Goal: Task Accomplishment & Management: Complete application form

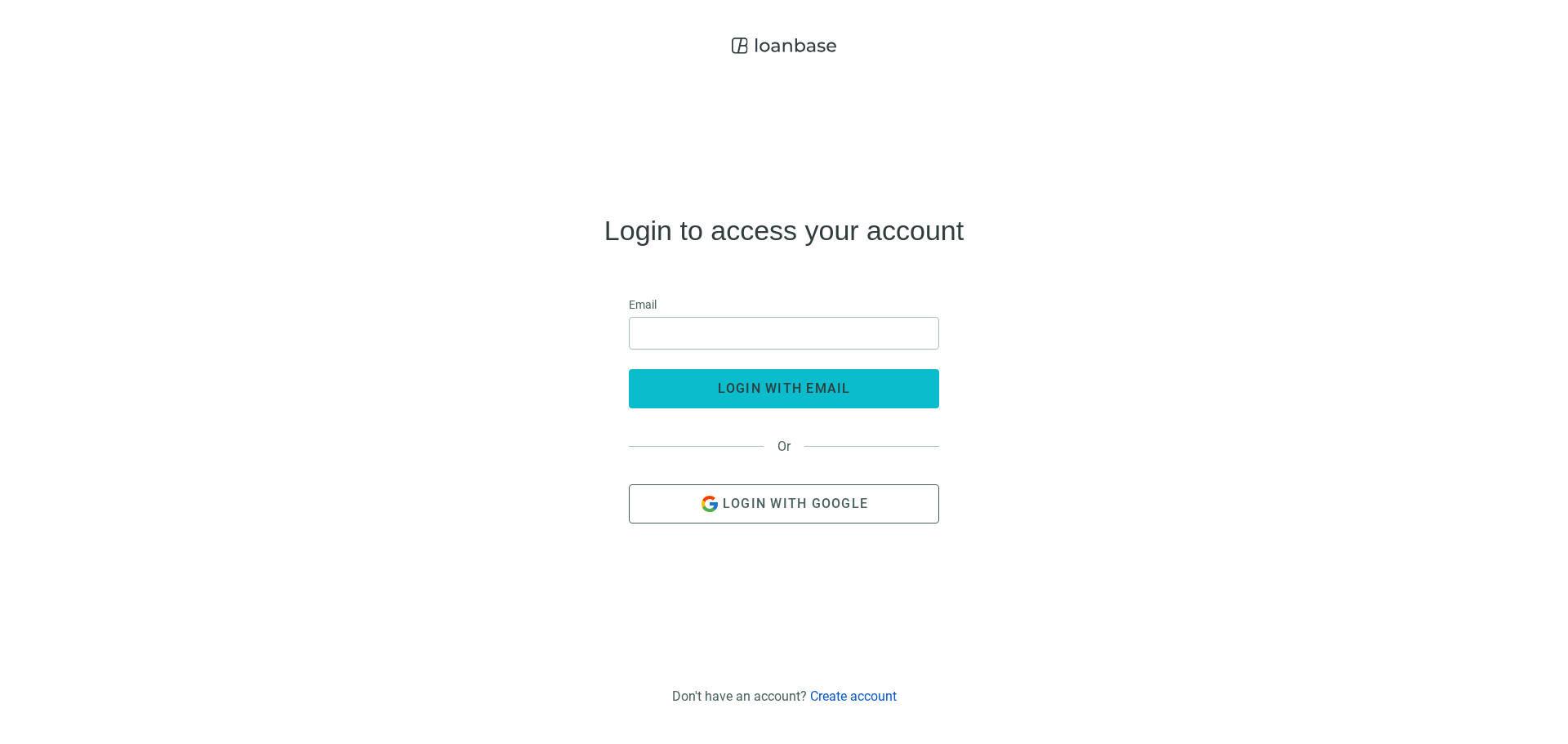
click at [709, 381] on button "login with email" at bounding box center [784, 389] width 311 height 40
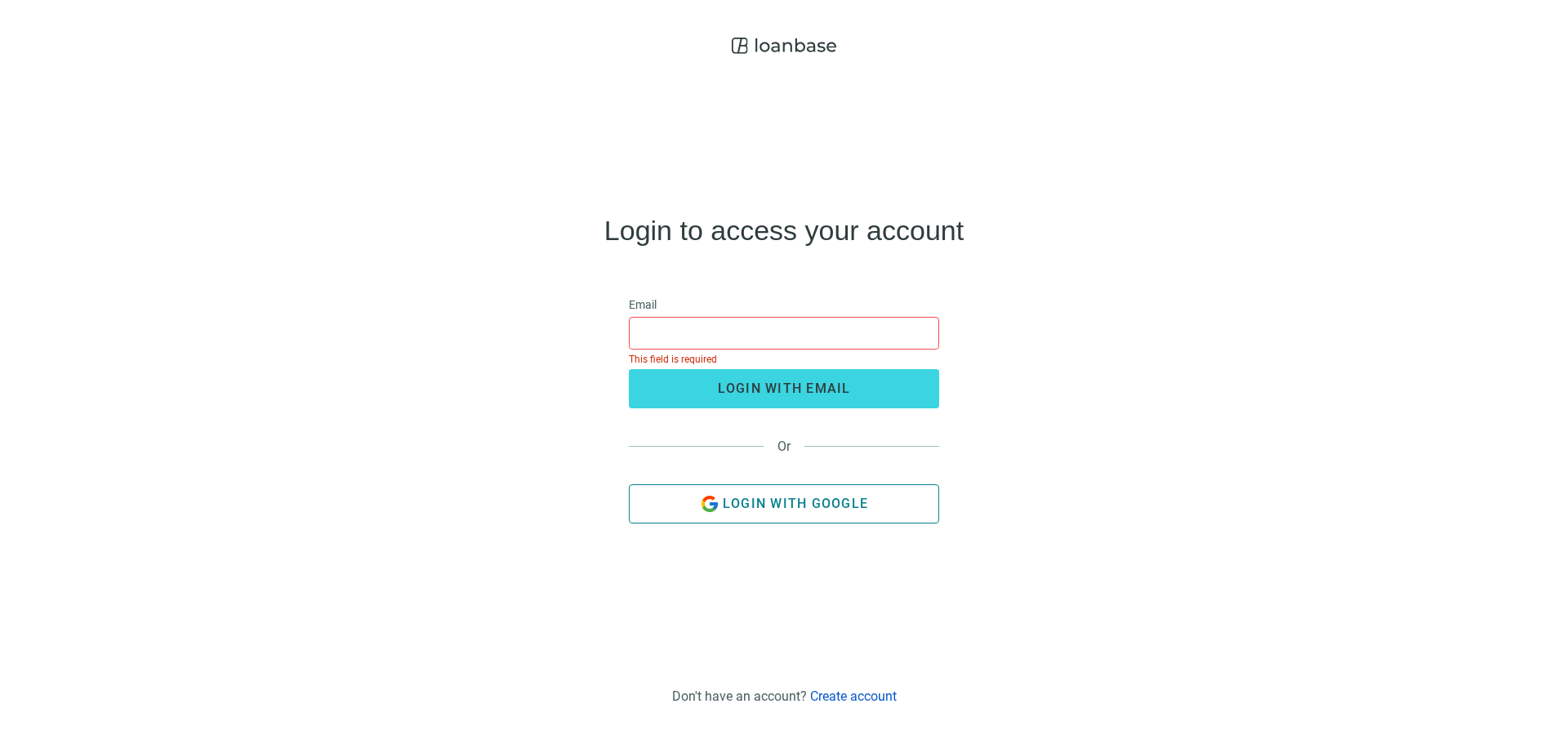
click at [750, 497] on span "Login with Google" at bounding box center [795, 503] width 145 height 15
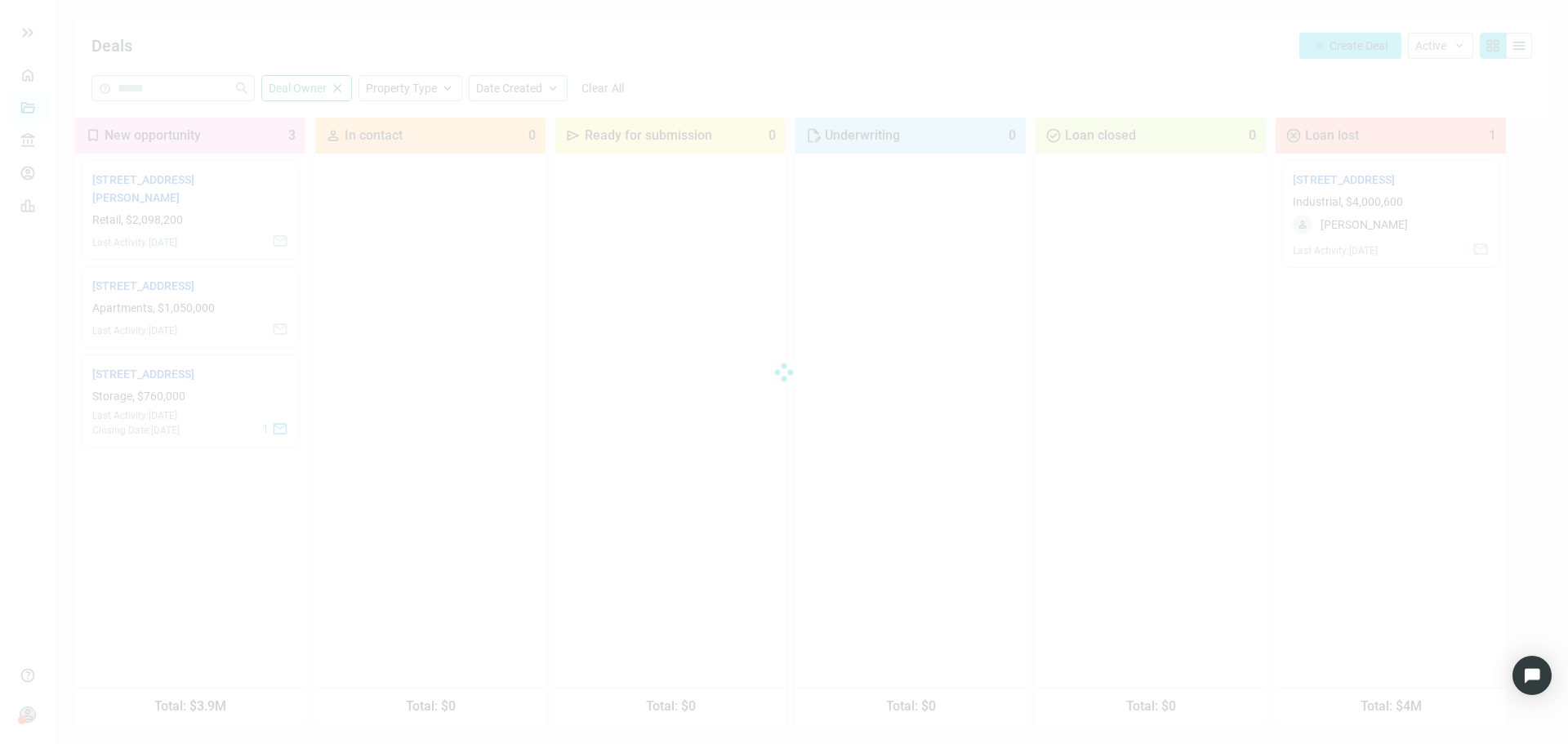
click at [1366, 45] on div at bounding box center [784, 372] width 1568 height 744
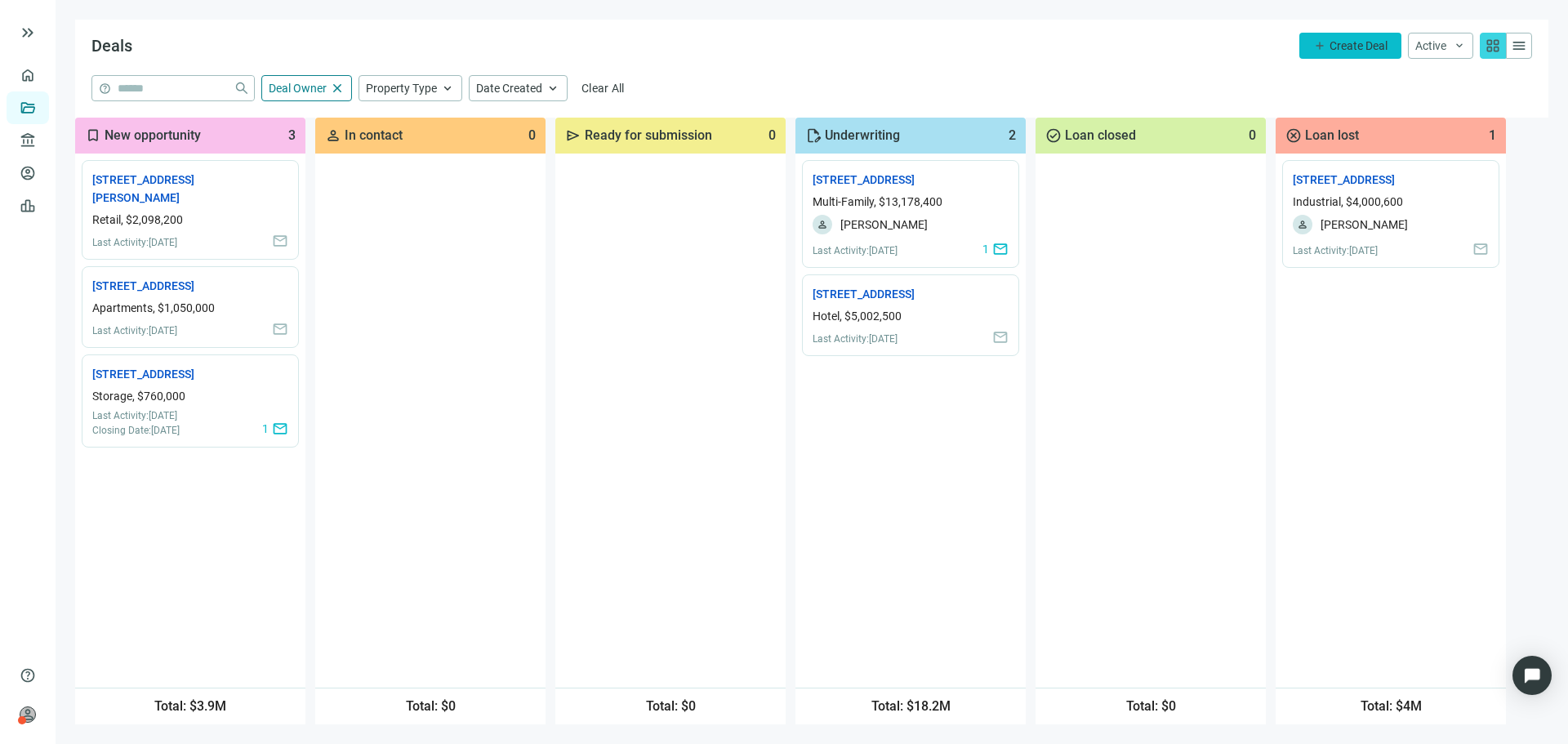
click at [1354, 45] on span "Create Deal" at bounding box center [1359, 46] width 58 height 13
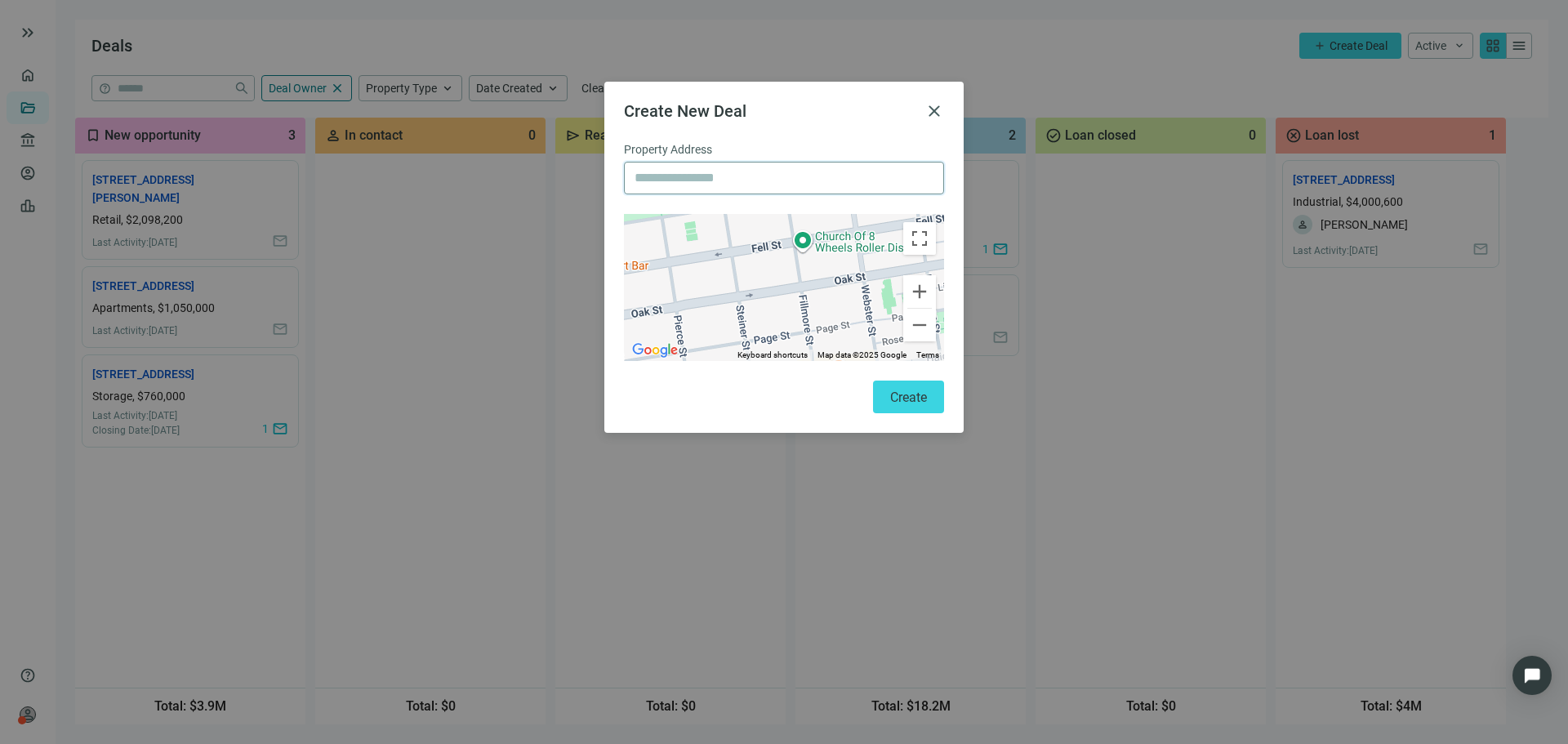
click at [801, 192] on input "text" at bounding box center [784, 178] width 299 height 31
paste input "**********"
type input "**********"
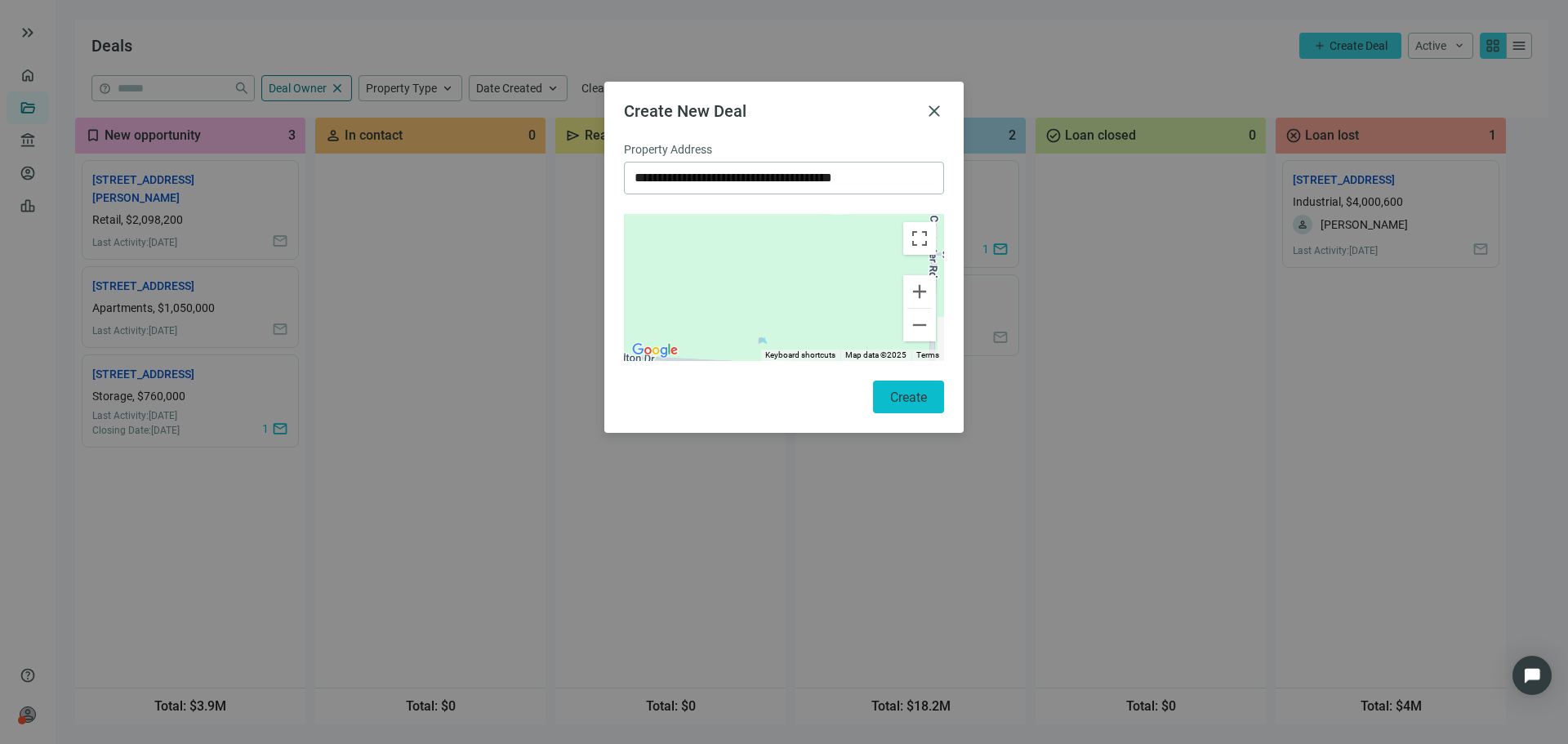
click at [912, 395] on span "Create" at bounding box center [908, 397] width 37 height 15
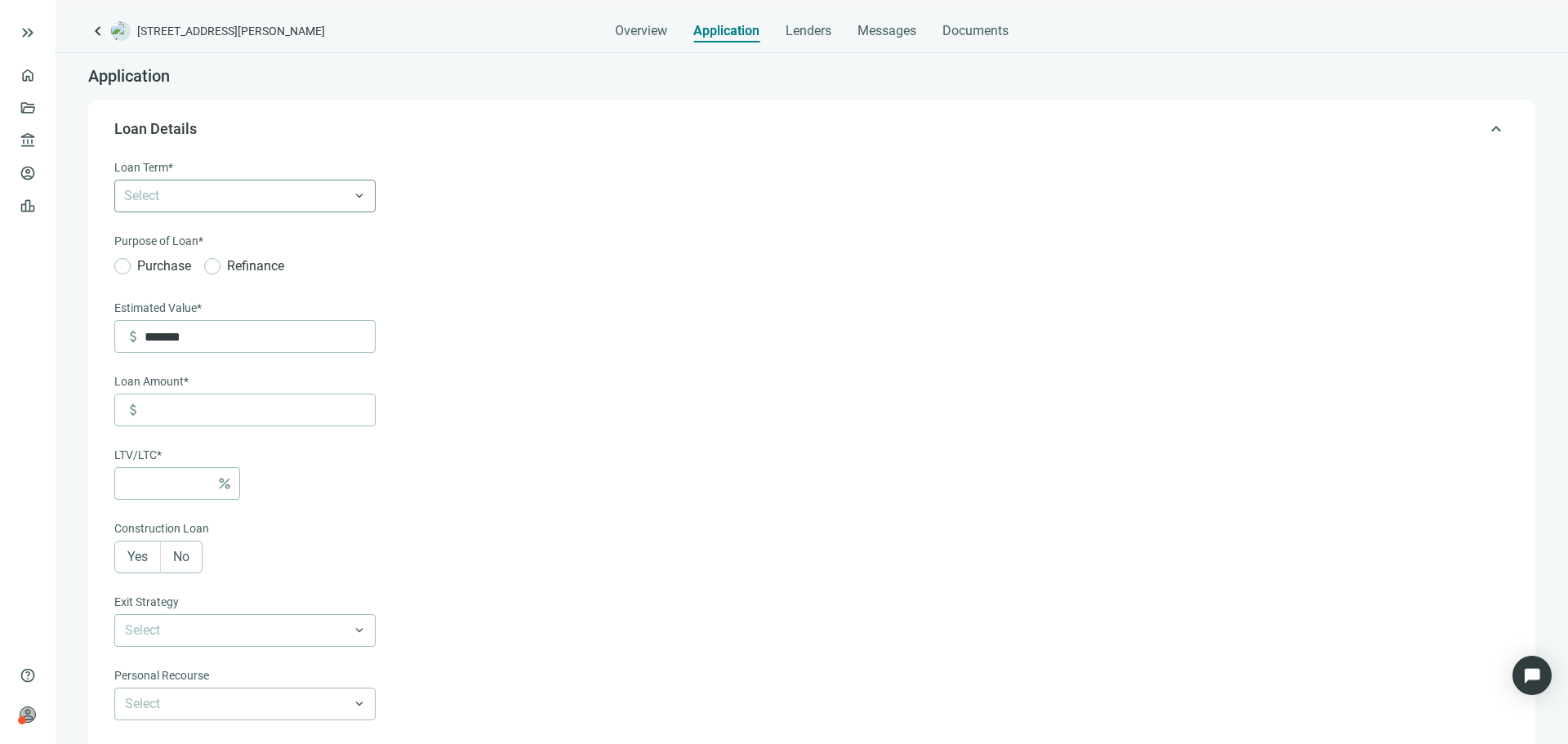
click at [286, 196] on div at bounding box center [236, 196] width 237 height 23
click at [211, 236] on div "6-36 Months" at bounding box center [245, 231] width 242 height 21
click at [556, 358] on form "Loan Term* 6-36 Months 6-36 Months 3 Years 5 Years 7 Years 10 Years 30 Years ke…" at bounding box center [810, 572] width 1392 height 828
click at [160, 265] on span "Purchase" at bounding box center [164, 266] width 67 height 21
click at [180, 334] on input "*******" at bounding box center [259, 336] width 231 height 31
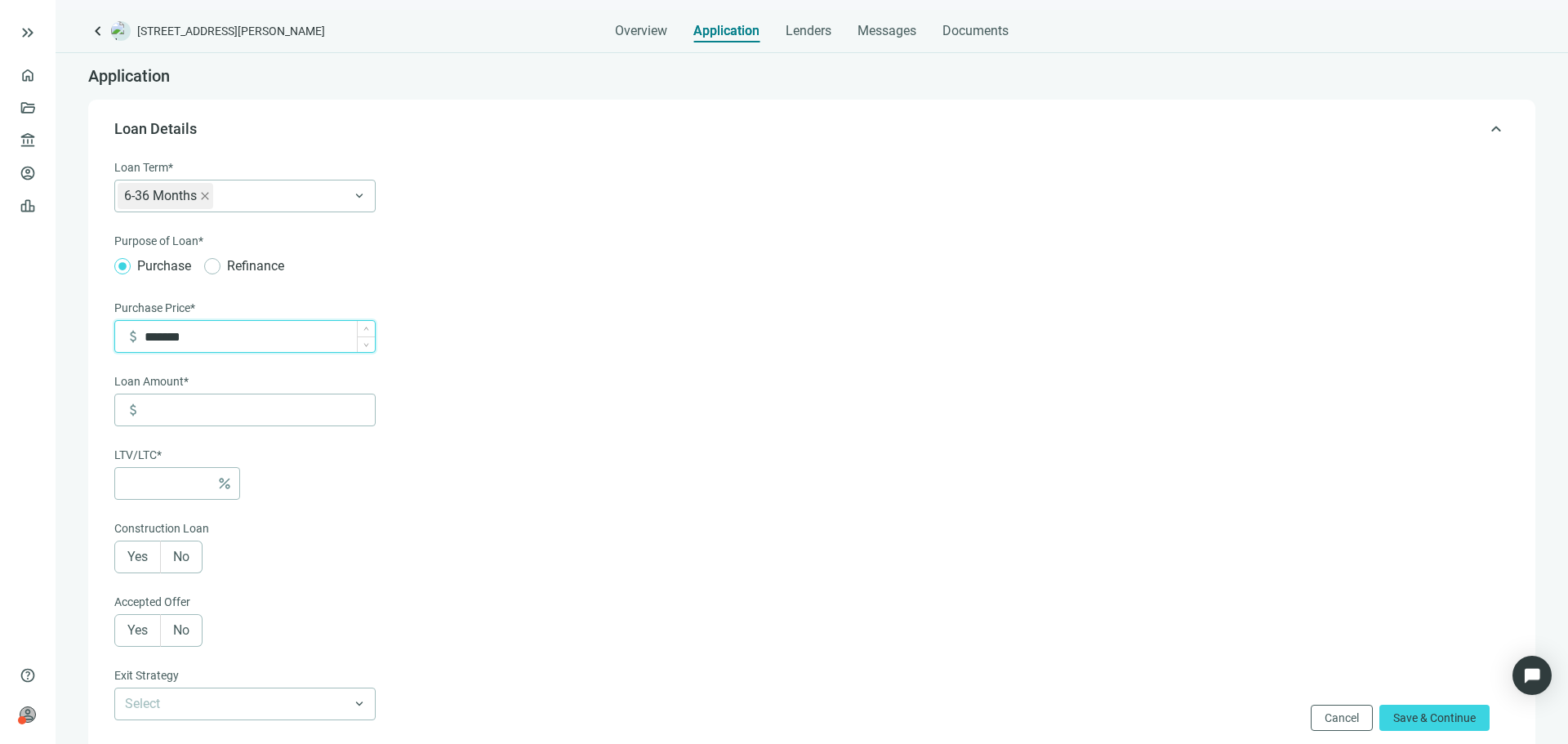
click at [180, 334] on input "*******" at bounding box center [259, 336] width 231 height 31
type input "*********"
type input "*"
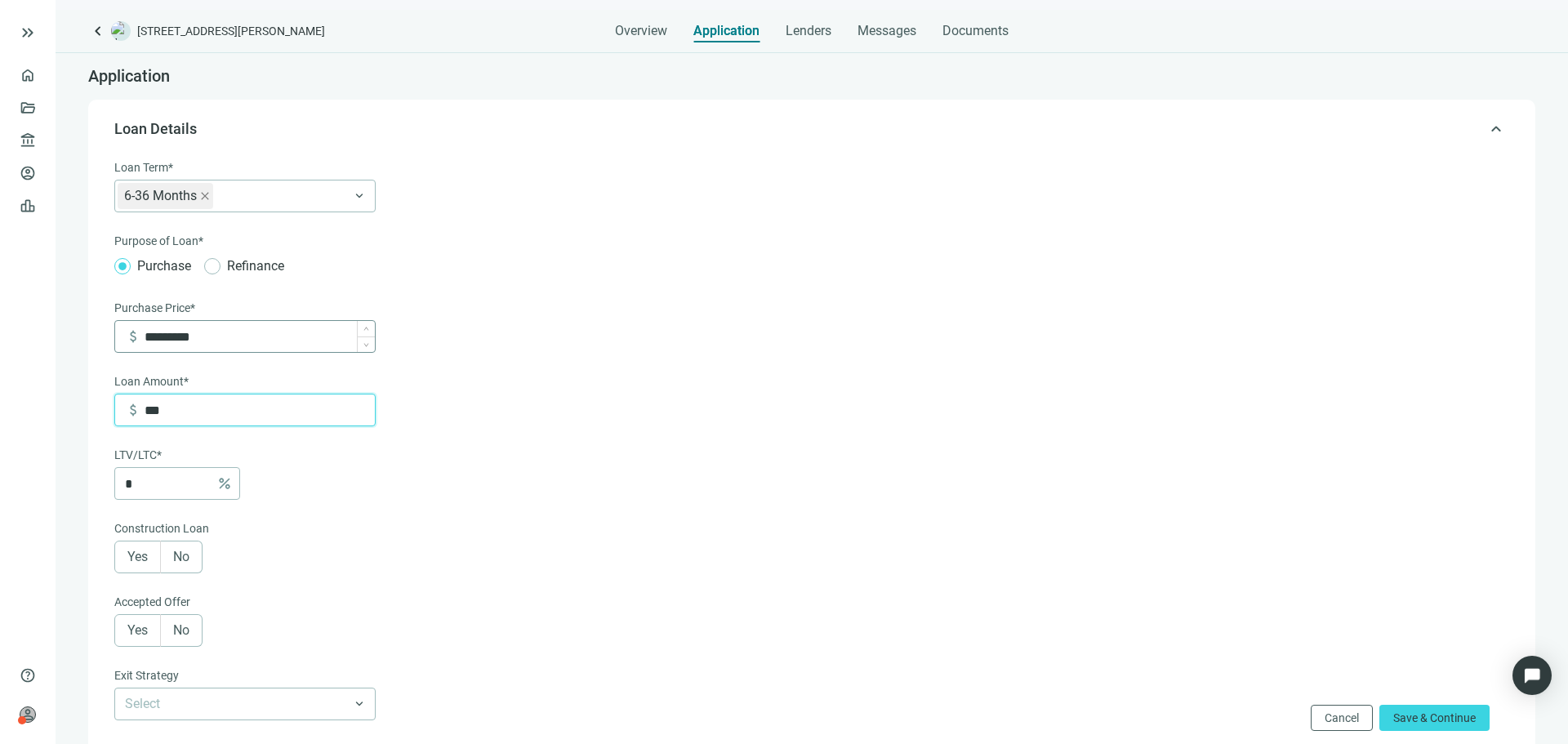
type input "*****"
type input "***"
type input "******"
type input "***"
type input "*******"
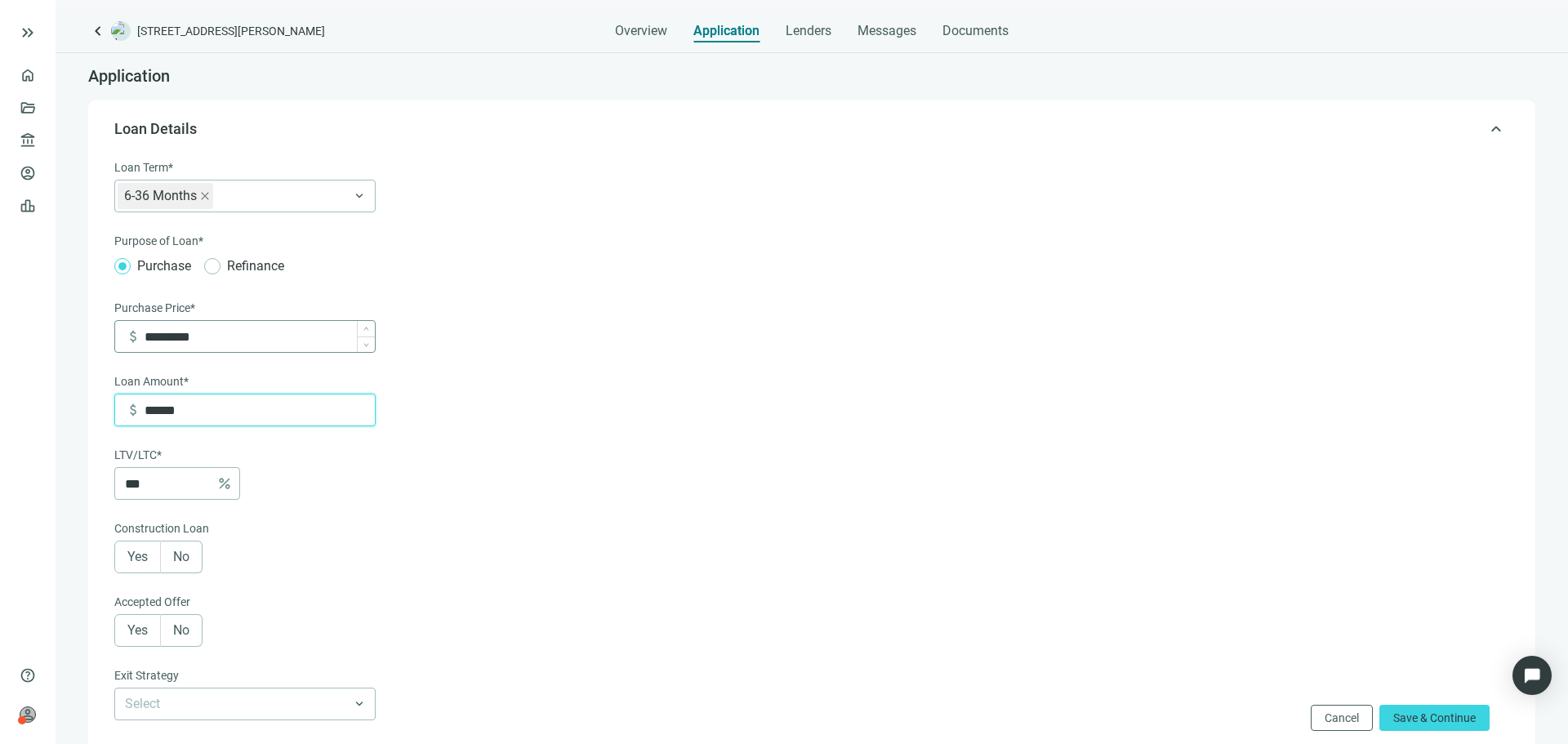
type input "***"
type input "*********"
type input "****"
type input "*******"
type input "*"
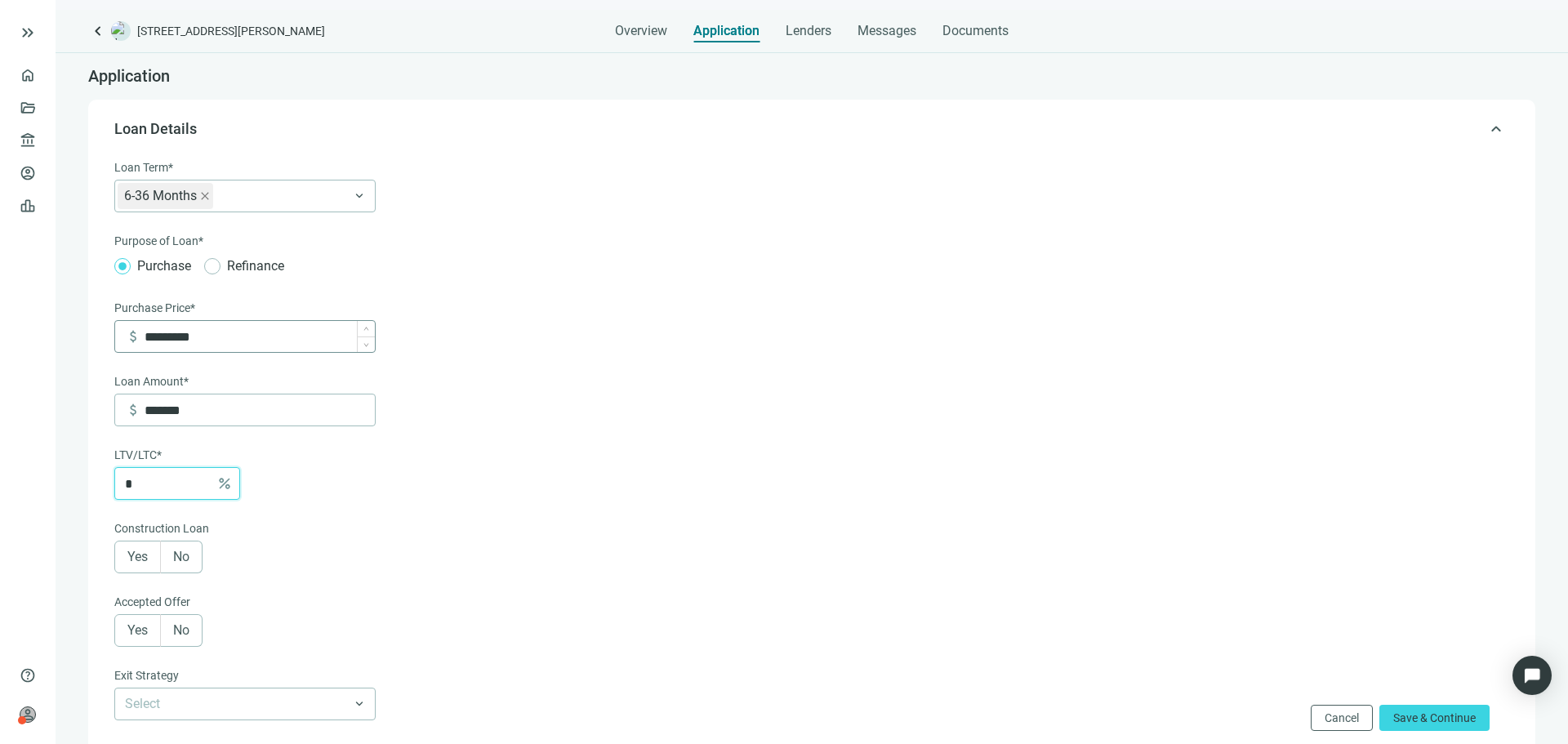
type input "*********"
type input "**"
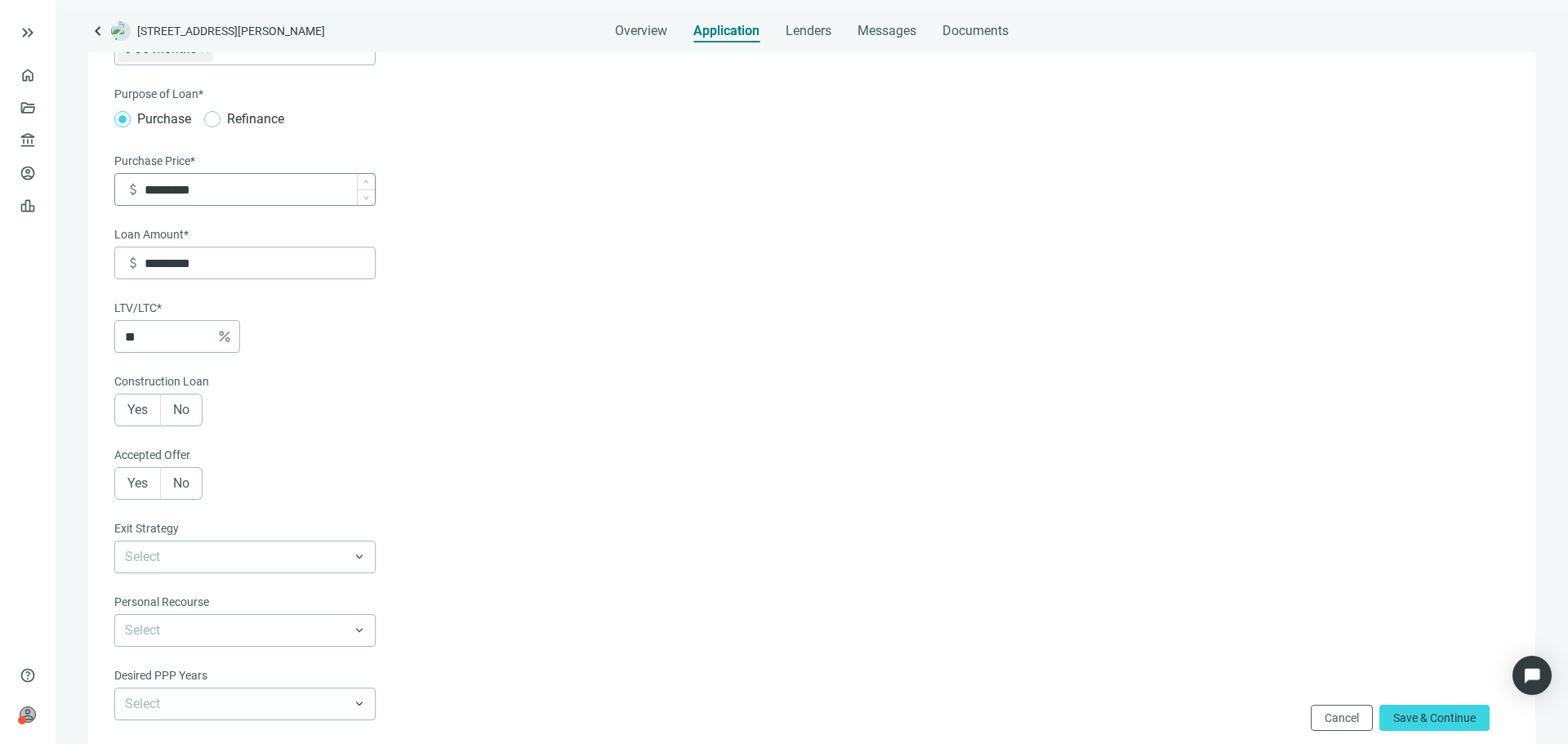
scroll to position [148, 0]
click at [176, 403] on label "No" at bounding box center [182, 409] width 41 height 33
click at [136, 490] on span "Yes" at bounding box center [137, 482] width 21 height 15
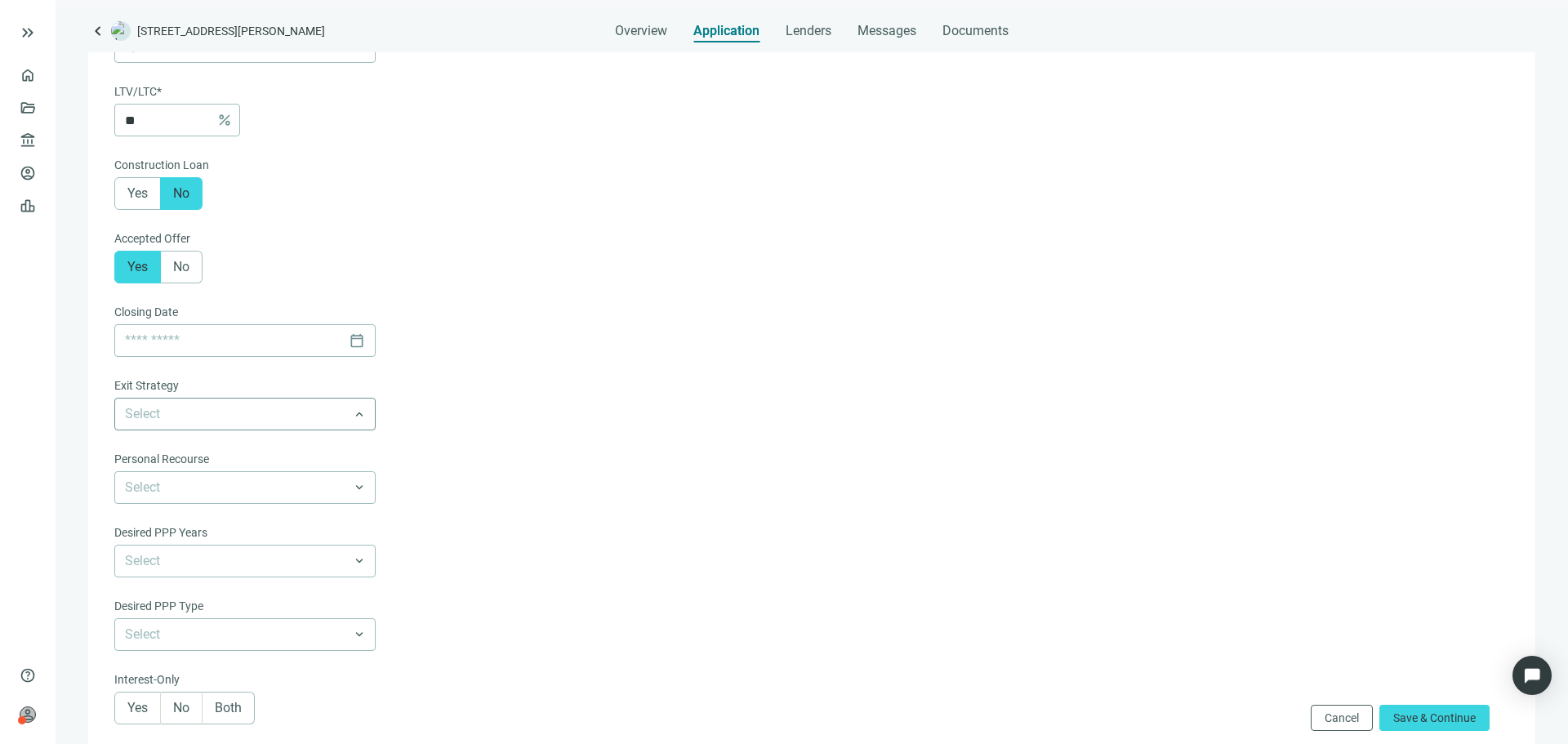
click at [309, 412] on input "search" at bounding box center [237, 413] width 225 height 31
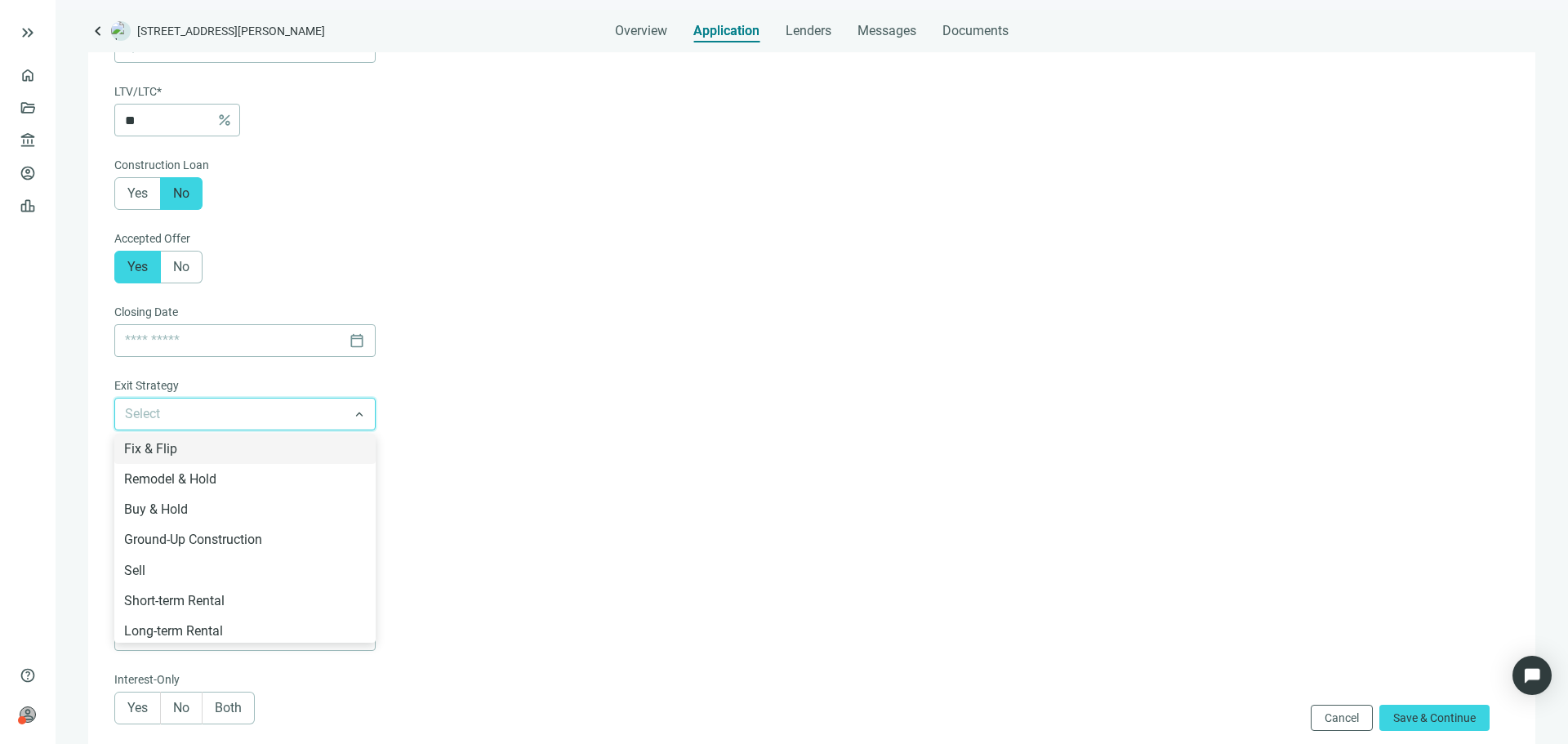
click at [305, 412] on input "search" at bounding box center [237, 413] width 225 height 31
click at [353, 427] on span at bounding box center [245, 413] width 240 height 31
drag, startPoint x: 611, startPoint y: 415, endPoint x: 387, endPoint y: 267, distance: 268.5
click at [387, 267] on form "Loan Term* 6-36 Months 6-36 Months 3 Years 5 Years 7 Years 10 Years 30 Years ke…" at bounding box center [810, 282] width 1392 height 975
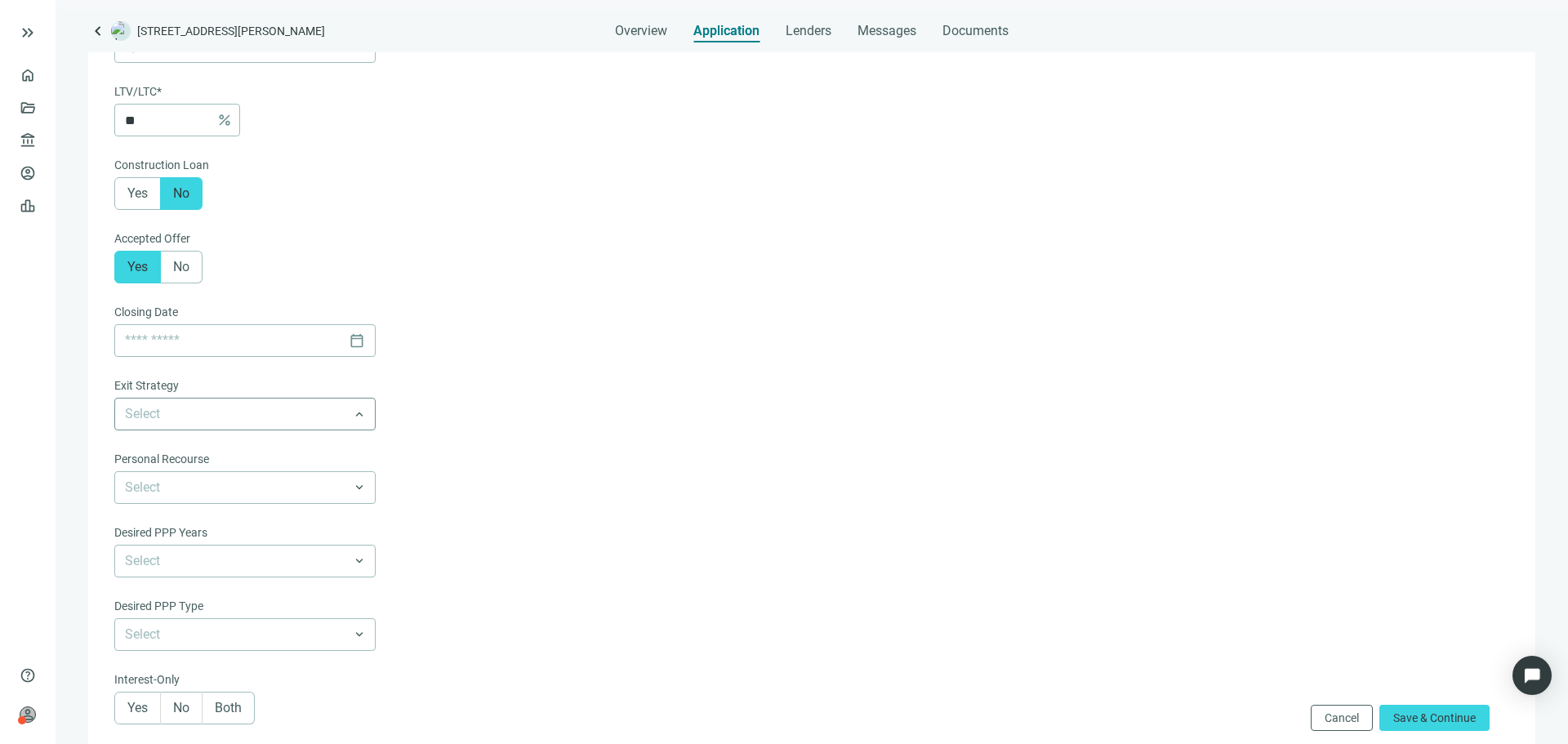
click at [350, 409] on span at bounding box center [245, 413] width 240 height 31
click at [465, 462] on form "Loan Term* 6-36 Months 6-36 Months 3 Years 5 Years 7 Years 10 Years 30 Years ke…" at bounding box center [810, 282] width 1392 height 975
click at [332, 489] on input "search" at bounding box center [237, 487] width 225 height 31
click at [289, 532] on div "Full Recourse" at bounding box center [245, 523] width 242 height 21
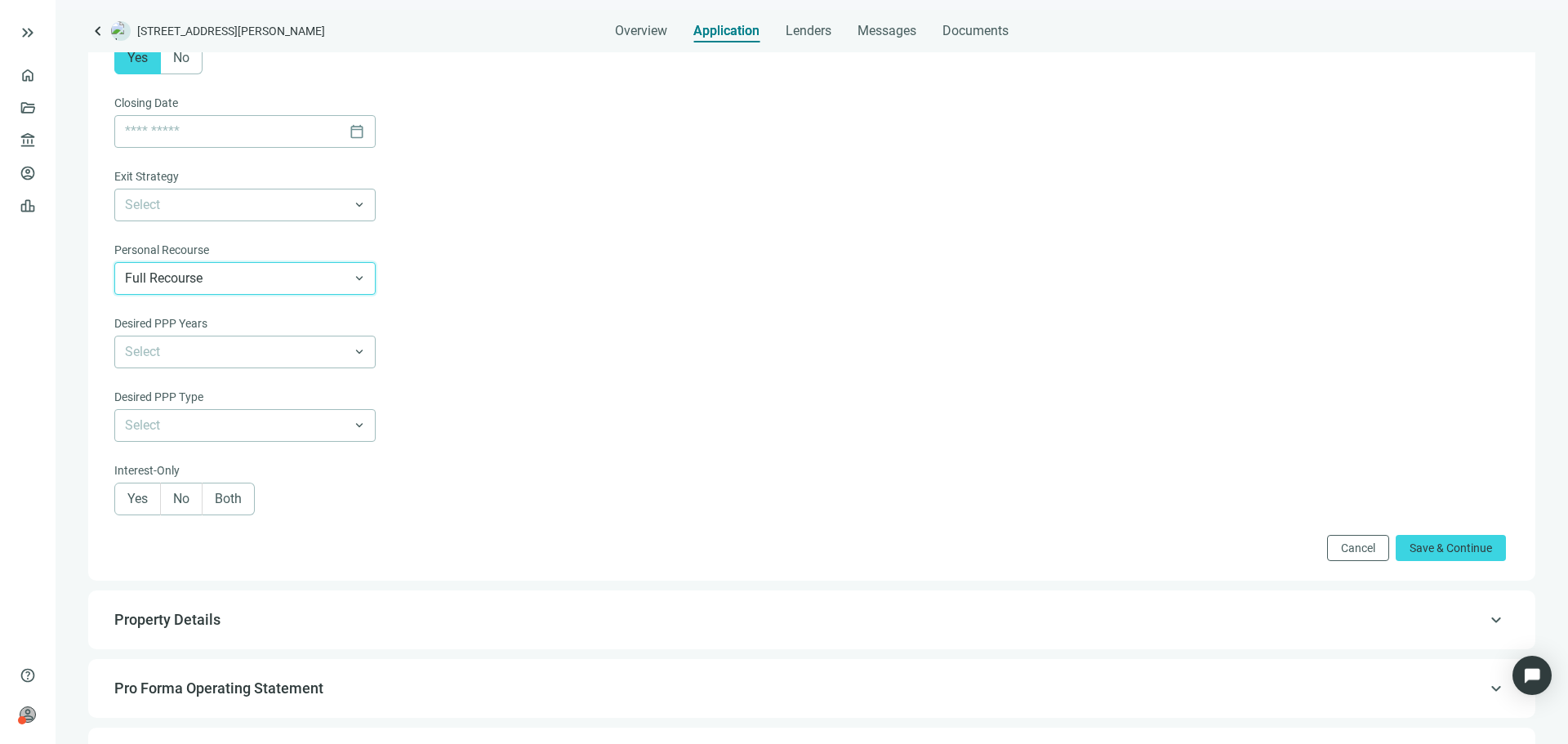
scroll to position [574, 0]
click at [149, 512] on label "Yes" at bounding box center [137, 498] width 46 height 33
click at [237, 501] on span "Both" at bounding box center [228, 497] width 27 height 15
click at [1442, 560] on button "Save & Continue" at bounding box center [1450, 547] width 110 height 26
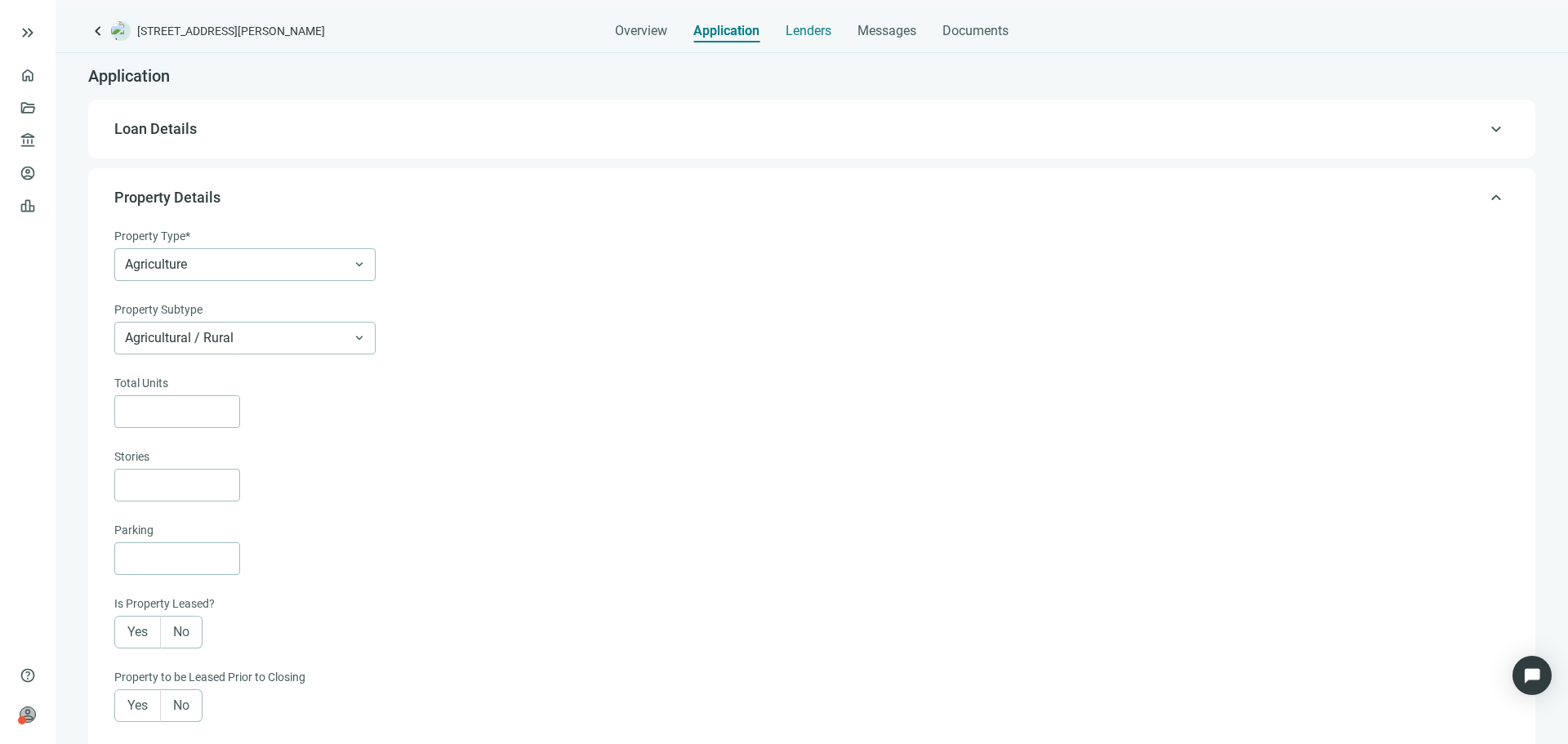
click at [808, 38] on span "Lenders" at bounding box center [808, 30] width 46 height 16
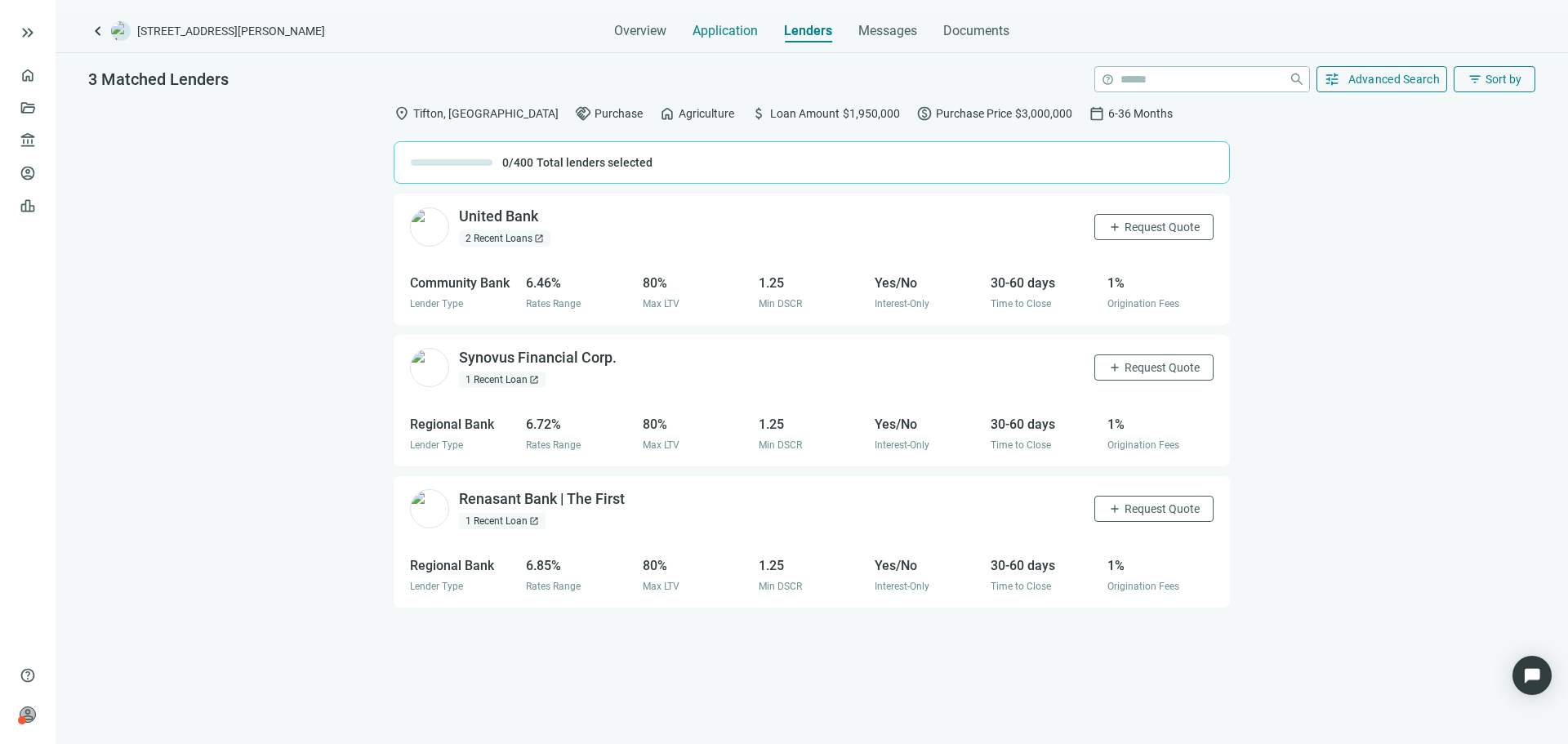
click at [742, 33] on span "Application" at bounding box center [724, 30] width 65 height 16
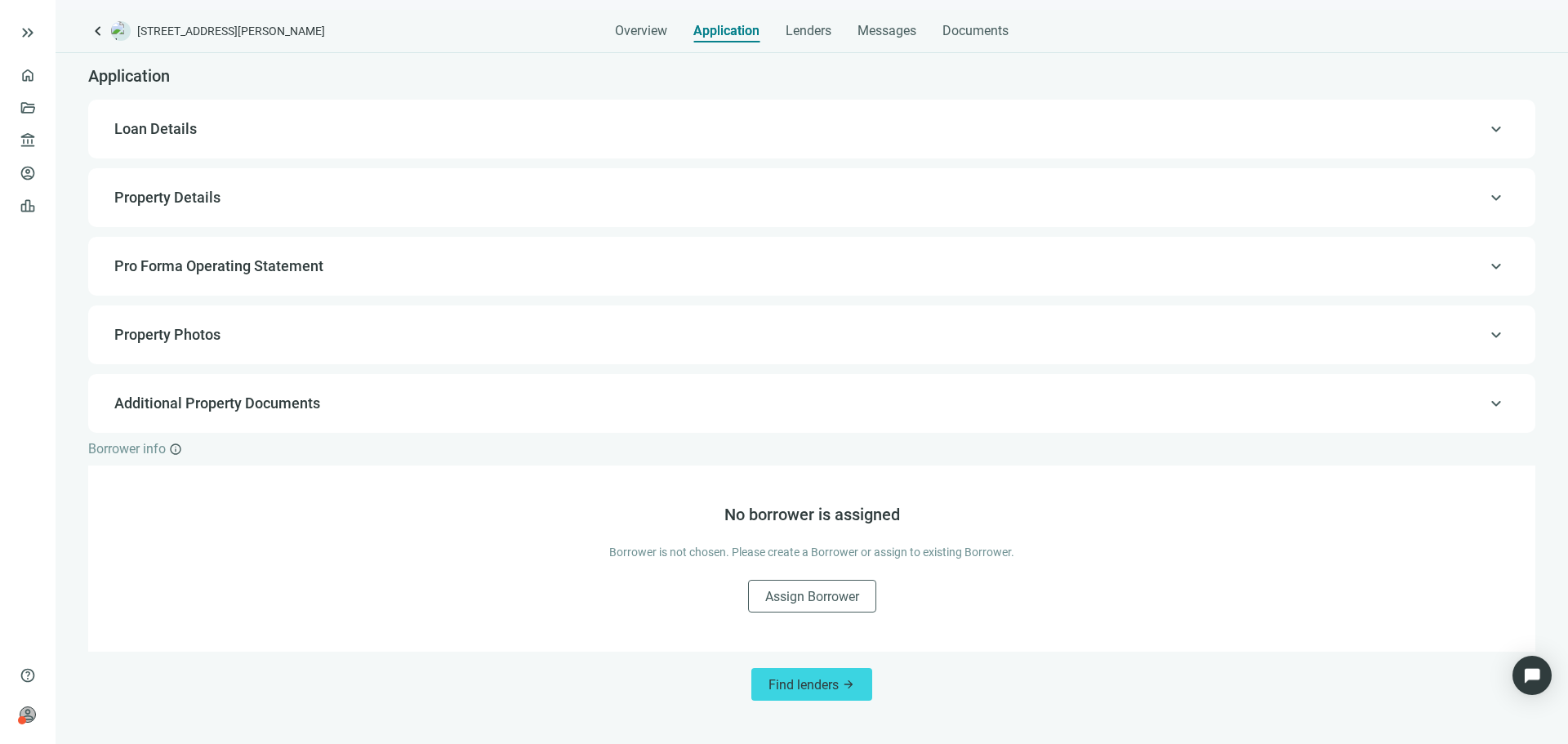
click at [275, 187] on div "keyboard_arrow_up Property Details" at bounding box center [812, 198] width 1414 height 40
type input "*********"
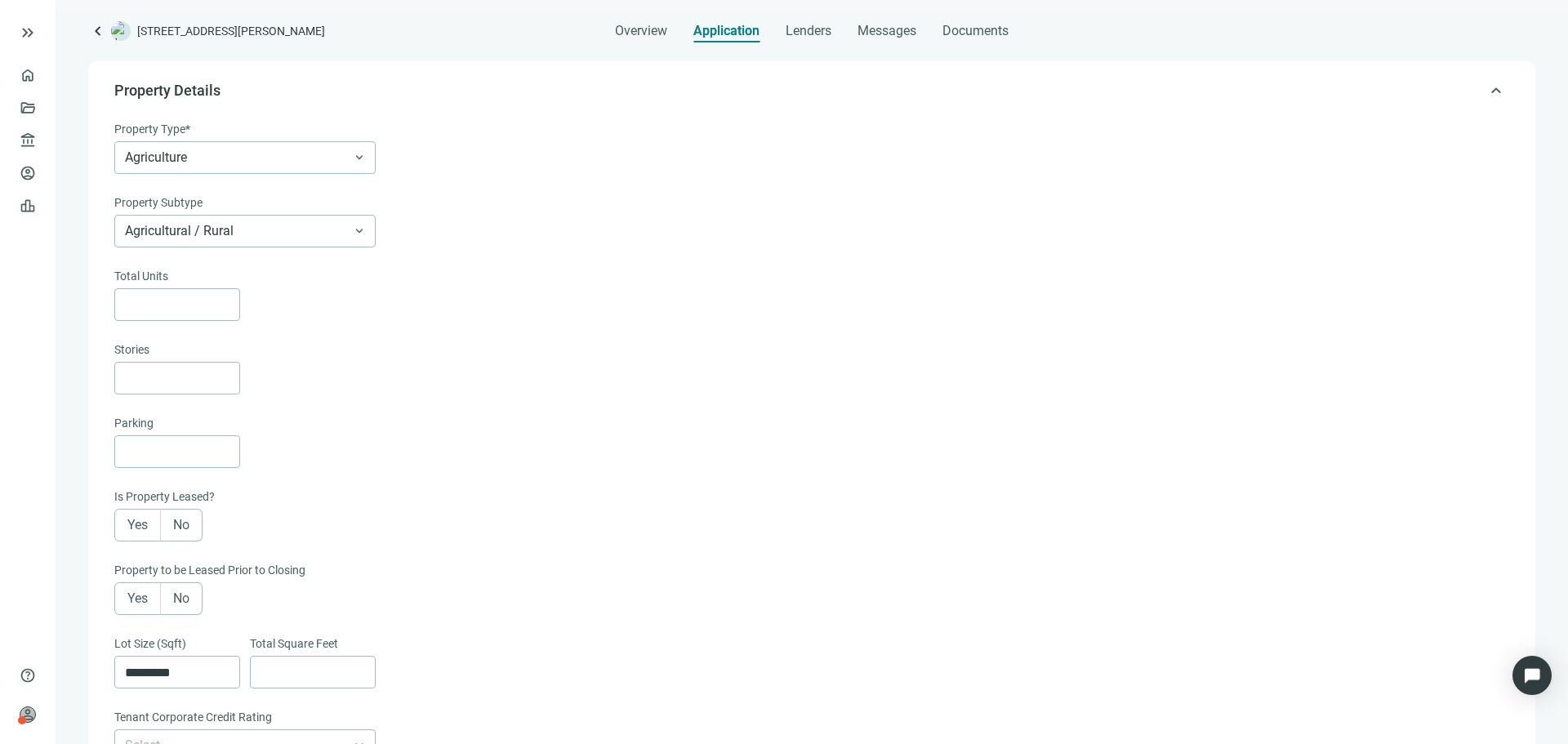
scroll to position [117, 0]
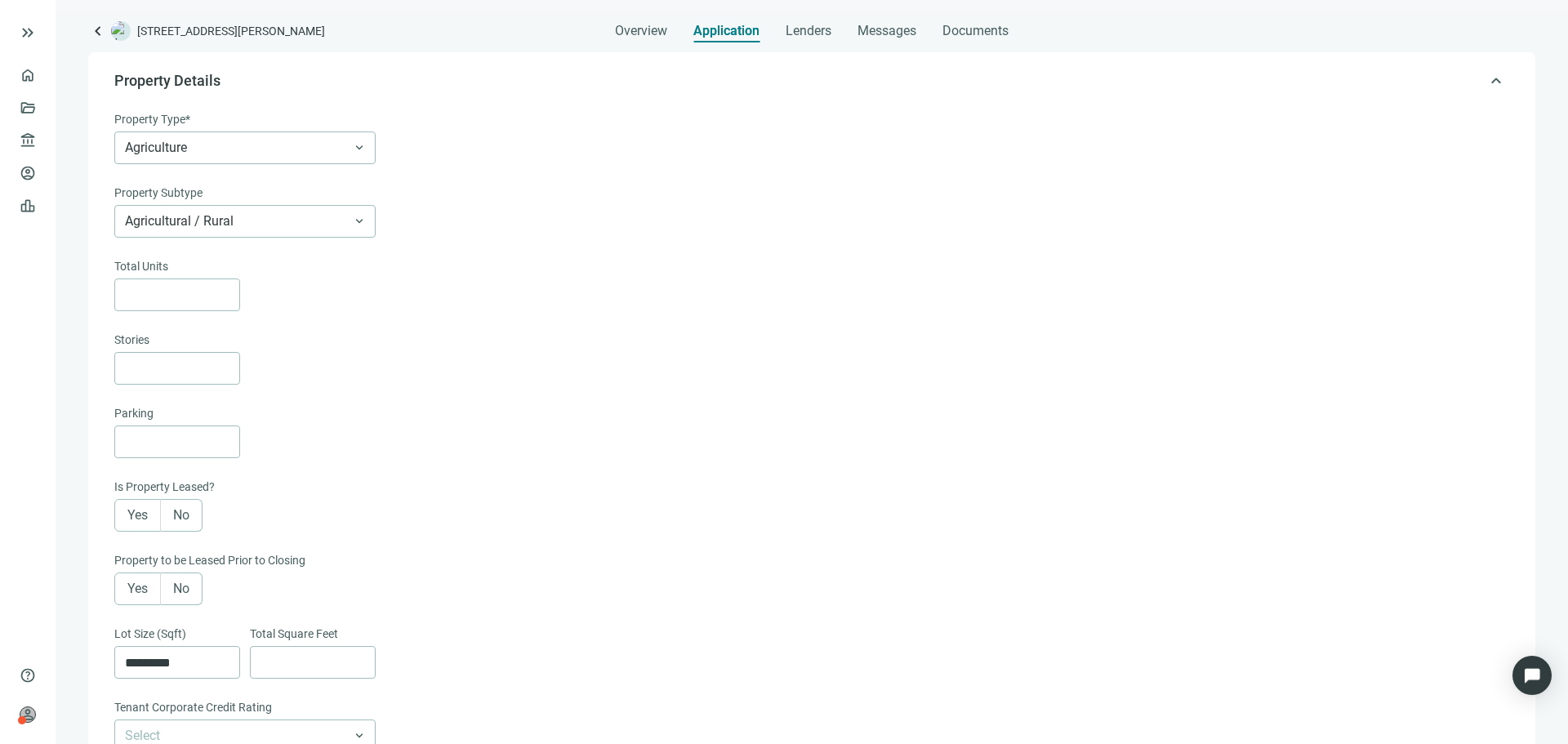
click at [250, 274] on div "Total Units" at bounding box center [810, 267] width 1392 height 22
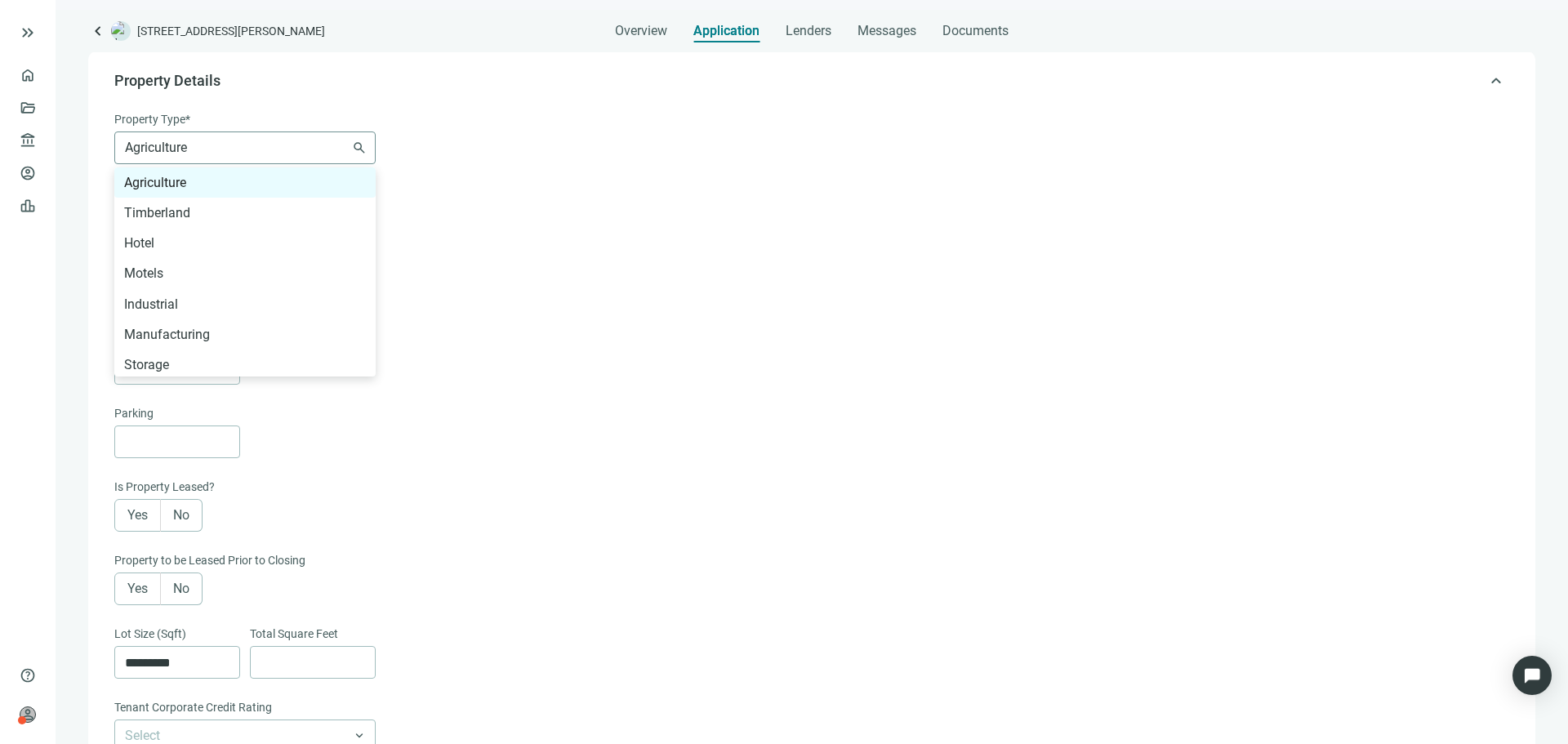
click at [331, 160] on span "Agriculture" at bounding box center [245, 147] width 240 height 31
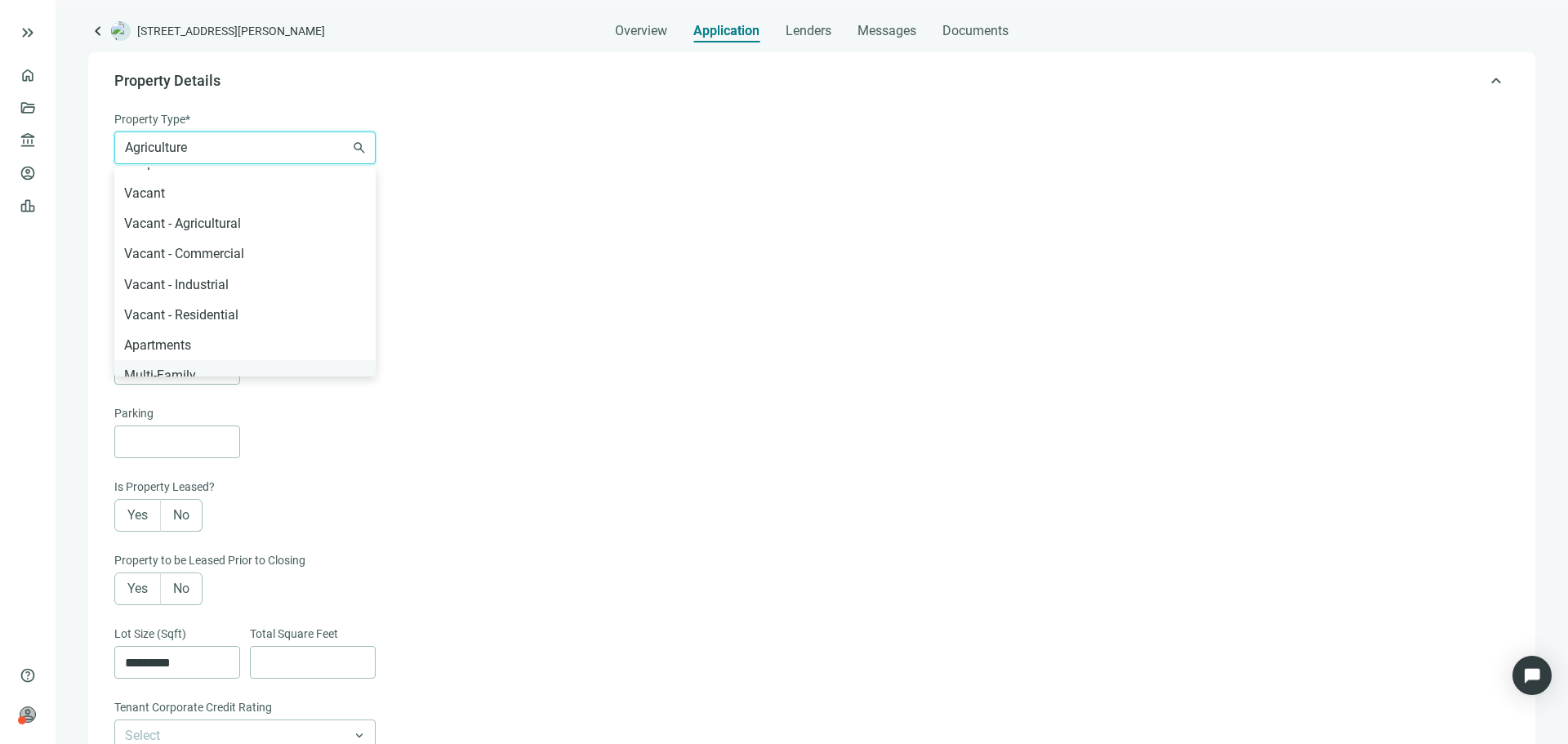
click at [171, 365] on div "Multi-Family" at bounding box center [245, 376] width 242 height 21
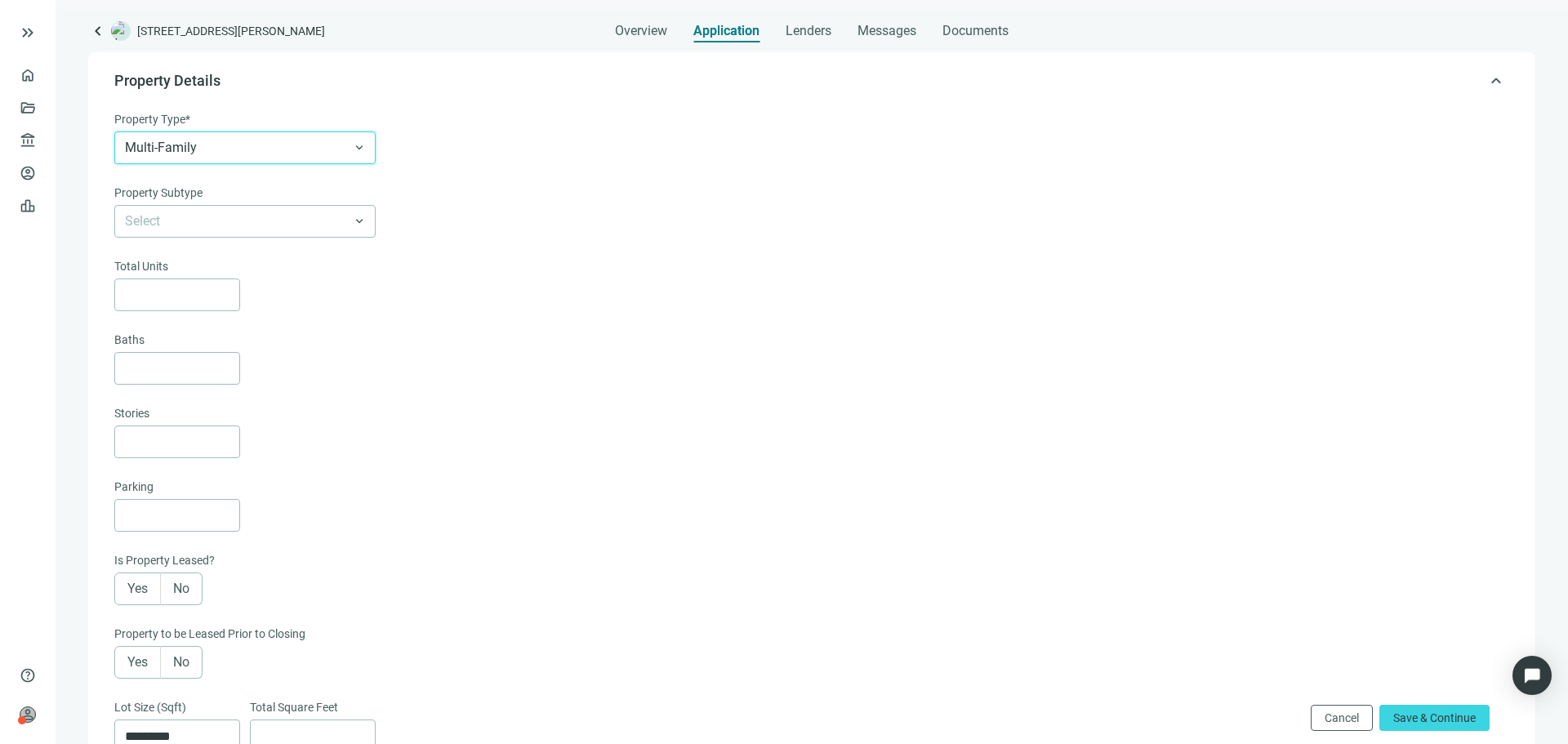
click at [608, 301] on div at bounding box center [810, 295] width 1392 height 33
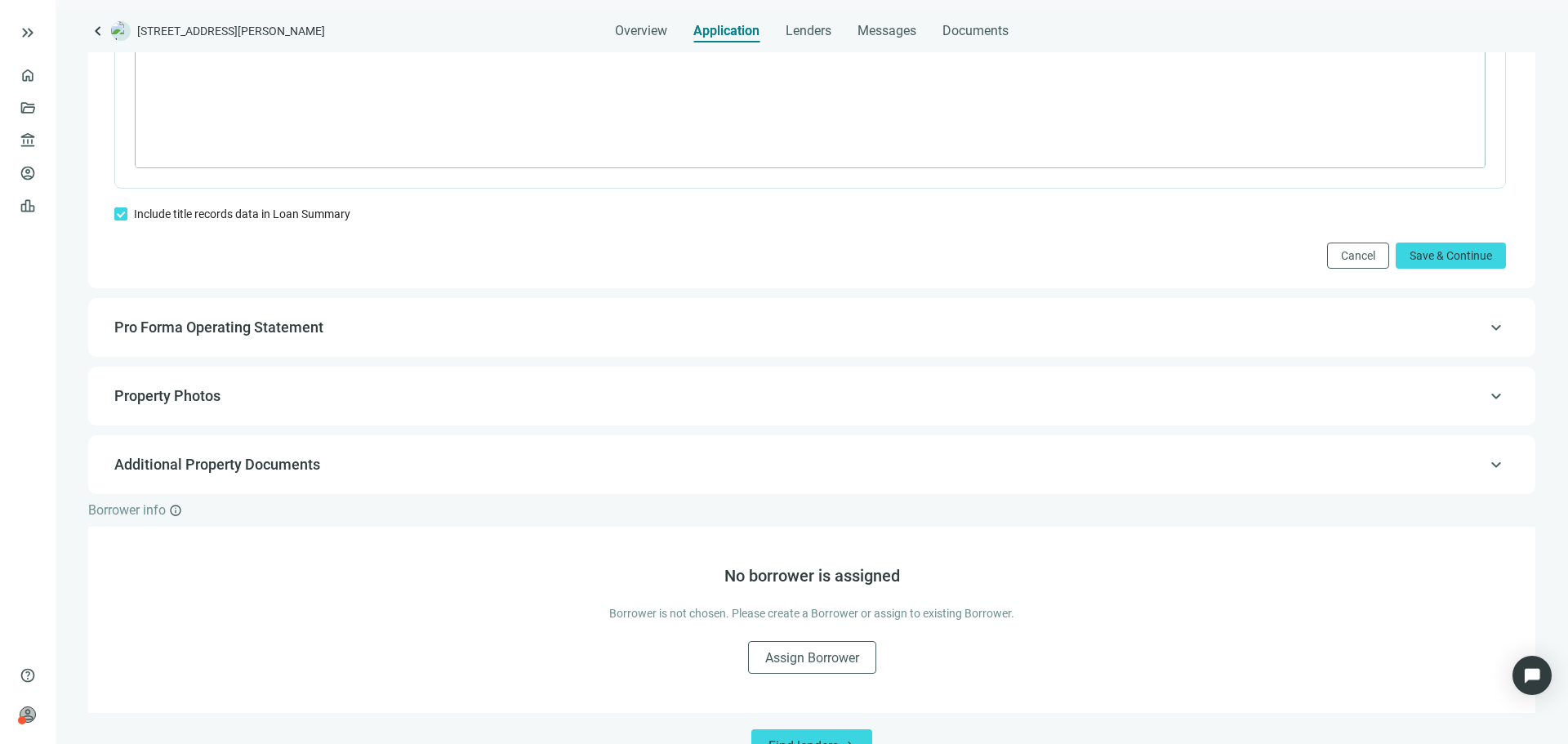
scroll to position [1364, 0]
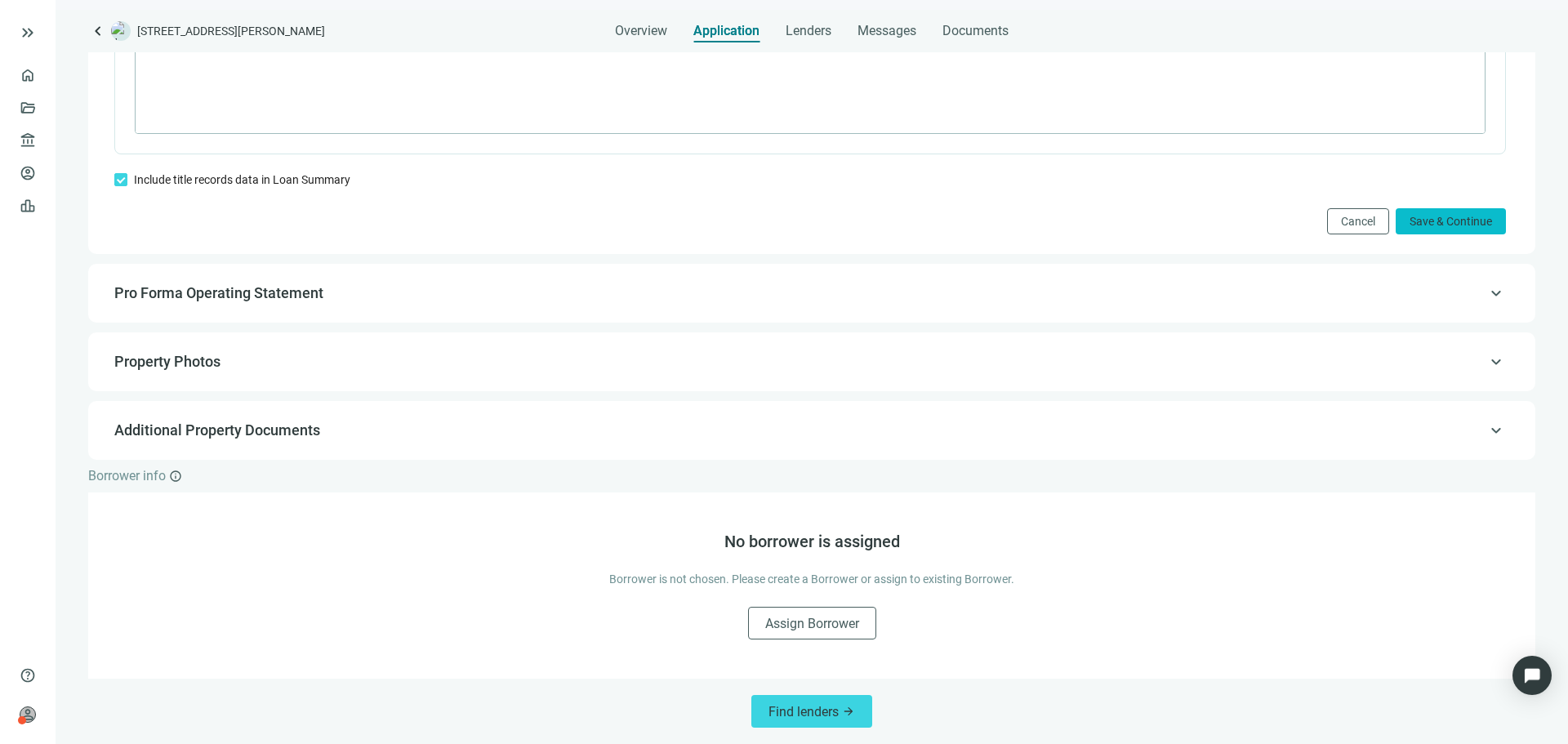
click at [1437, 216] on span "Save & Continue" at bounding box center [1451, 221] width 83 height 13
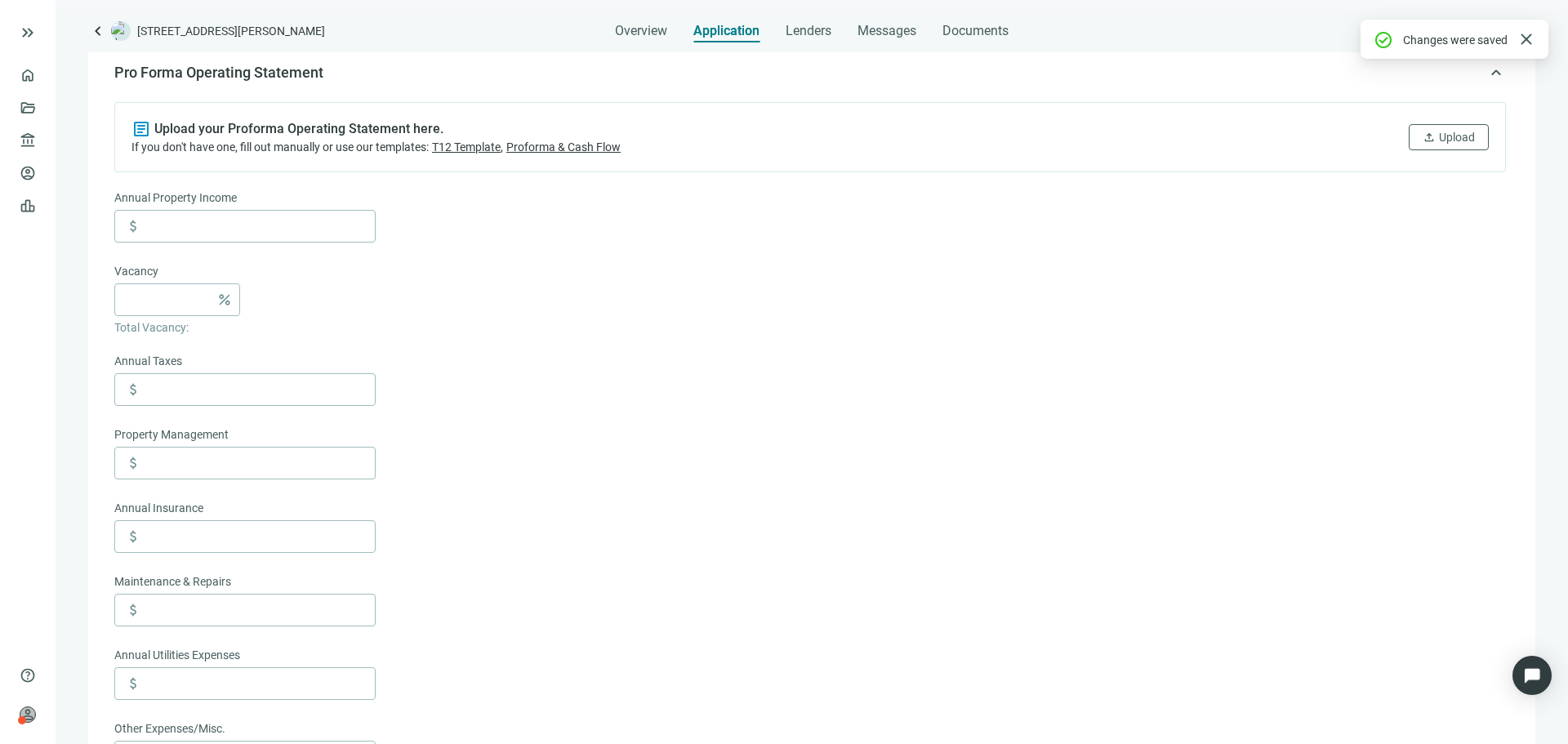
scroll to position [186, 0]
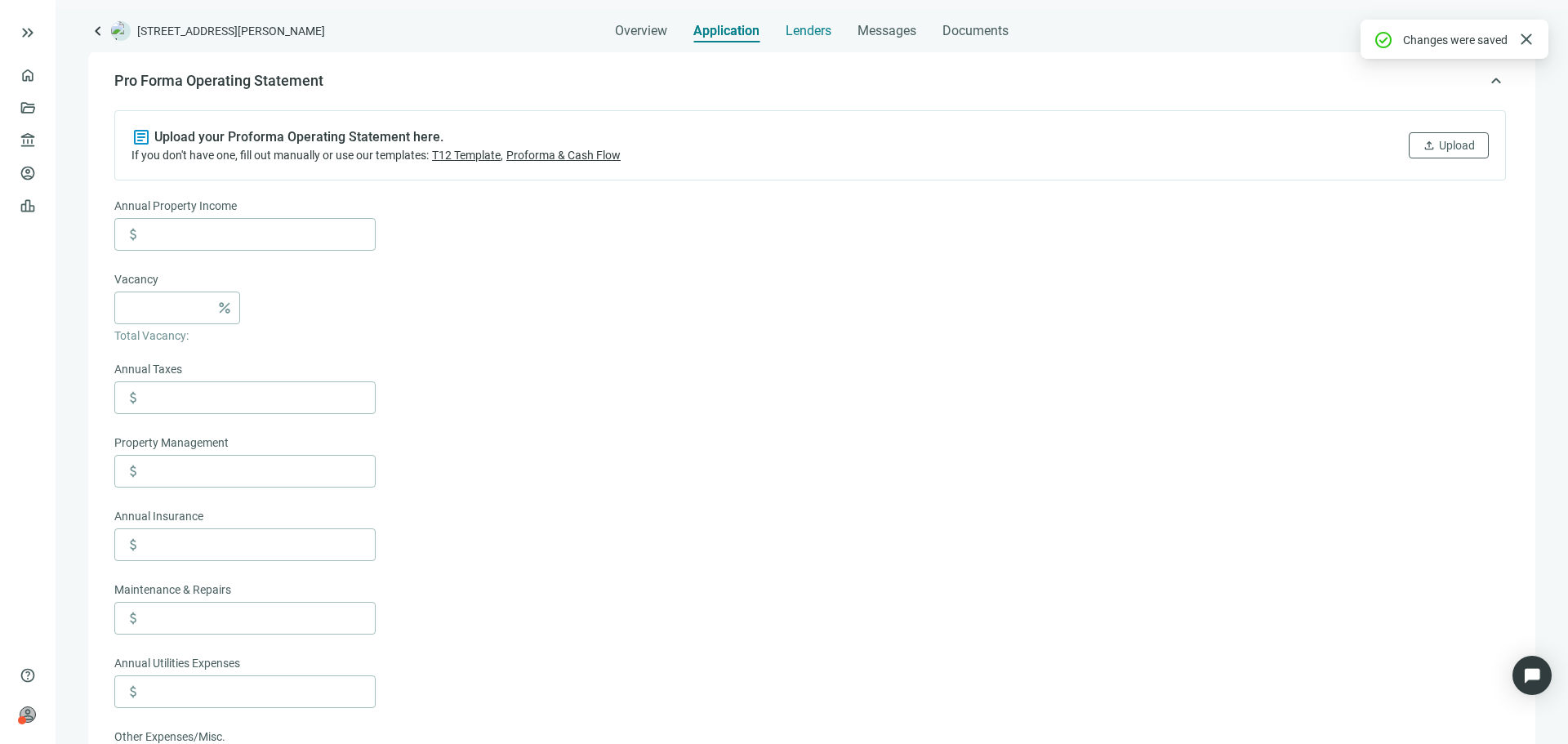
click at [796, 40] on div "Lenders" at bounding box center [808, 25] width 46 height 33
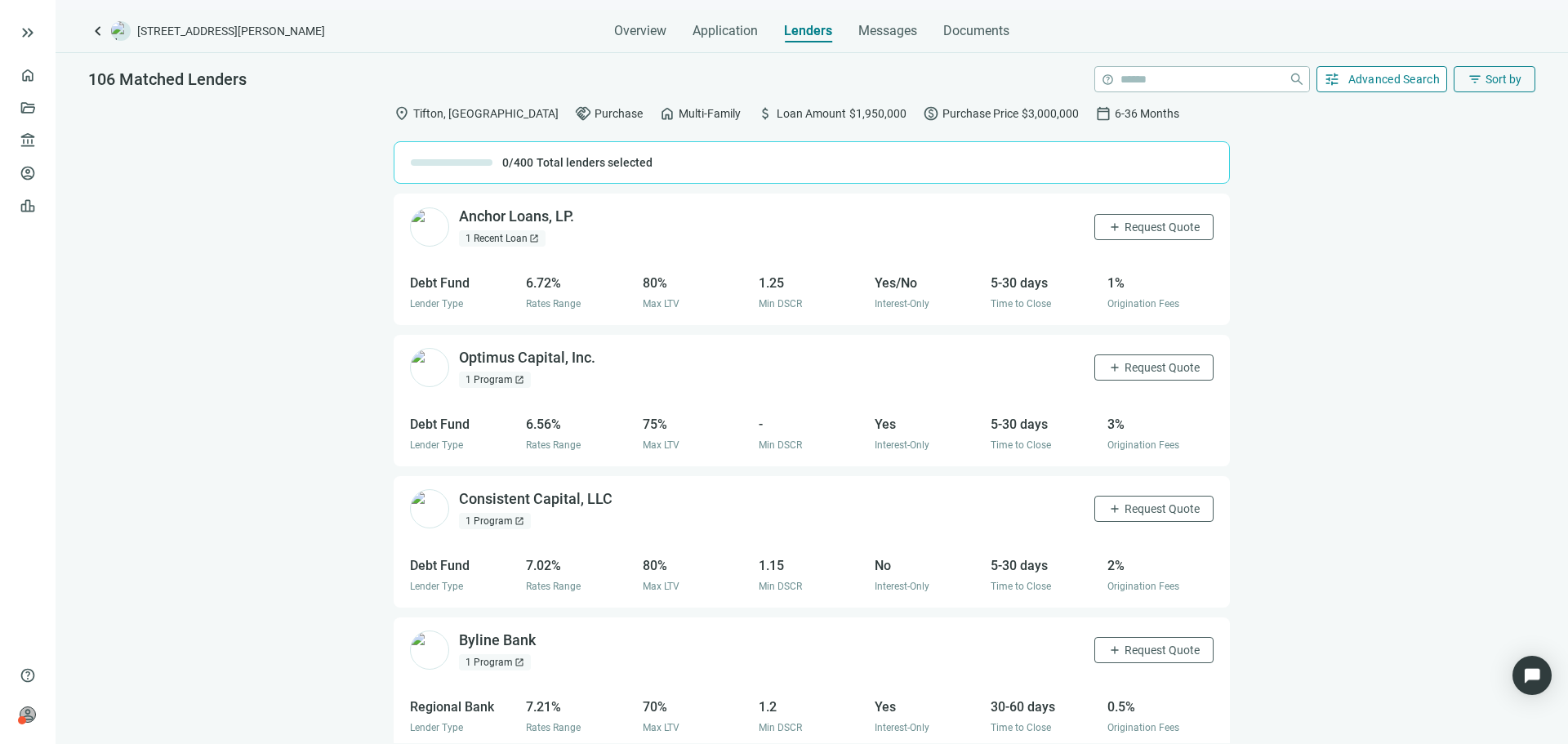
click at [1387, 81] on span "Advanced Search" at bounding box center [1395, 79] width 92 height 13
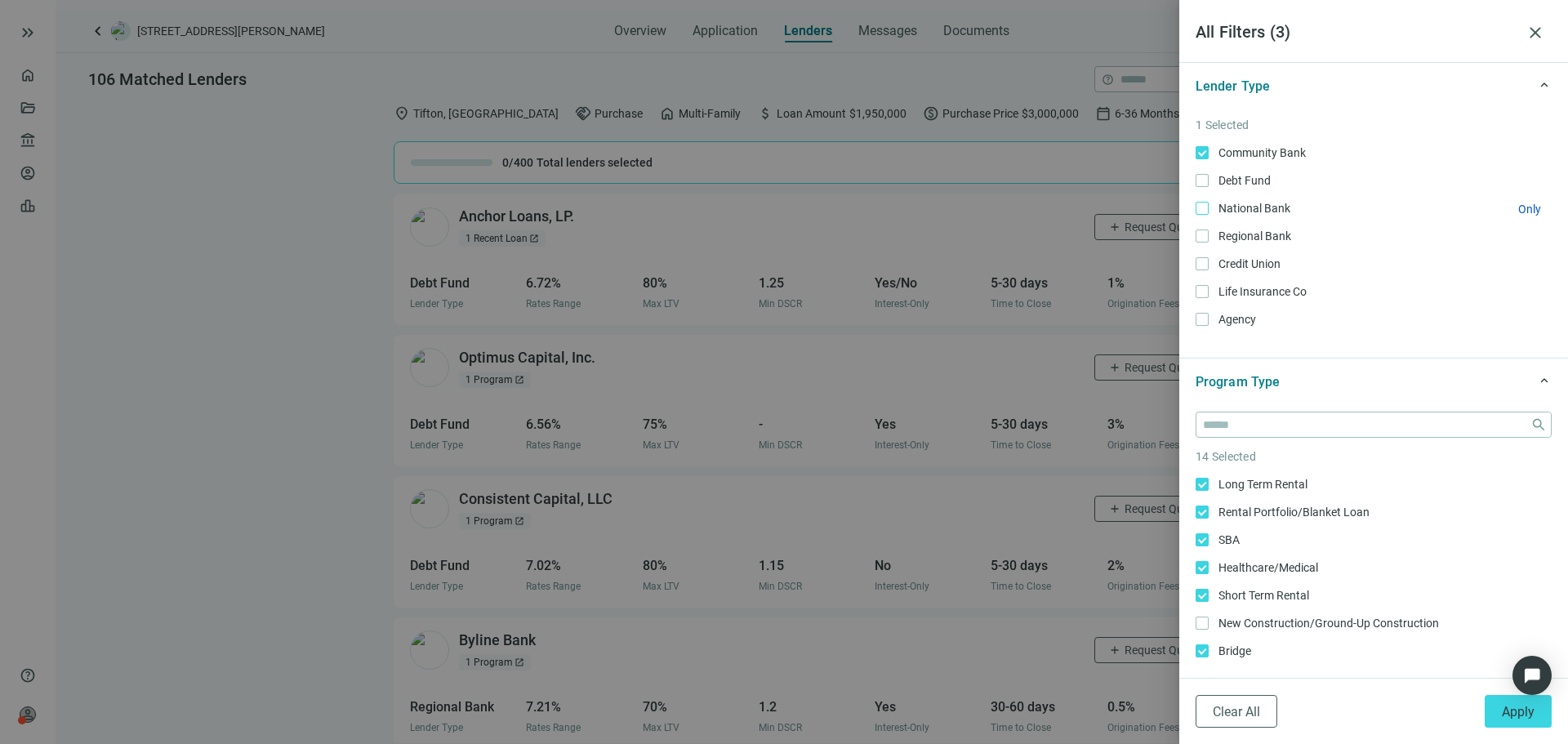
click at [1202, 218] on label "National Bank Only" at bounding box center [1374, 208] width 356 height 18
click at [1206, 271] on label "Credit Union Only" at bounding box center [1374, 264] width 356 height 18
click at [1512, 712] on span "Apply" at bounding box center [1518, 711] width 33 height 15
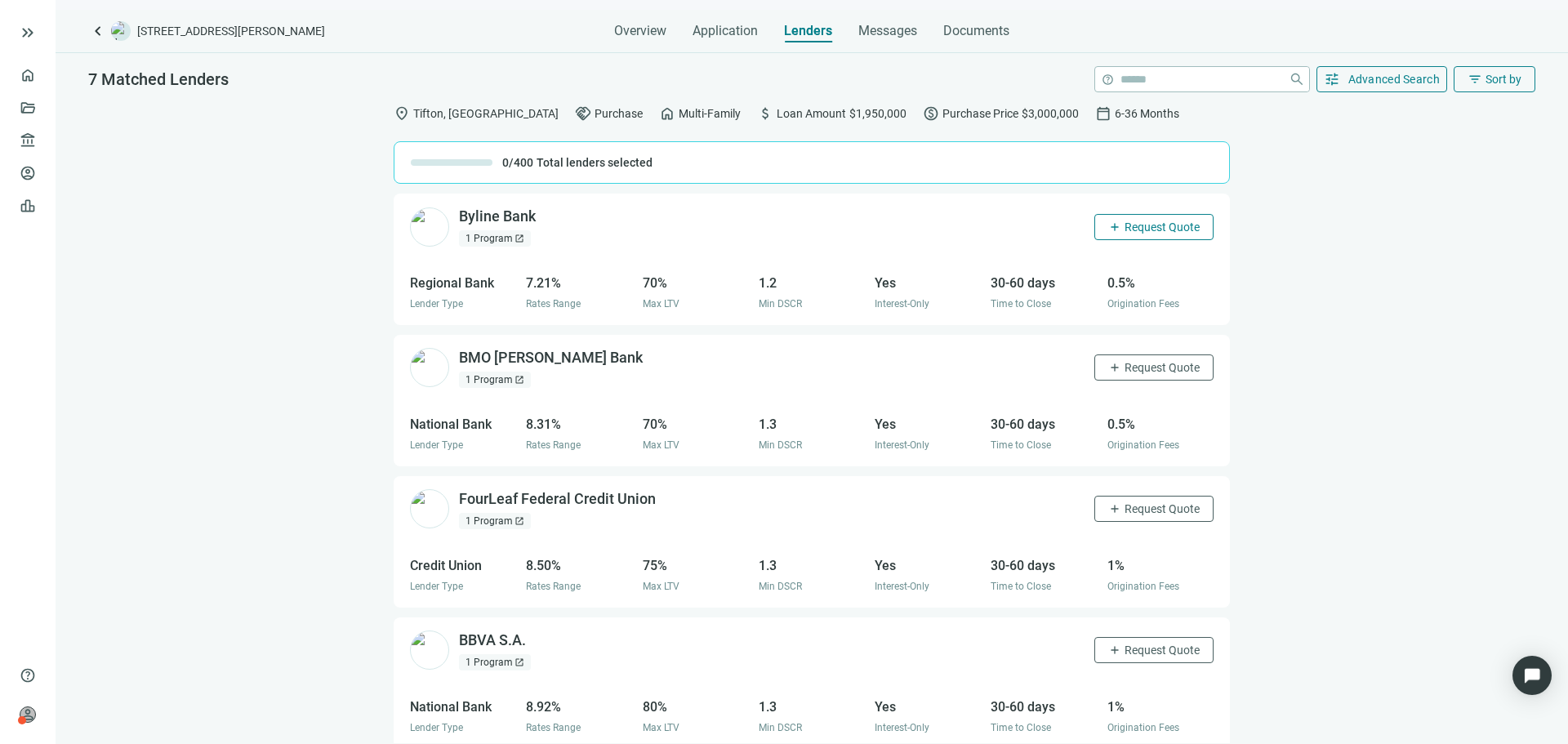
click at [1145, 218] on button "add Request Quote" at bounding box center [1154, 227] width 120 height 26
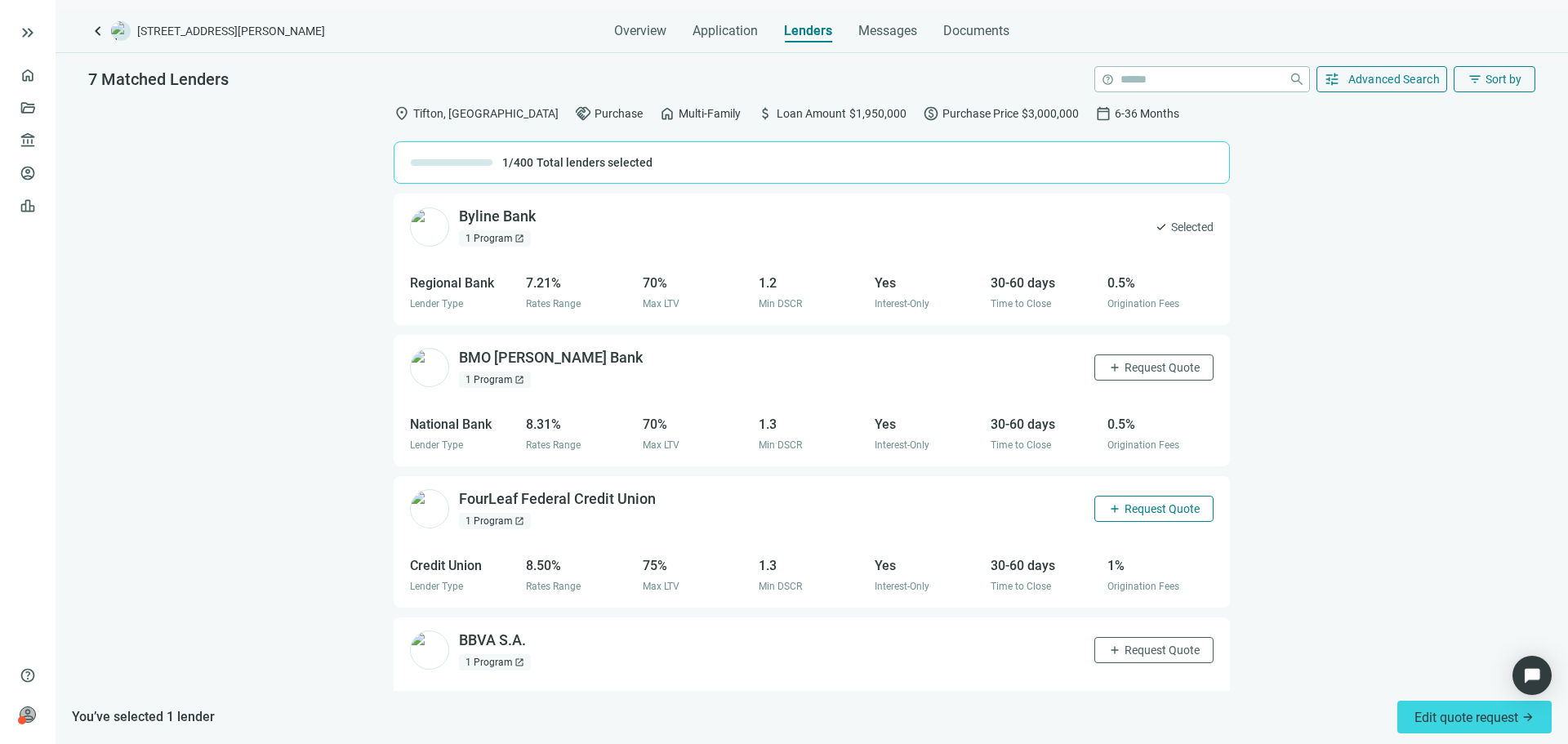
click at [1124, 513] on span "Request Quote" at bounding box center [1162, 509] width 75 height 13
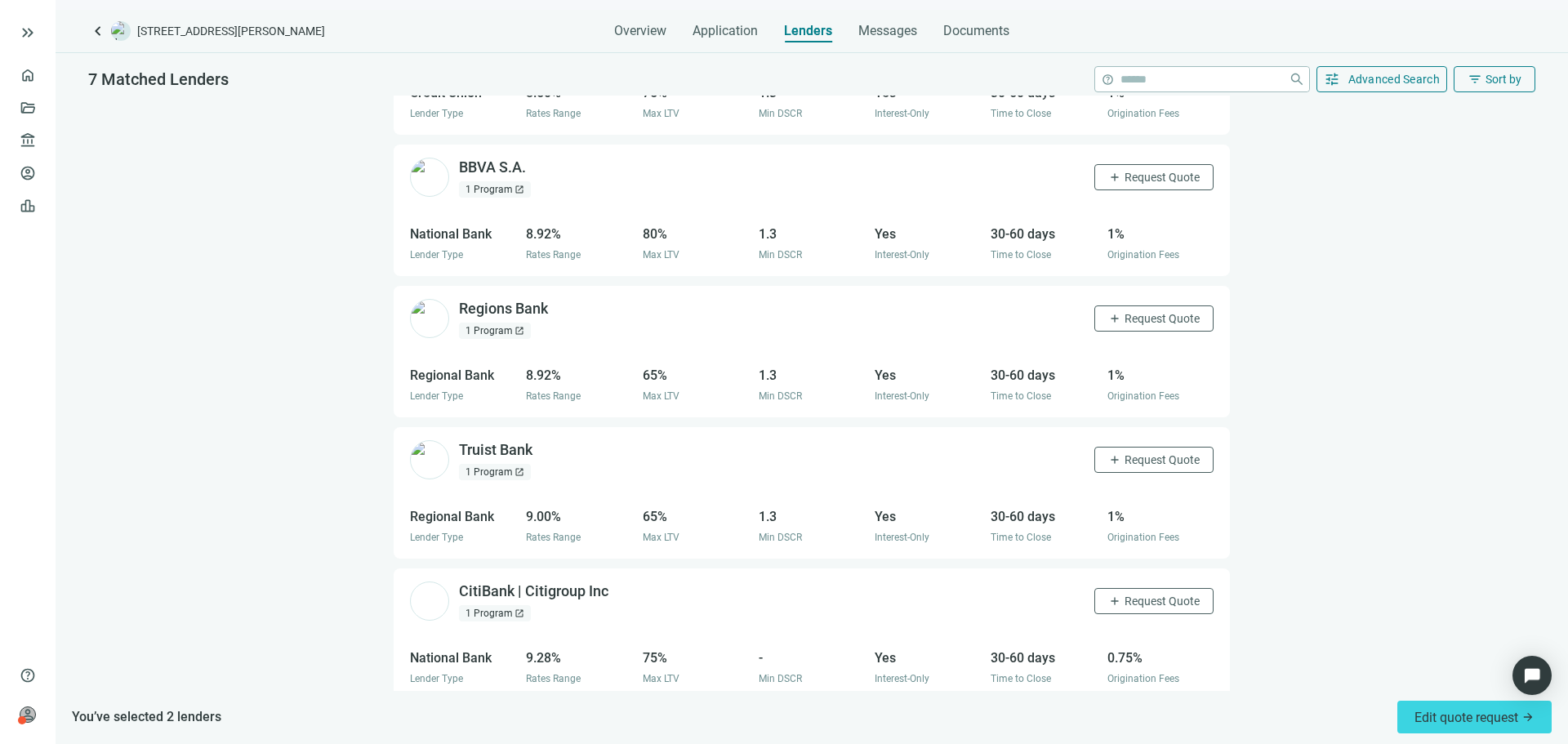
scroll to position [477, 0]
click at [1122, 468] on button "add Request Quote" at bounding box center [1154, 457] width 120 height 26
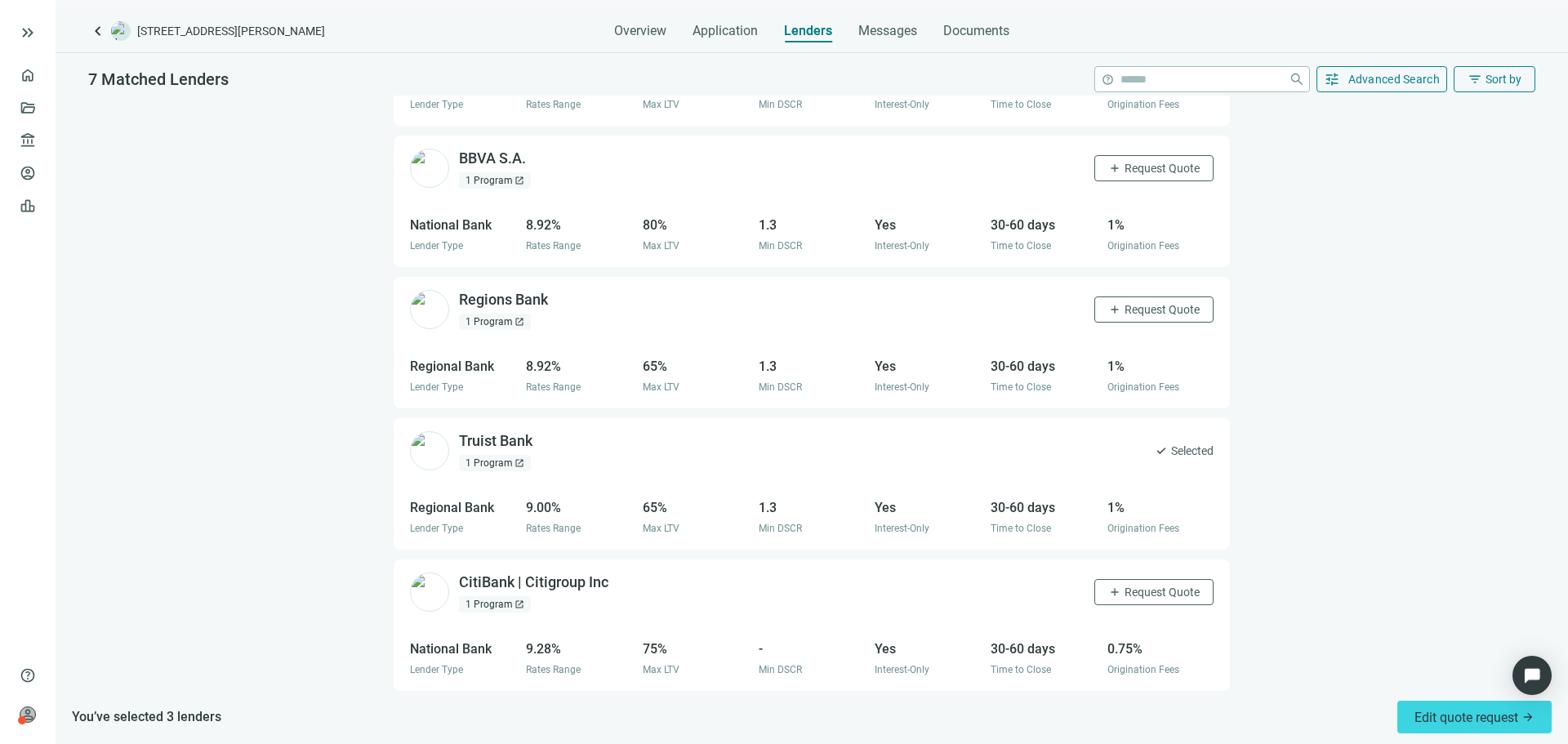
scroll to position [0, 0]
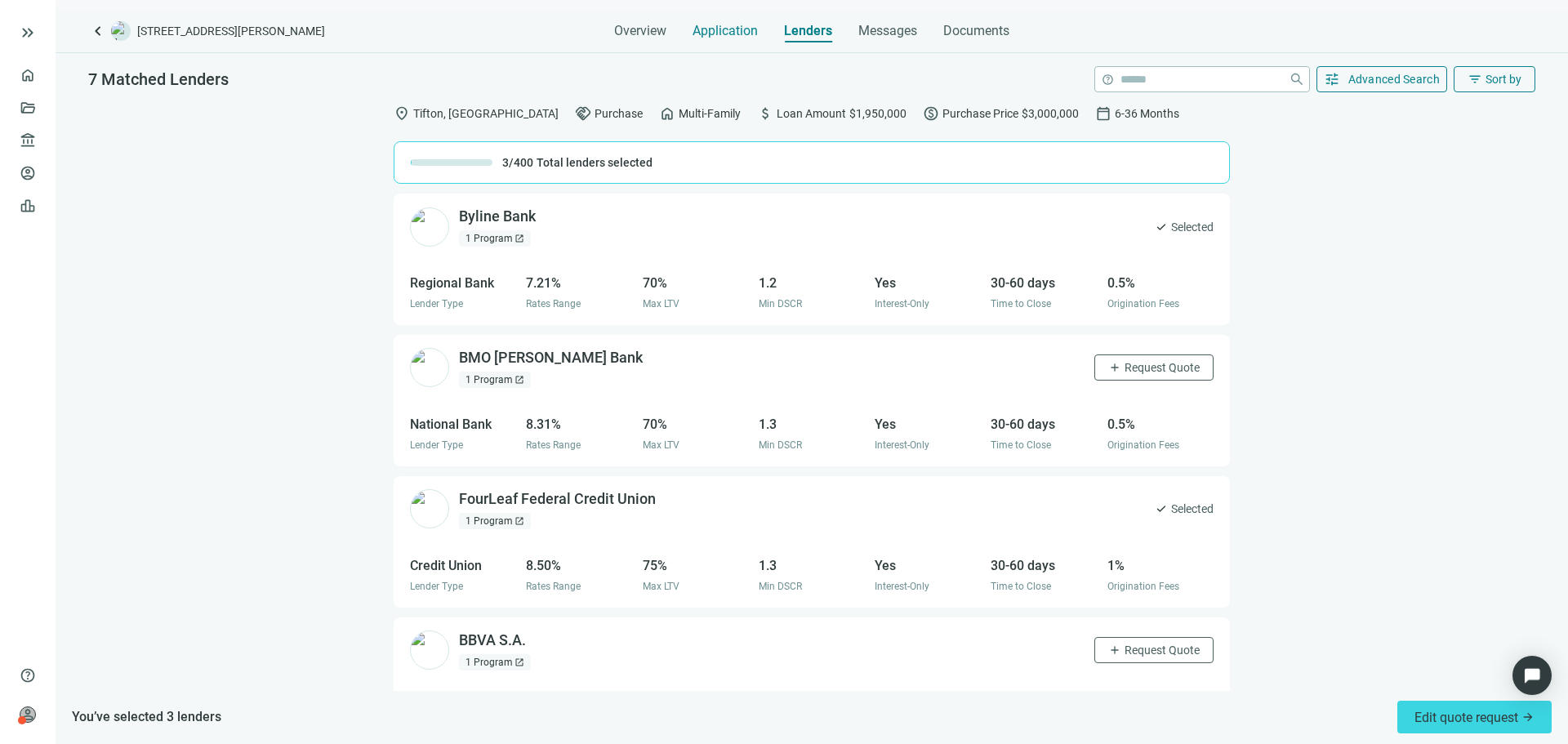
click at [724, 34] on span "Application" at bounding box center [724, 30] width 65 height 16
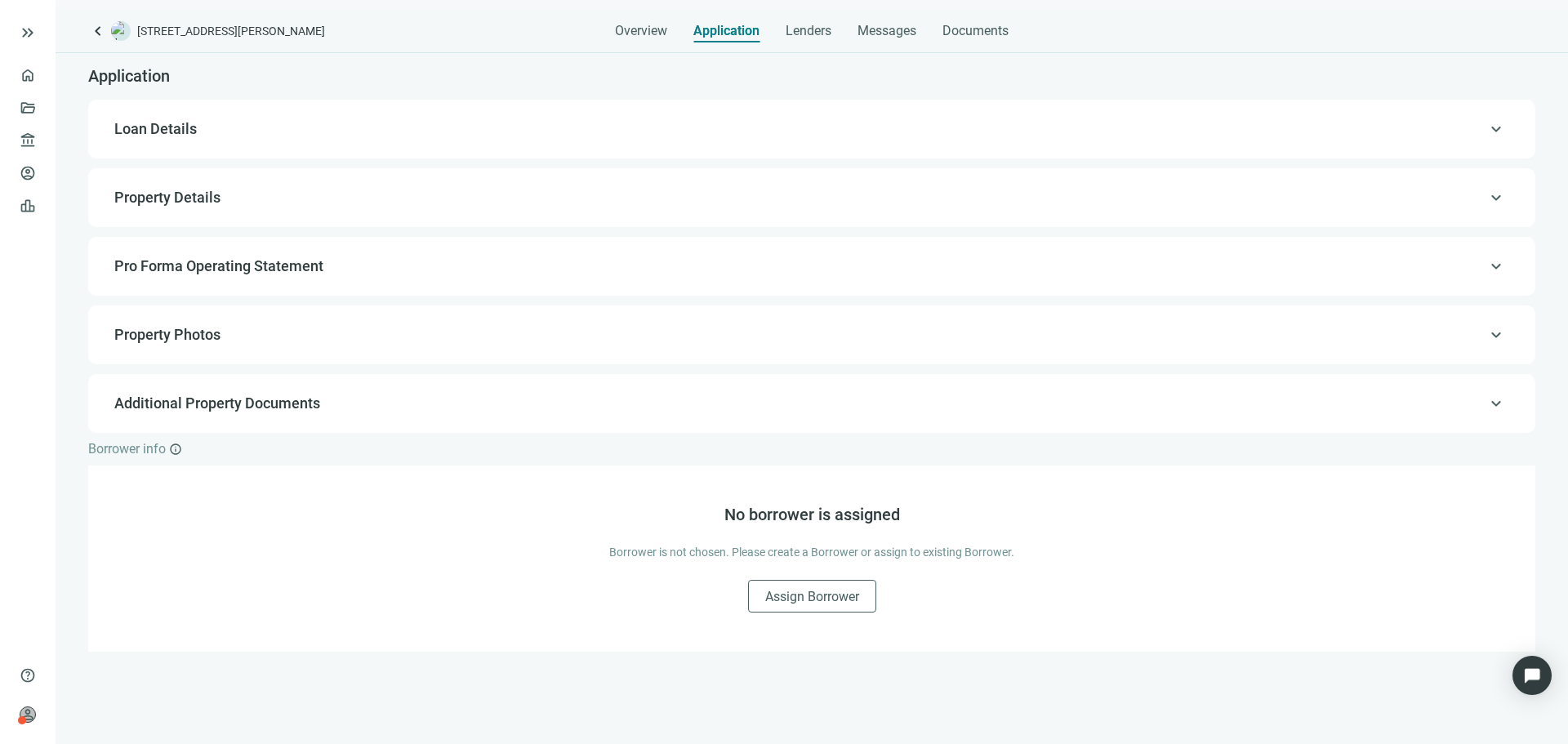
click at [465, 198] on span "Property Details" at bounding box center [810, 197] width 1392 height 20
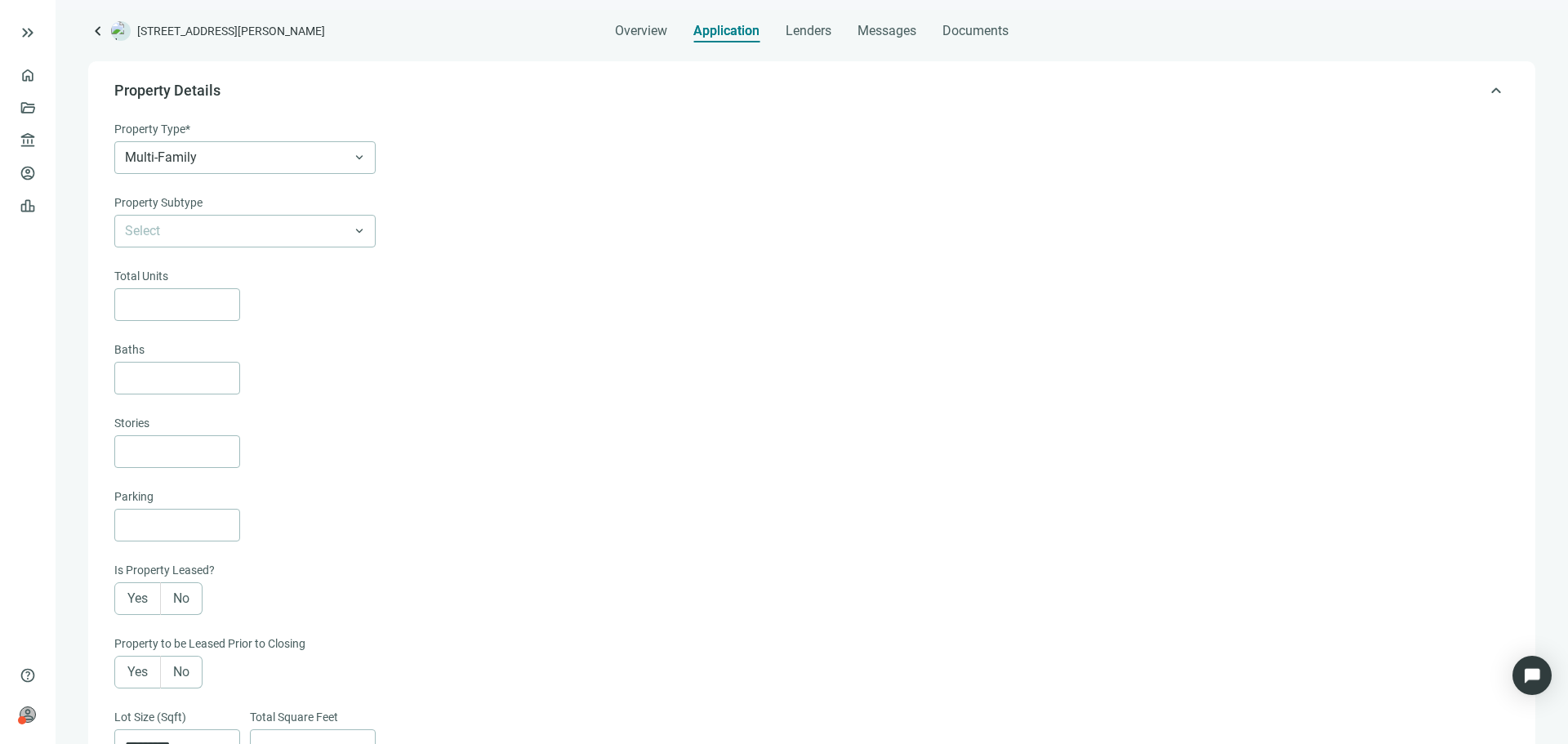
scroll to position [117, 0]
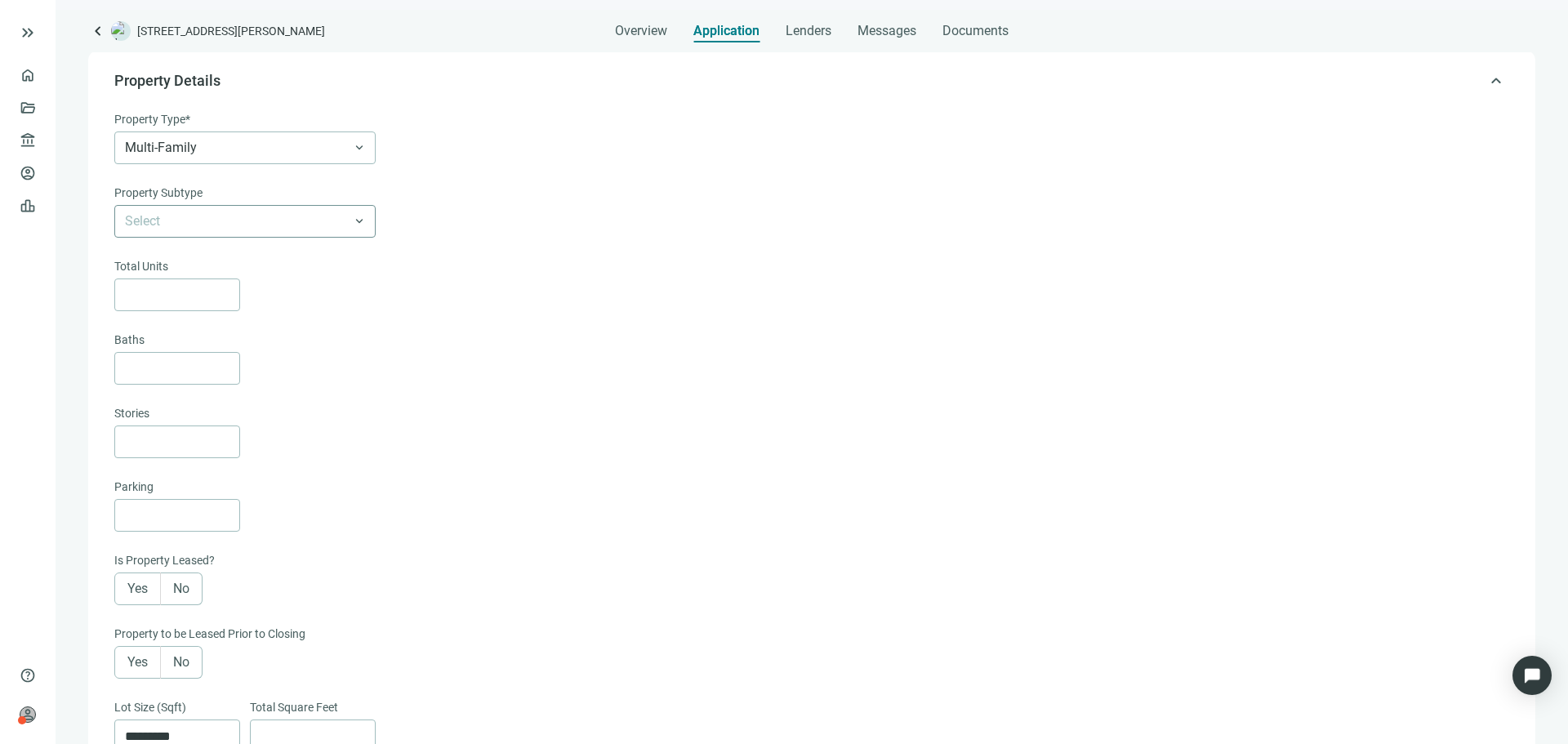
click at [318, 218] on input "search" at bounding box center [237, 221] width 225 height 31
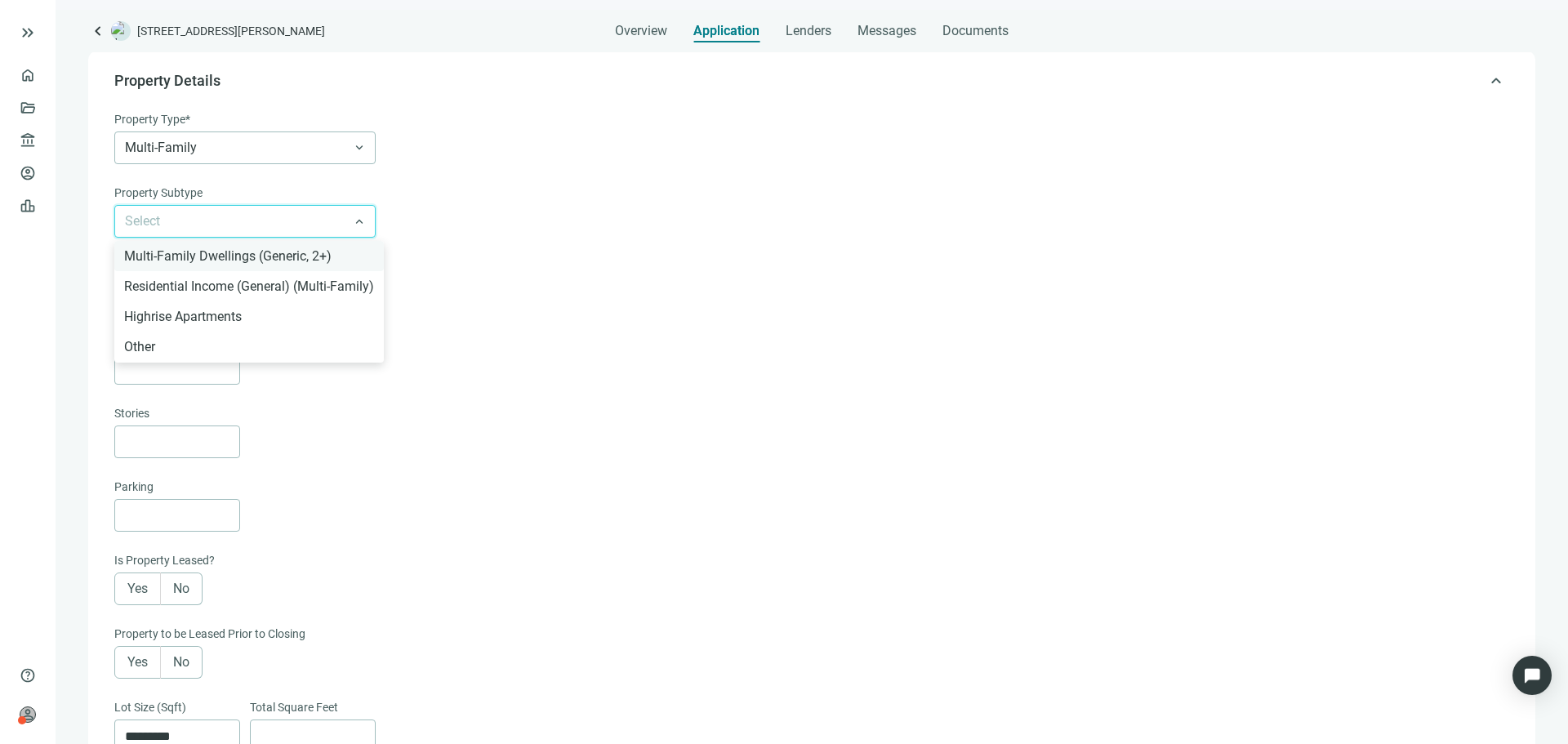
click at [291, 250] on div "Multi-Family Dwellings (Generic, 2+)" at bounding box center [249, 256] width 250 height 21
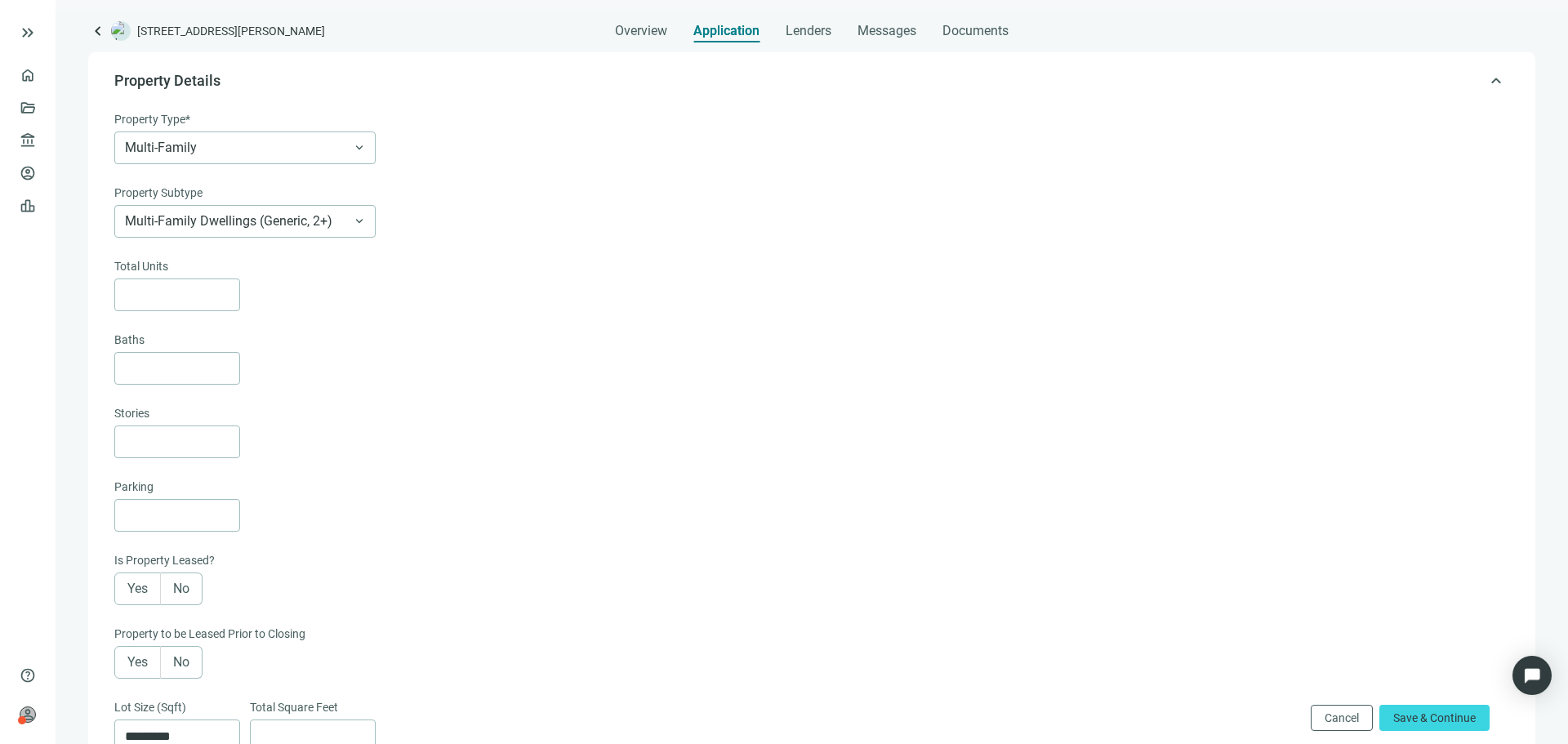
click at [487, 319] on div "Total Units Baths Stories" at bounding box center [810, 357] width 1392 height 201
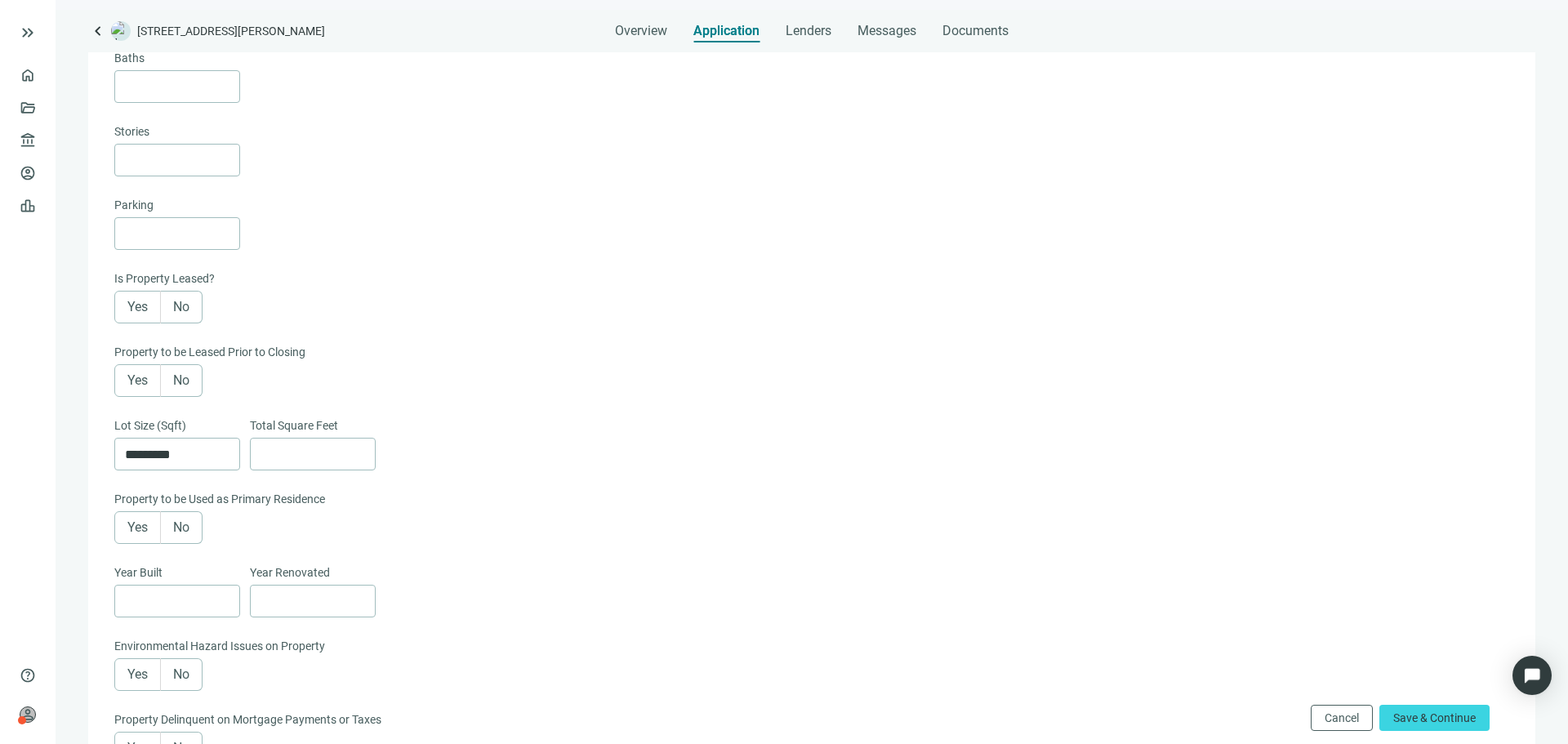
scroll to position [399, 0]
click at [1414, 718] on span "Save & Continue" at bounding box center [1434, 718] width 83 height 13
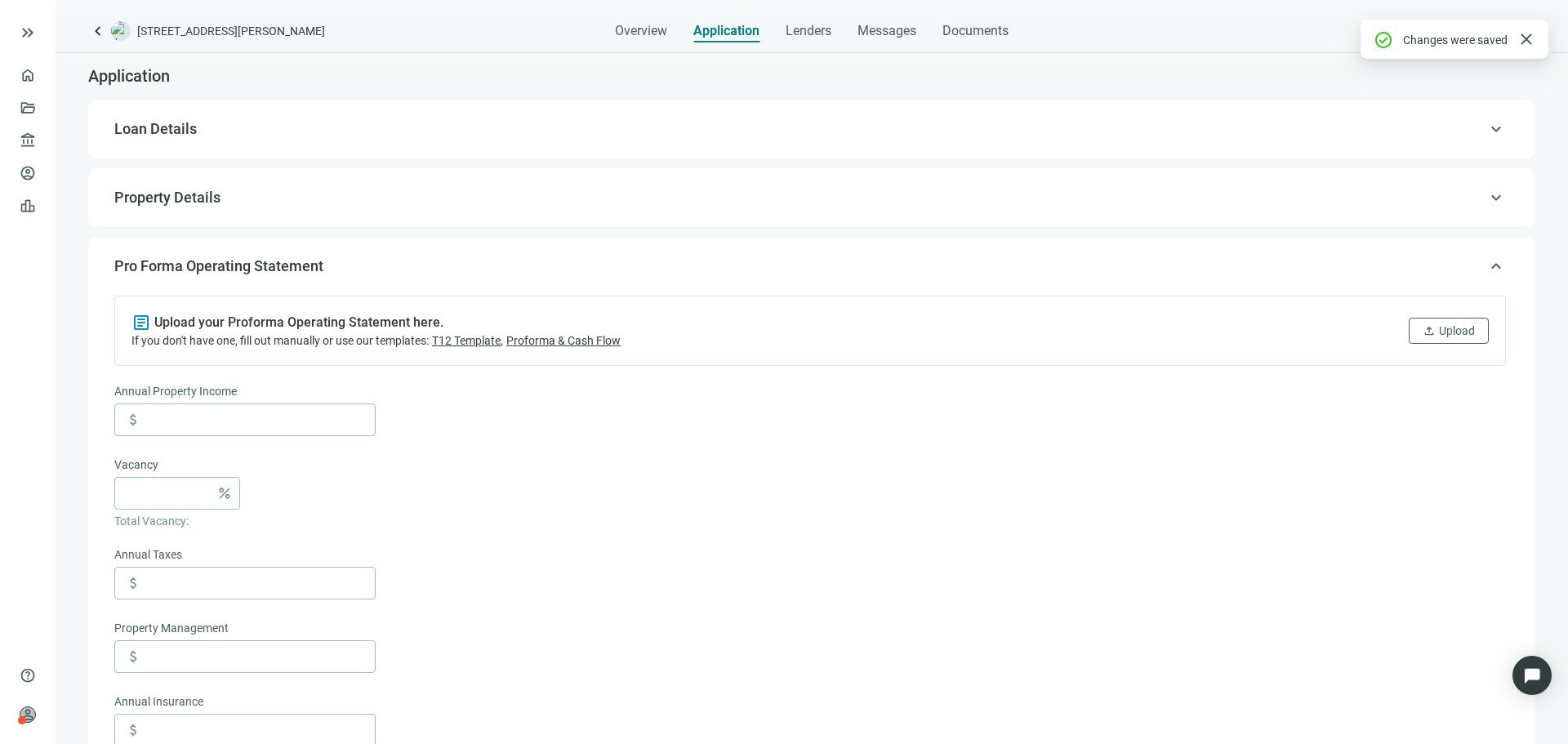
click at [370, 132] on span "Loan Details" at bounding box center [810, 129] width 1392 height 20
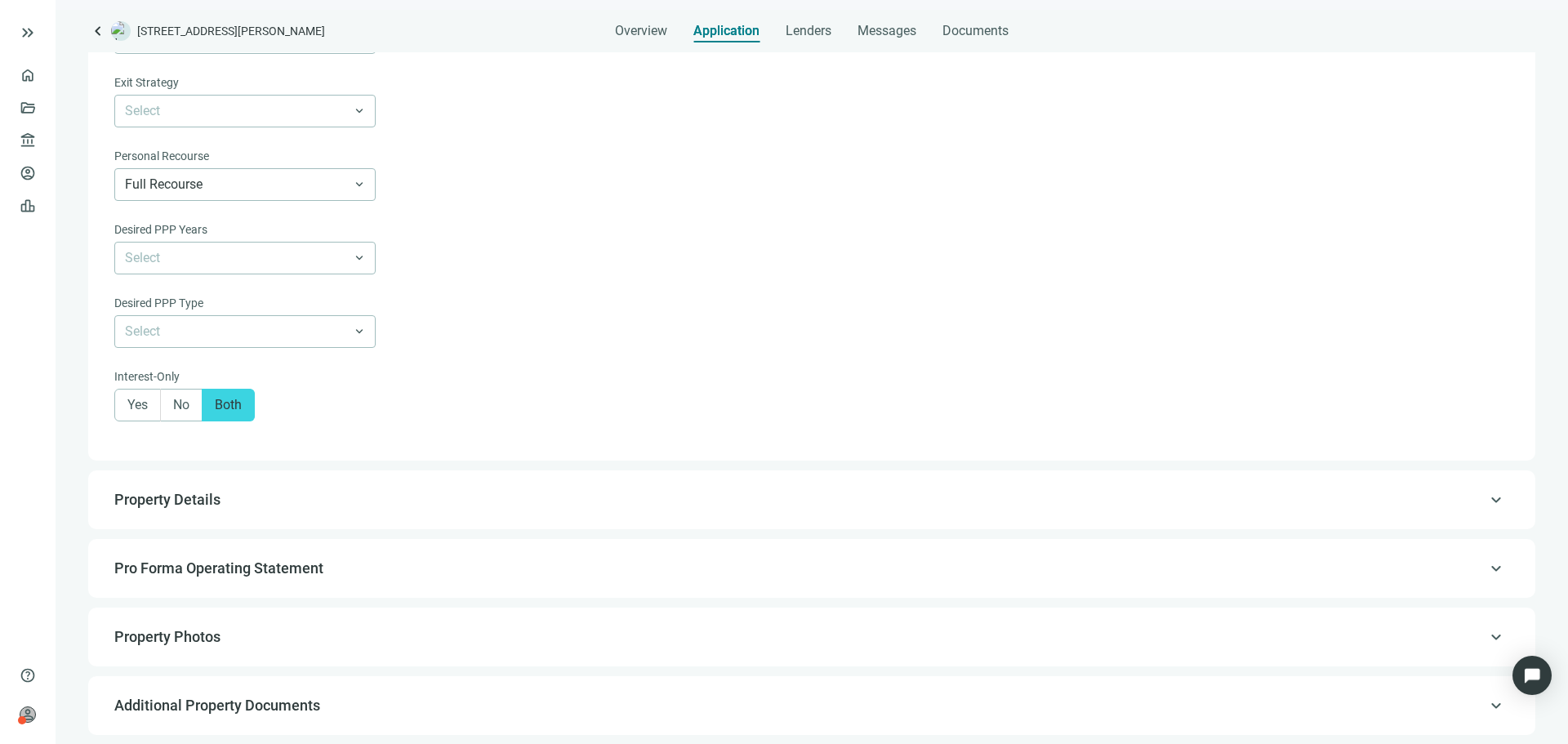
scroll to position [883, 0]
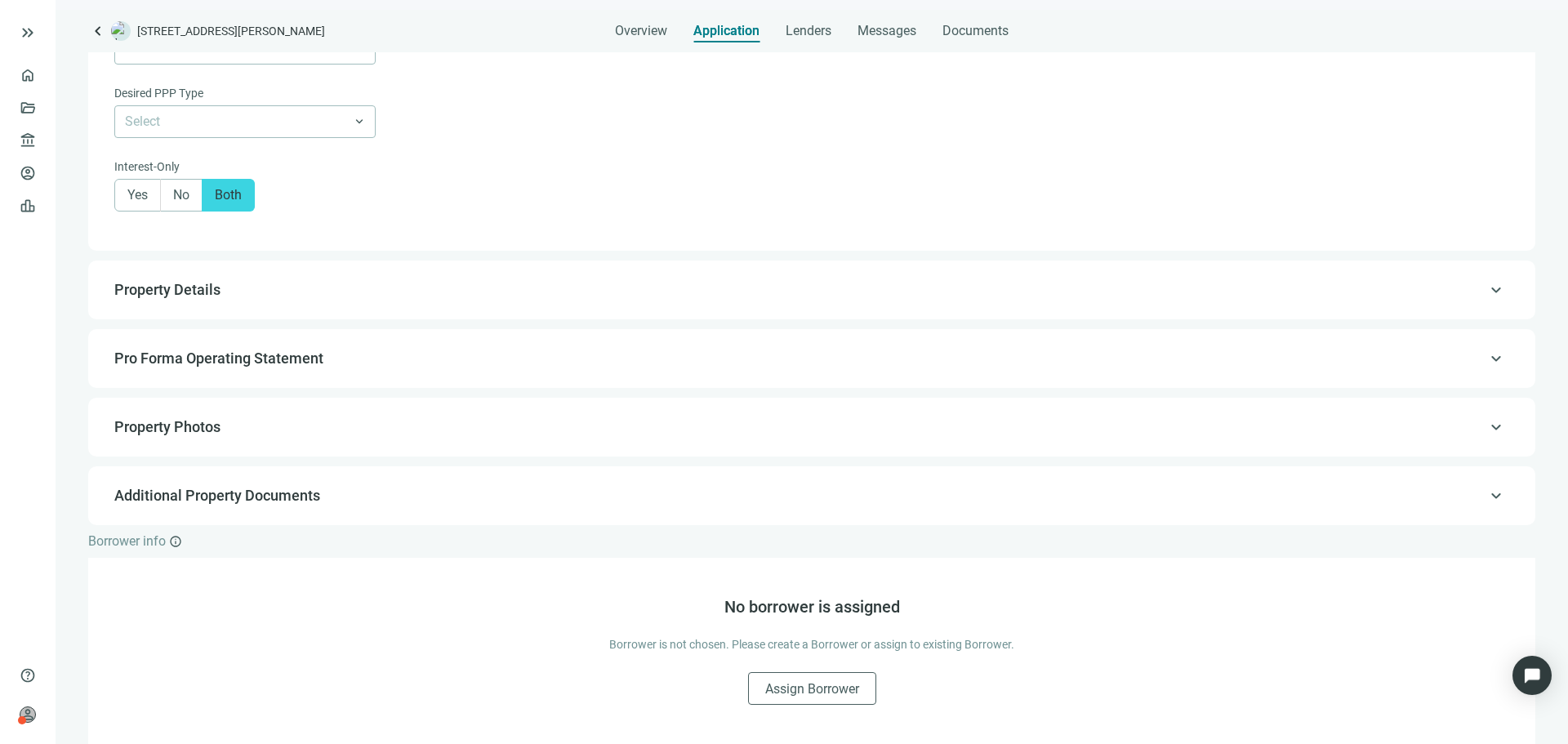
click at [315, 303] on div "keyboard_arrow_up Property Details" at bounding box center [812, 290] width 1414 height 40
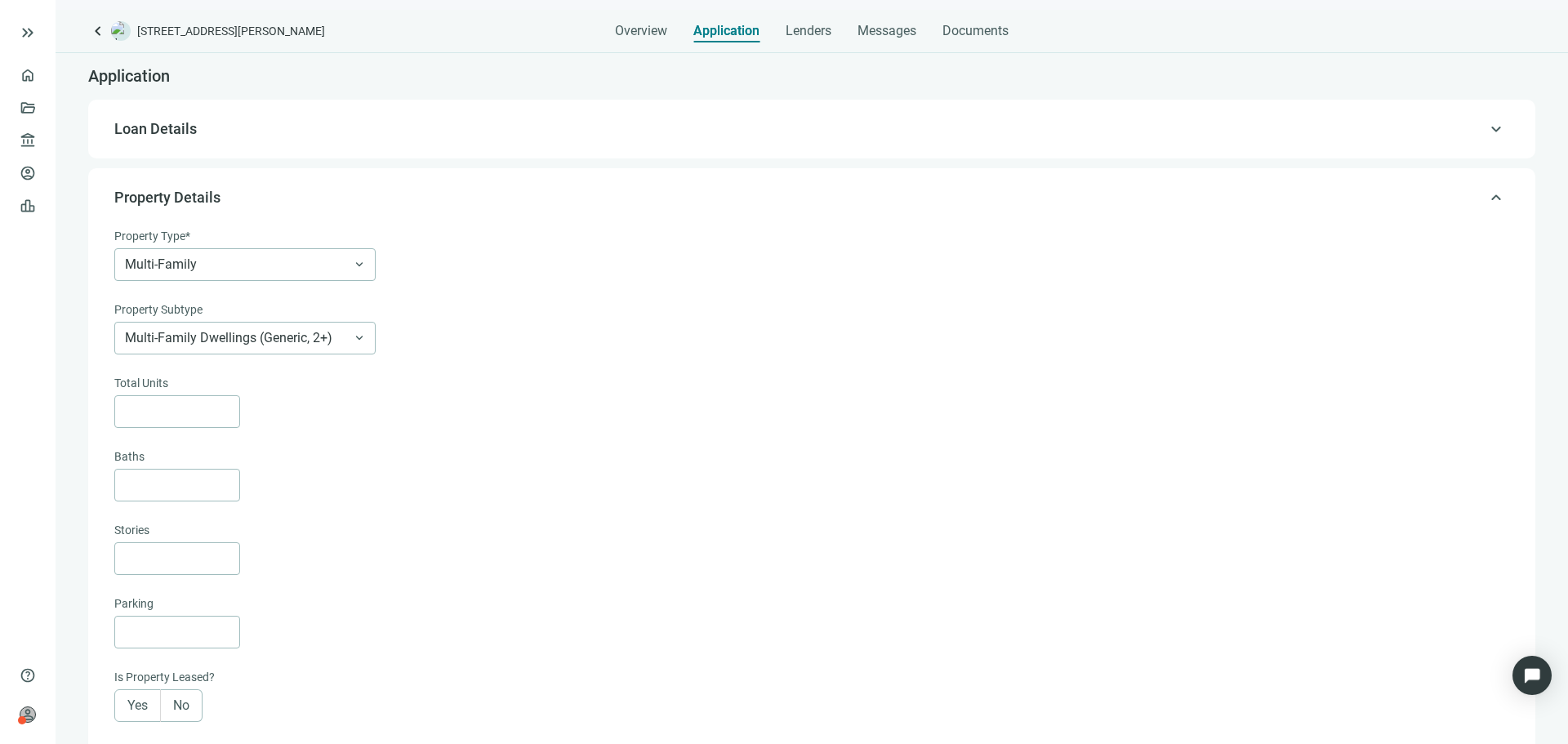
scroll to position [12, 0]
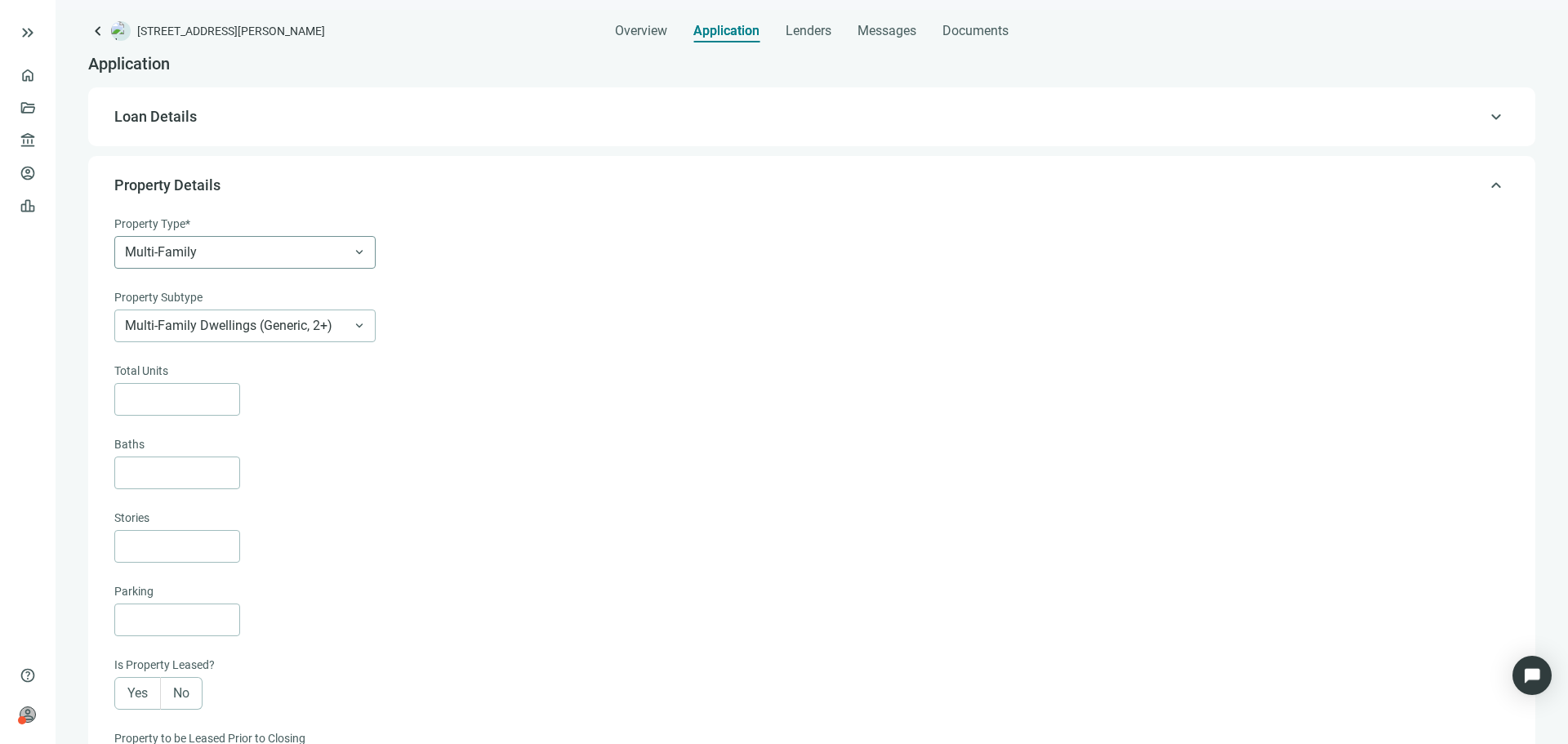
click at [280, 265] on span "Multi-Family" at bounding box center [245, 251] width 240 height 31
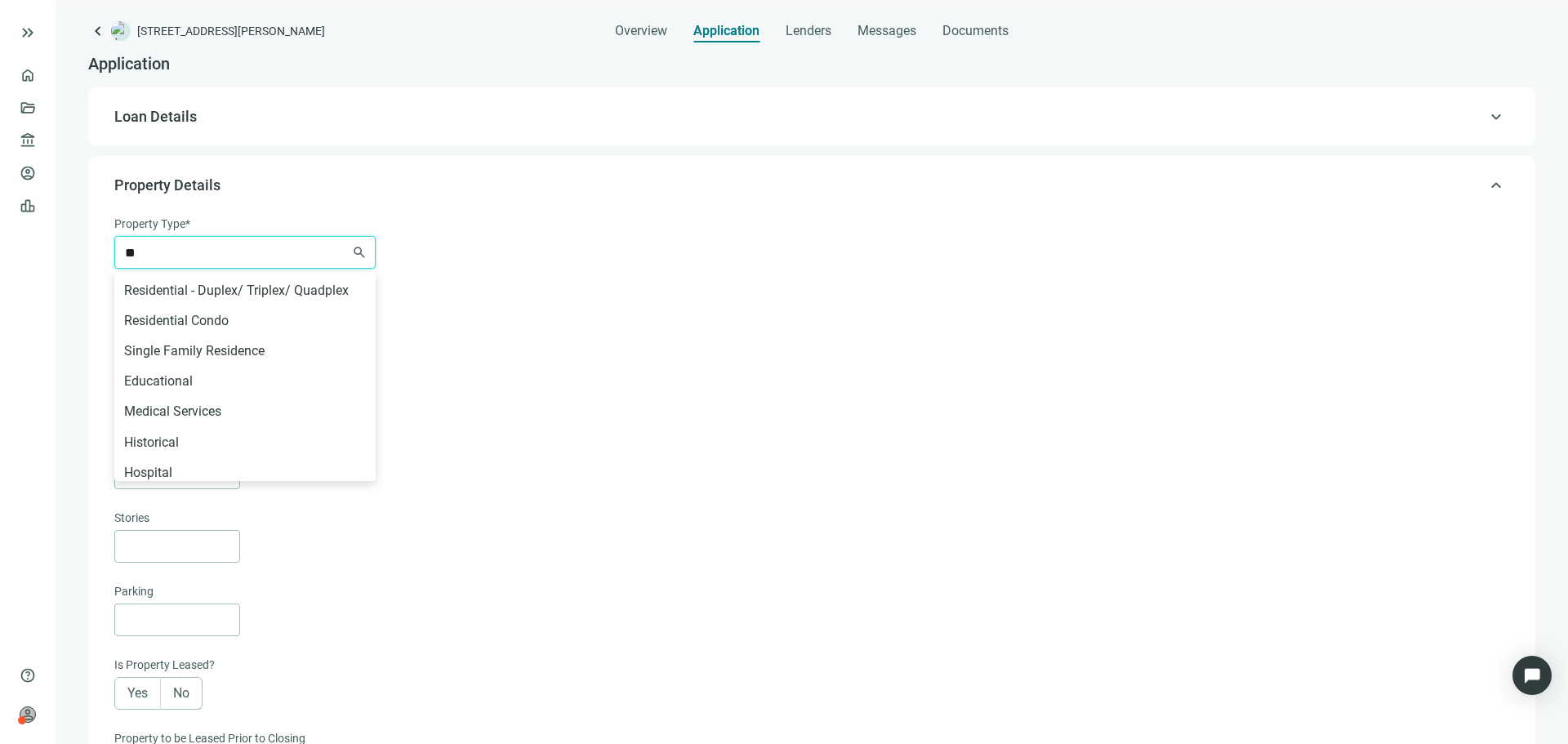
scroll to position [0, 0]
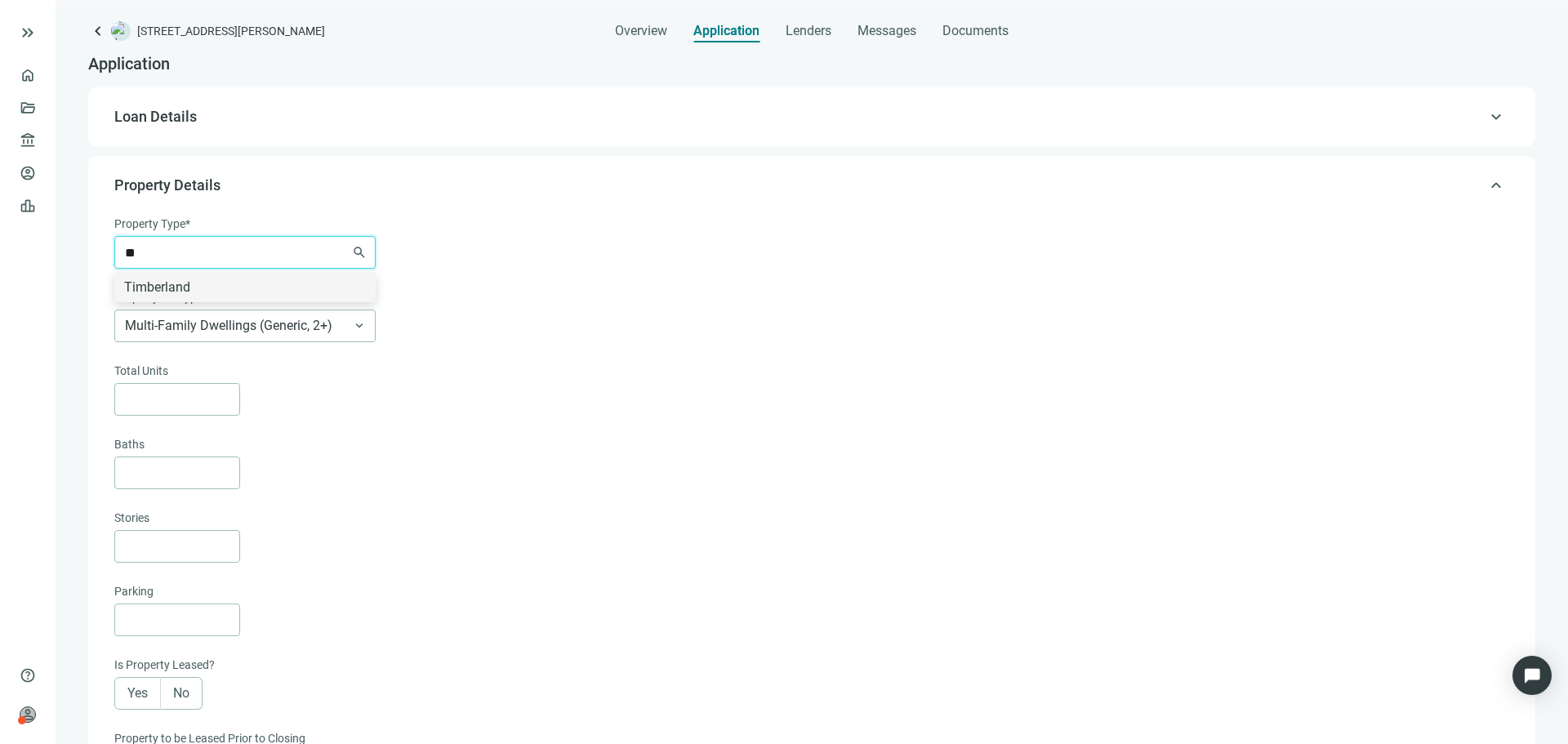
type input "*"
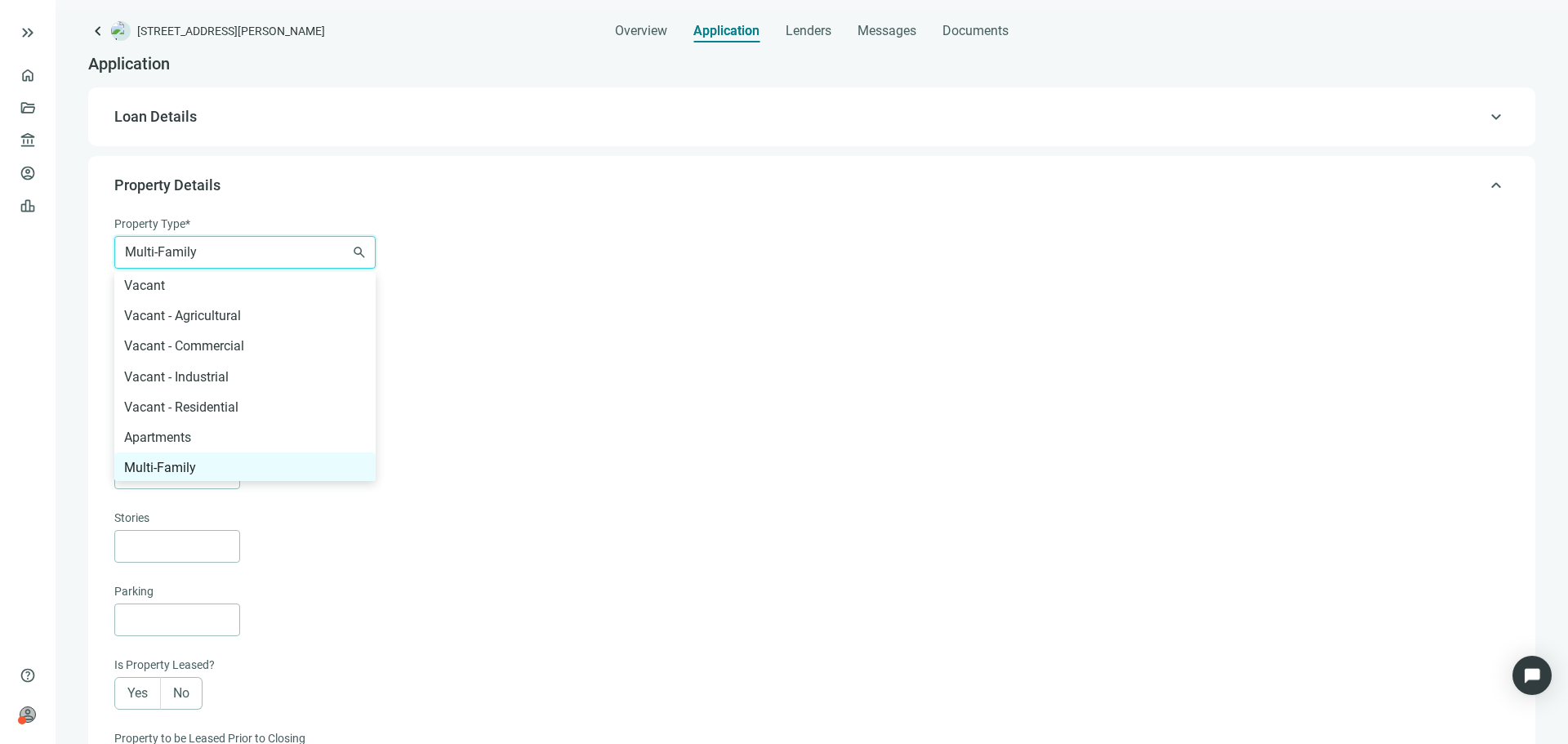
type input "*"
click at [200, 429] on div "Apartments" at bounding box center [245, 438] width 242 height 21
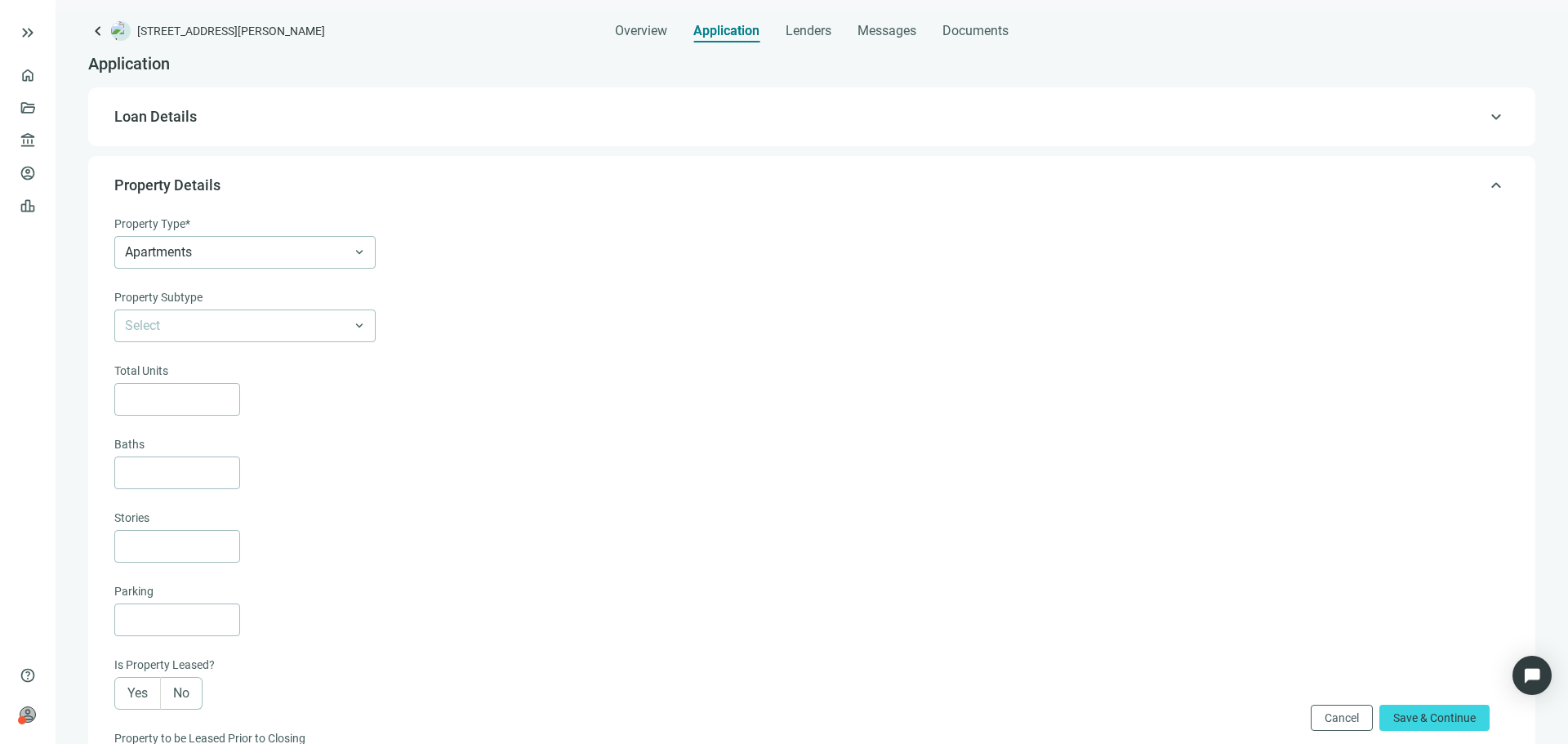
click at [545, 391] on div at bounding box center [810, 399] width 1392 height 33
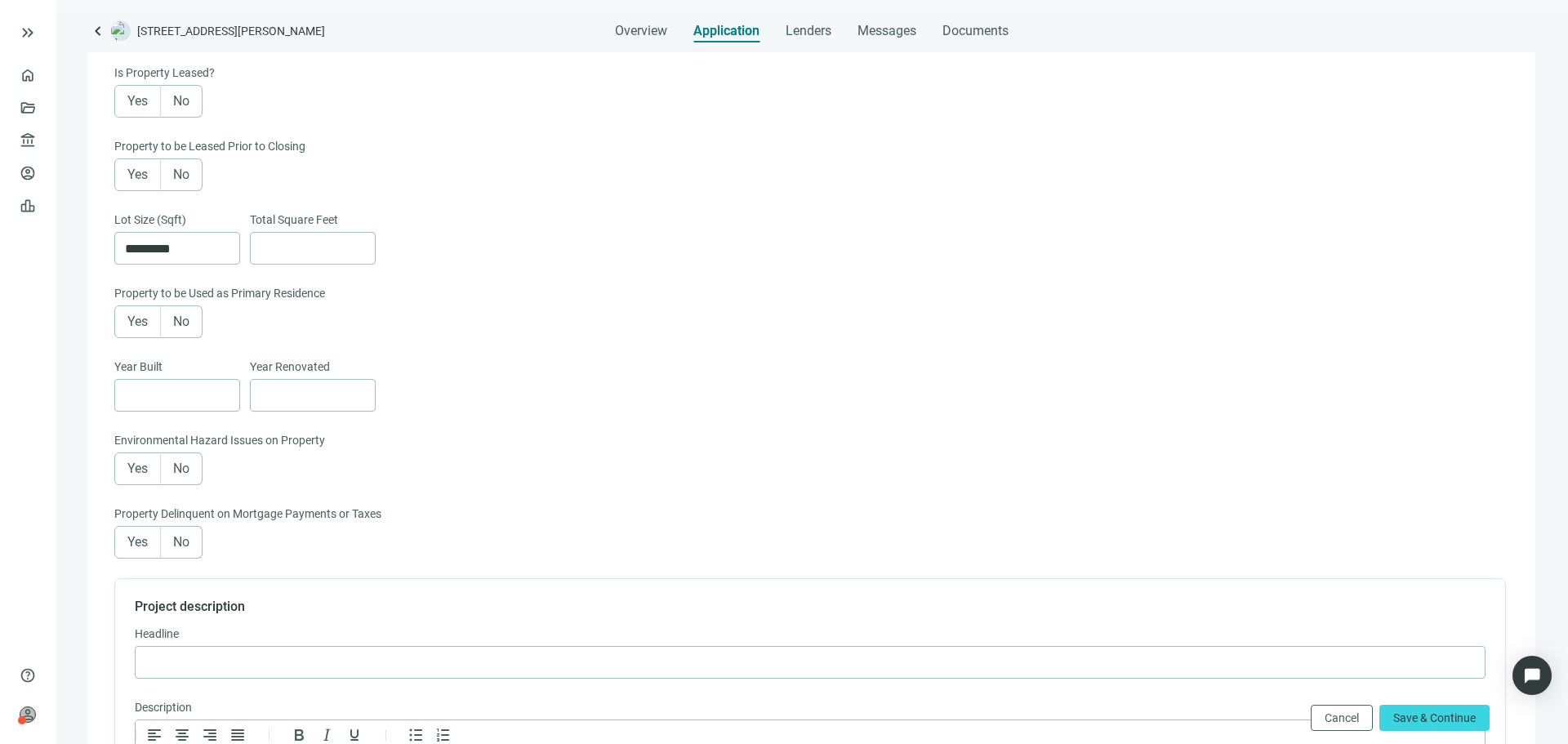
scroll to position [606, 0]
click at [1450, 718] on span "Save & Continue" at bounding box center [1434, 718] width 83 height 13
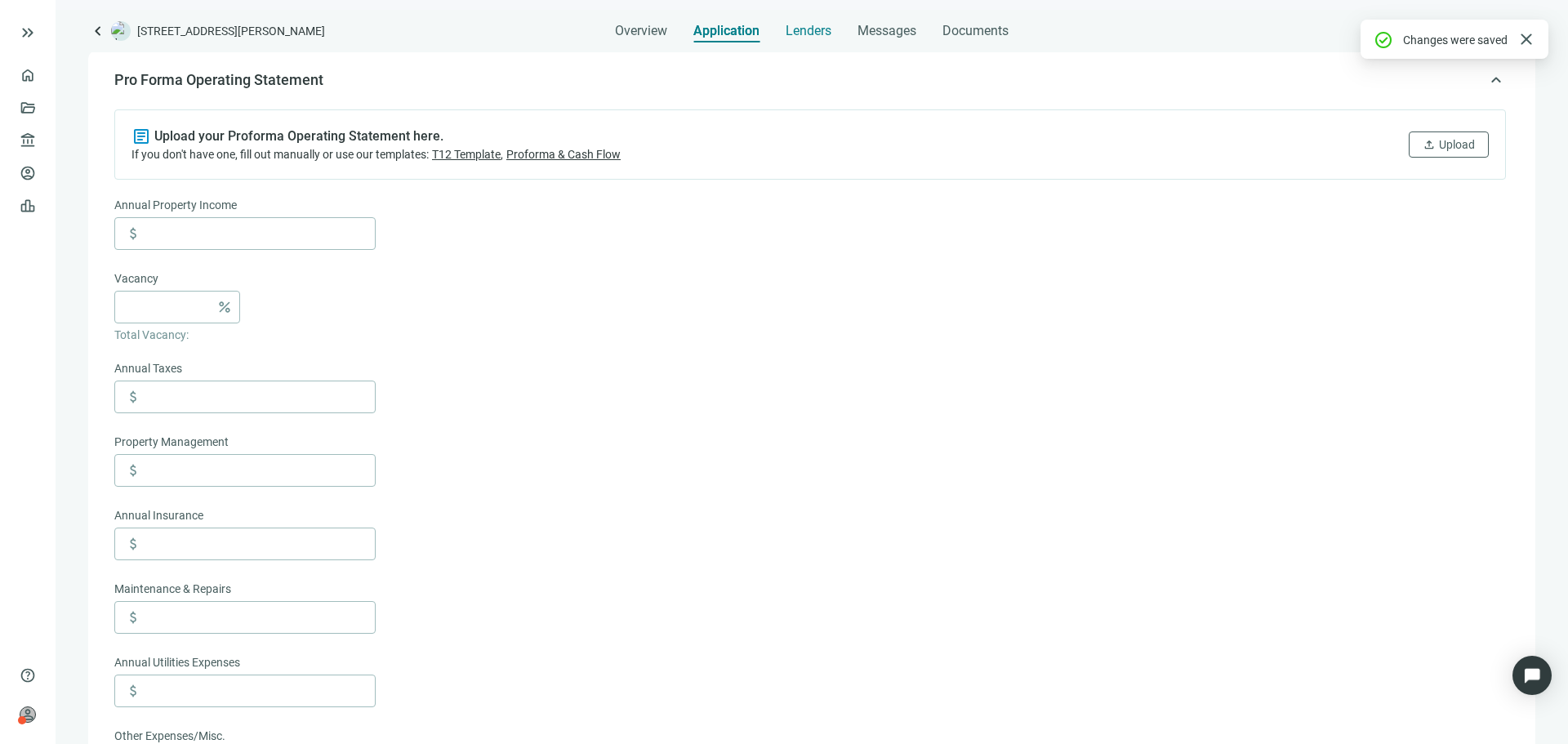
scroll to position [186, 0]
click at [820, 34] on span "Lenders" at bounding box center [808, 30] width 46 height 16
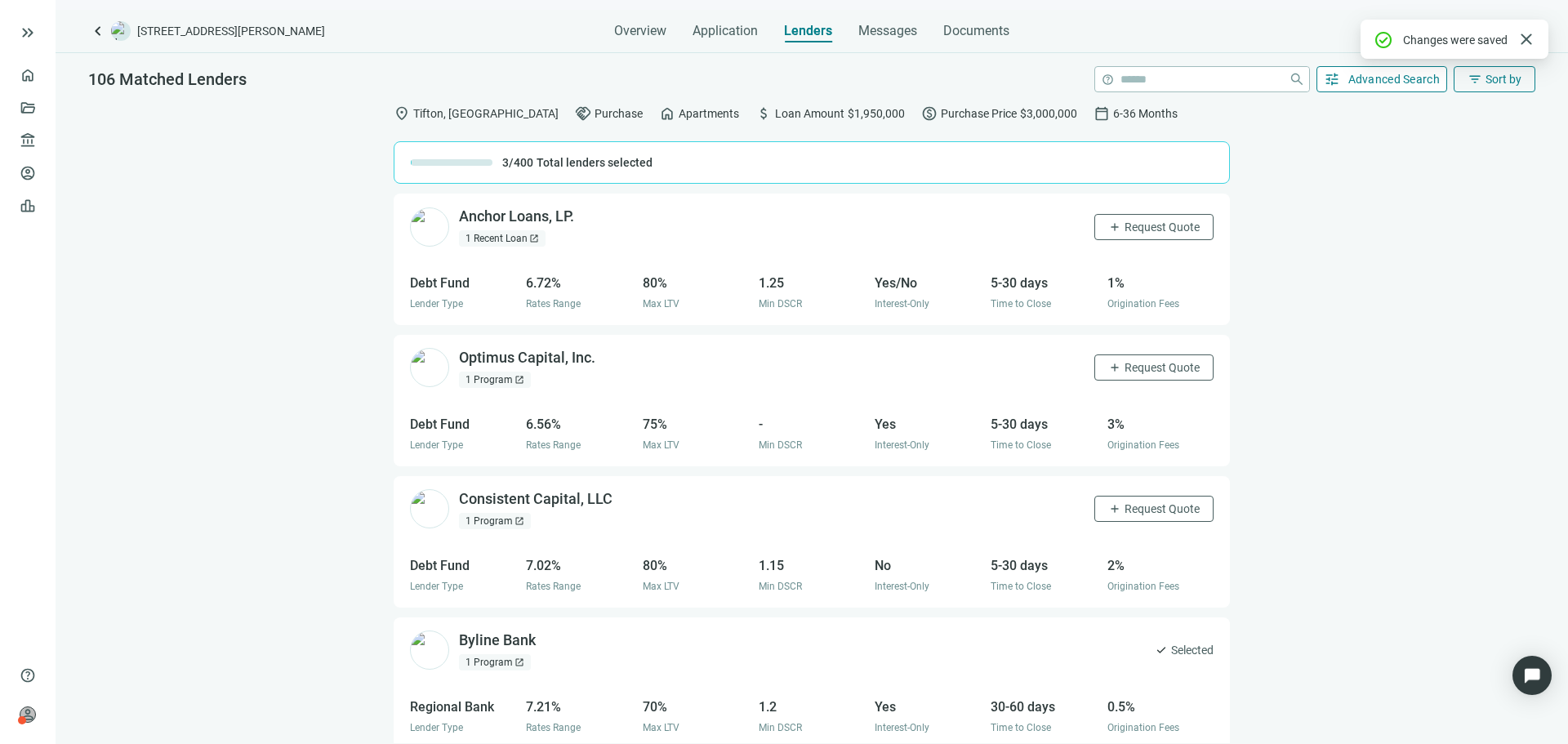
click at [1404, 73] on span "Advanced Search" at bounding box center [1395, 79] width 92 height 13
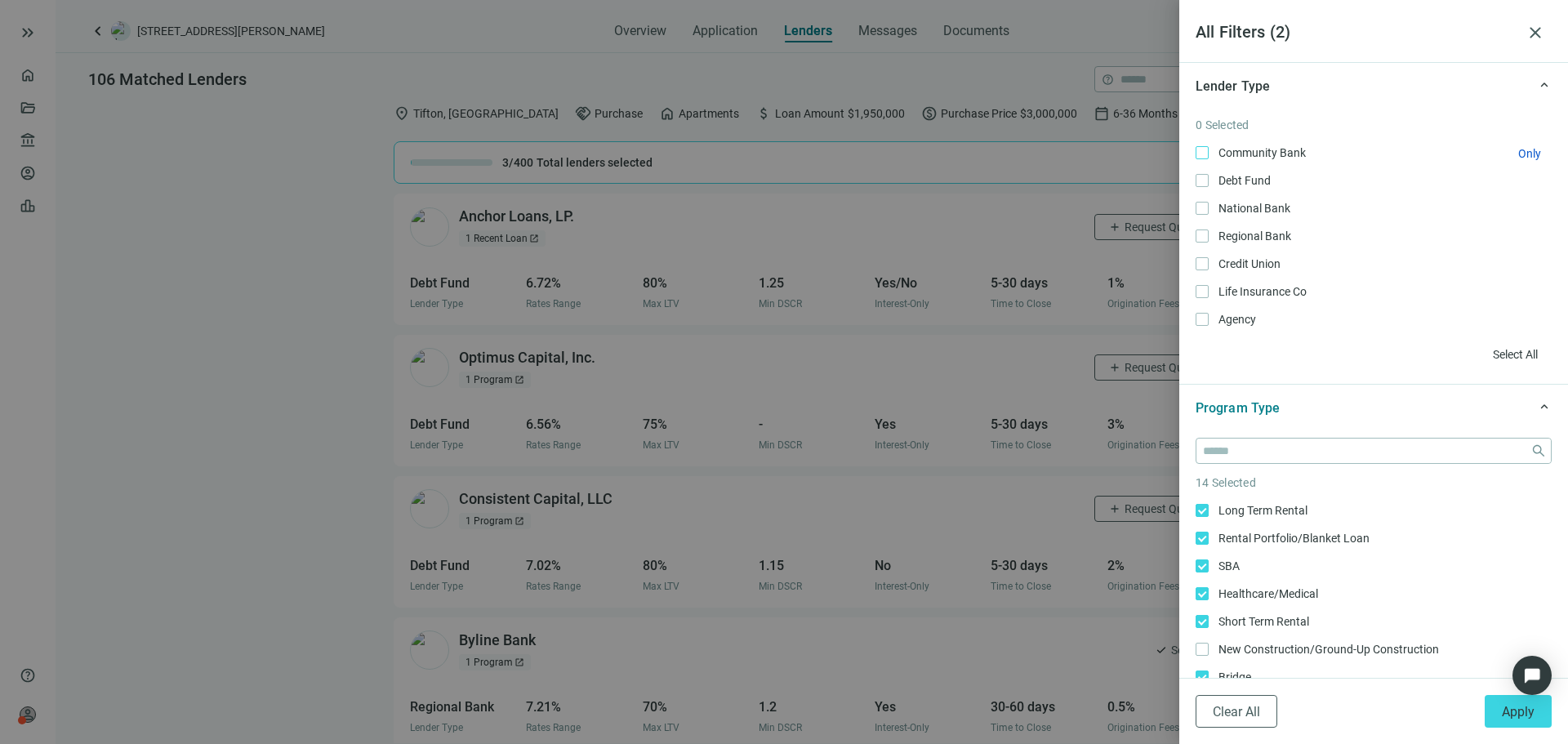
click at [1244, 157] on span "Community Bank Only" at bounding box center [1260, 153] width 104 height 18
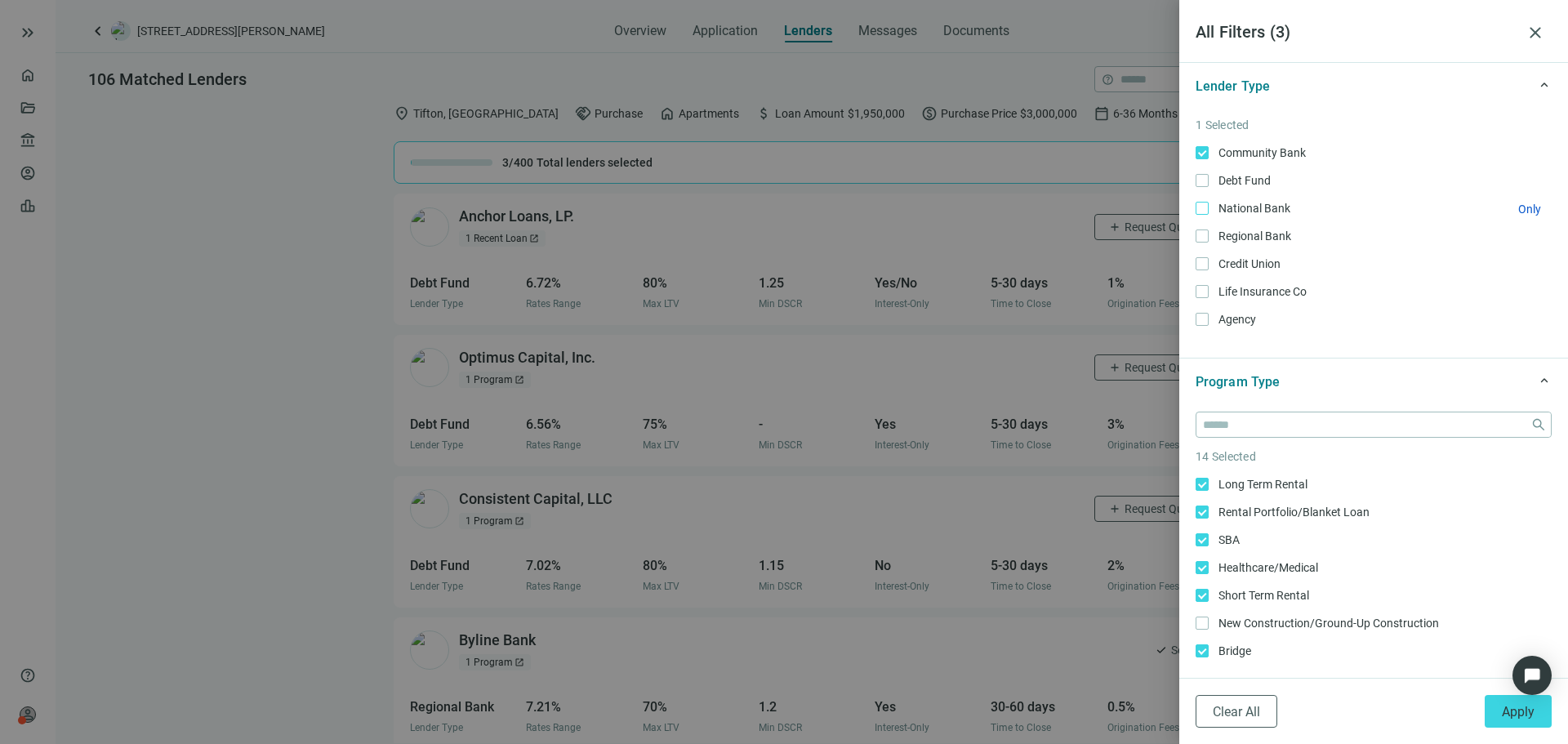
click at [1246, 206] on span "National Bank Only" at bounding box center [1253, 208] width 89 height 18
click at [1263, 235] on span "Regional Bank Only" at bounding box center [1253, 235] width 89 height 18
click at [1254, 264] on span "Credit Union Only" at bounding box center [1247, 264] width 78 height 18
click at [1506, 716] on span "Apply" at bounding box center [1518, 711] width 33 height 15
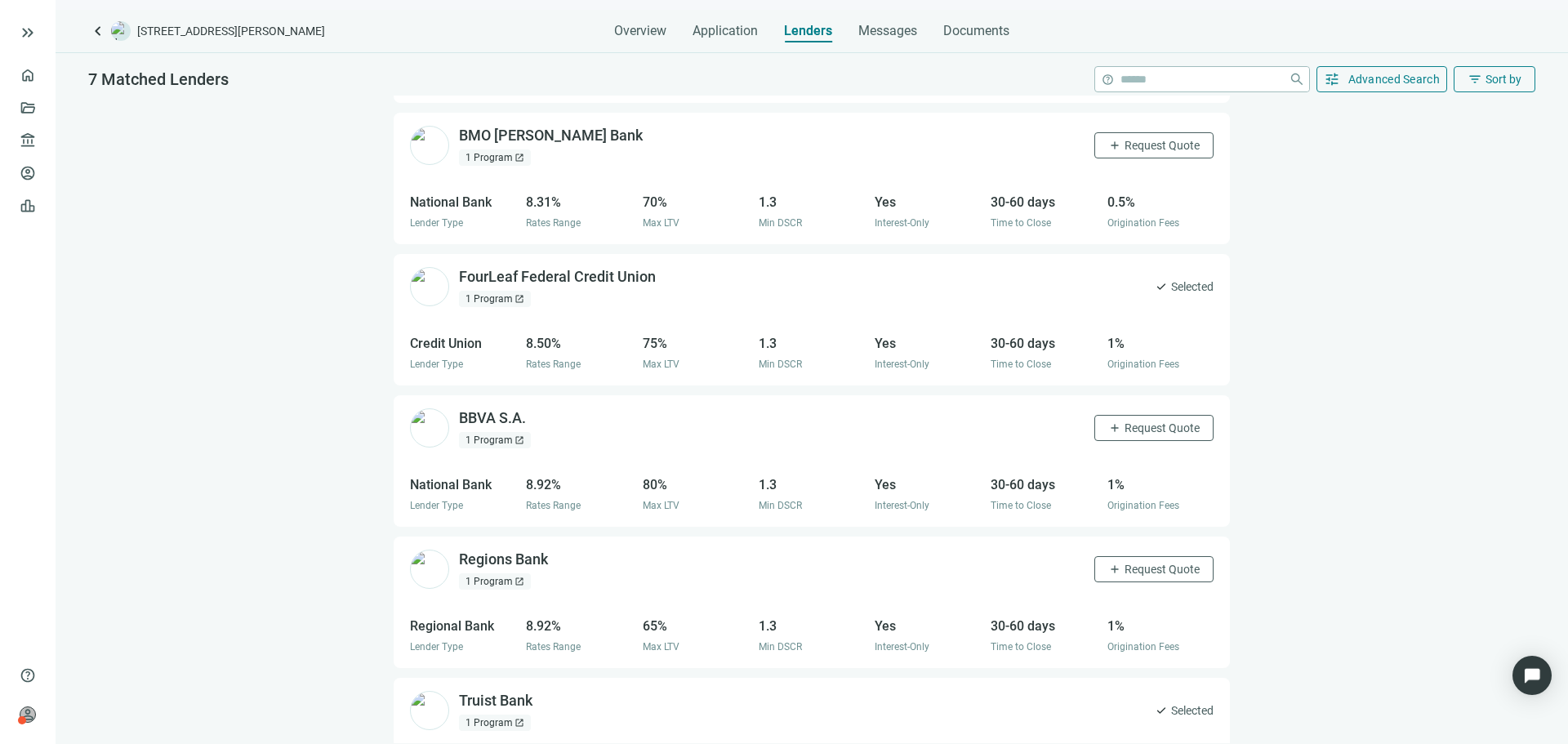
scroll to position [429, 0]
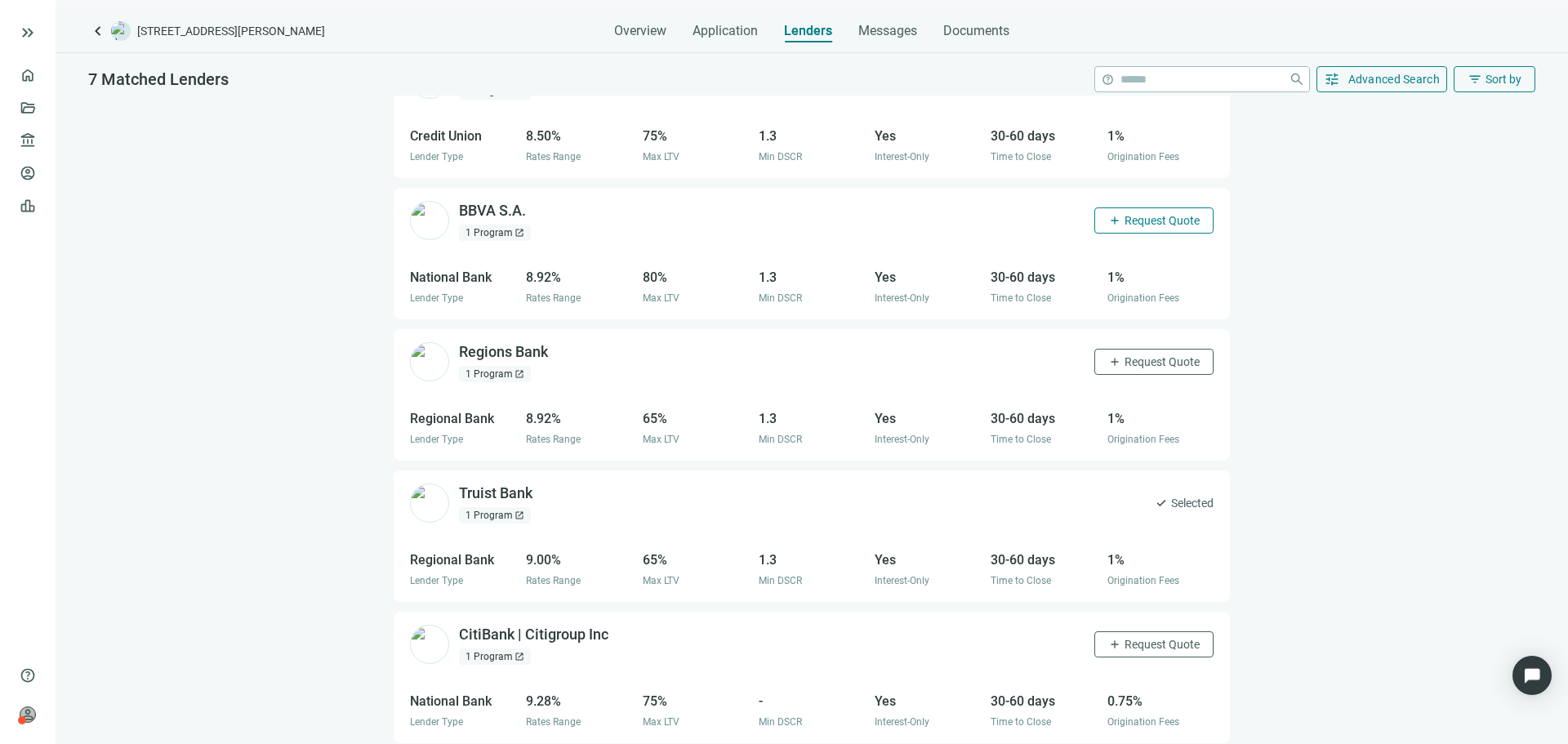
click at [1146, 224] on span "Request Quote" at bounding box center [1162, 220] width 75 height 13
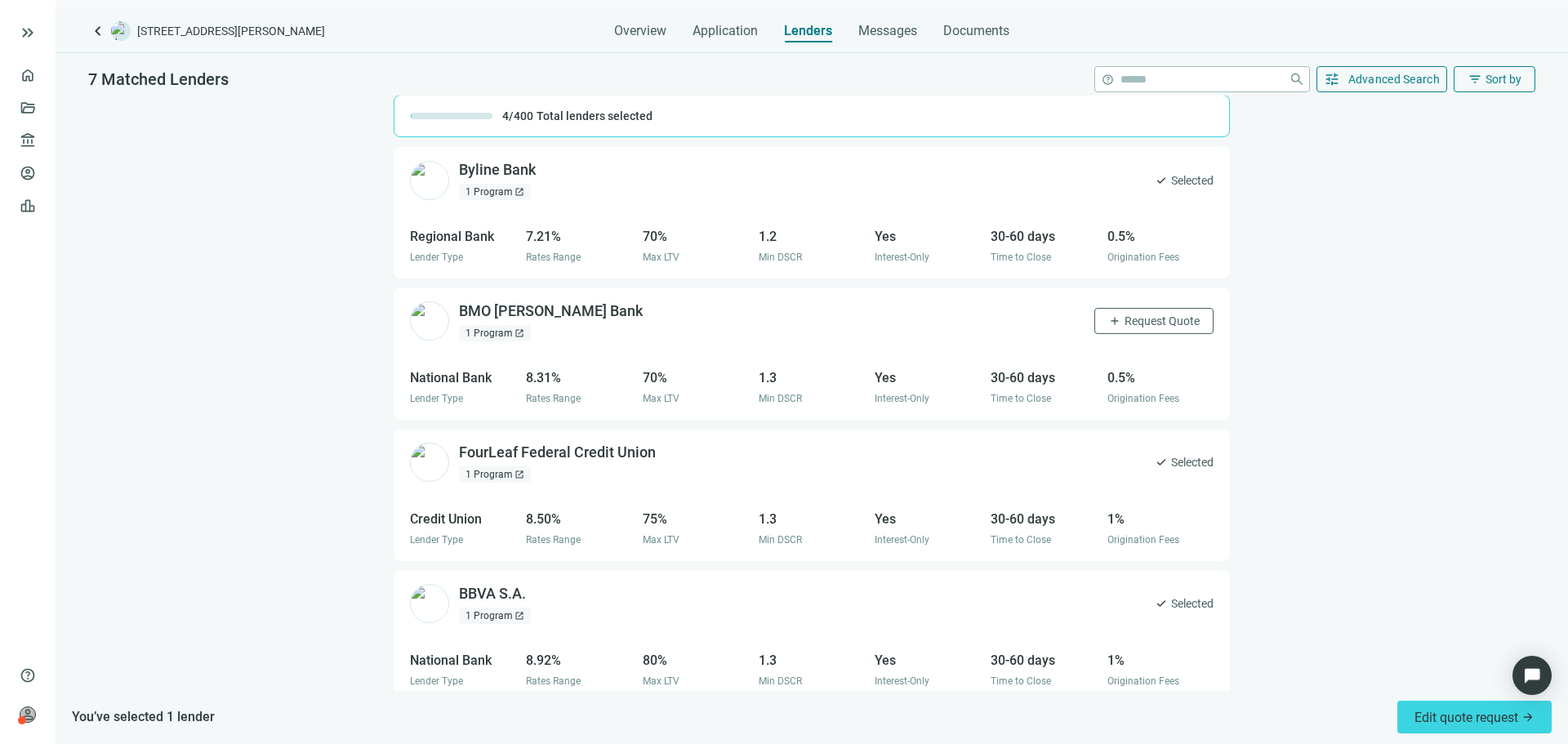
scroll to position [0, 0]
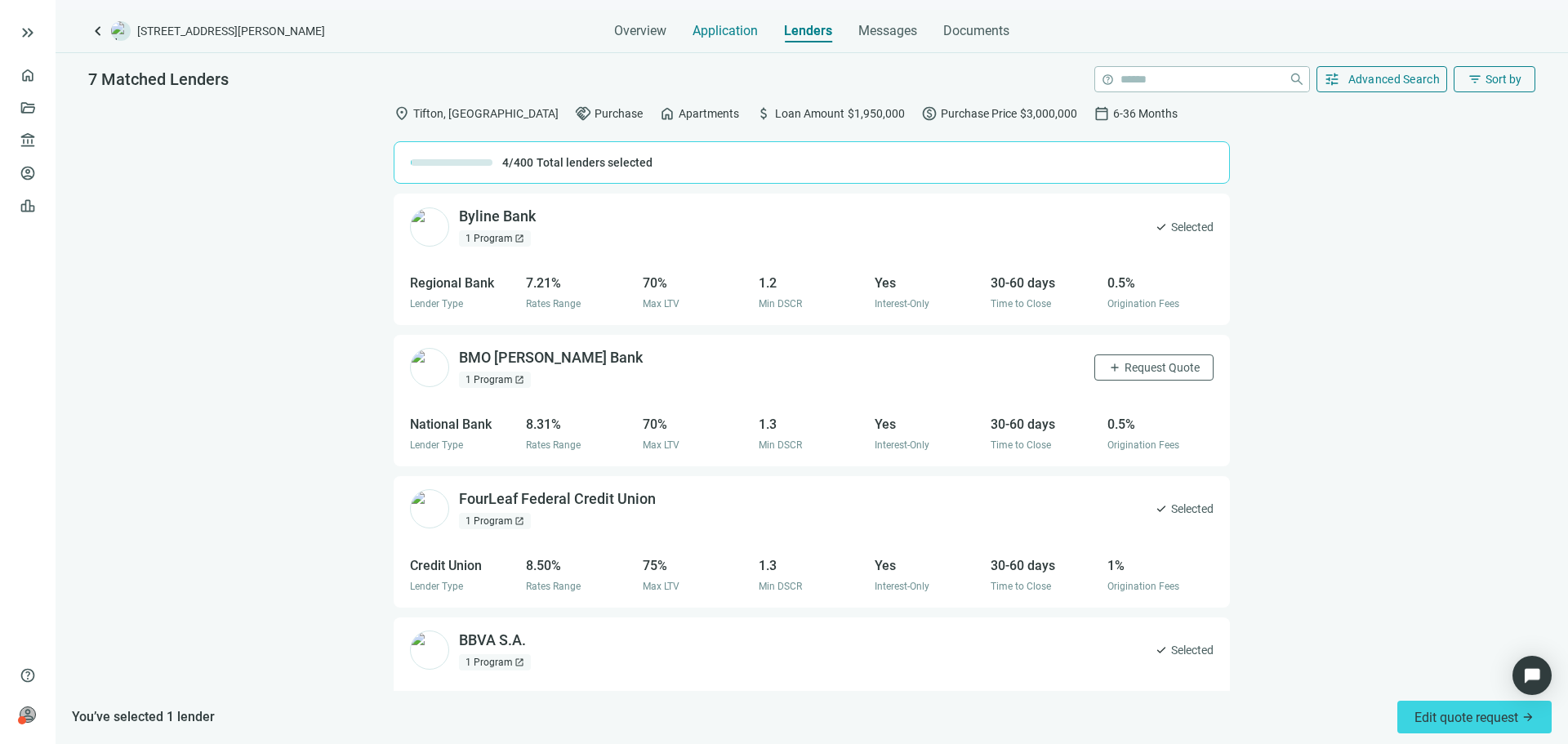
click at [717, 34] on span "Application" at bounding box center [724, 30] width 65 height 16
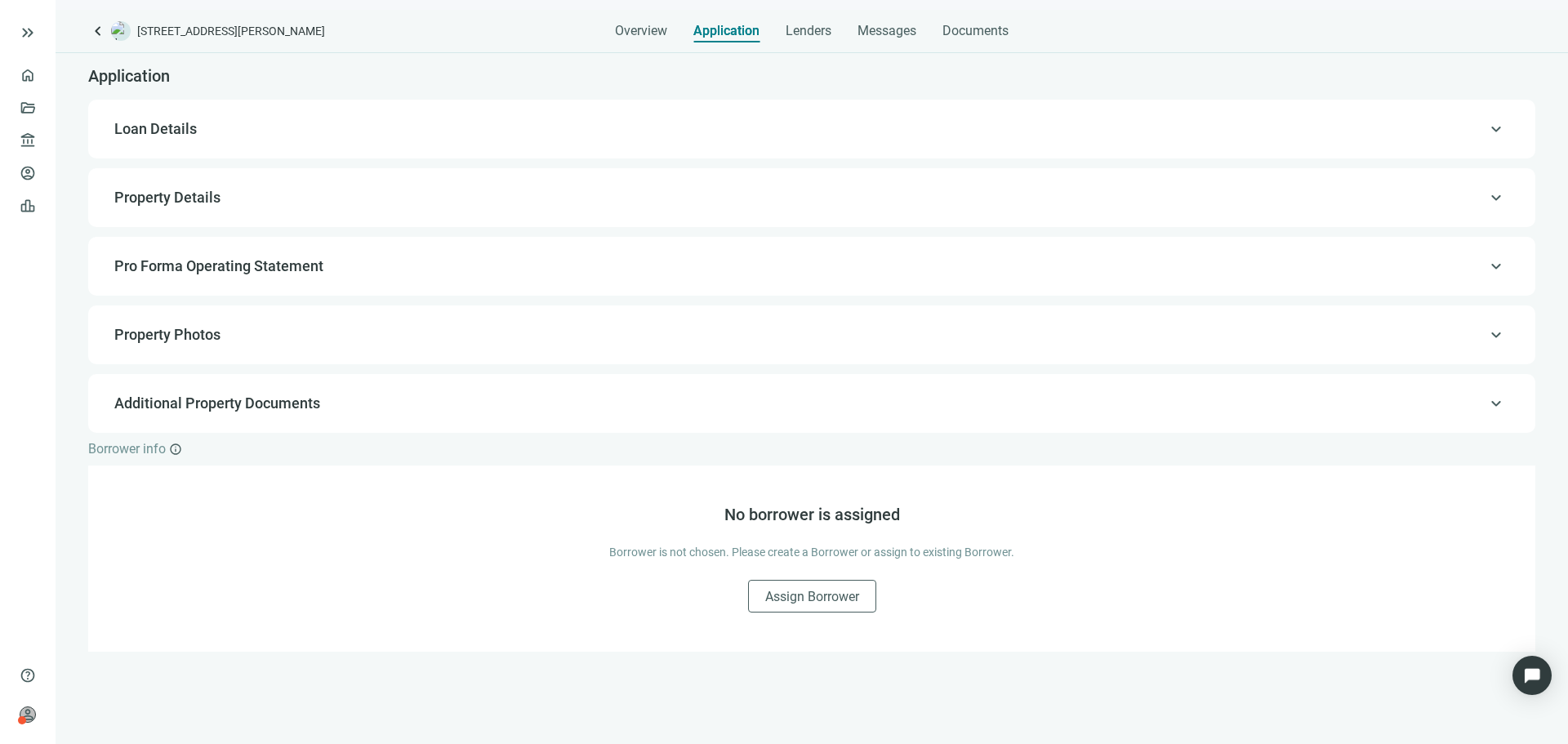
click at [283, 119] on div "keyboard_arrow_up Loan Details" at bounding box center [812, 129] width 1414 height 40
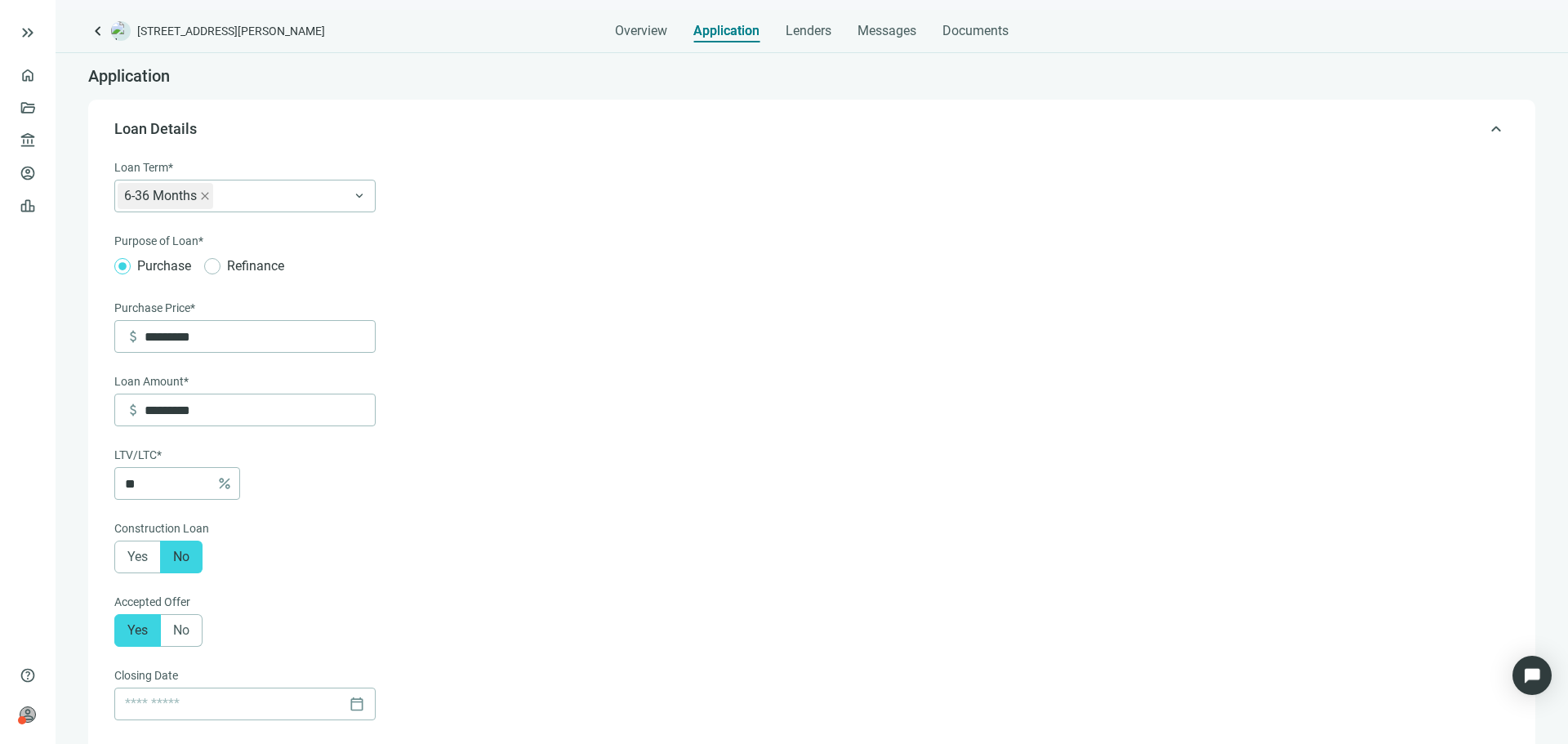
click at [329, 213] on div "Loan Term* 6-36 Months keyboard_arrow_down Purpose of Loan* Purchase Refinance …" at bounding box center [244, 365] width 261 height 415
click at [304, 192] on div "6-36 Months" at bounding box center [236, 196] width 237 height 29
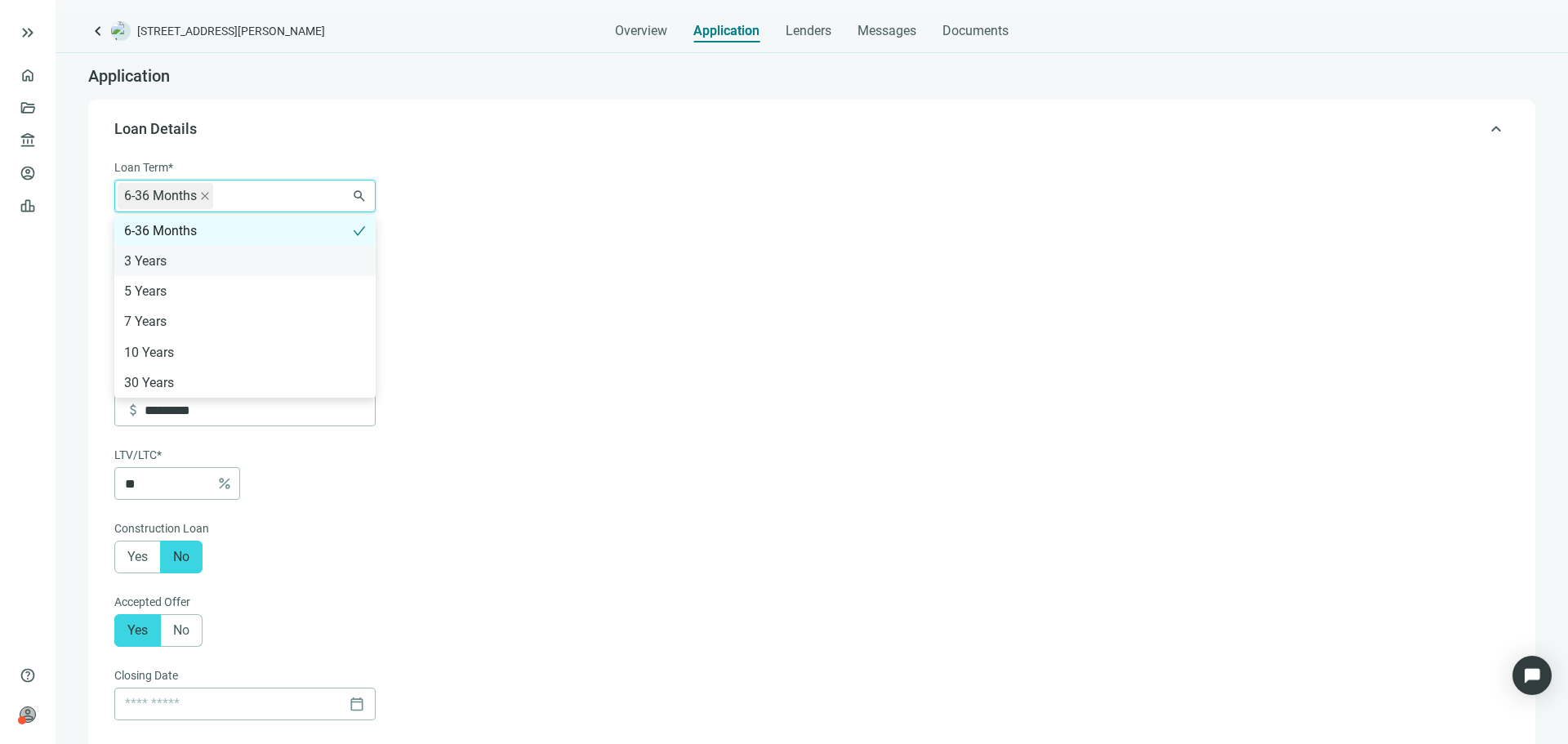
click at [268, 267] on div "3 Years" at bounding box center [245, 261] width 242 height 21
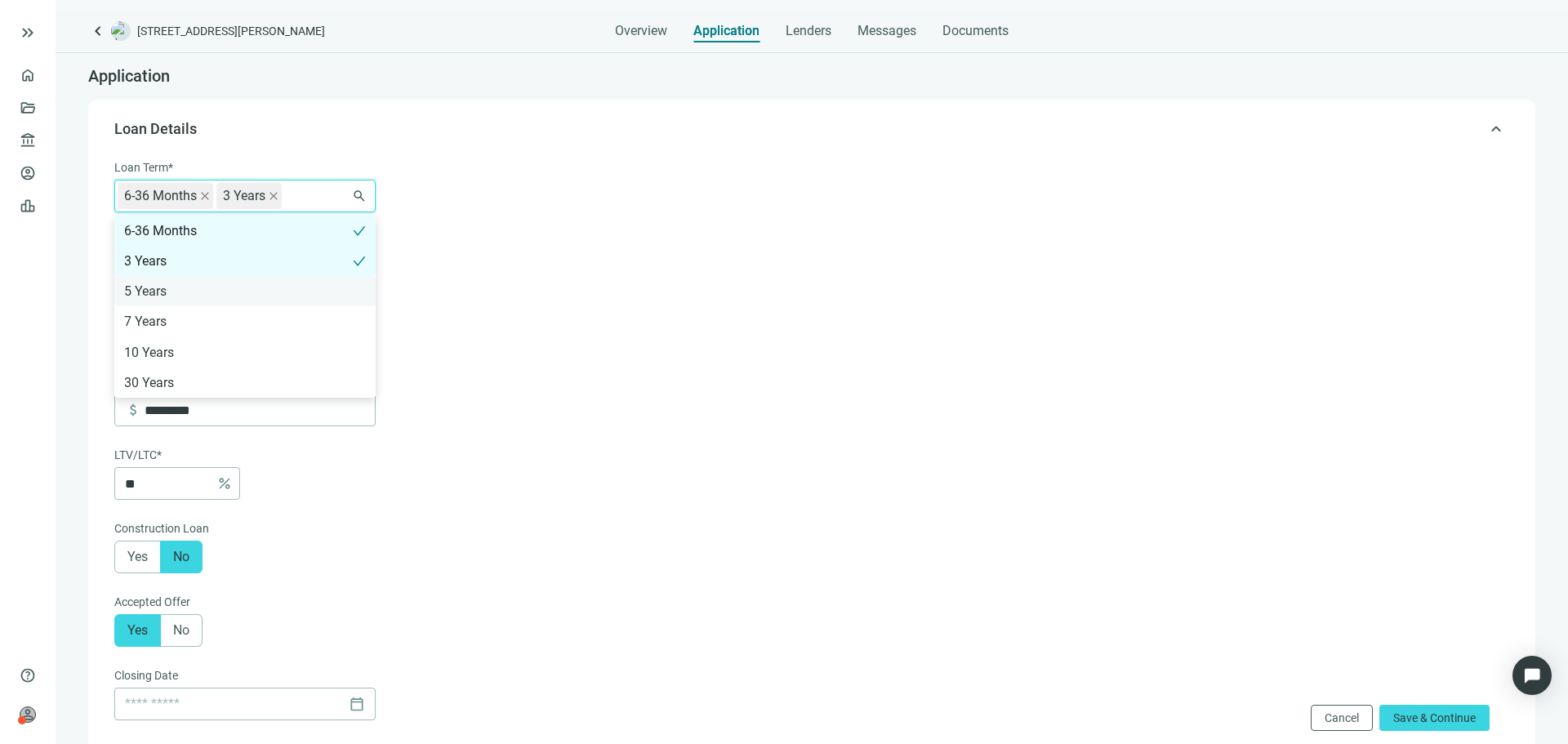
click at [270, 286] on div "5 Years" at bounding box center [245, 291] width 242 height 21
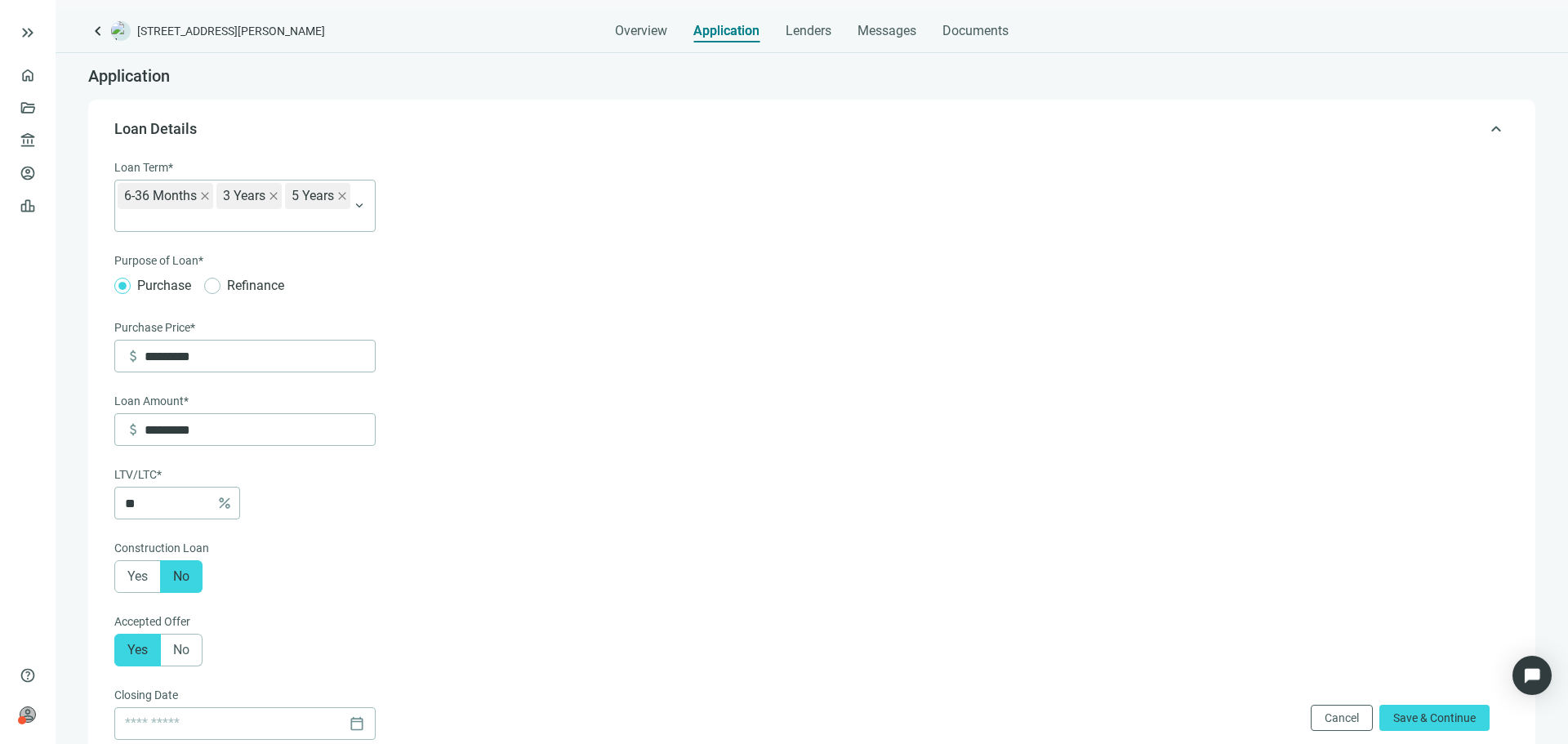
click at [827, 435] on form "Loan Term* 6-36 Months 3 Years 5 Years 6-36 Months 3 Years 5 Years 7 Years 10 Y…" at bounding box center [810, 655] width 1392 height 995
click at [1424, 724] on span "Save & Continue" at bounding box center [1434, 718] width 83 height 13
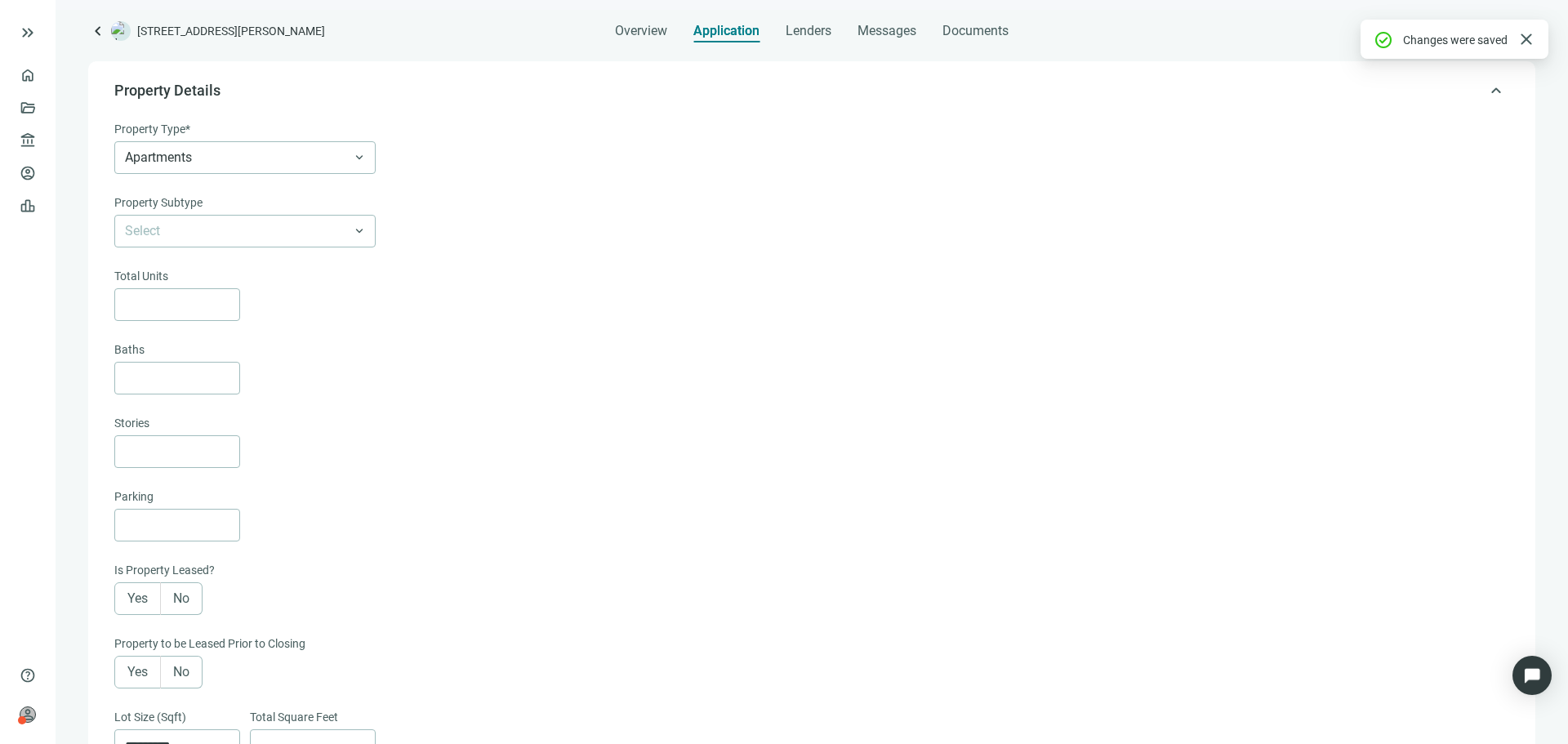
scroll to position [117, 0]
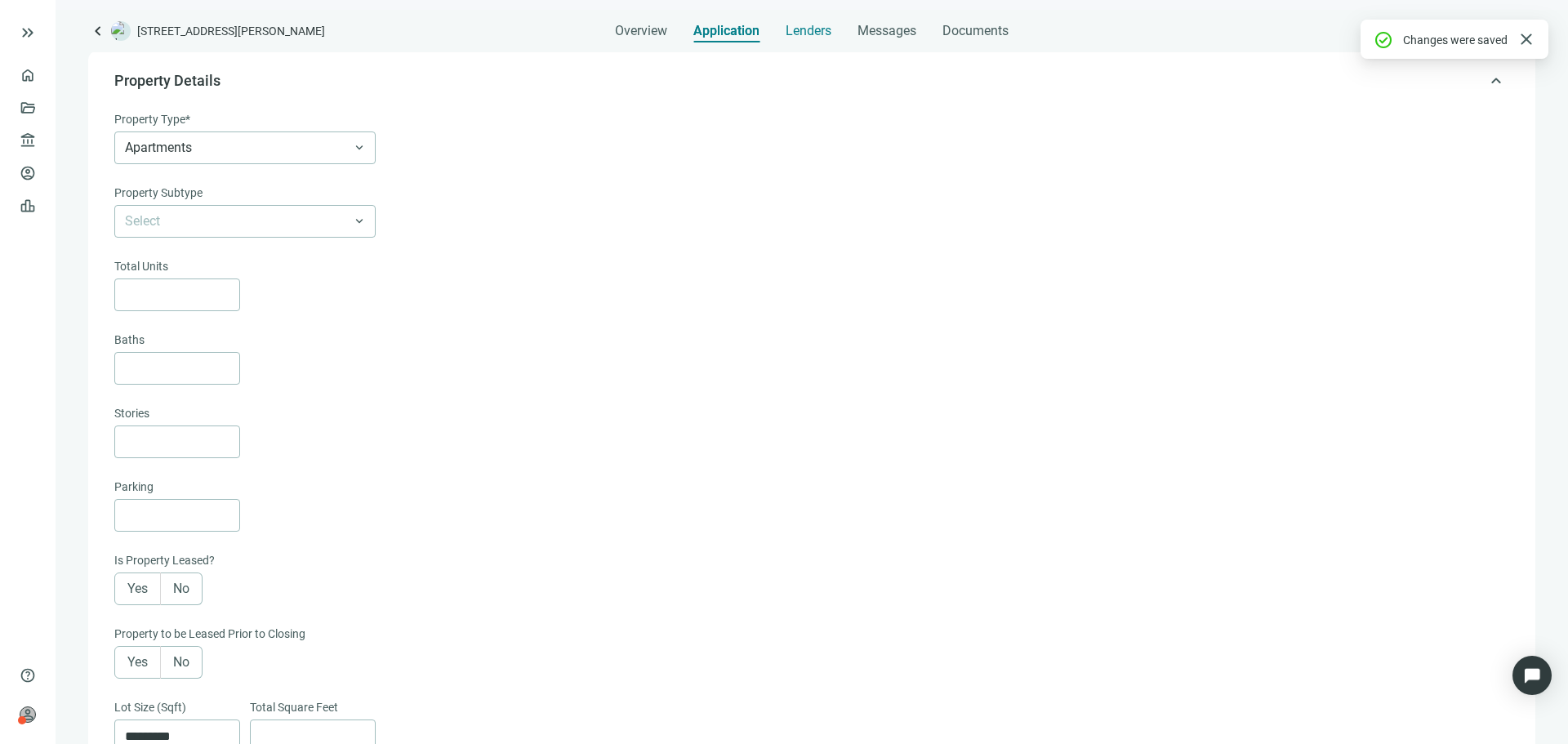
click at [806, 29] on span "Lenders" at bounding box center [808, 30] width 46 height 16
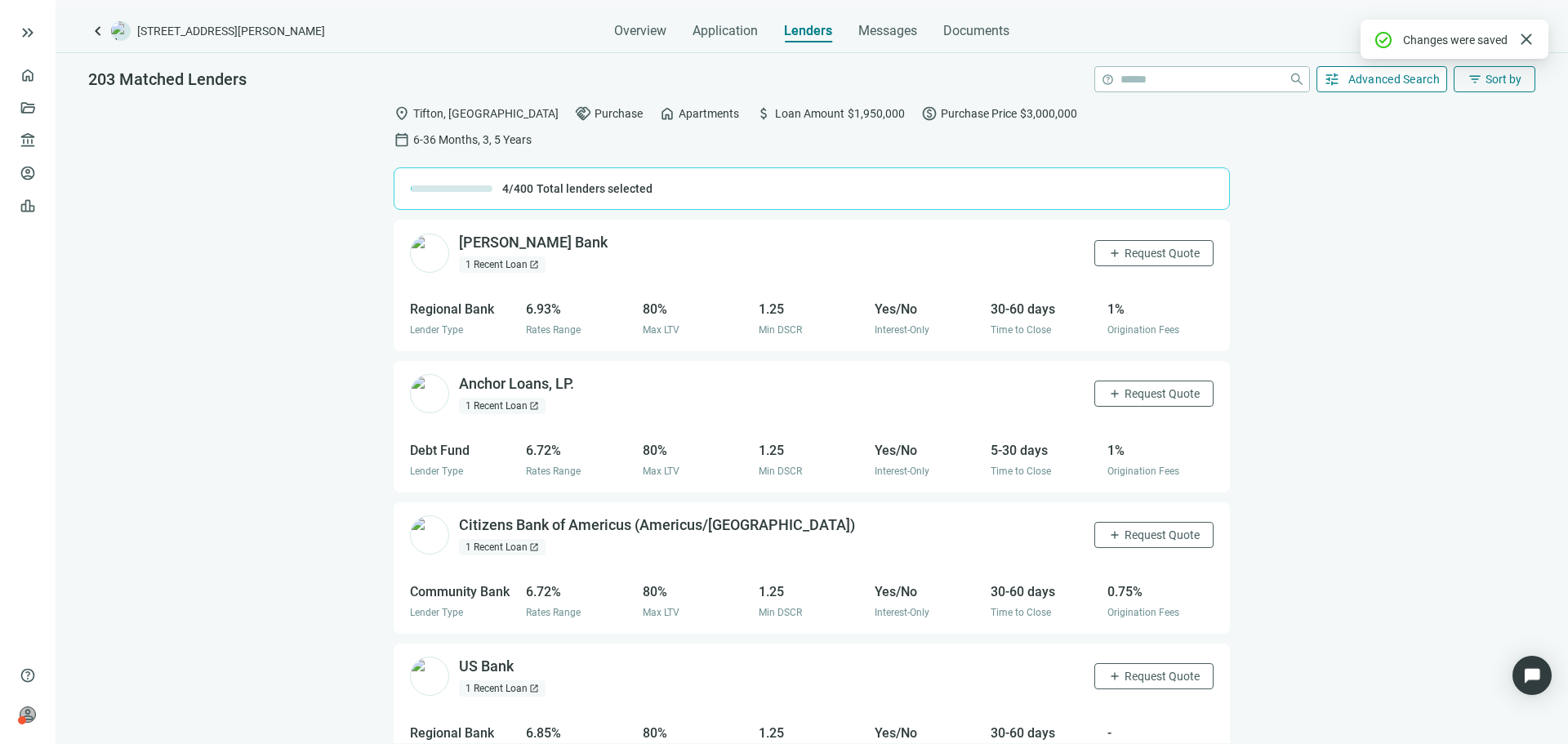
click at [1389, 77] on span "Advanced Search" at bounding box center [1395, 79] width 92 height 13
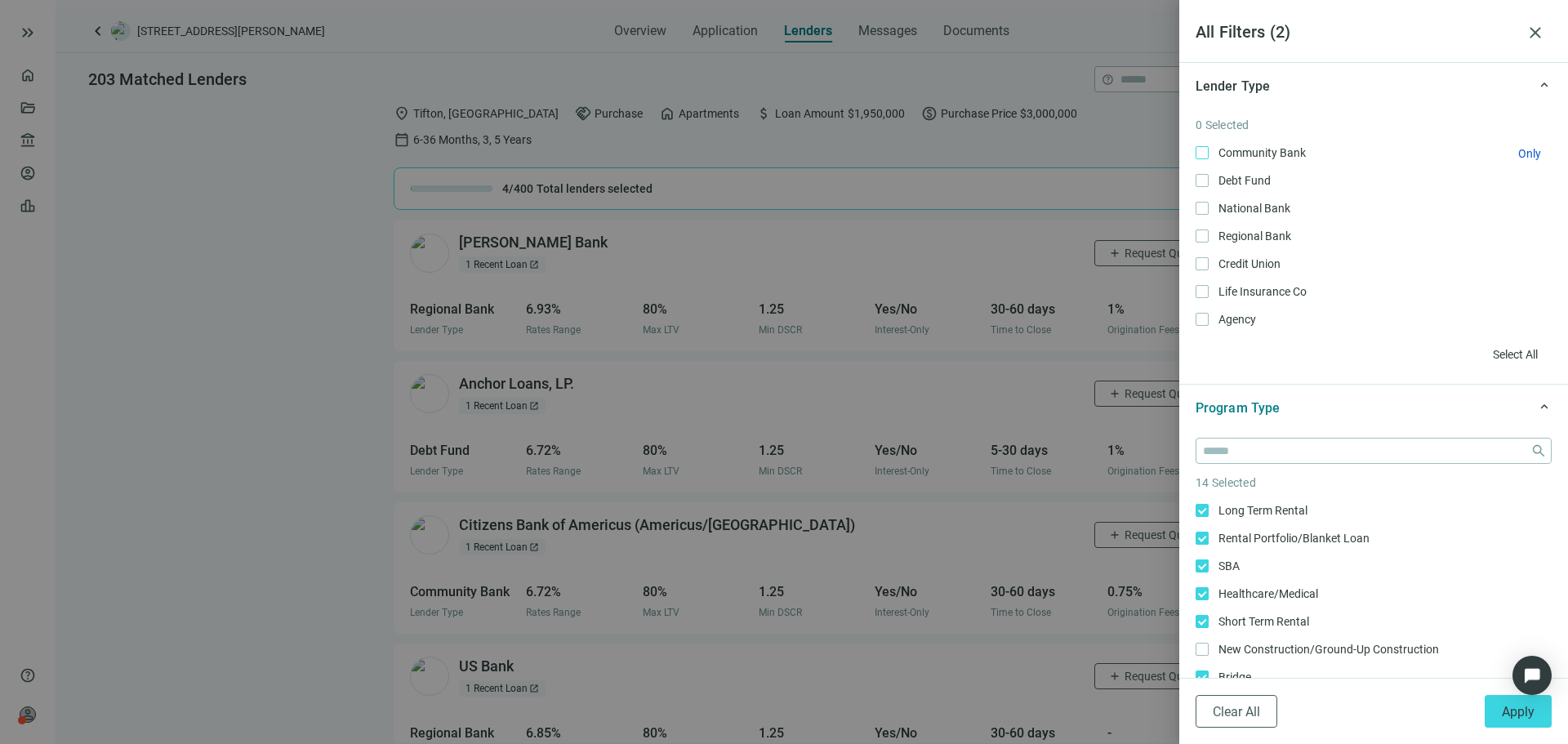
click at [1231, 151] on span "Community Bank Only" at bounding box center [1260, 153] width 104 height 18
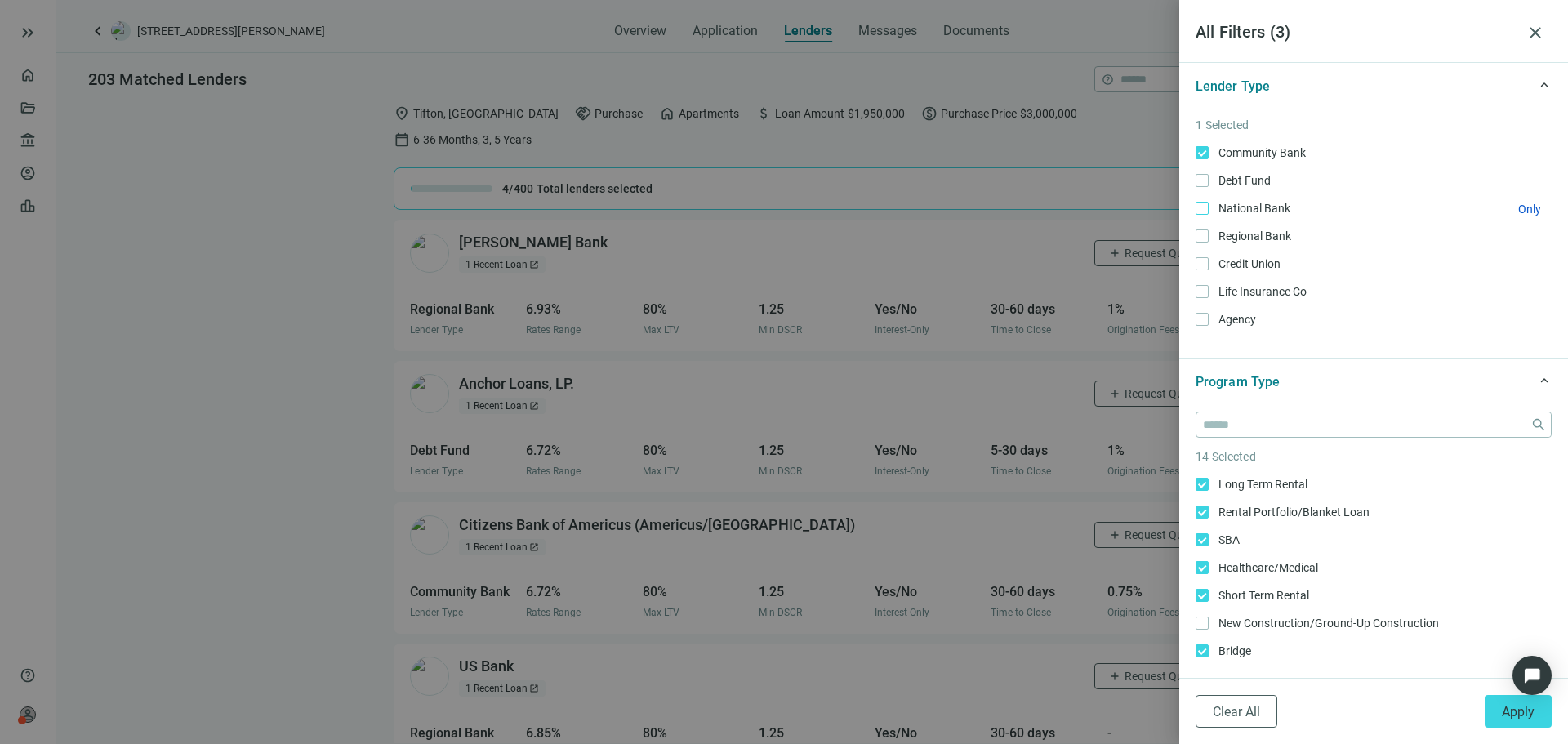
click at [1248, 210] on span "National Bank Only" at bounding box center [1253, 208] width 89 height 18
click at [1245, 236] on span "Regional Bank Only" at bounding box center [1253, 235] width 89 height 18
click at [1238, 261] on span "Credit Union Only" at bounding box center [1247, 264] width 78 height 18
click at [1237, 202] on span "National Bank Only" at bounding box center [1253, 208] width 89 height 18
click at [1511, 712] on span "Apply" at bounding box center [1518, 711] width 33 height 15
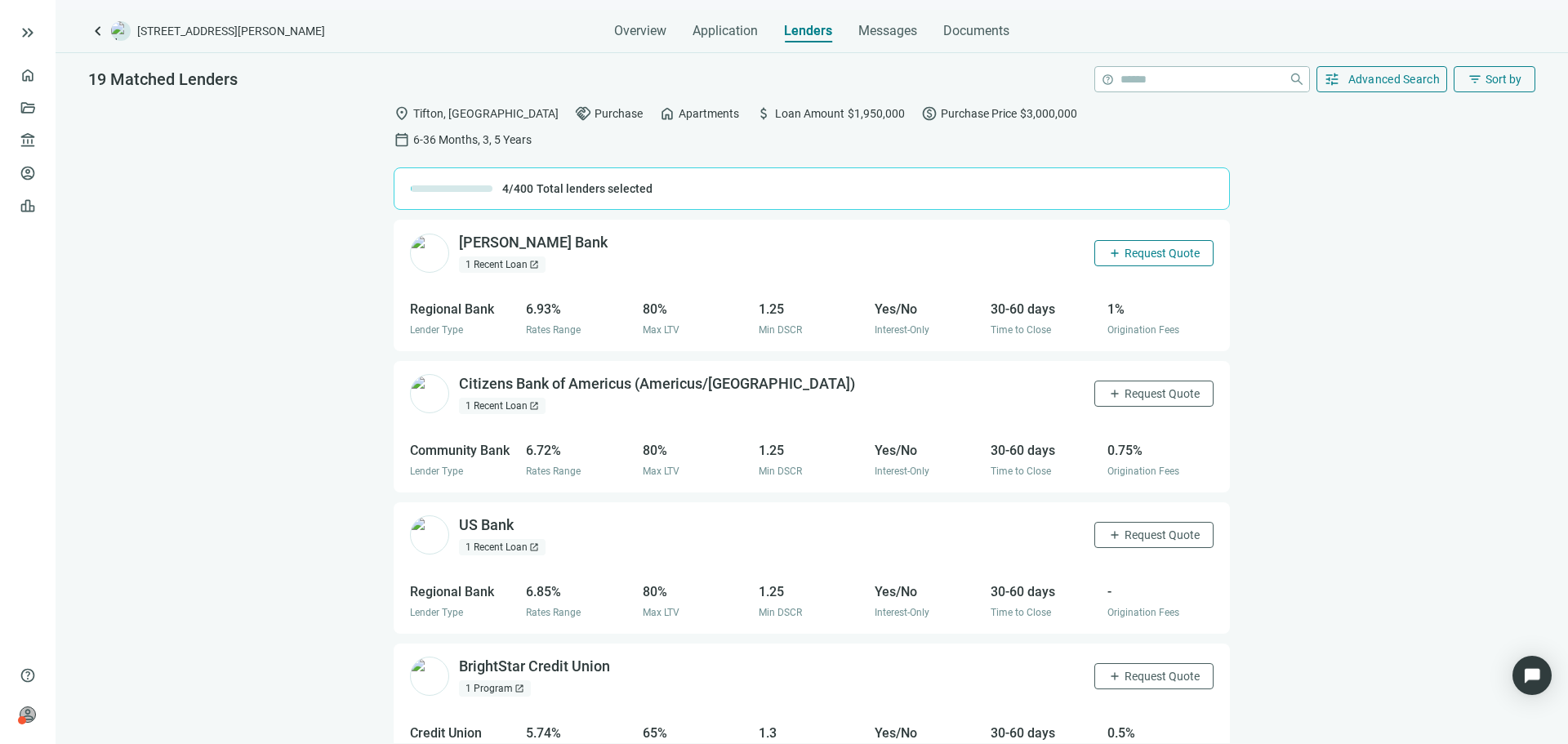
click at [1155, 247] on span "Request Quote" at bounding box center [1162, 253] width 75 height 13
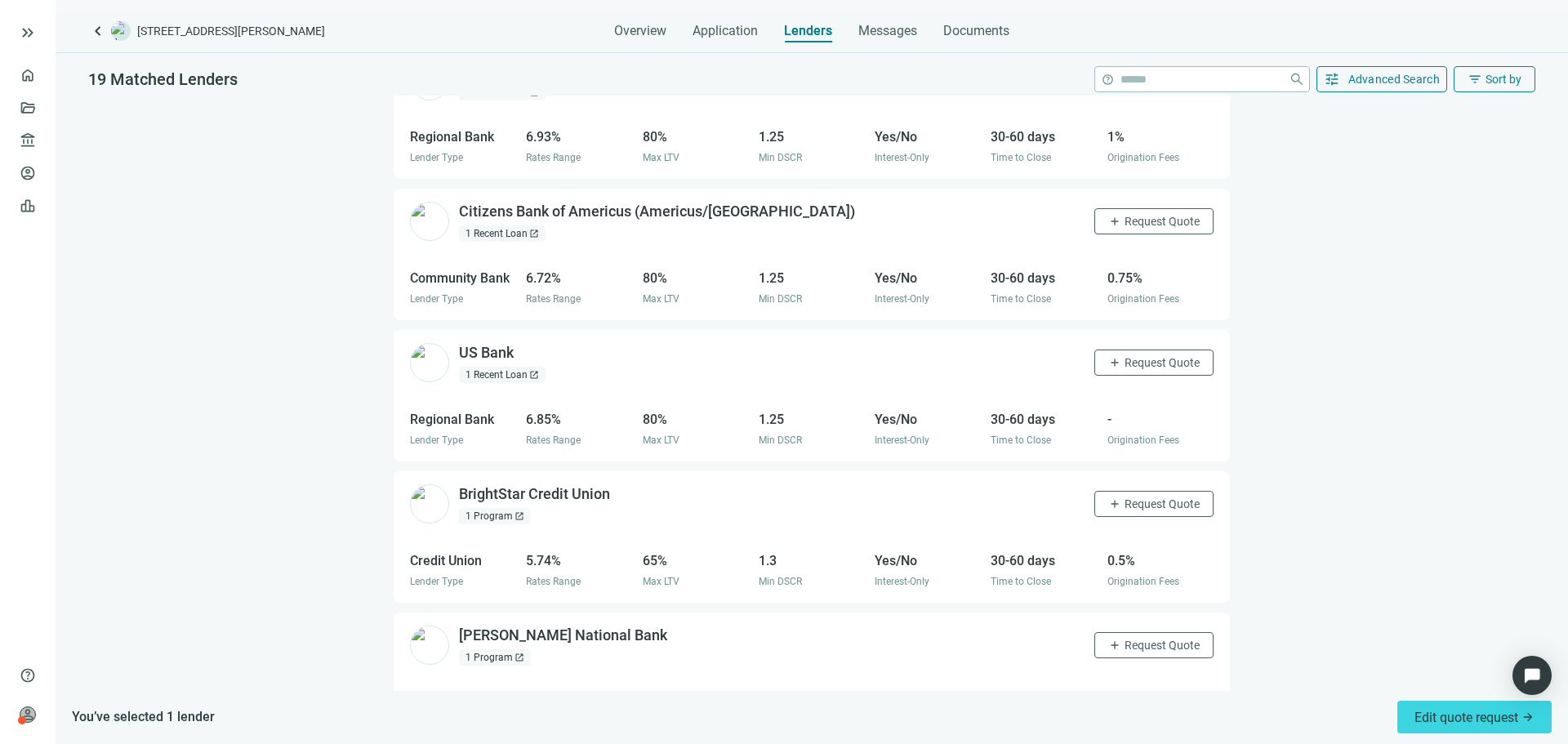
scroll to position [173, 0]
click at [1159, 214] on span "Request Quote" at bounding box center [1162, 220] width 75 height 13
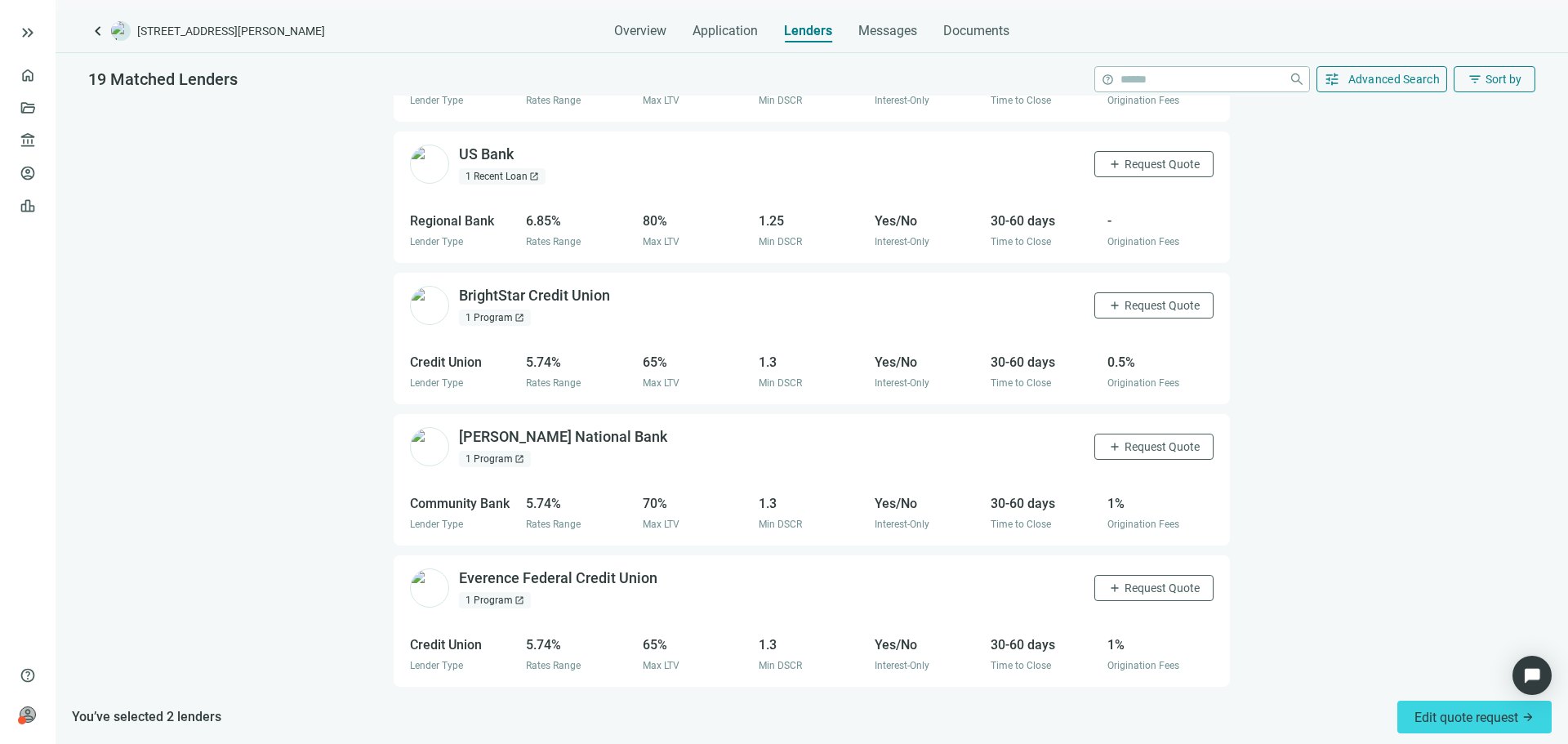
scroll to position [372, 0]
click at [1128, 299] on span "Request Quote" at bounding box center [1162, 305] width 75 height 13
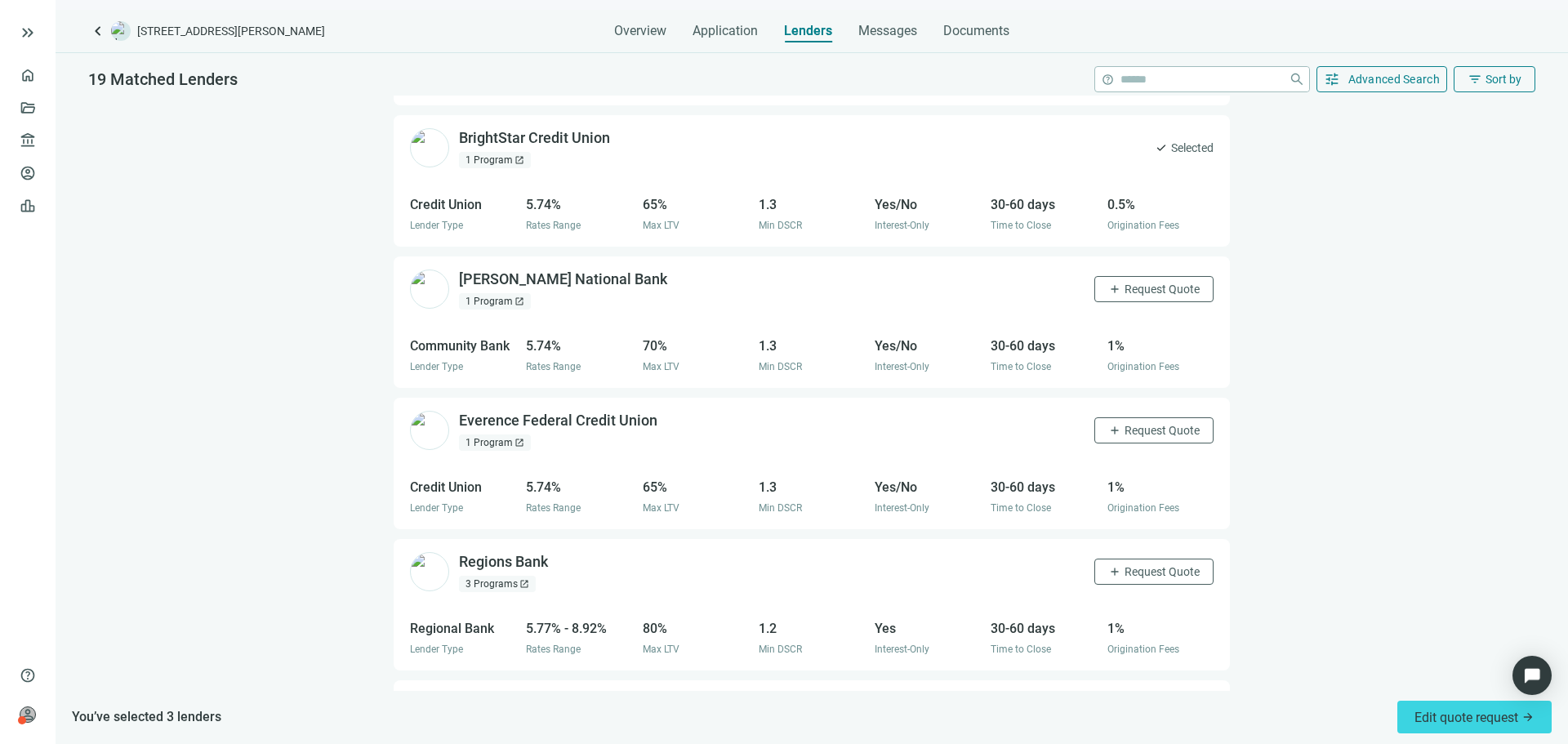
scroll to position [529, 0]
click at [1136, 423] on span "Request Quote" at bounding box center [1162, 429] width 75 height 13
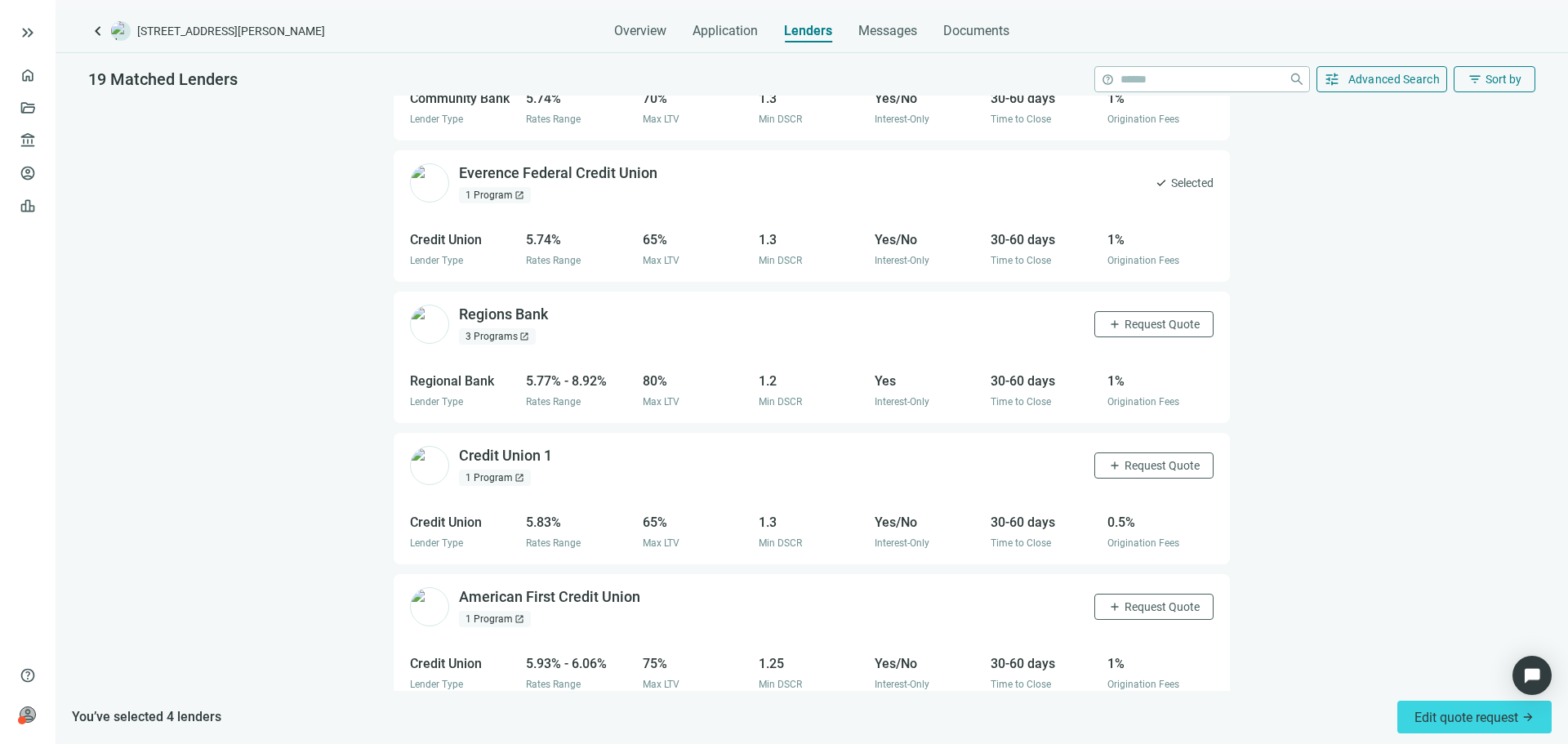
scroll to position [777, 0]
click at [1136, 458] on span "Request Quote" at bounding box center [1162, 464] width 75 height 13
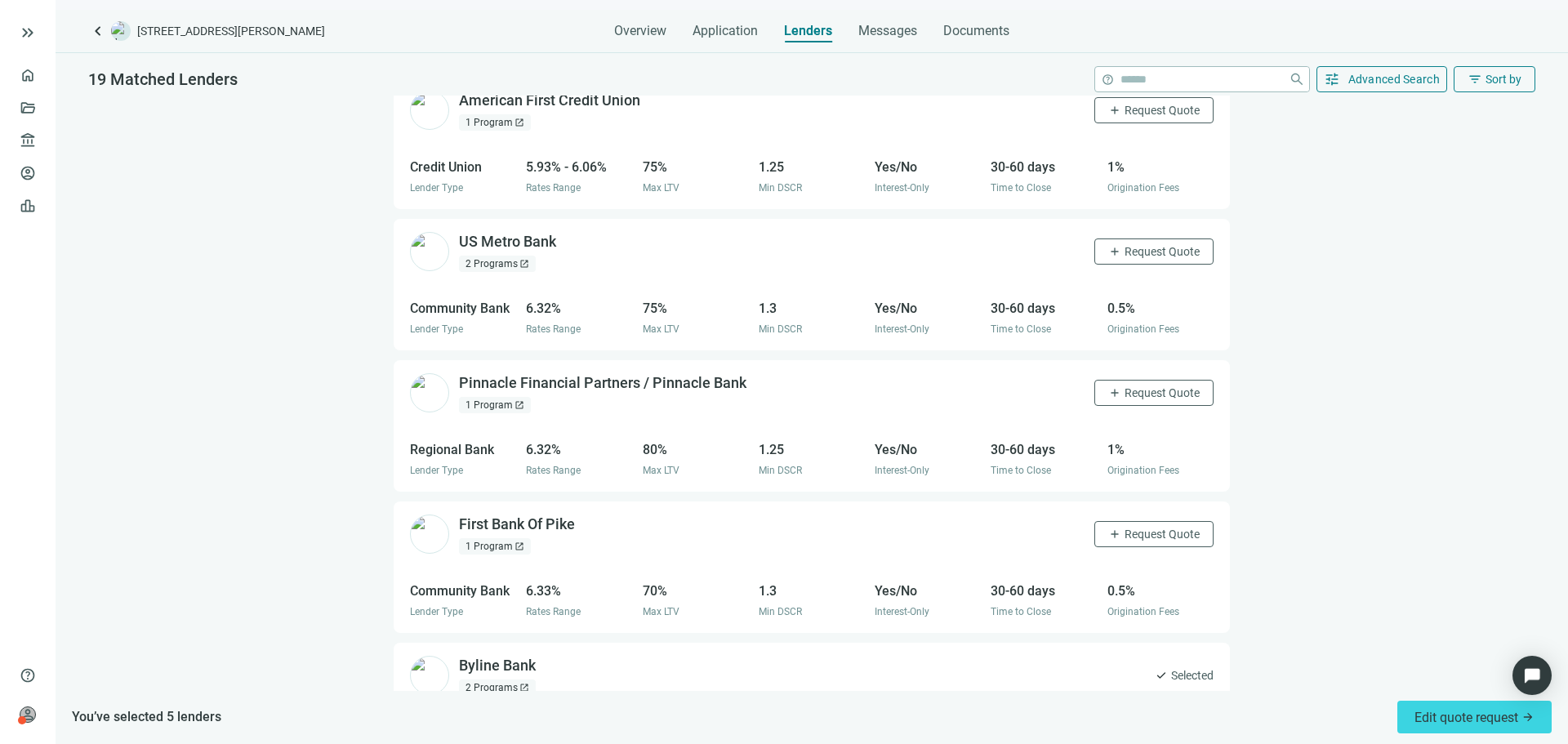
scroll to position [1273, 0]
click at [1148, 244] on span "Request Quote" at bounding box center [1162, 251] width 75 height 13
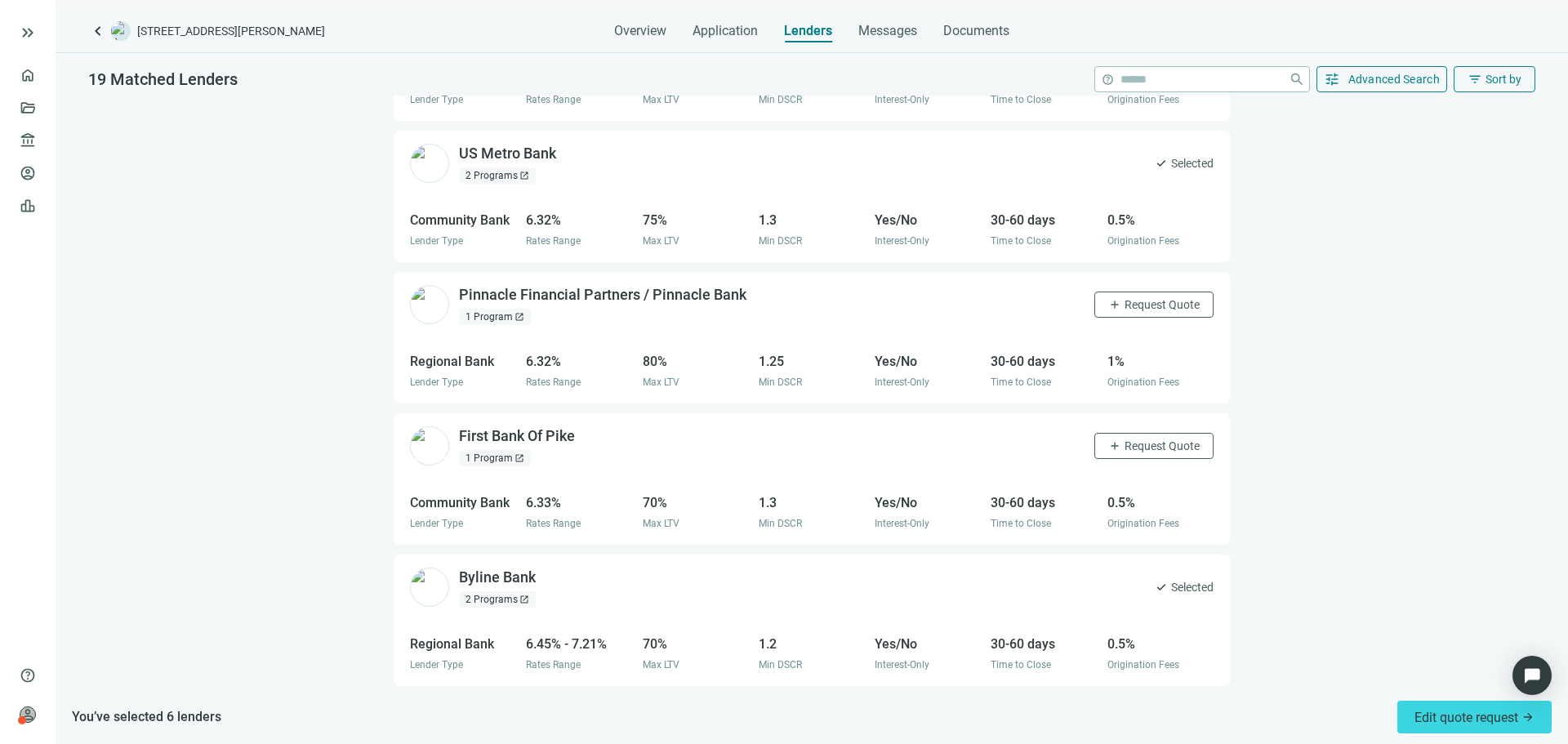
scroll to position [1362, 0]
click at [1140, 438] on span "Request Quote" at bounding box center [1162, 445] width 75 height 13
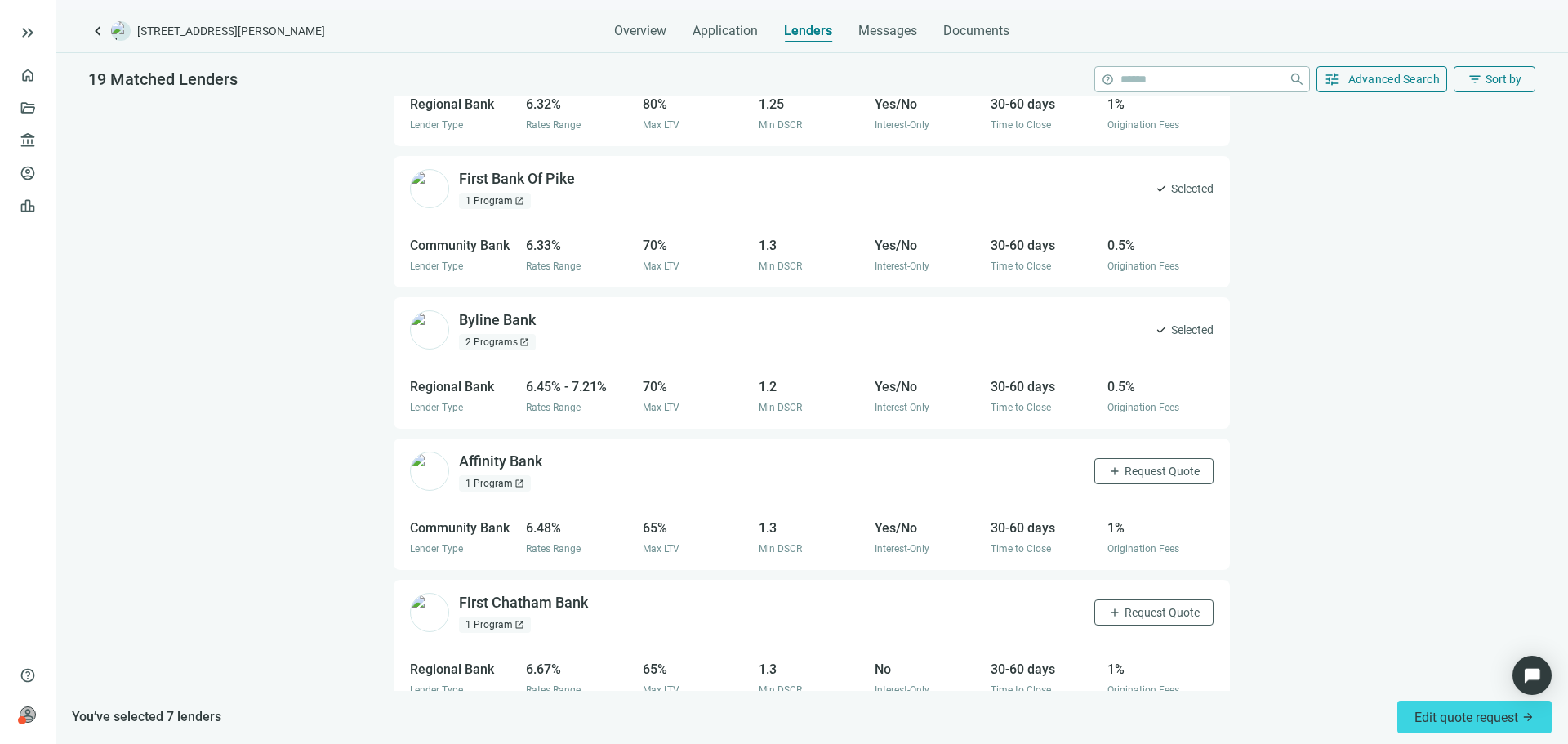
scroll to position [1769, 0]
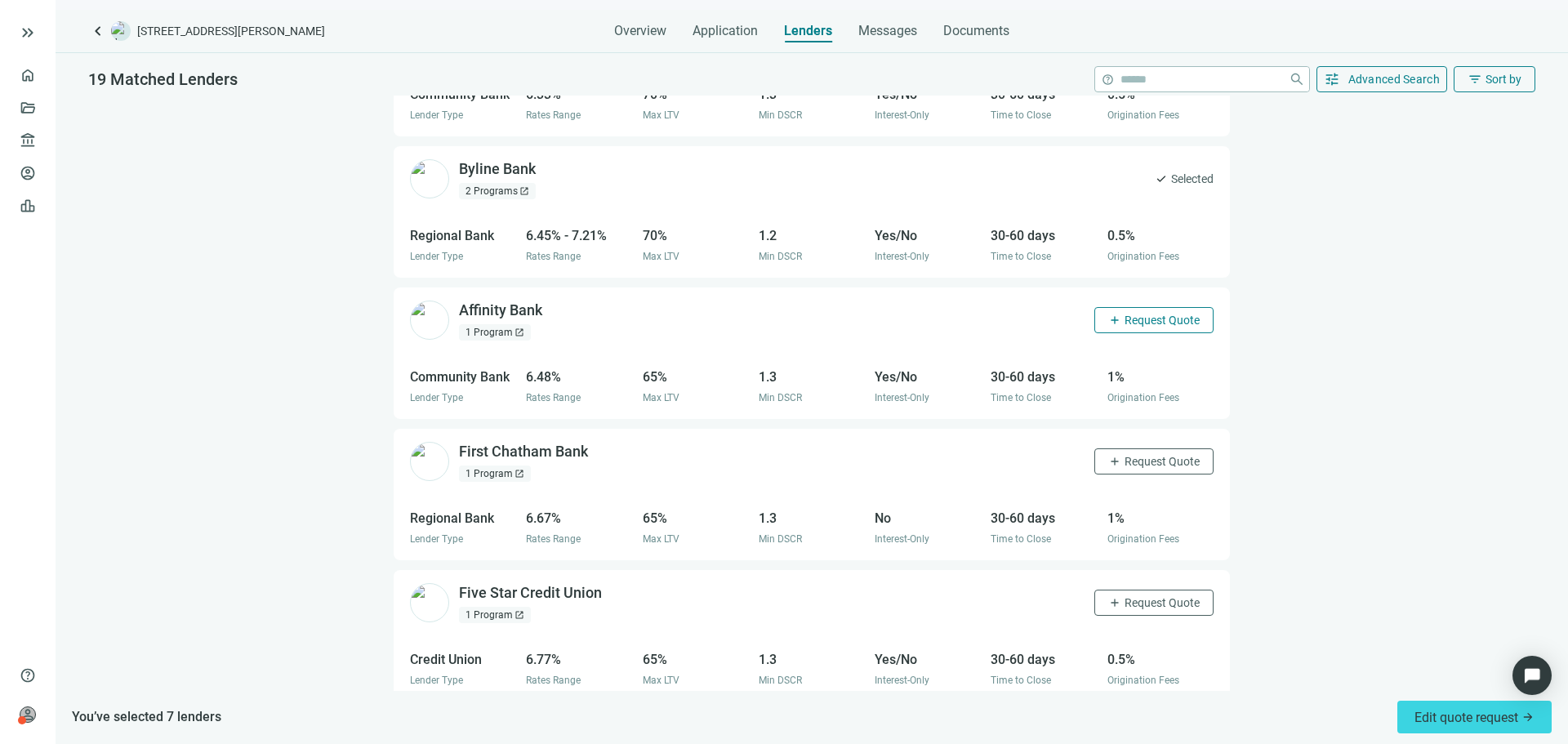
click at [1164, 314] on span "Request Quote" at bounding box center [1162, 320] width 75 height 13
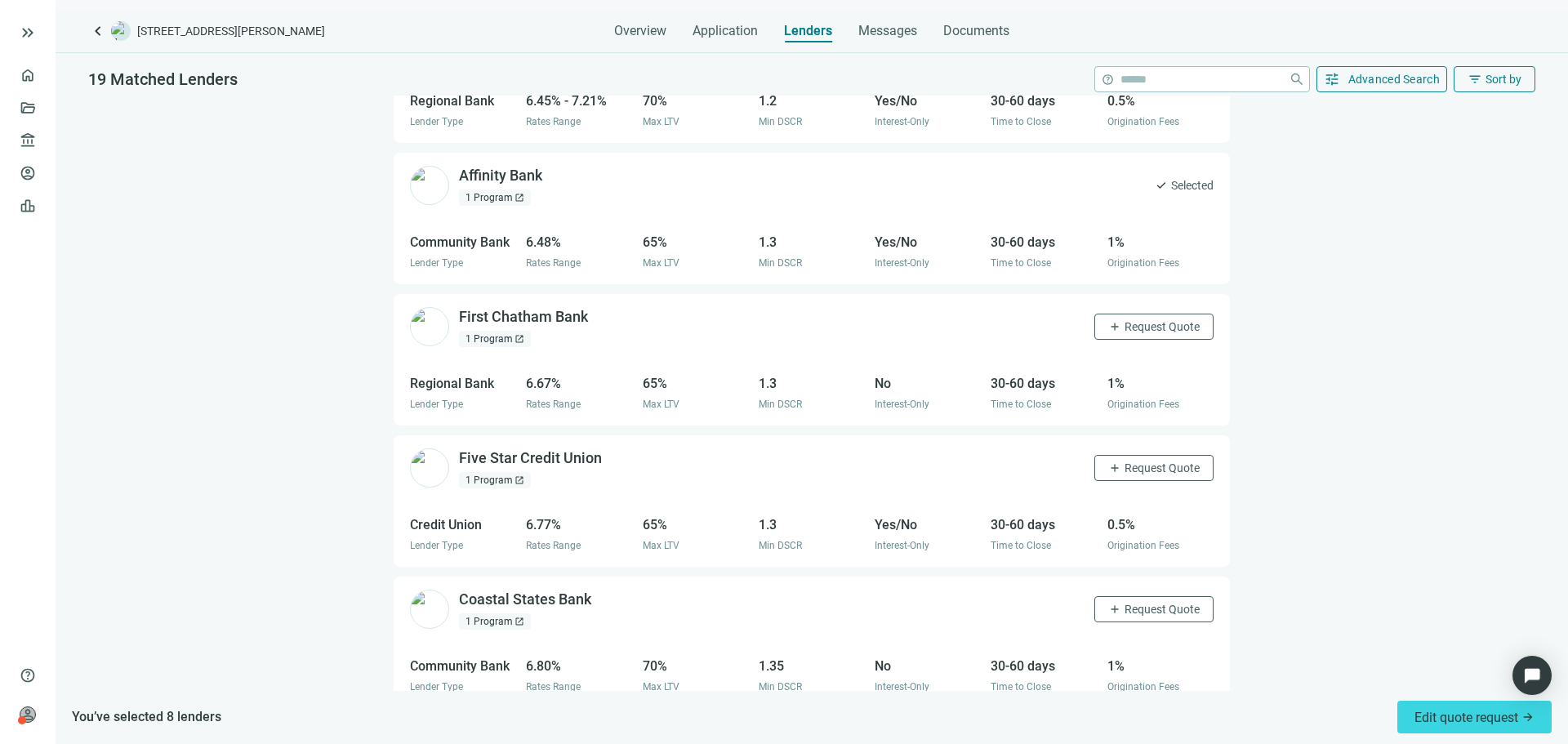
scroll to position [1965, 0]
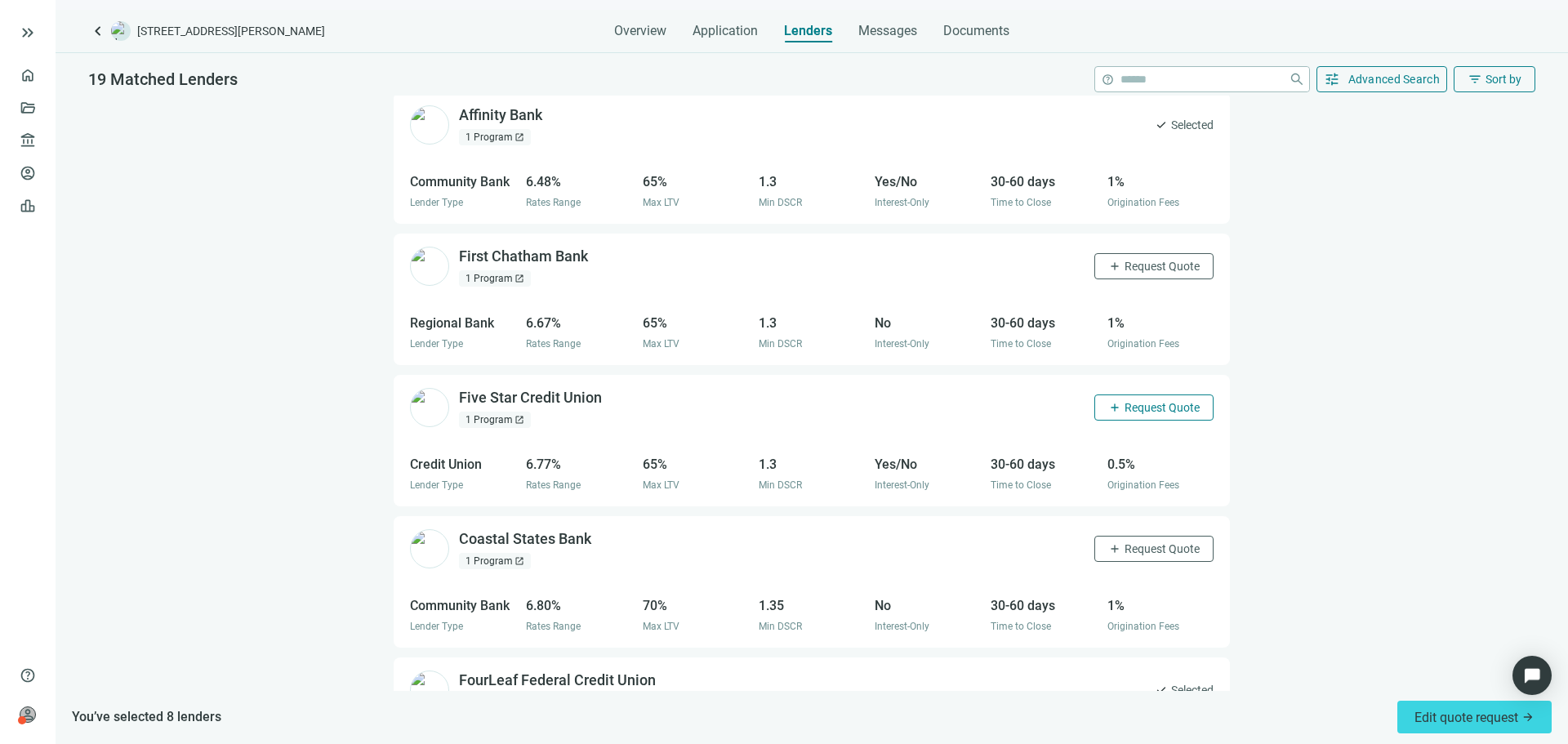
click at [1124, 401] on span "Request Quote" at bounding box center [1162, 408] width 75 height 13
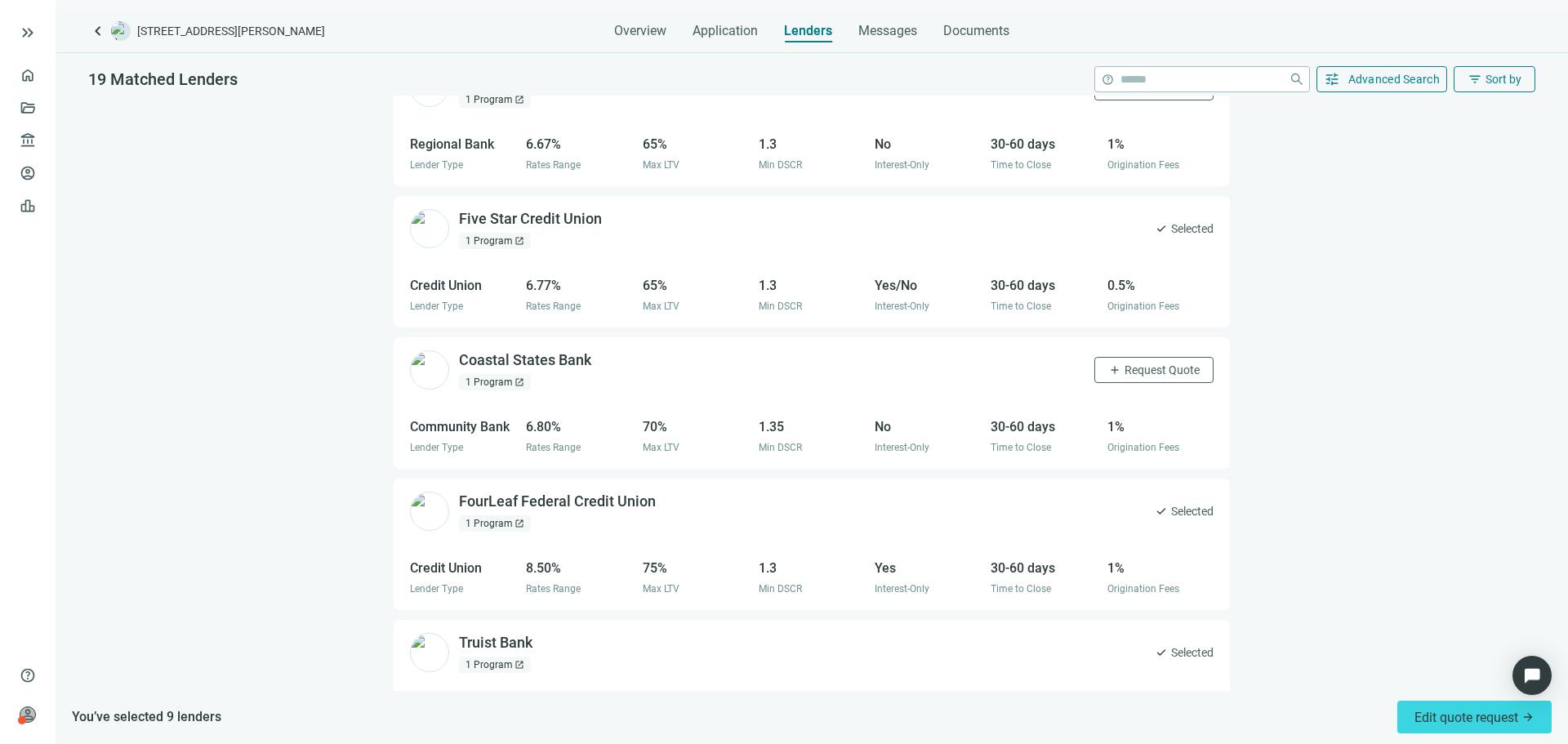
scroll to position [2177, 0]
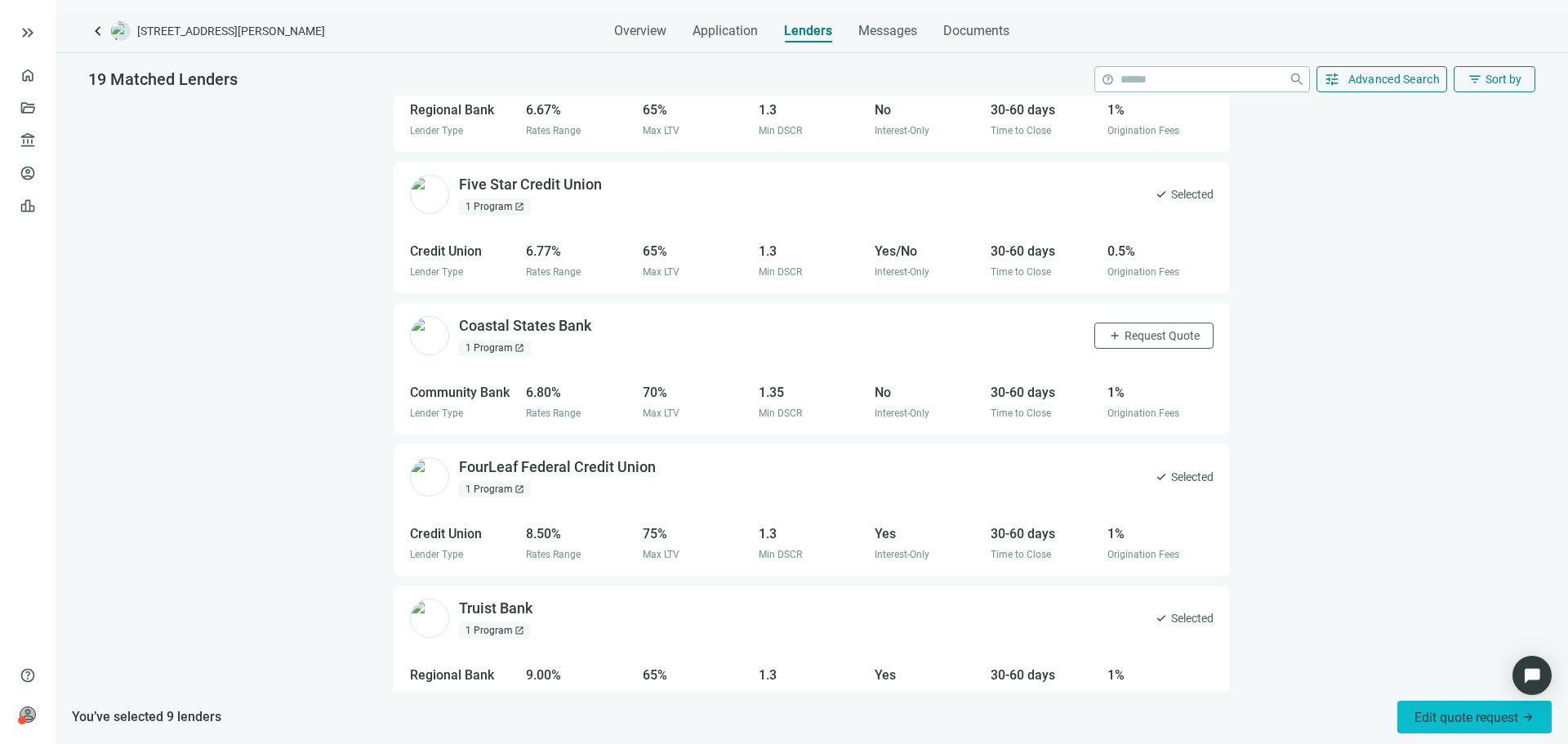
click at [1456, 723] on span "Edit quote request arrow_forward" at bounding box center [1474, 718] width 120 height 15
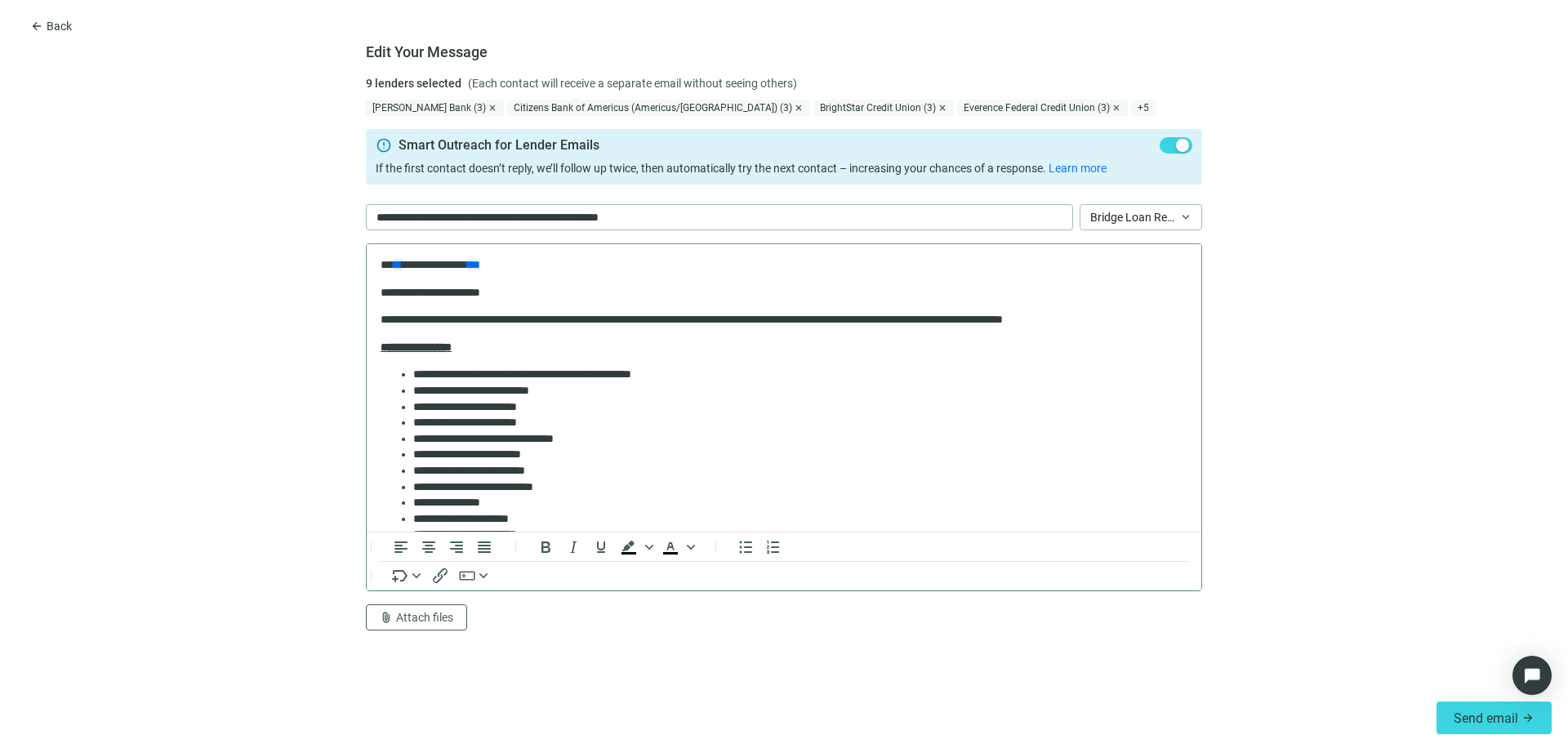
scroll to position [0, 0]
click at [438, 107] on div "[PERSON_NAME] Bank (3)" at bounding box center [434, 107] width 138 height 16
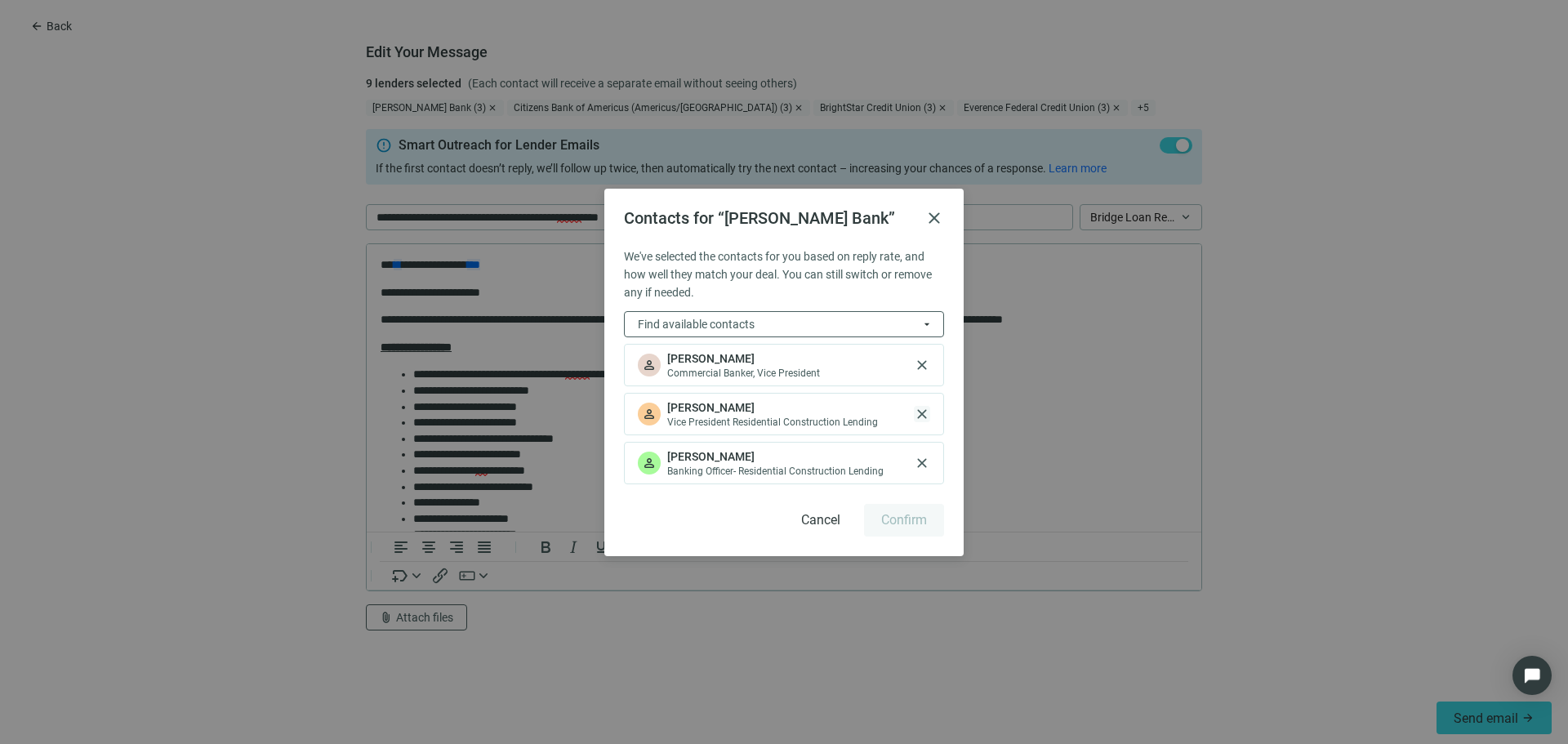
click at [918, 410] on span "close" at bounding box center [921, 413] width 16 height 16
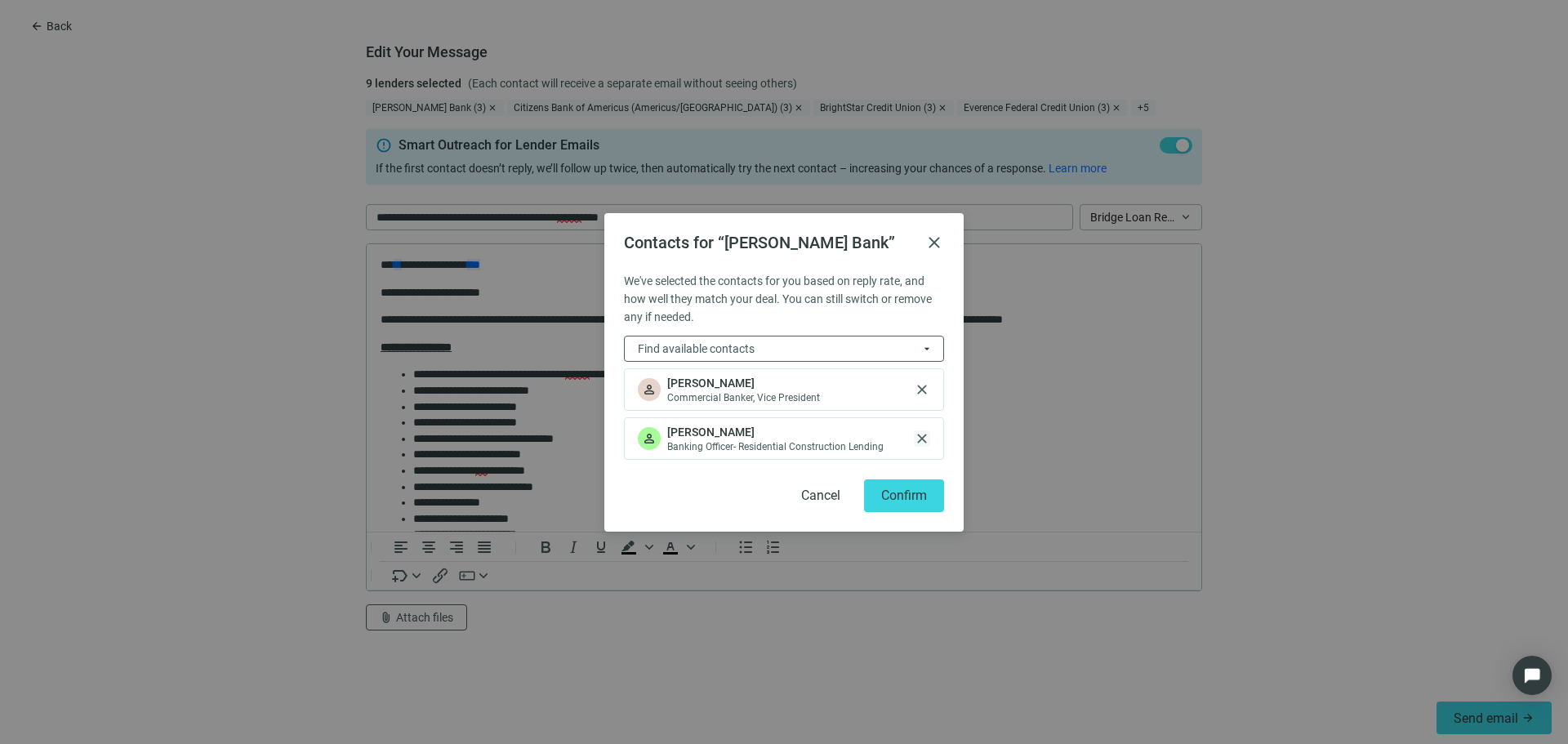
click at [925, 431] on span "close" at bounding box center [921, 438] width 16 height 16
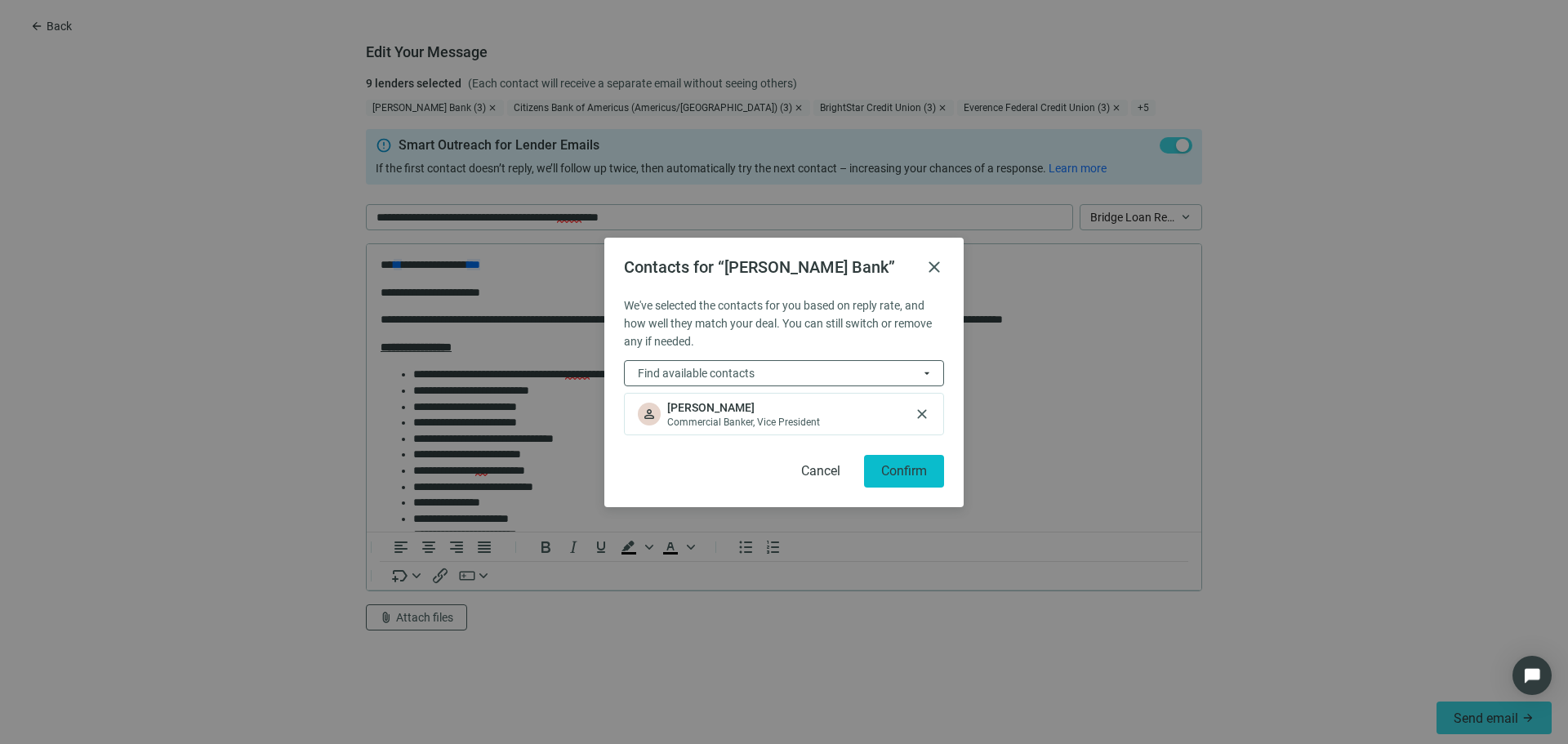
click at [909, 479] on button "Confirm" at bounding box center [903, 471] width 80 height 33
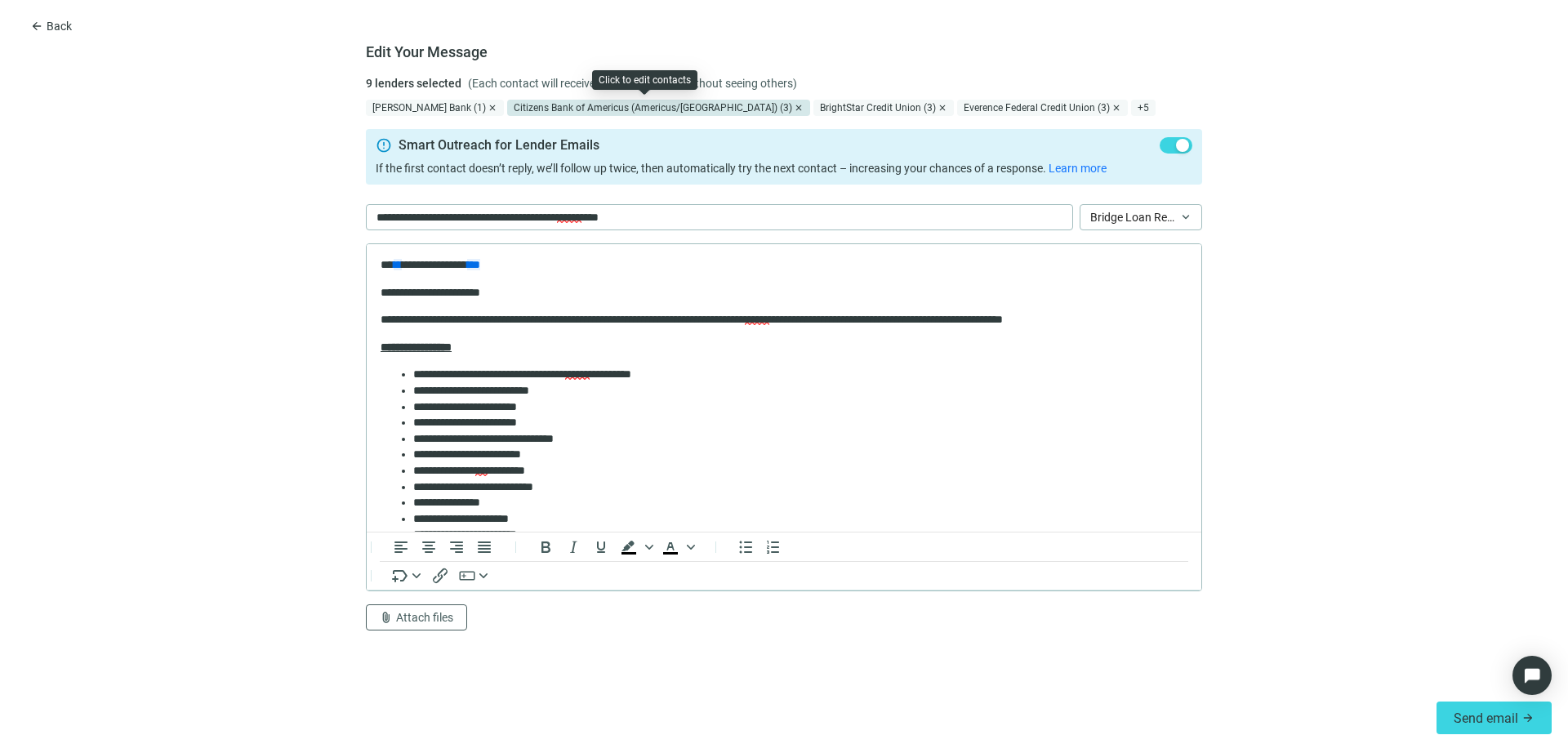
click at [541, 107] on div "Citizens Bank of Americus (Americus/[GEOGRAPHIC_DATA]) (3)" at bounding box center [659, 107] width 303 height 16
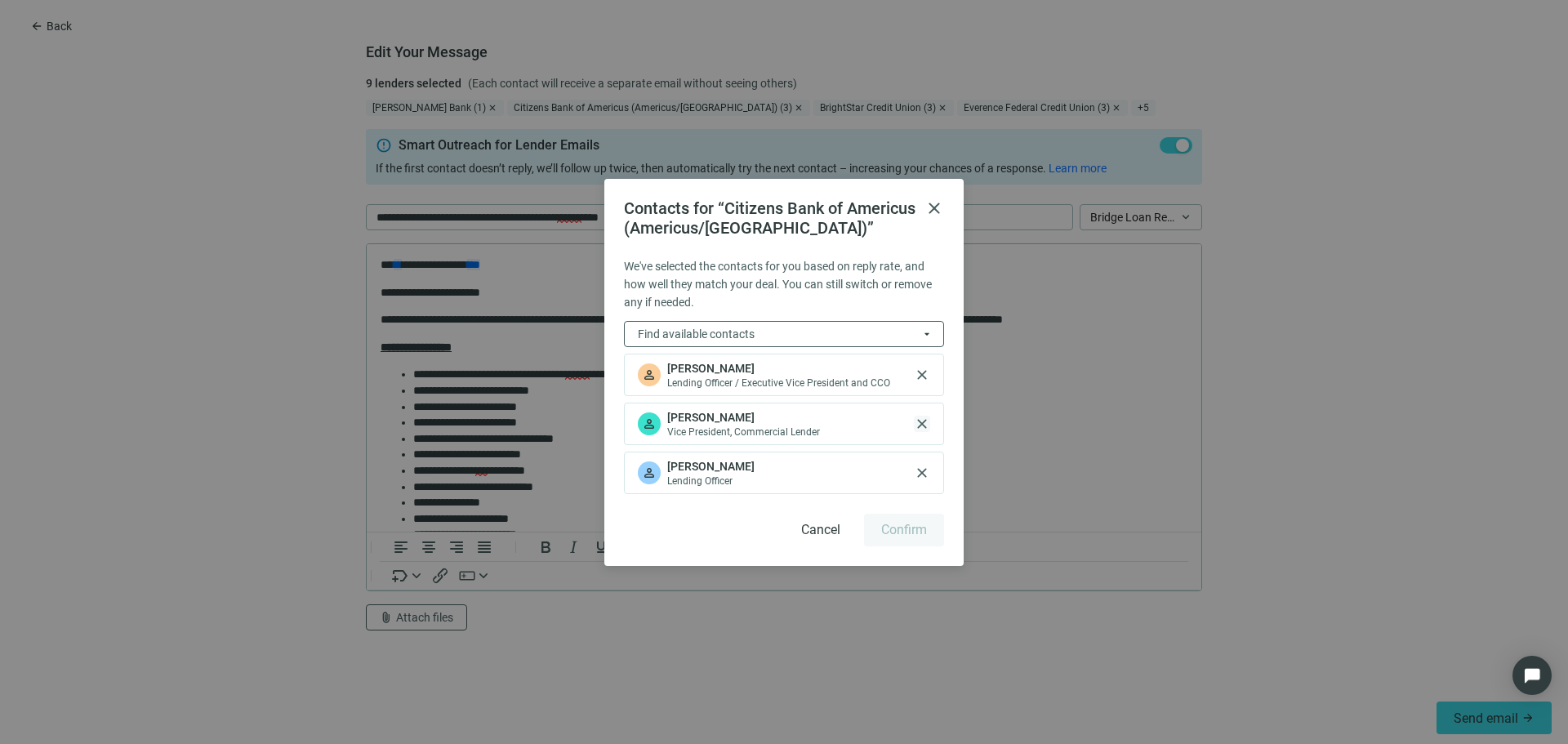
click at [919, 431] on span "close" at bounding box center [921, 423] width 16 height 16
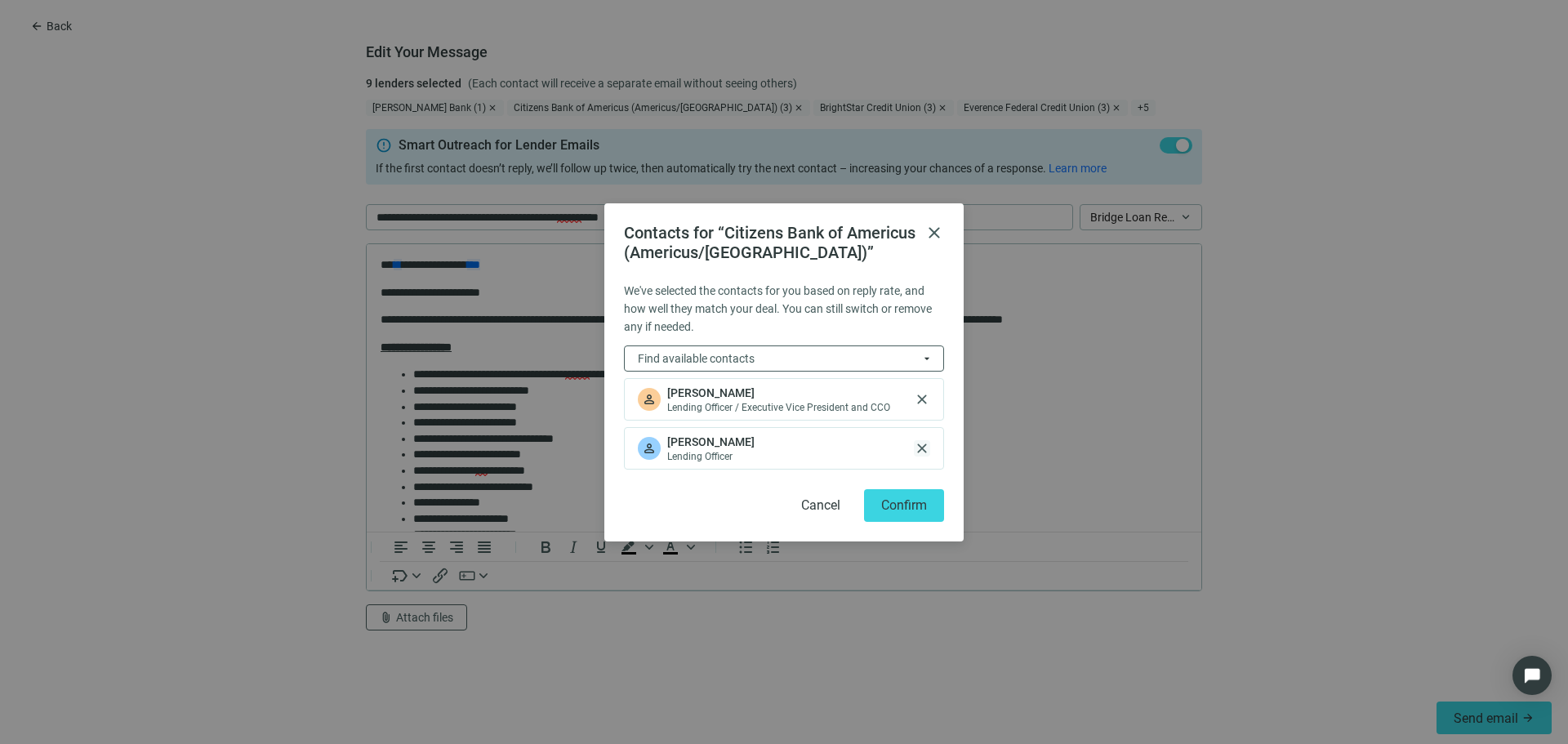
click at [928, 441] on span "close" at bounding box center [921, 447] width 16 height 16
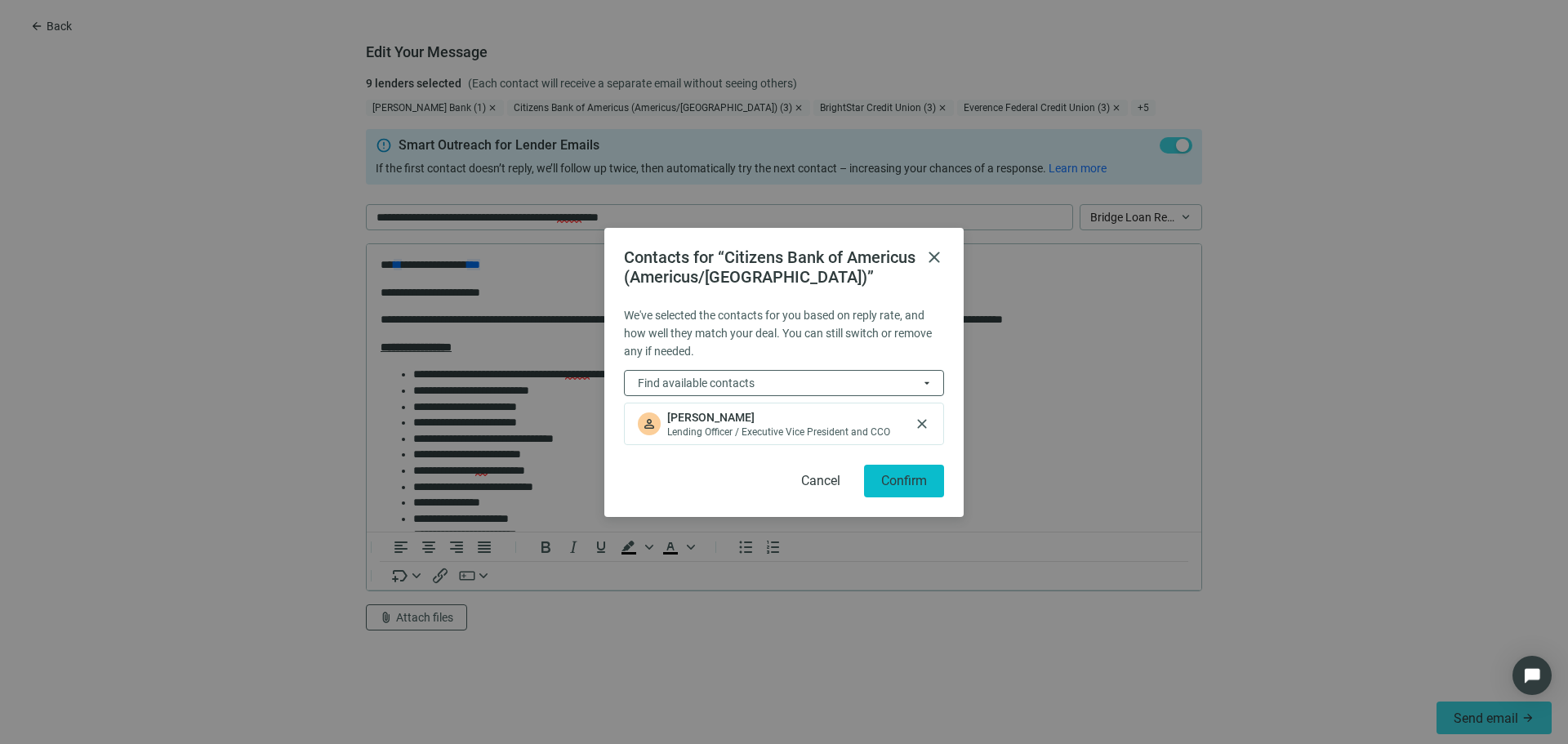
click at [905, 493] on button "Confirm" at bounding box center [903, 480] width 80 height 33
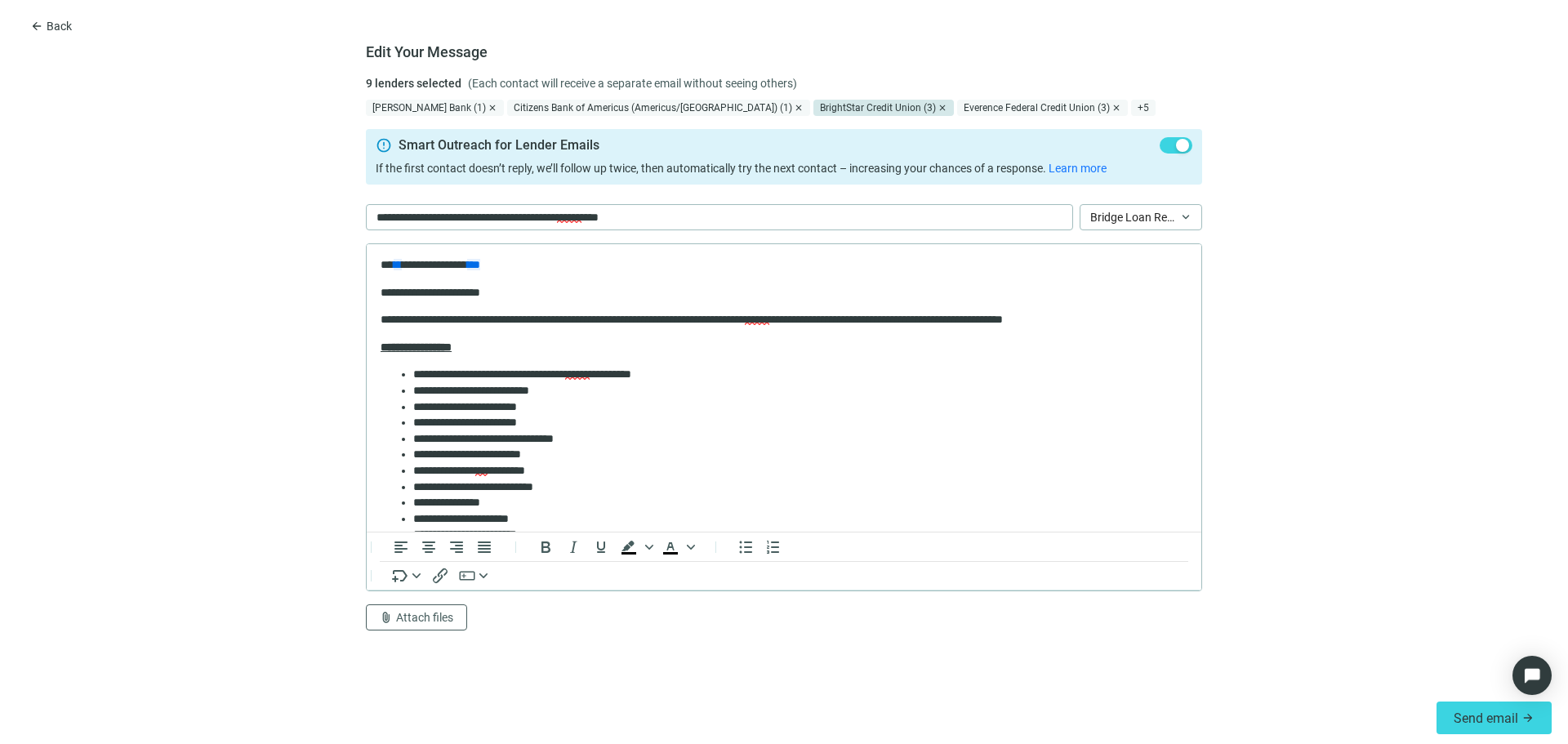
click at [865, 114] on div "BrightStar Credit Union (3)" at bounding box center [883, 107] width 140 height 16
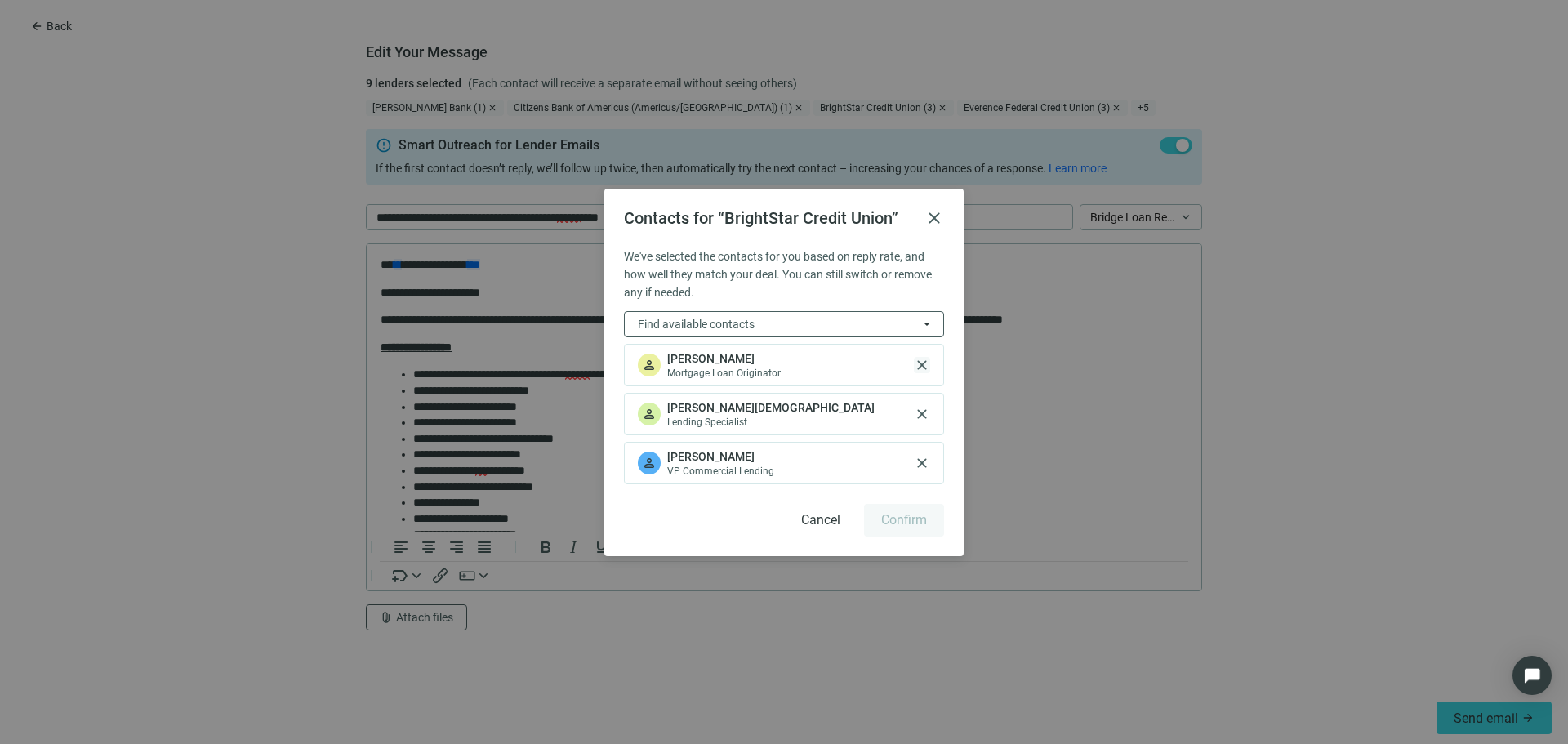
click at [922, 359] on span "close" at bounding box center [921, 364] width 16 height 16
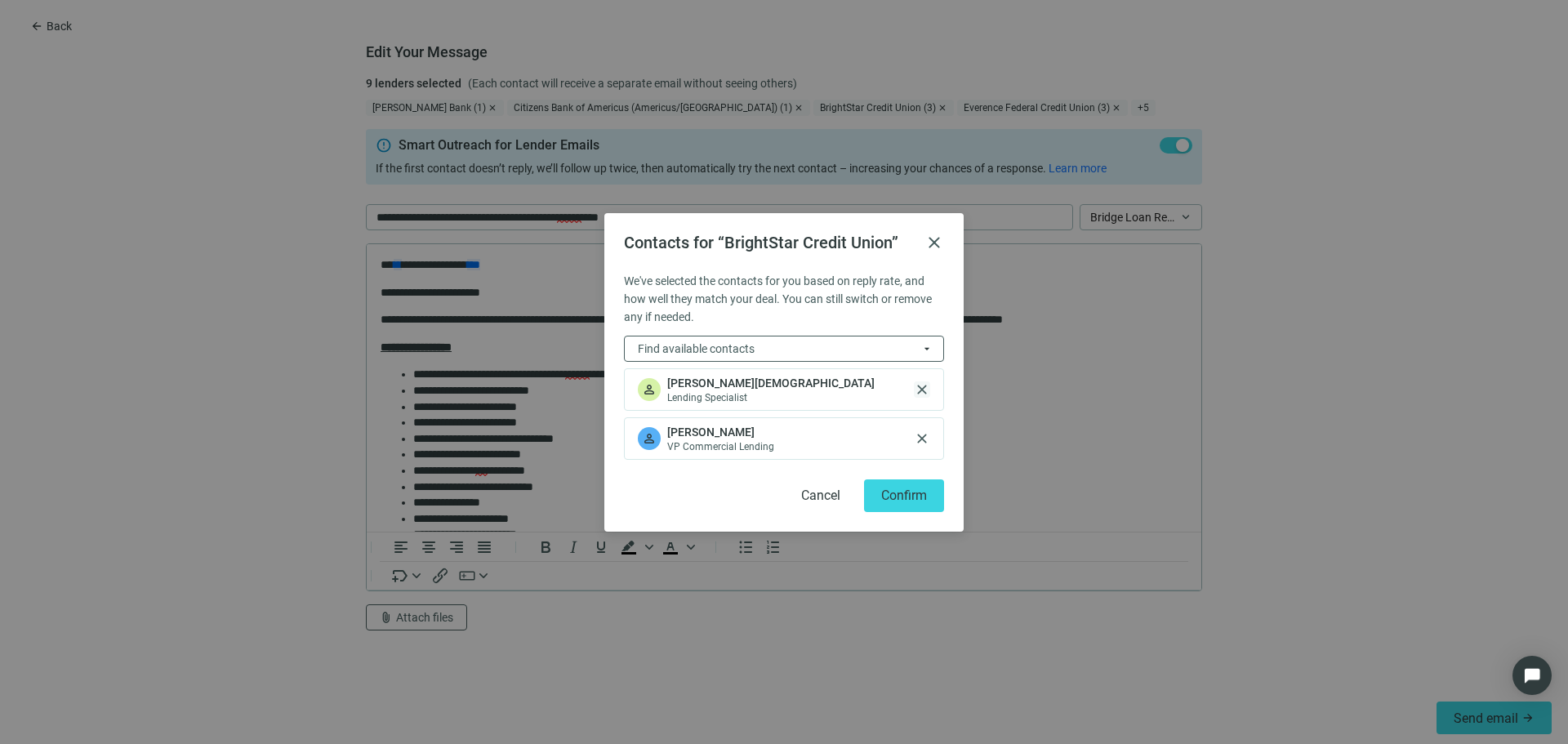
click at [924, 388] on span "close" at bounding box center [921, 389] width 16 height 16
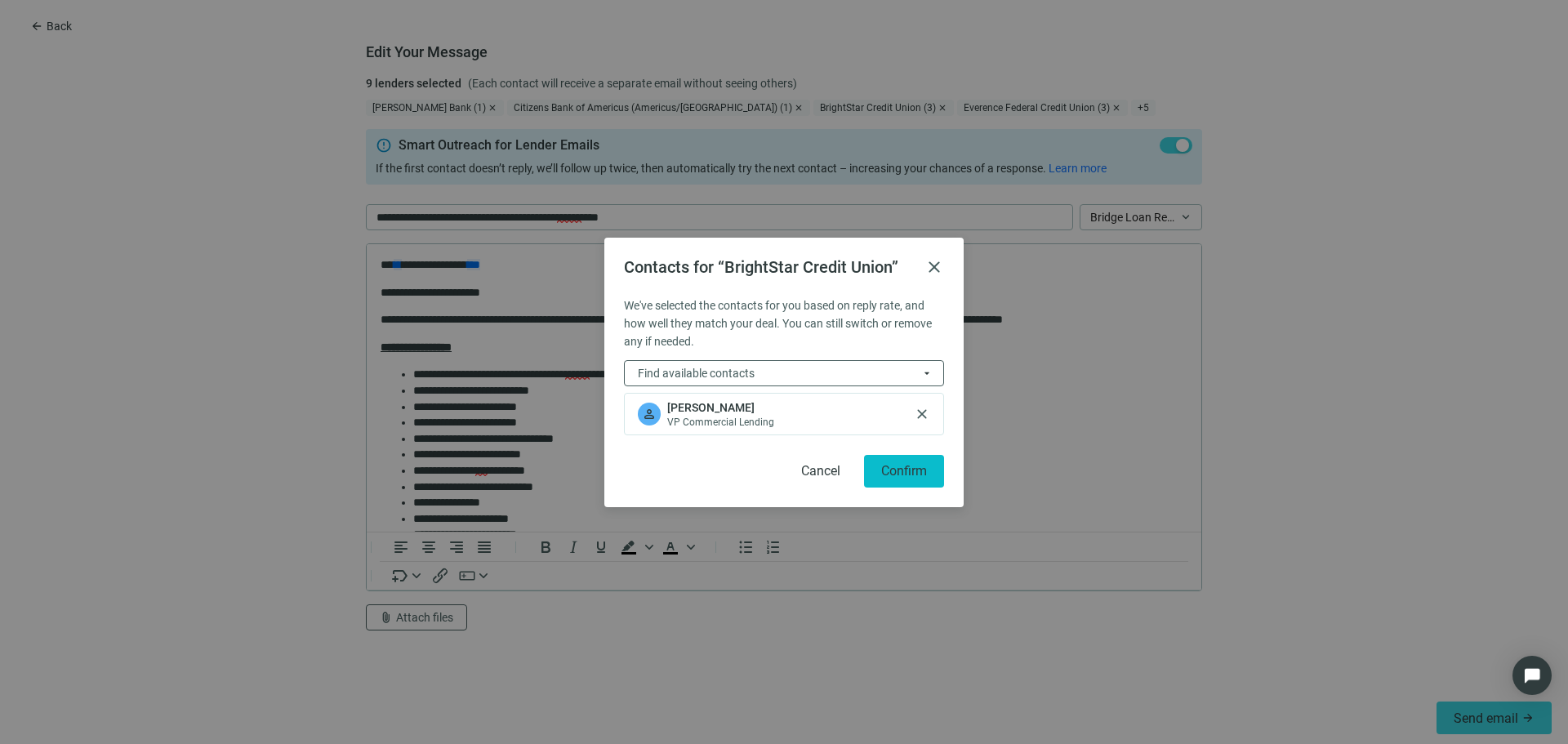
click at [909, 465] on span "Confirm" at bounding box center [904, 471] width 46 height 15
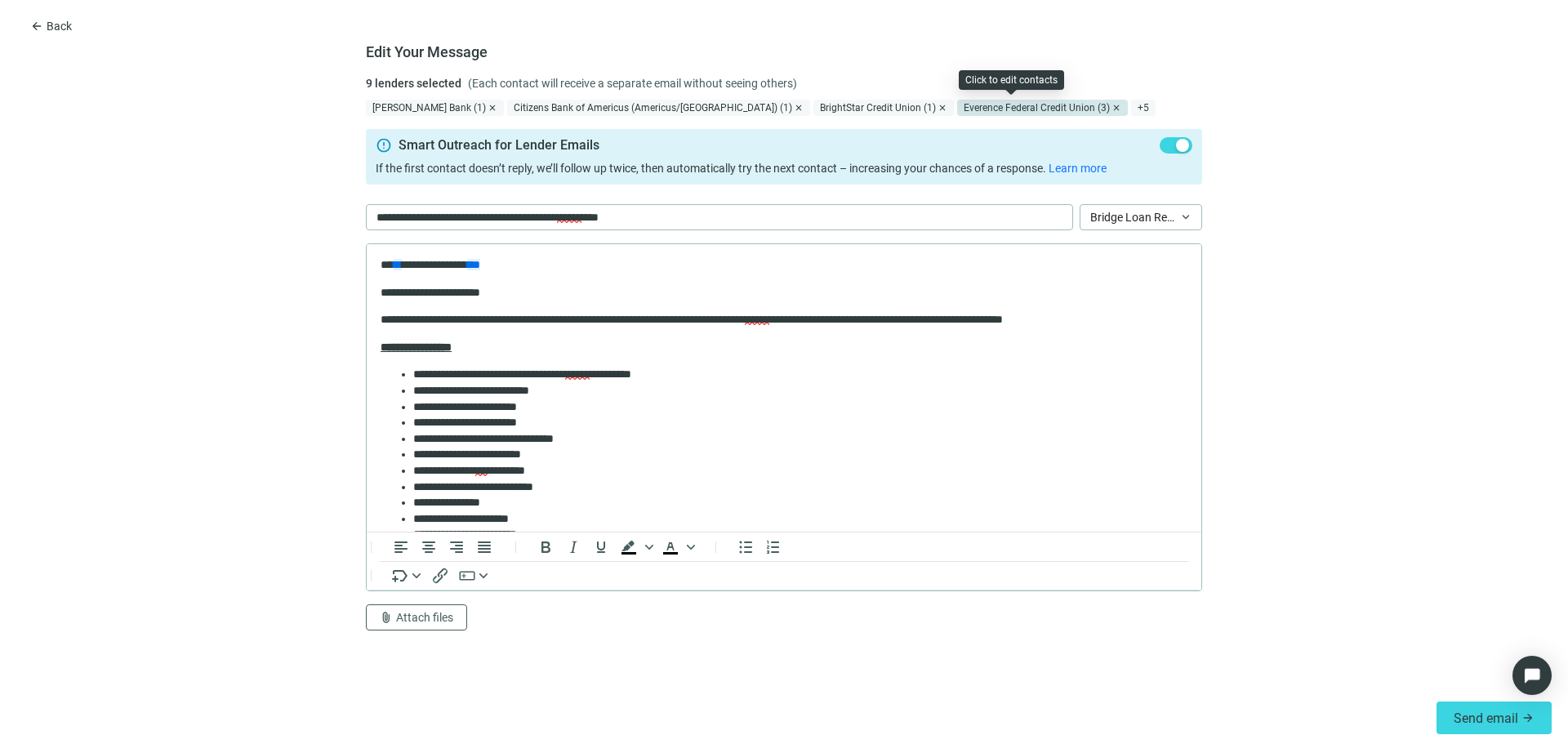
click at [999, 107] on div "Everence Federal Credit Union (3)" at bounding box center [1042, 107] width 170 height 16
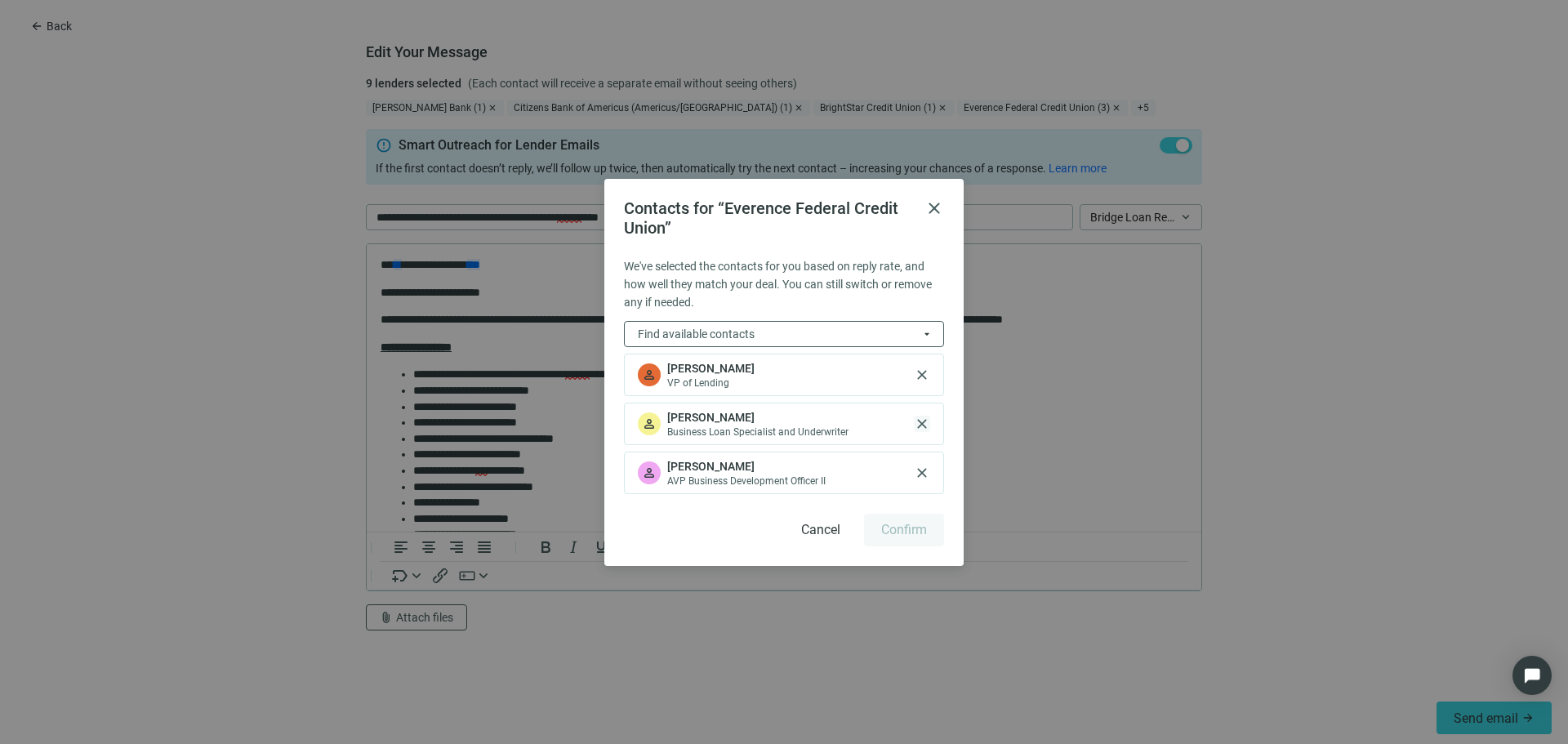
click at [928, 427] on span "close" at bounding box center [921, 423] width 16 height 16
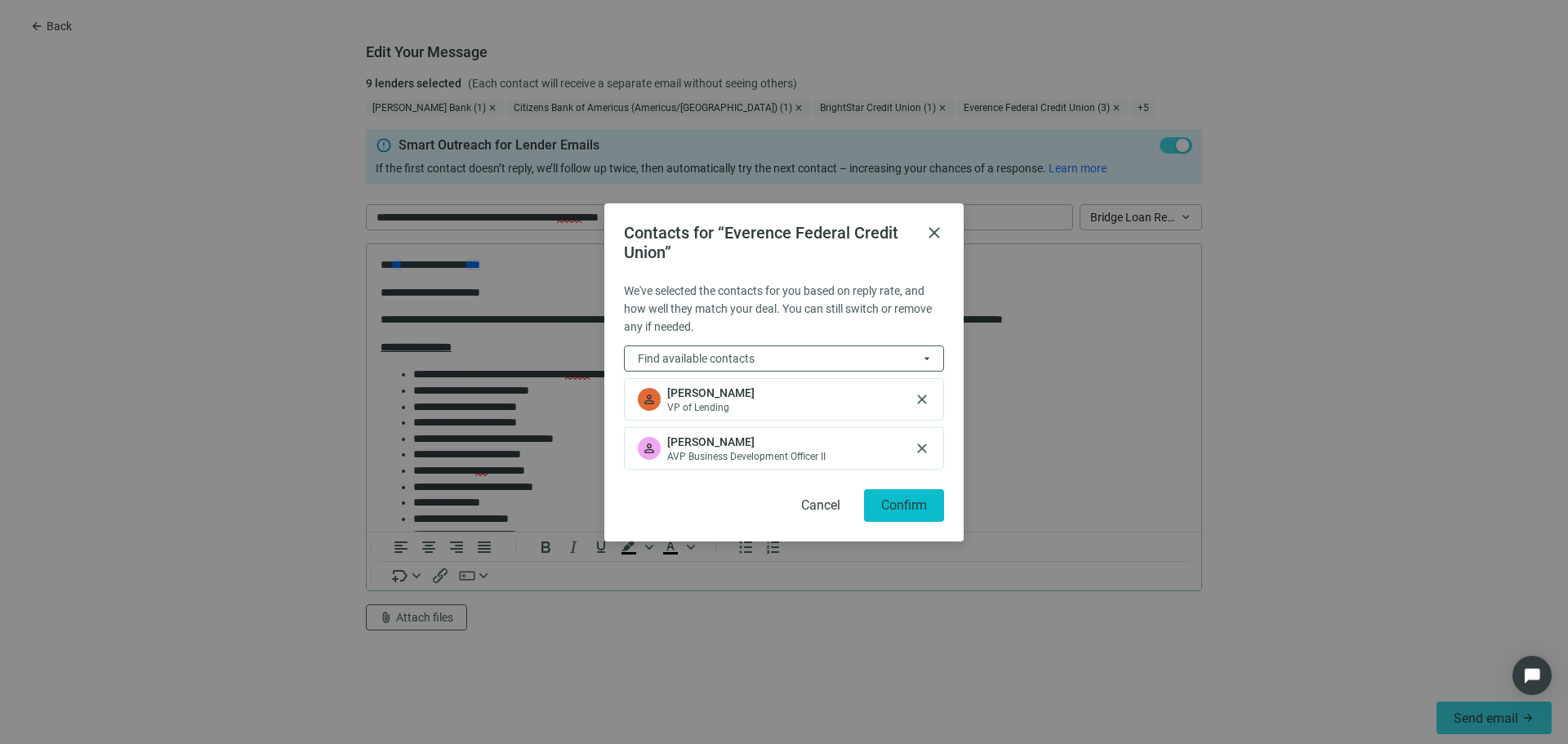
click at [914, 507] on span "Confirm" at bounding box center [904, 505] width 46 height 15
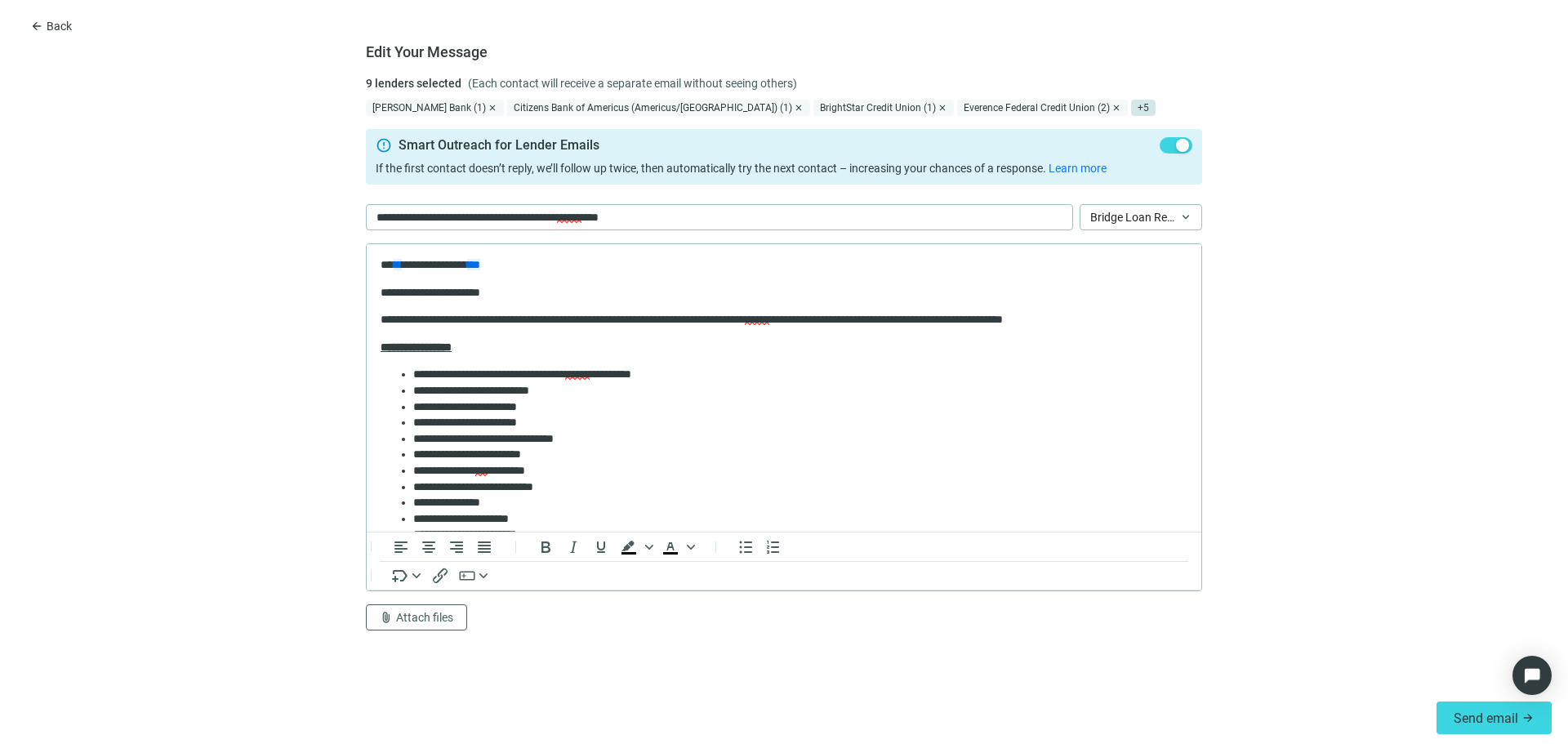
click at [1131, 108] on span "+ 5" at bounding box center [1143, 107] width 24 height 16
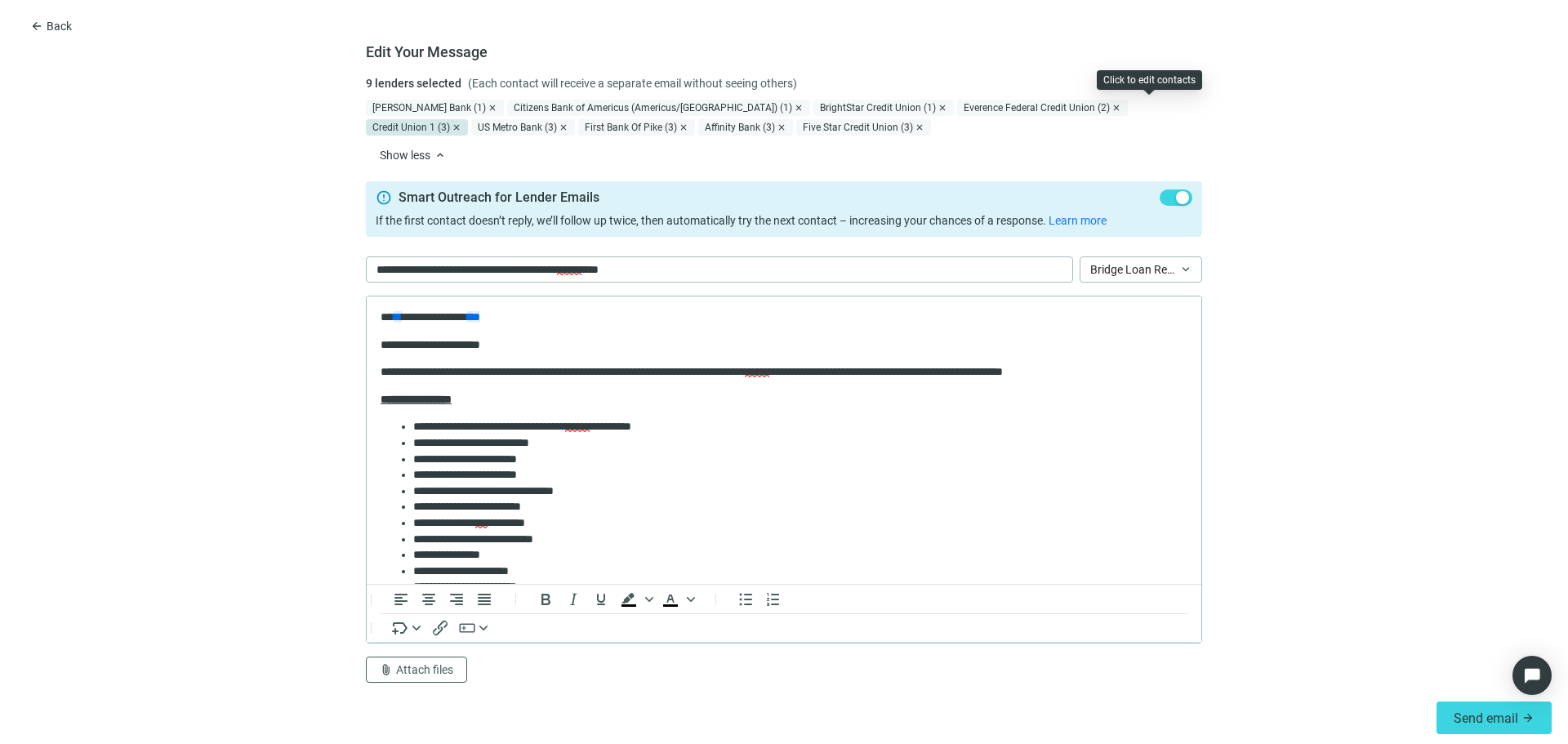
click at [468, 120] on div "Credit Union 1 (3)" at bounding box center [416, 127] width 102 height 16
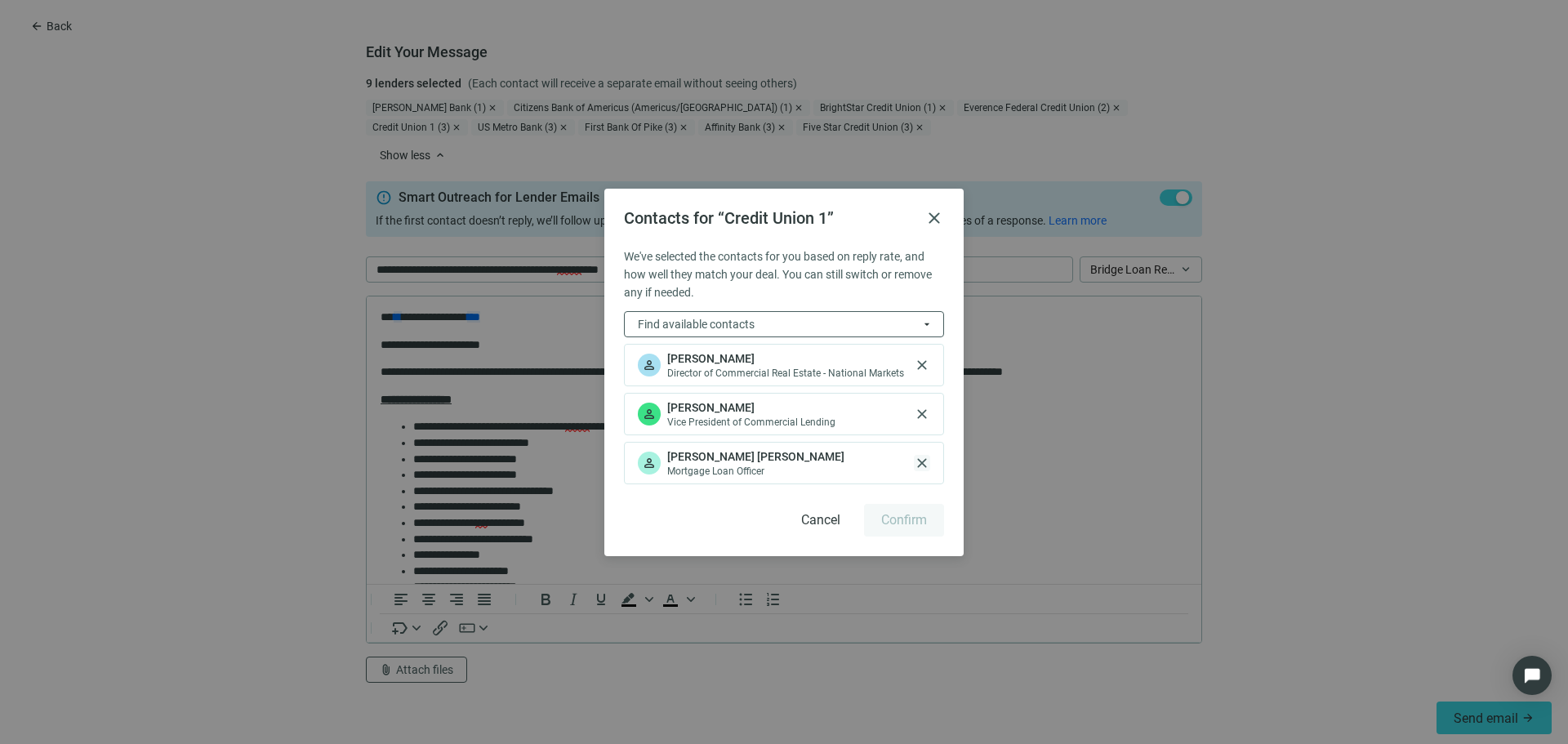
click at [922, 458] on span "close" at bounding box center [921, 462] width 16 height 16
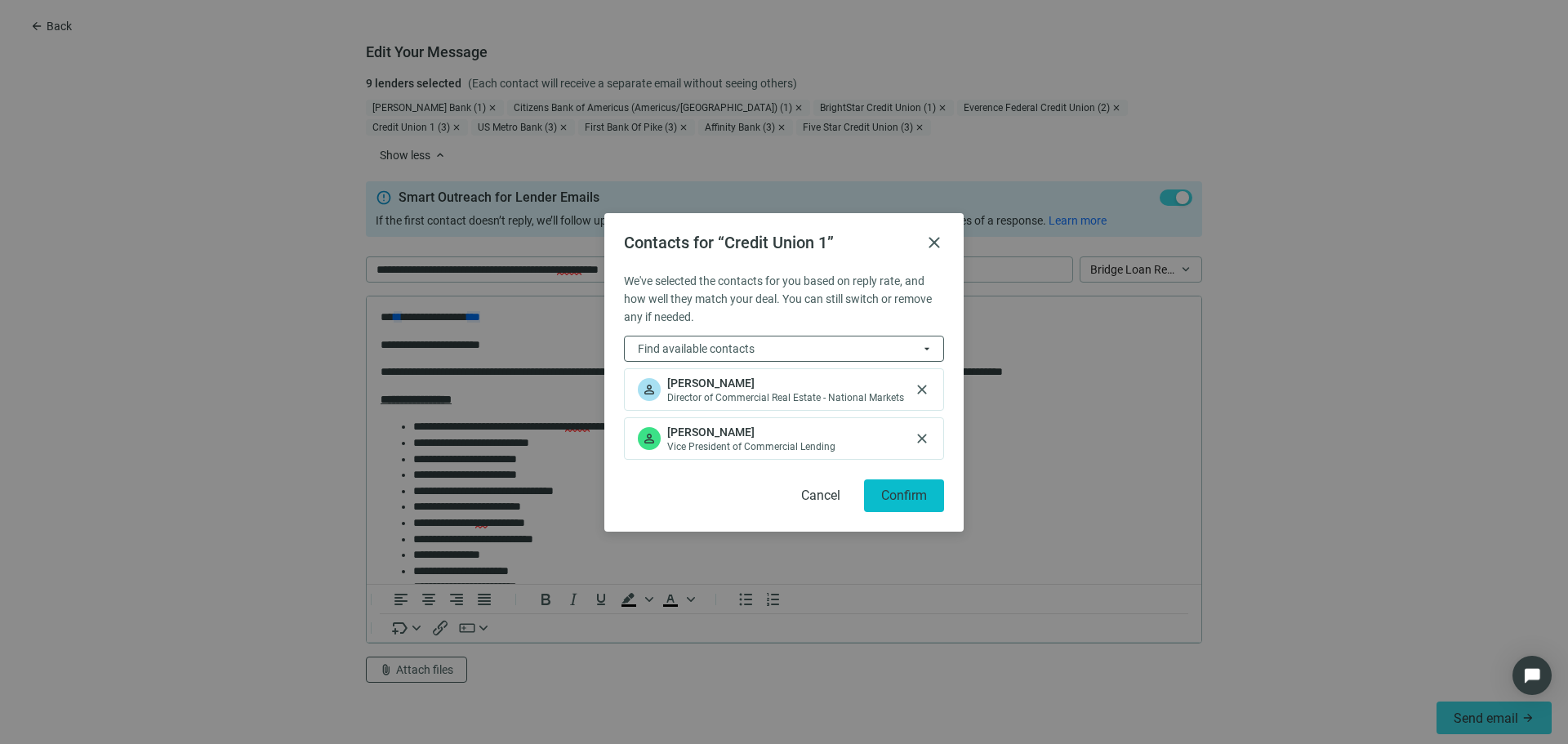
click at [909, 508] on button "Confirm" at bounding box center [903, 495] width 80 height 33
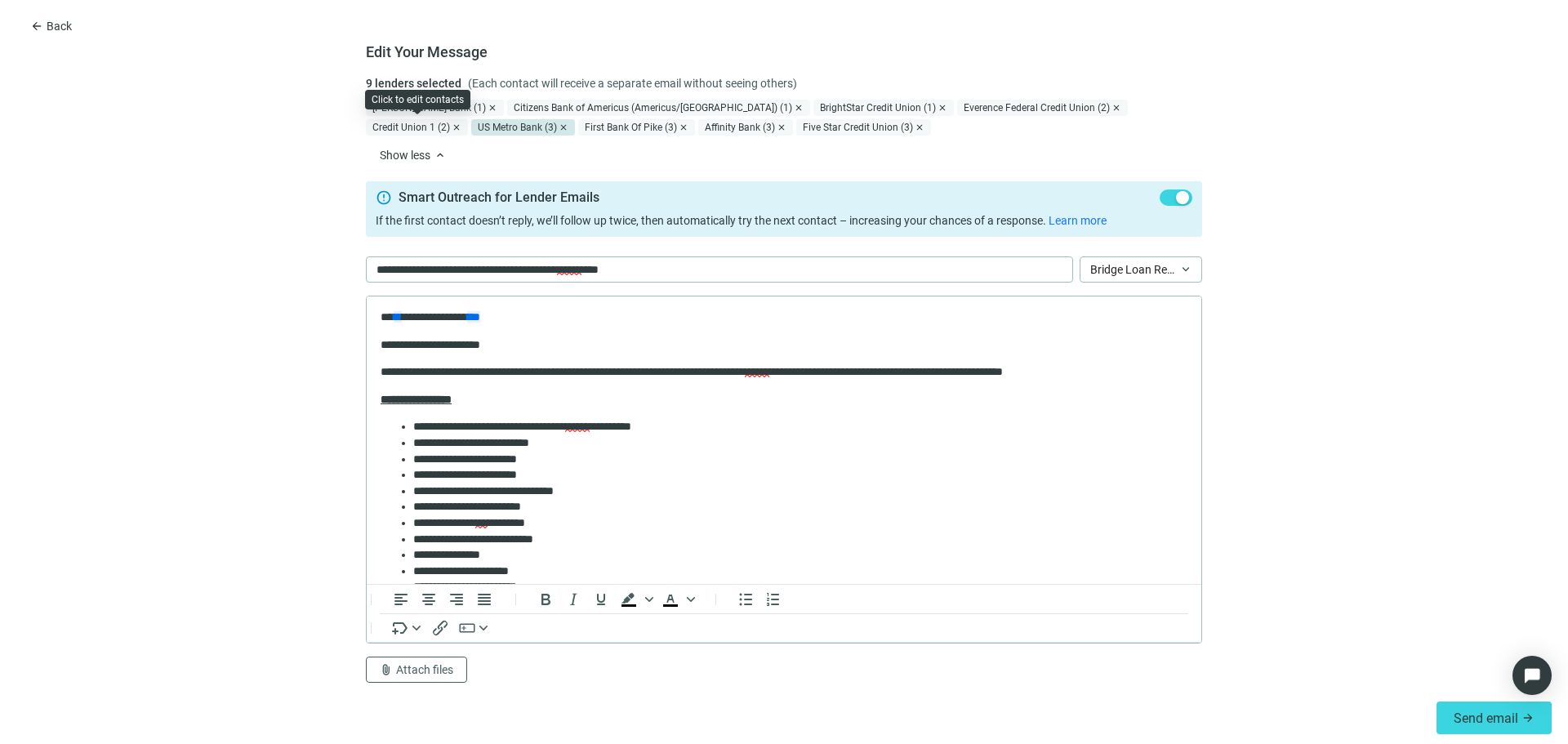
click at [471, 126] on div "US Metro Bank (3)" at bounding box center [523, 127] width 104 height 16
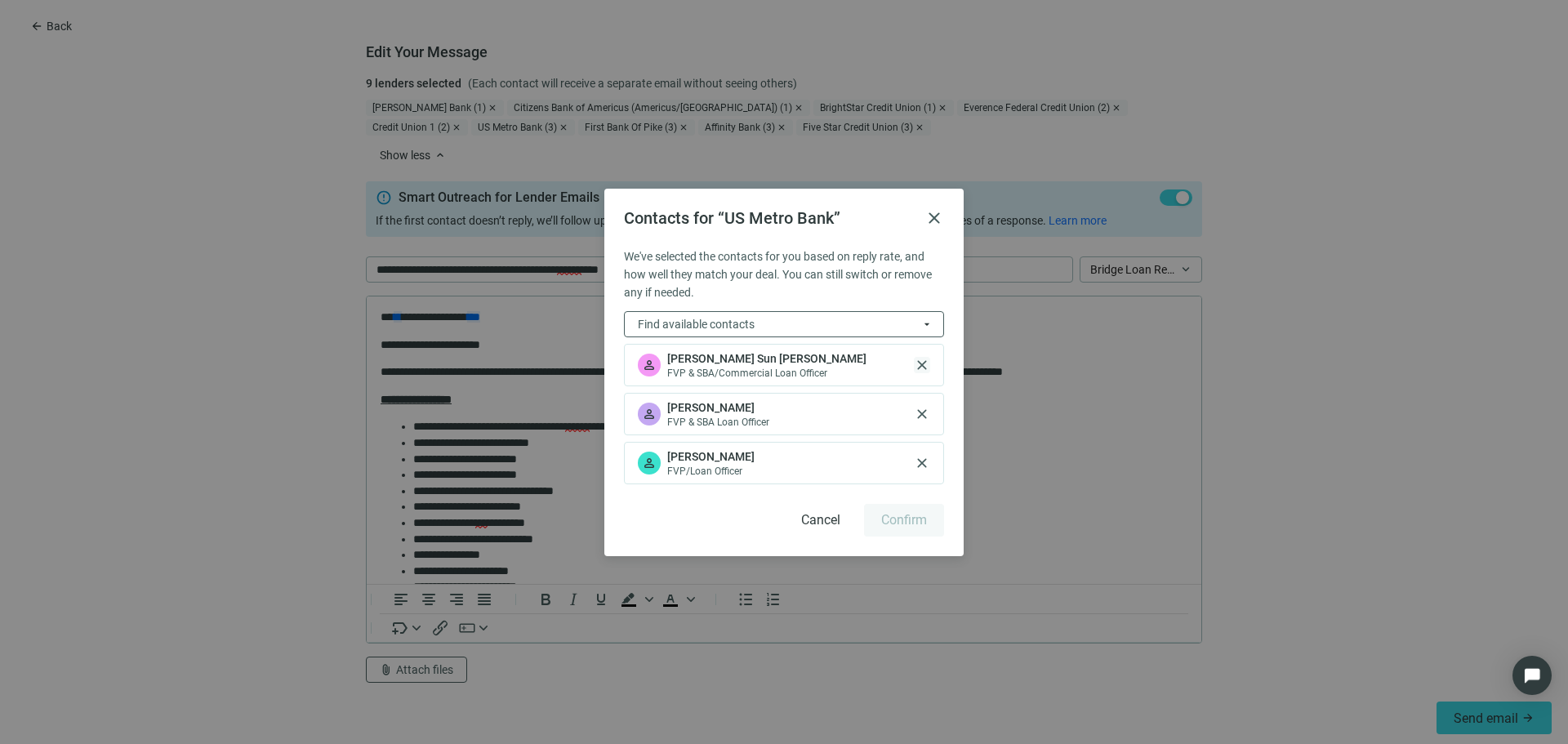
click at [922, 359] on span "close" at bounding box center [921, 364] width 16 height 16
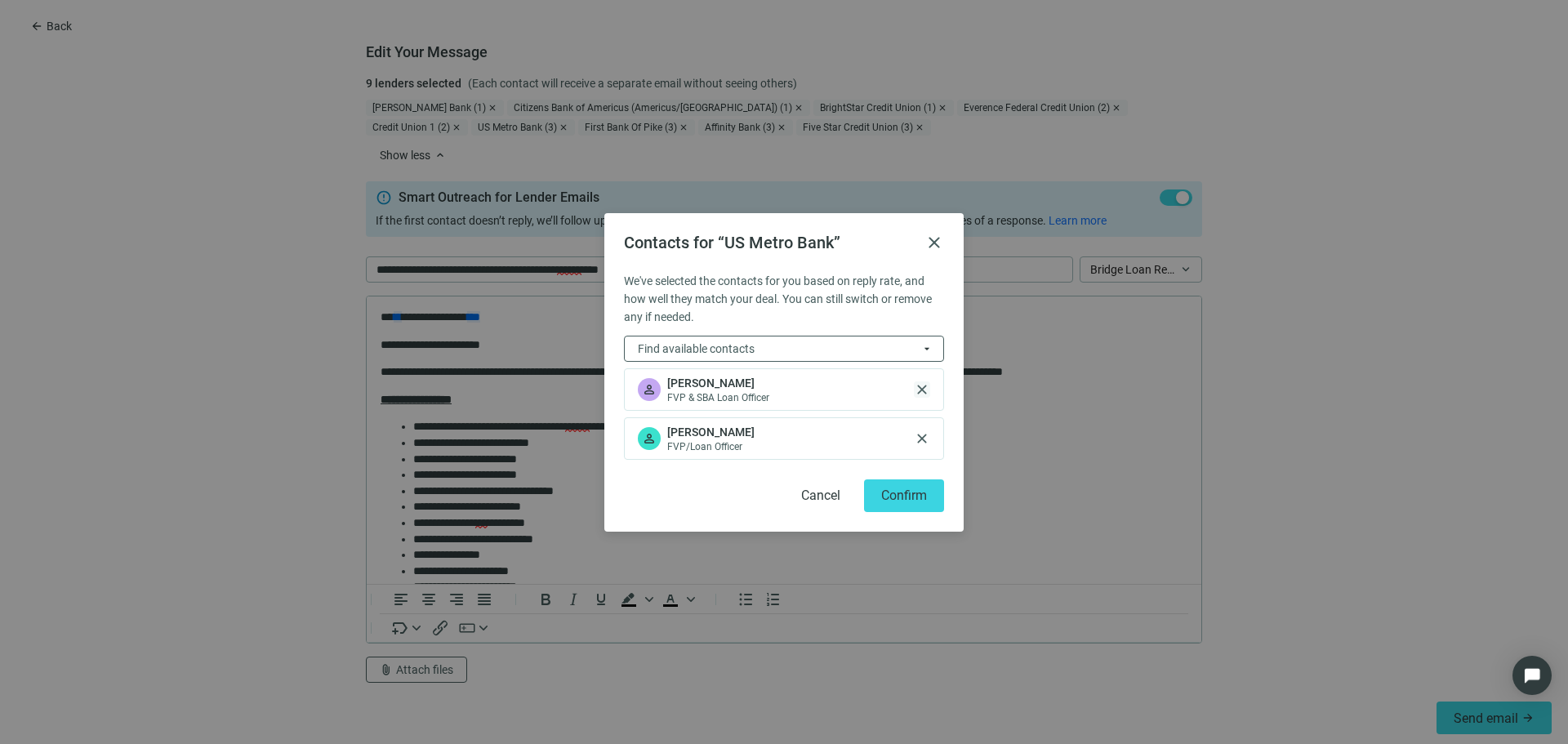
click at [922, 385] on span "close" at bounding box center [921, 389] width 16 height 16
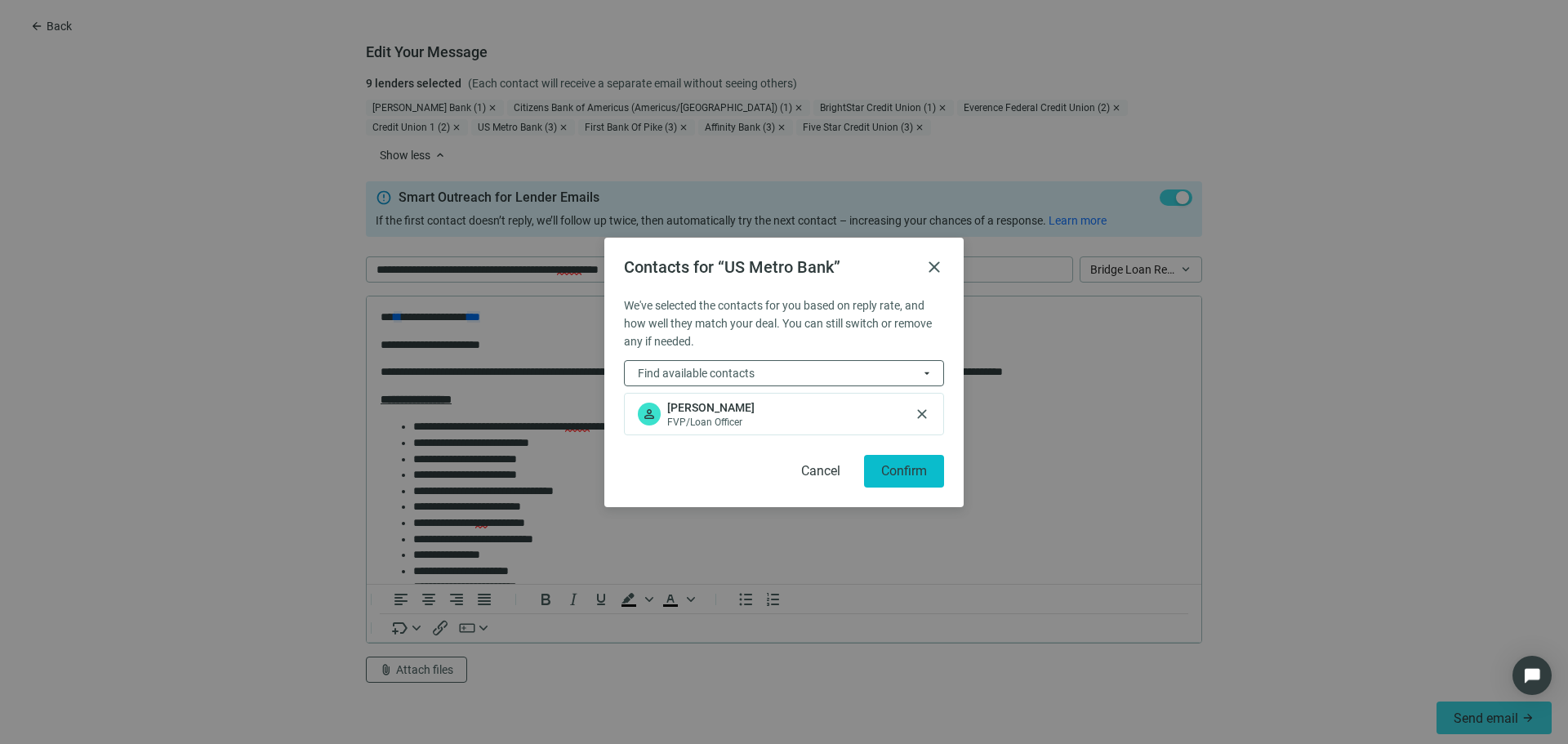
click at [913, 472] on span "Confirm" at bounding box center [904, 471] width 46 height 15
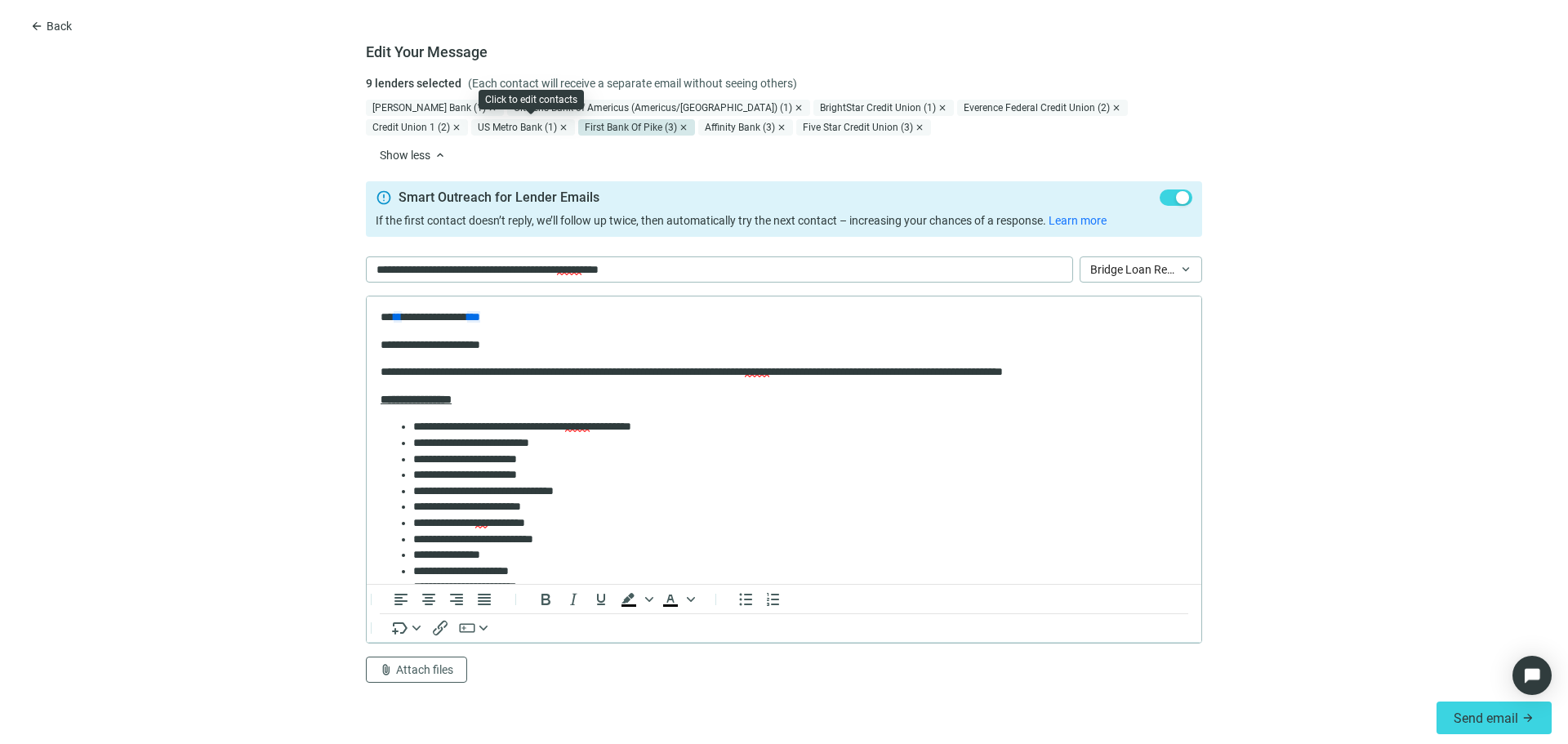
click at [578, 123] on div "First Bank Of Pike (3)" at bounding box center [637, 127] width 117 height 16
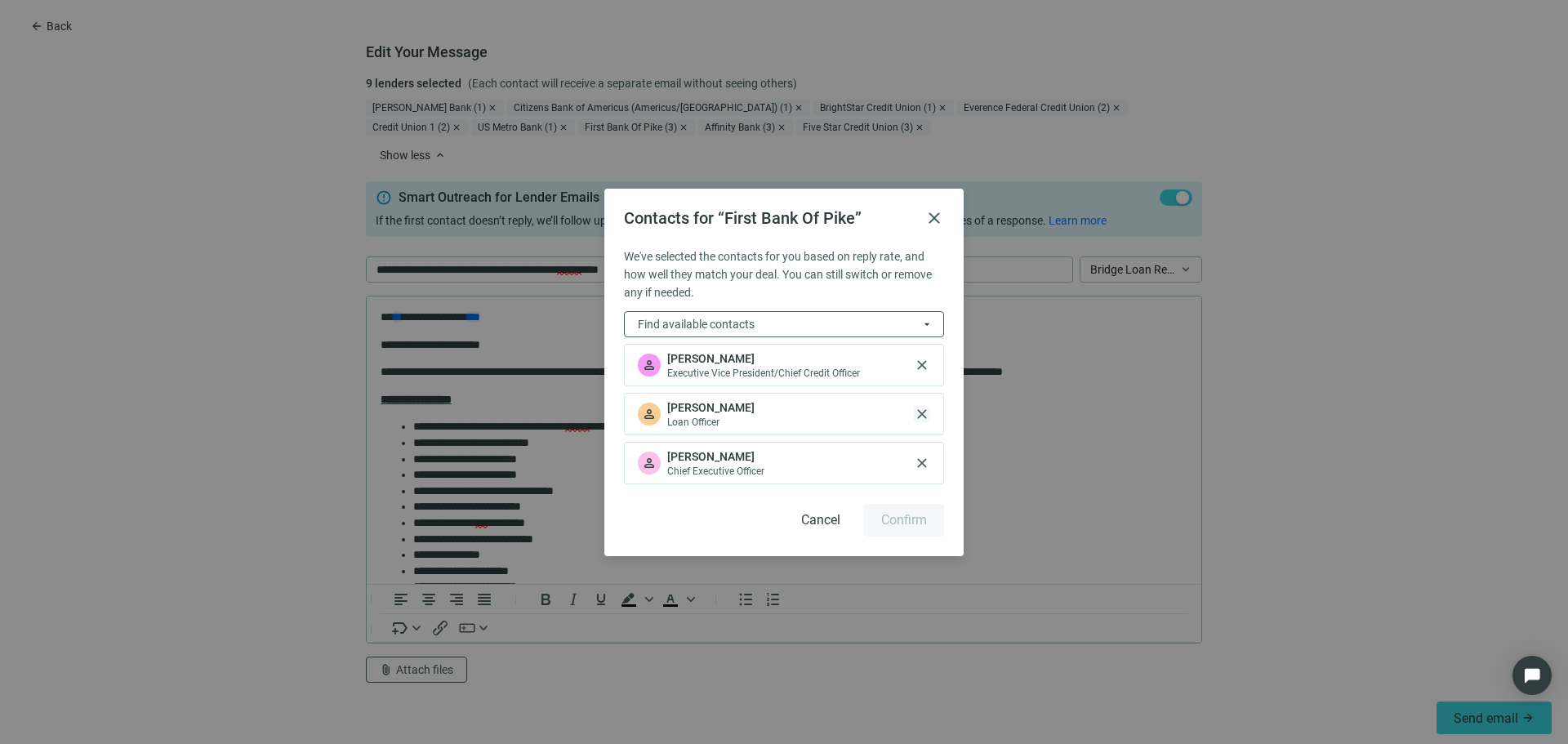
click at [927, 417] on span "close" at bounding box center [921, 413] width 16 height 16
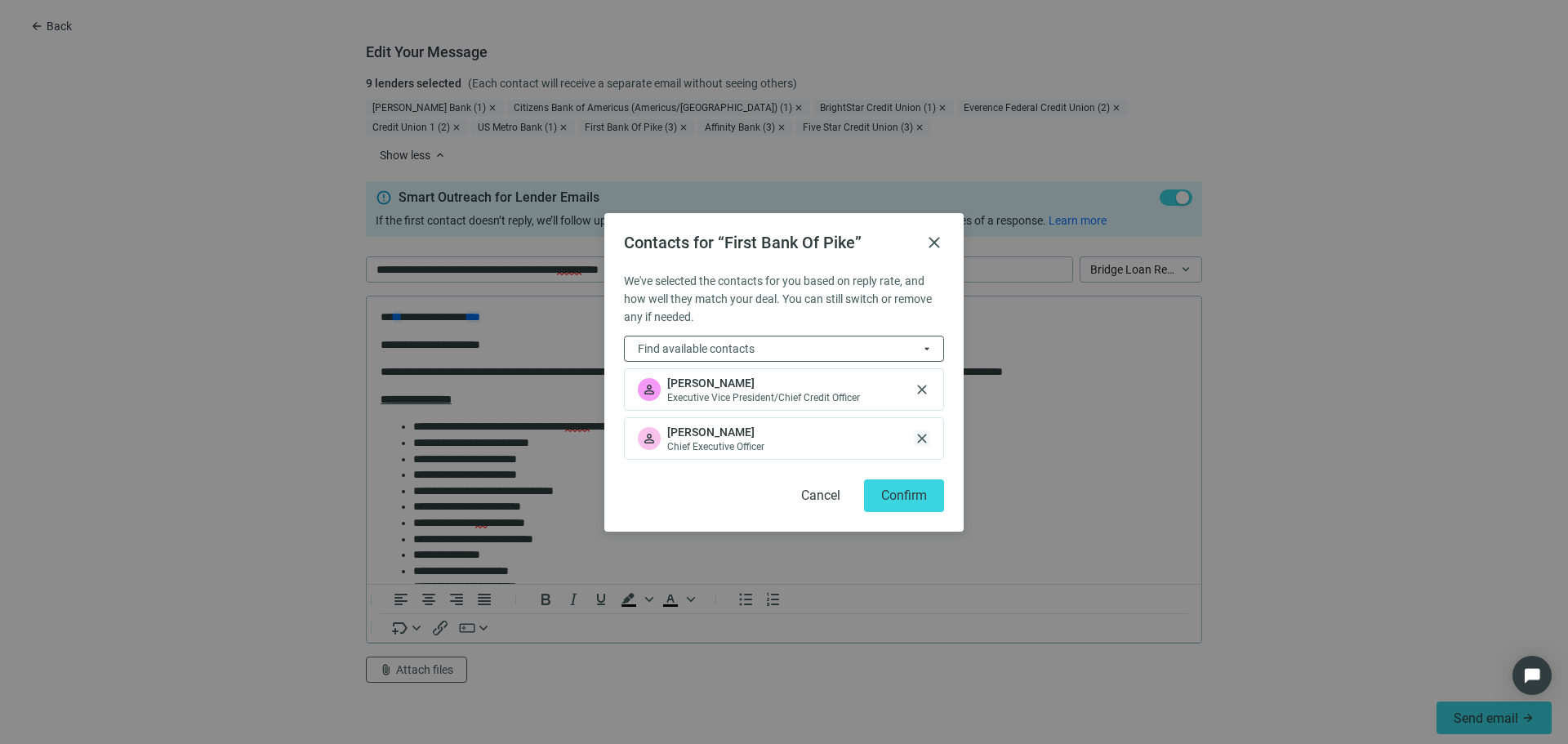
click at [919, 438] on span "close" at bounding box center [921, 438] width 16 height 16
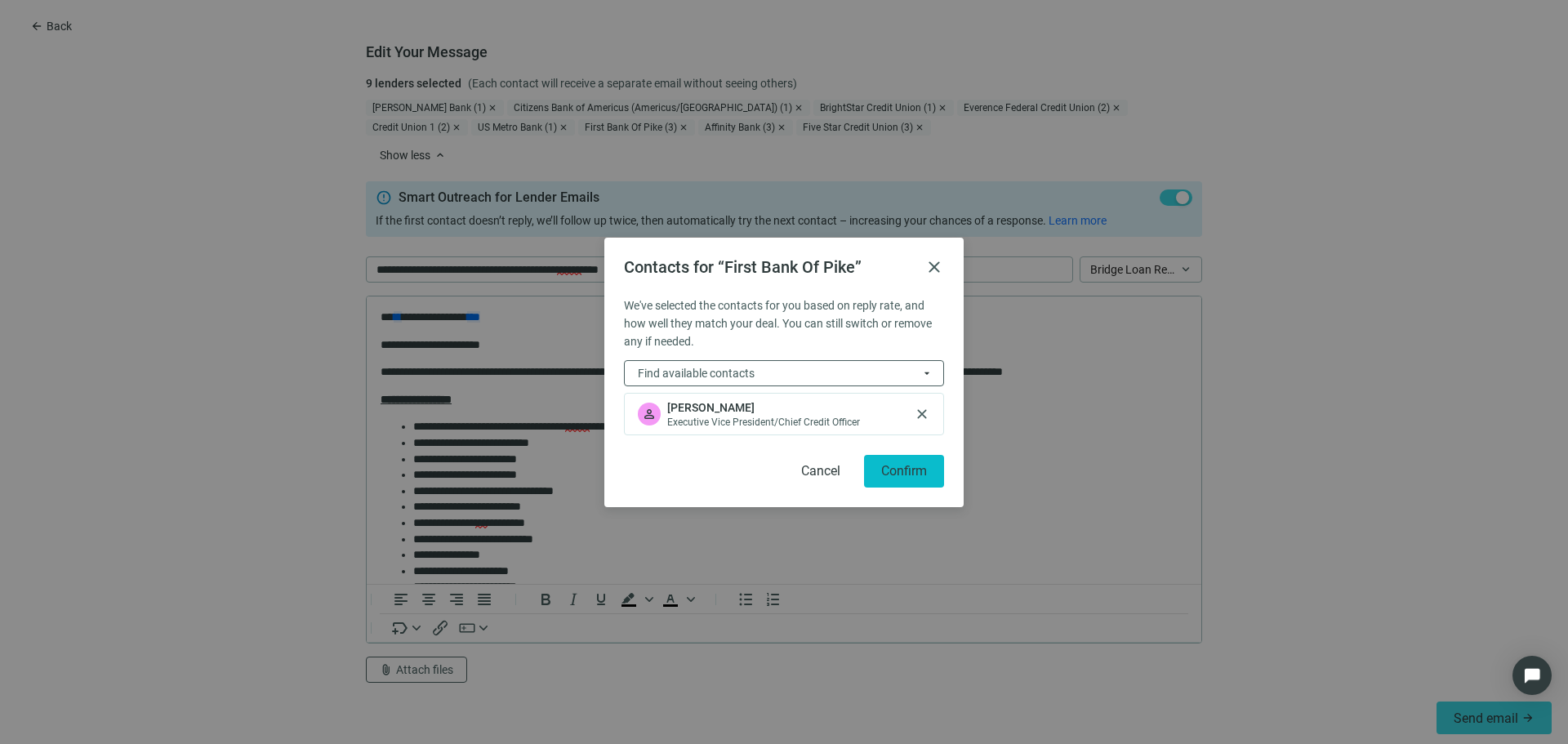
click at [907, 463] on span "Confirm" at bounding box center [904, 471] width 46 height 15
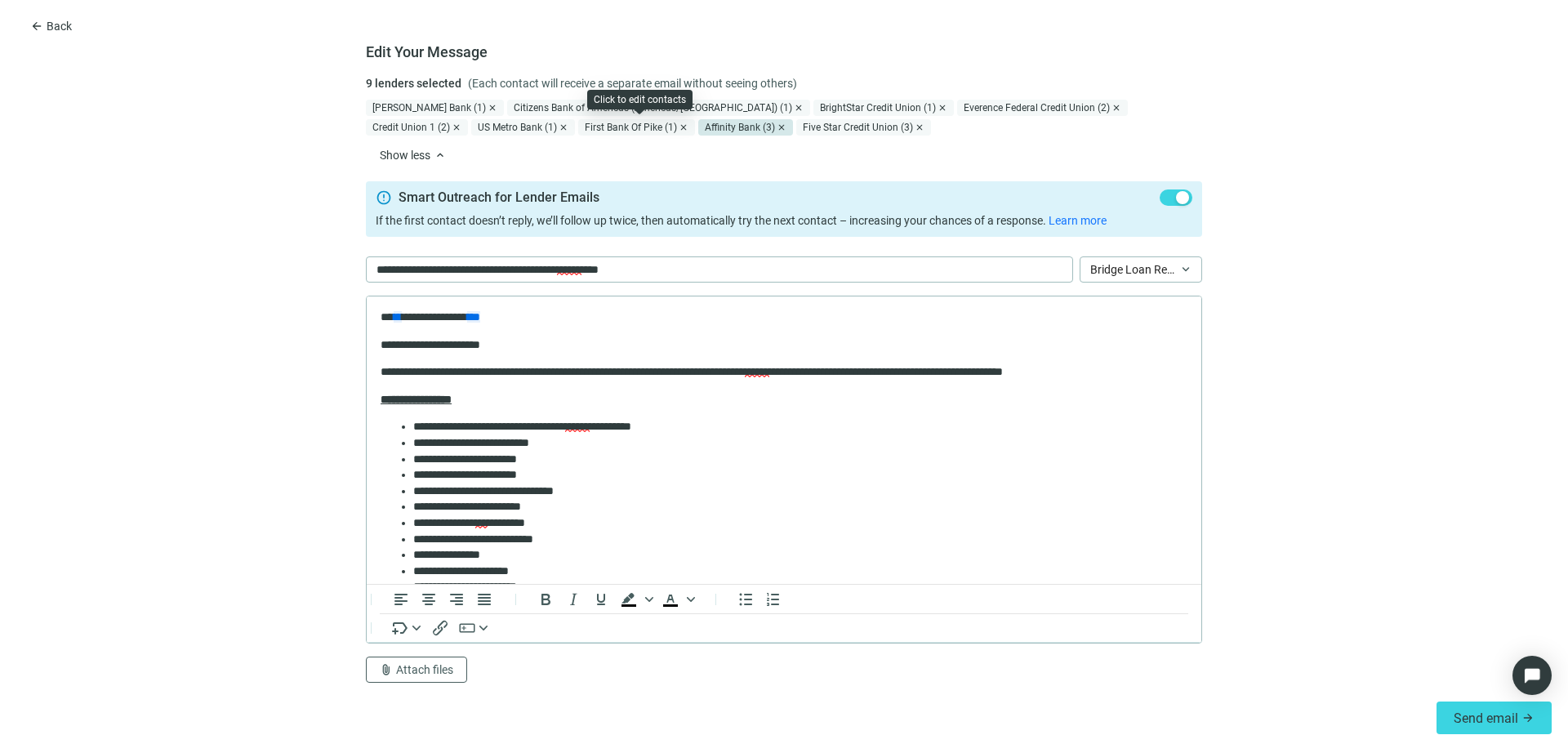
click at [698, 128] on div "Affinity Bank (3)" at bounding box center [745, 127] width 95 height 16
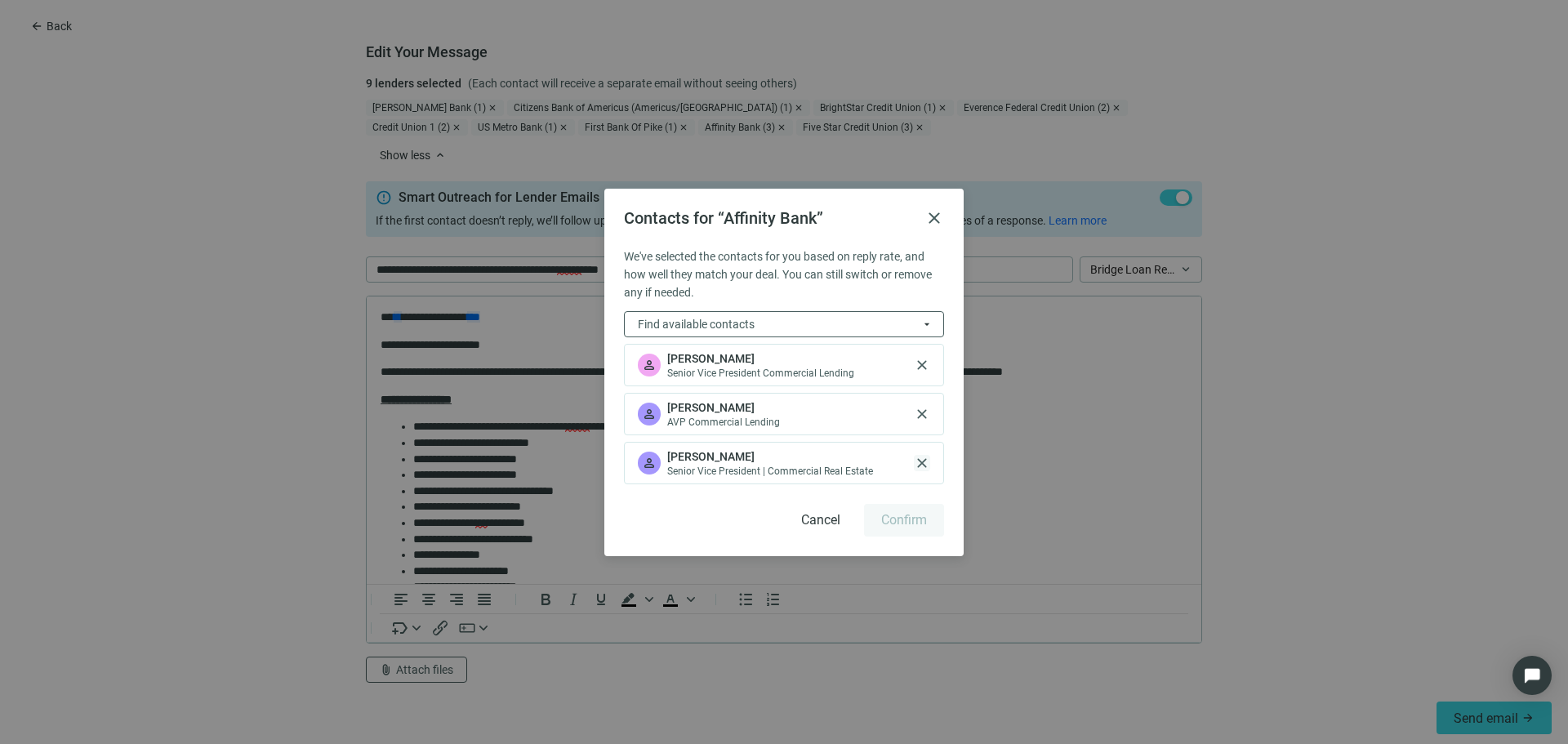
click at [926, 469] on span "close" at bounding box center [921, 462] width 16 height 16
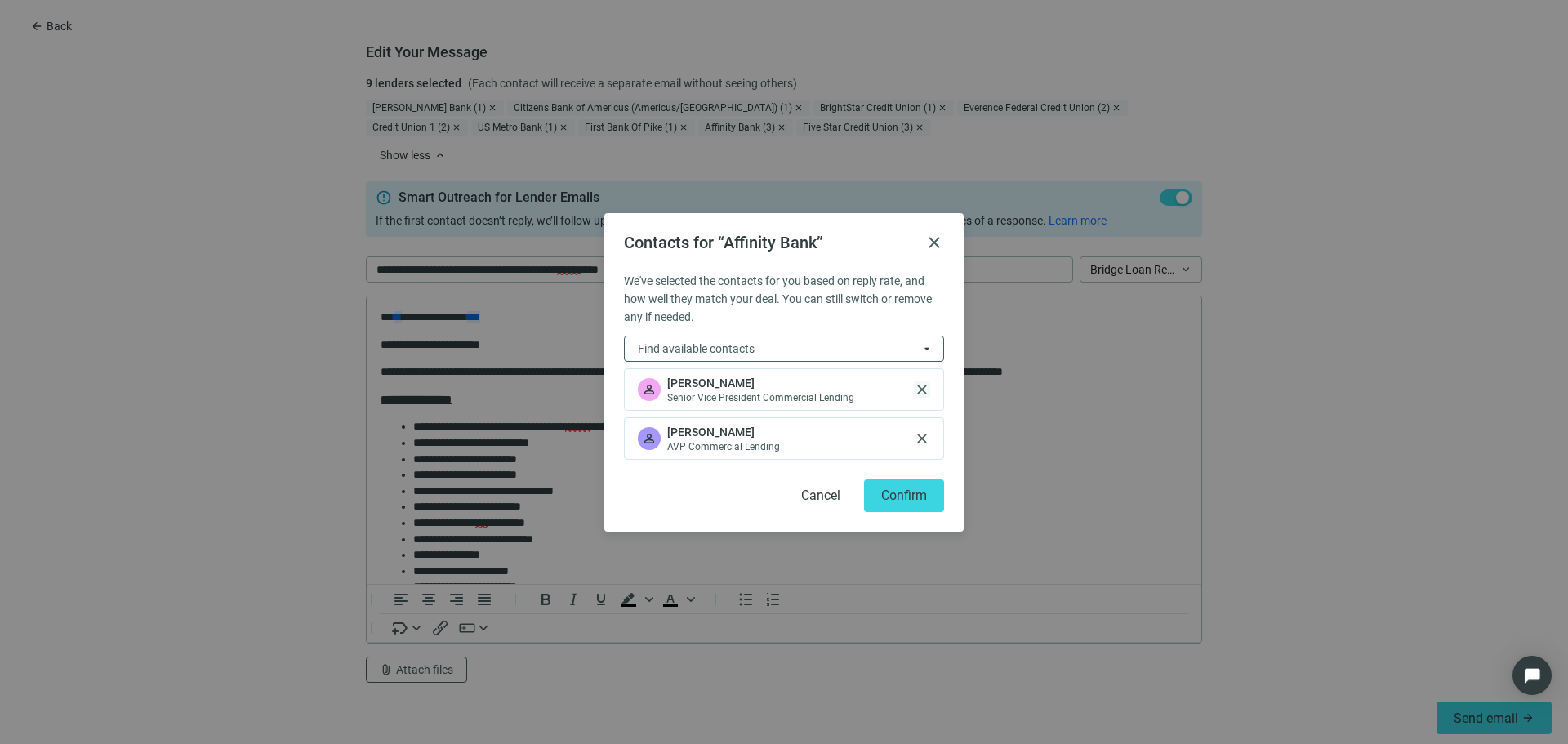
click at [921, 387] on span "close" at bounding box center [921, 389] width 16 height 16
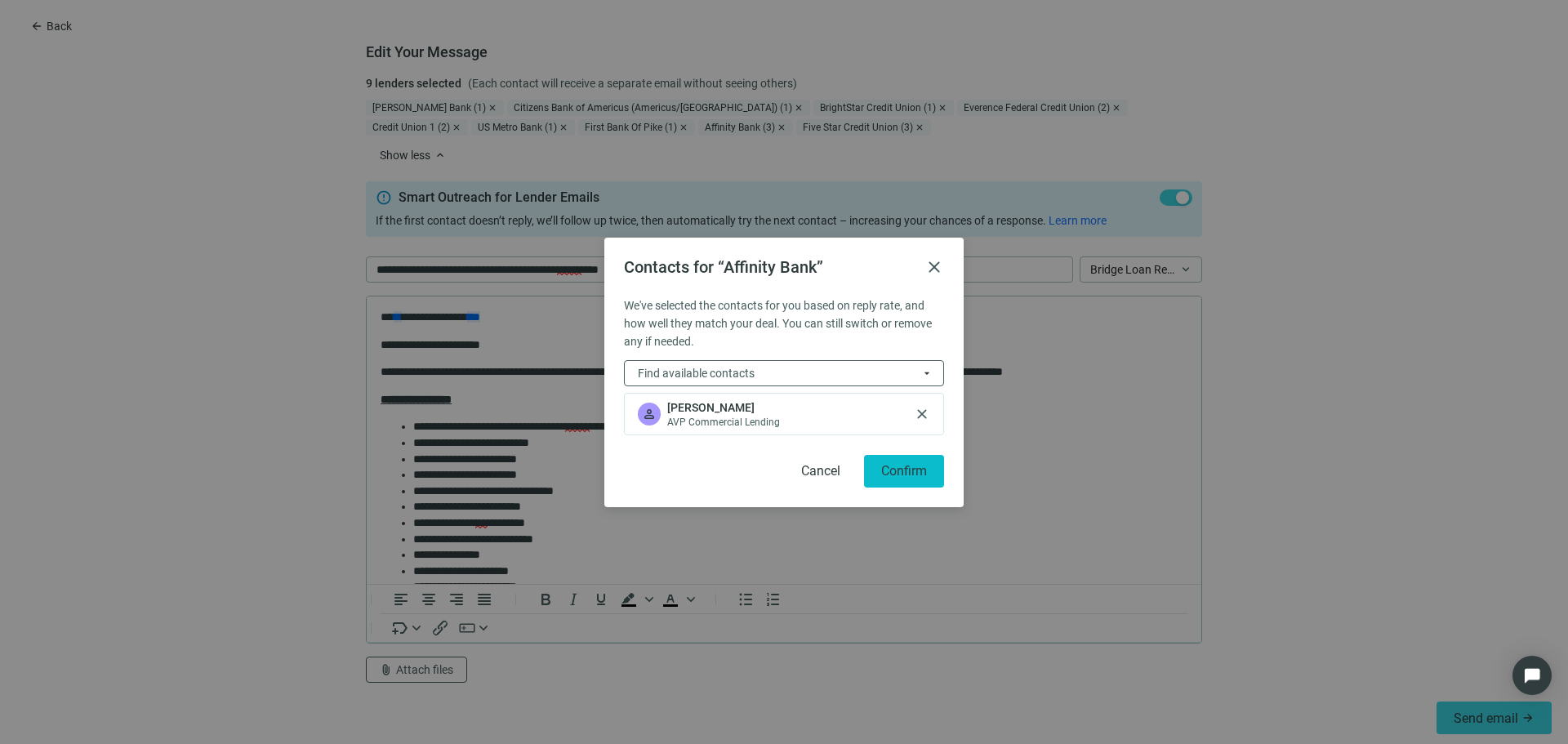
click at [902, 460] on button "Confirm" at bounding box center [903, 471] width 80 height 33
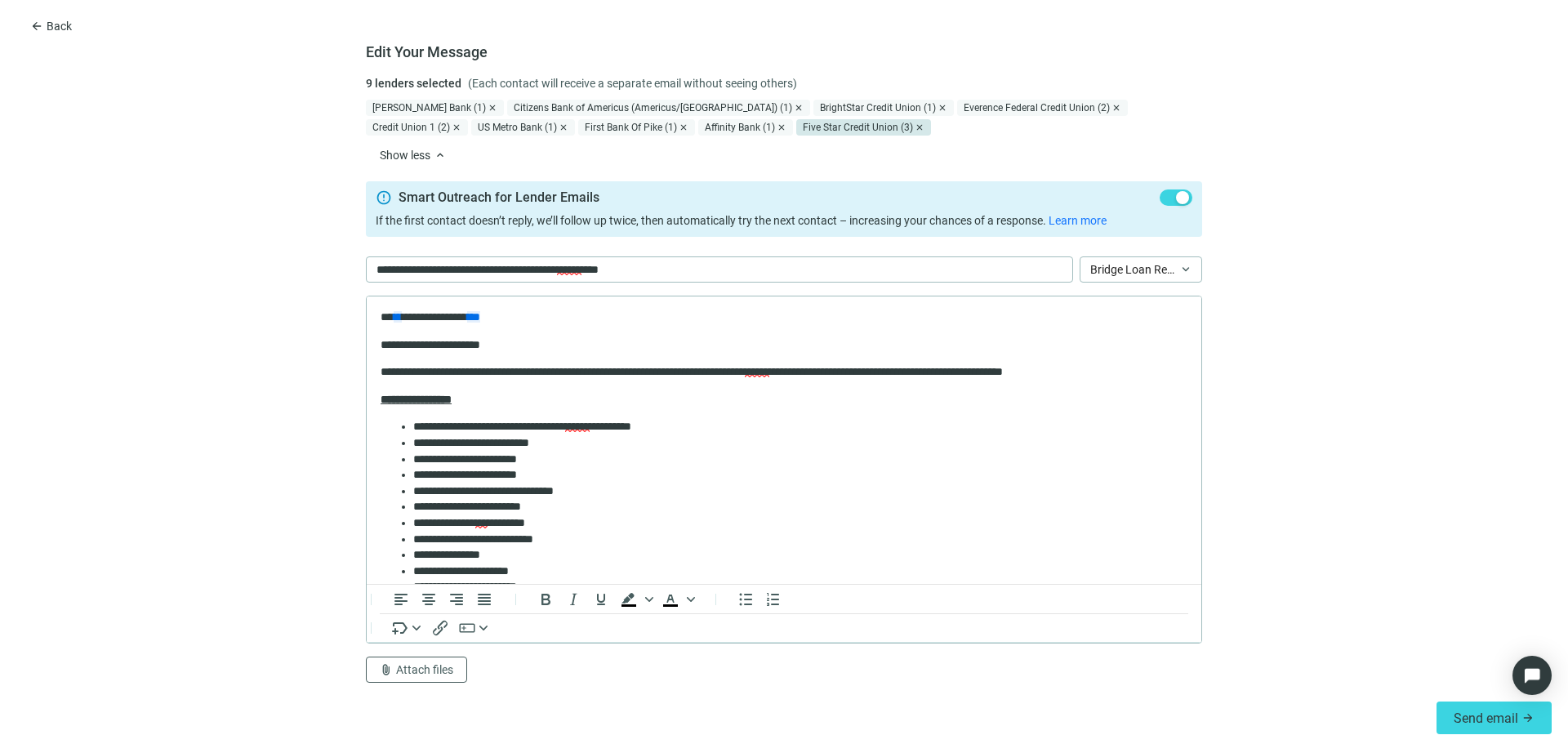
click at [796, 123] on div "Five Star Credit Union (3)" at bounding box center [863, 127] width 135 height 16
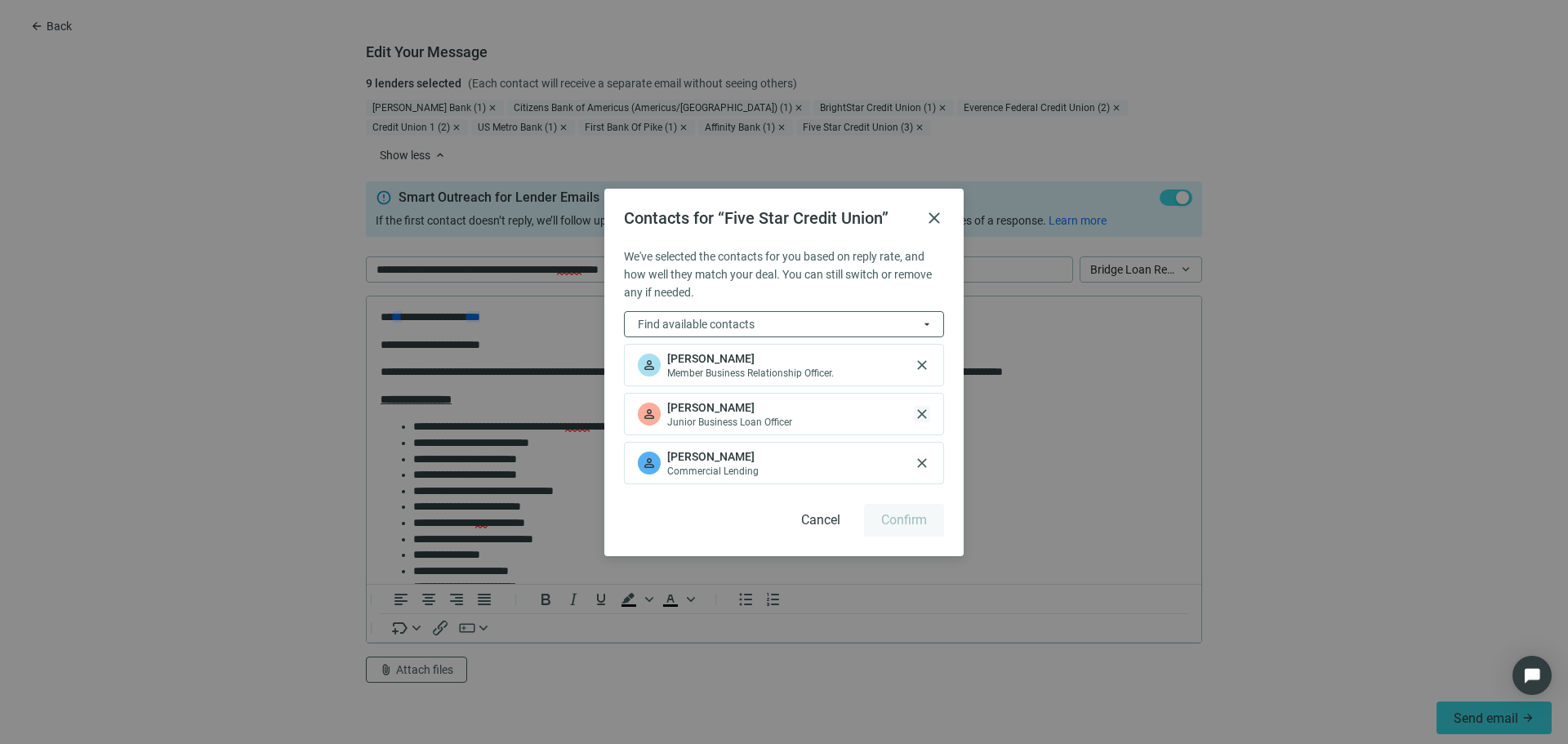
click at [922, 412] on span "close" at bounding box center [921, 413] width 16 height 16
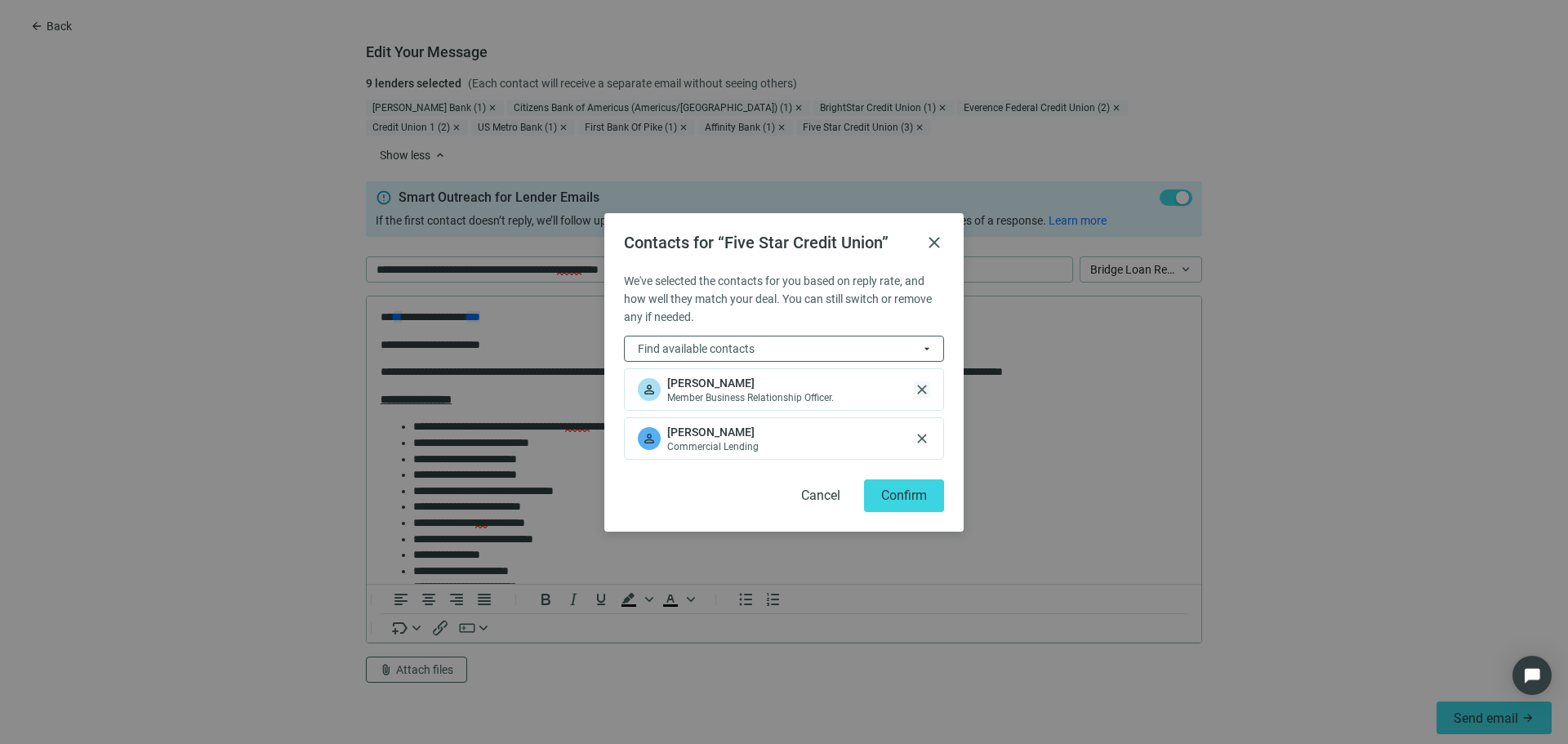
click at [919, 381] on span "close" at bounding box center [921, 389] width 16 height 16
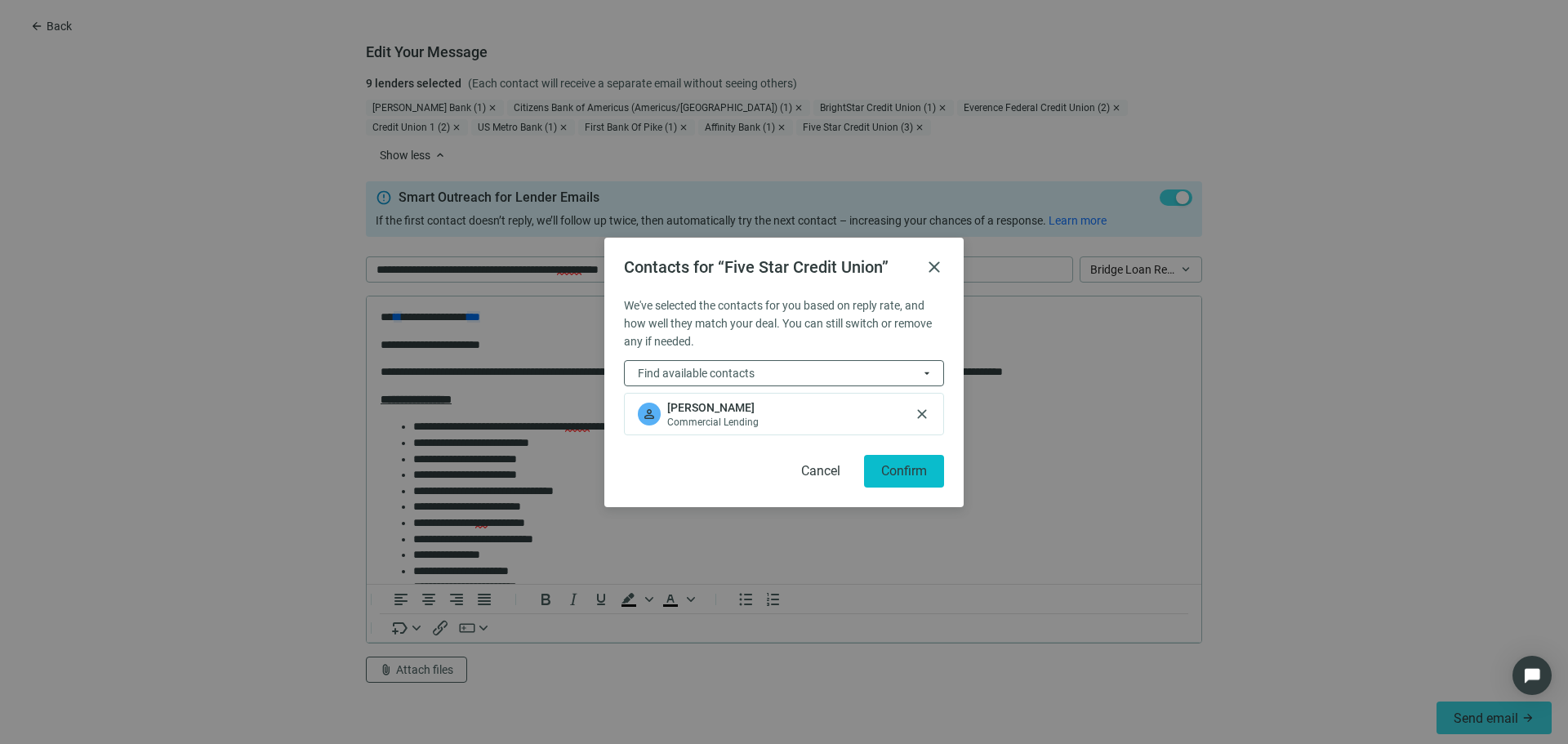
click at [913, 478] on button "Confirm" at bounding box center [903, 471] width 80 height 33
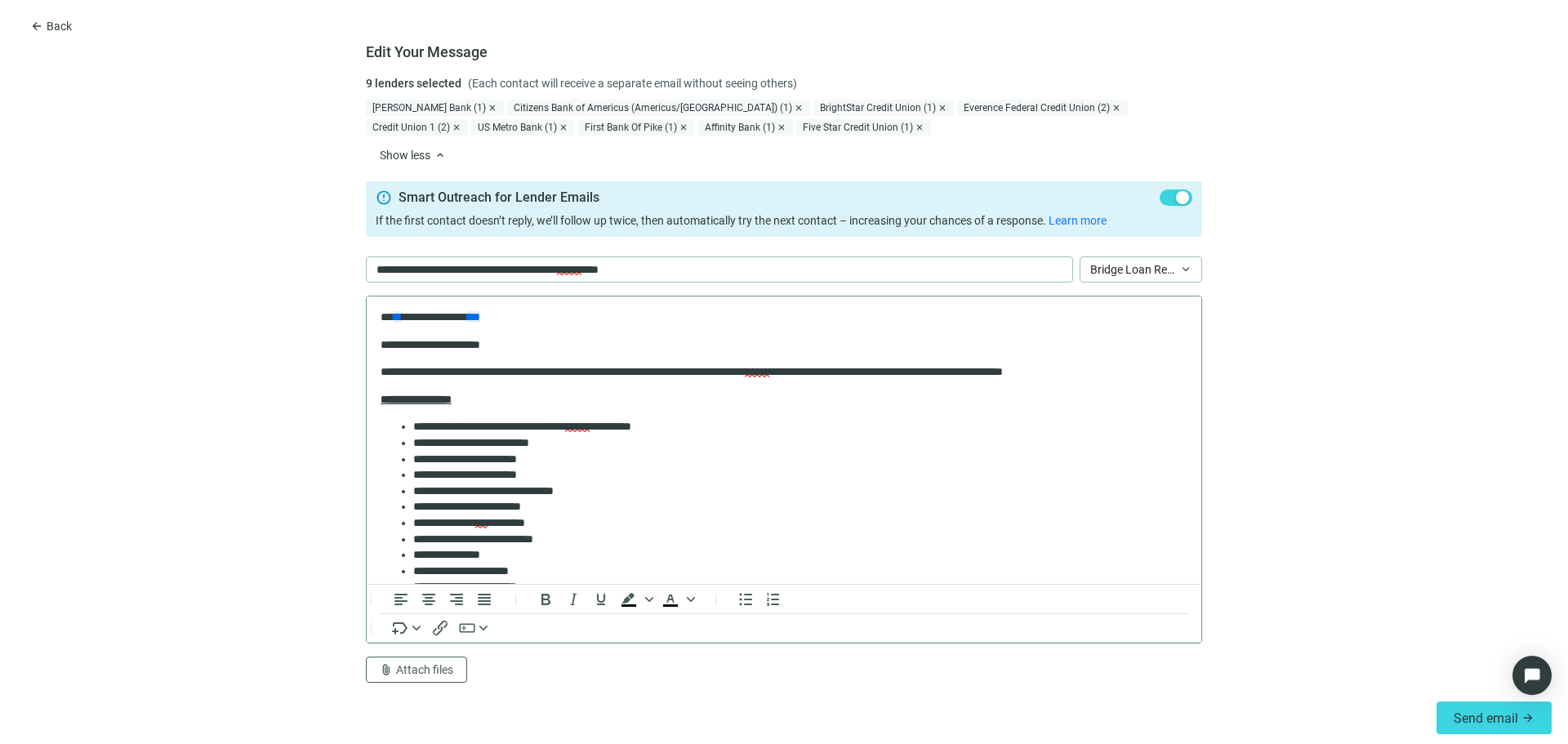
click at [381, 366] on p "**********" at bounding box center [778, 372] width 795 height 16
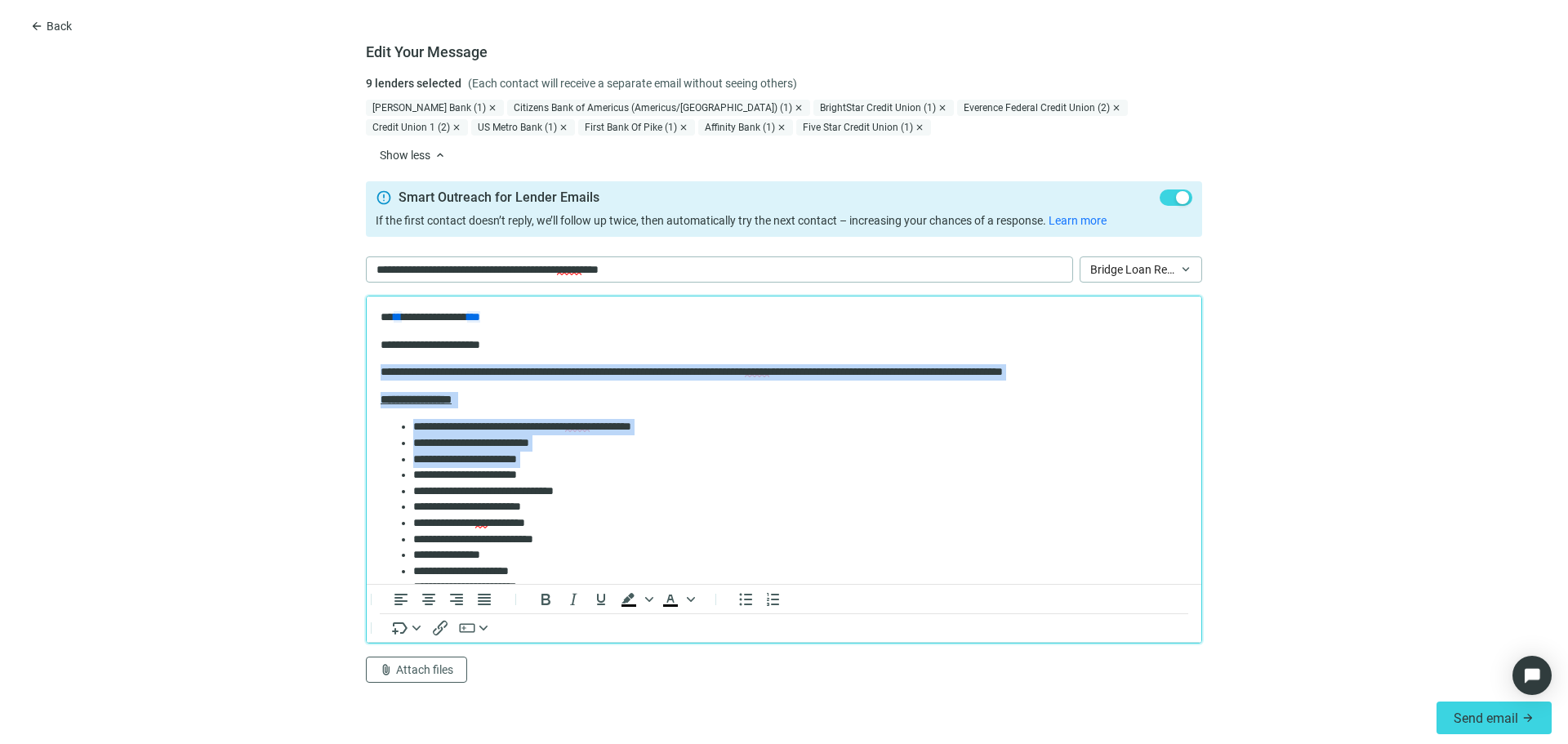
drag, startPoint x: 381, startPoint y: 366, endPoint x: 639, endPoint y: 462, distance: 275.3
click at [639, 462] on body "**********" at bounding box center [784, 596] width 808 height 573
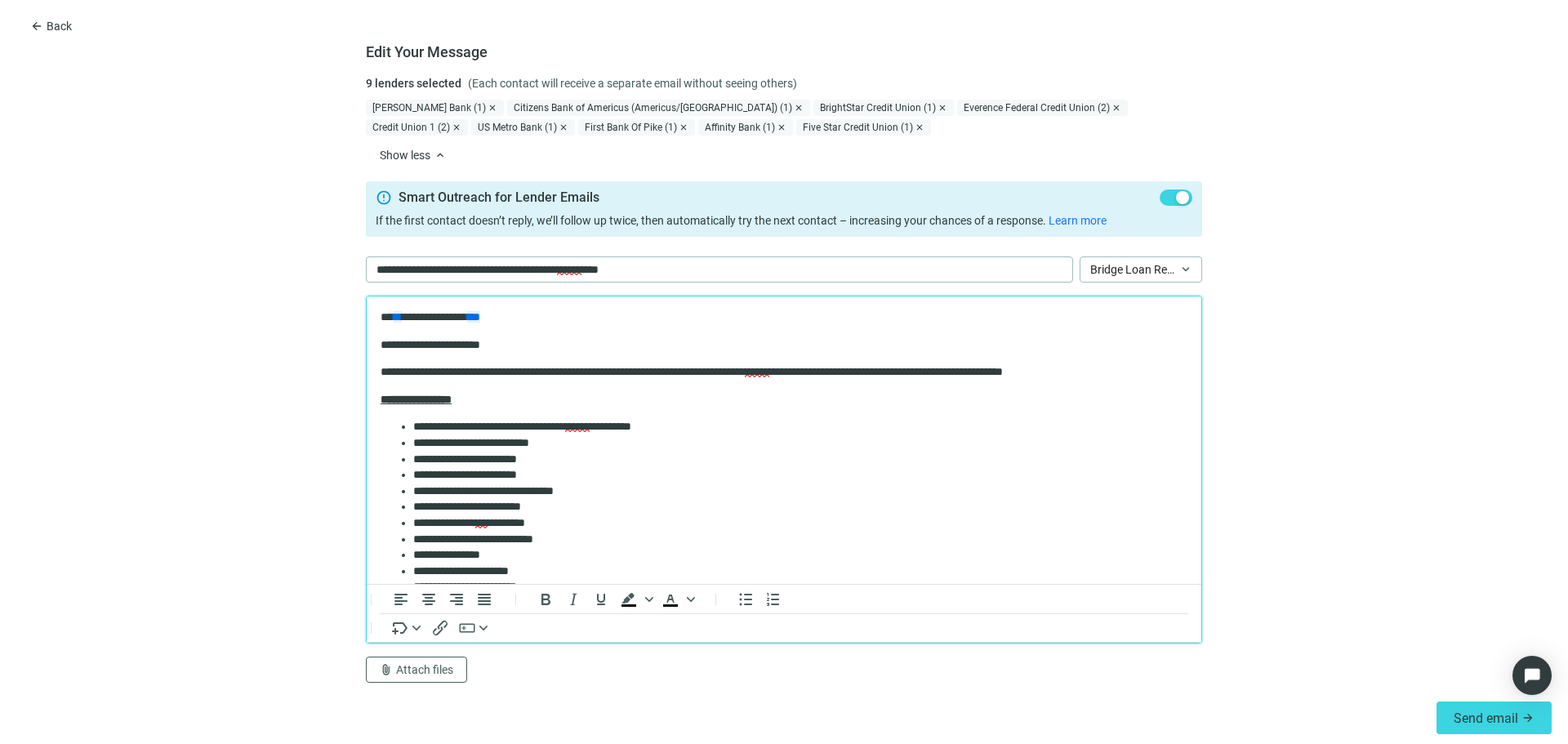
click at [574, 346] on p "**********" at bounding box center [778, 345] width 795 height 16
click at [692, 372] on p "**********" at bounding box center [778, 372] width 795 height 16
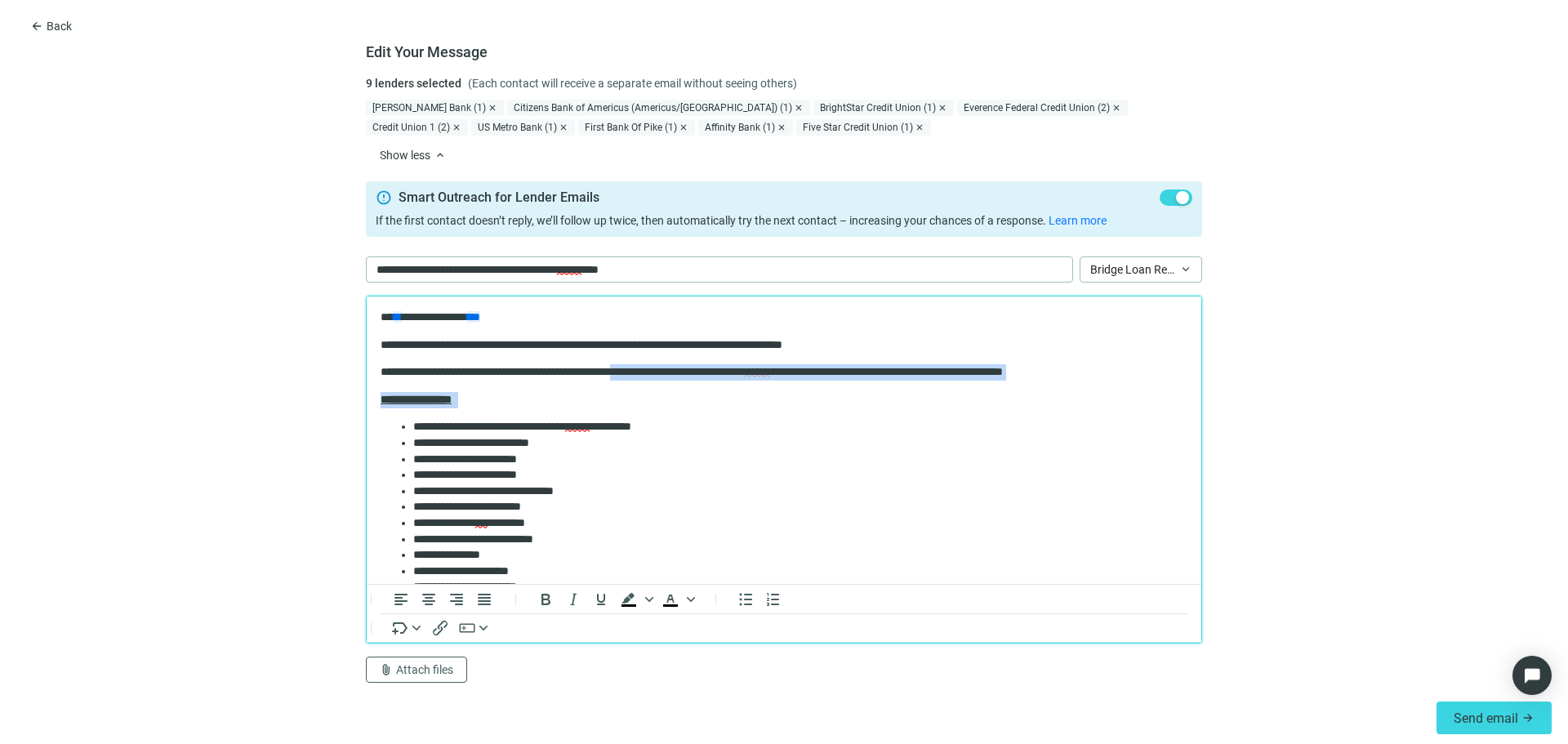
drag, startPoint x: 692, startPoint y: 372, endPoint x: 732, endPoint y: 384, distance: 41.8
click at [732, 384] on body "**********" at bounding box center [784, 596] width 808 height 573
click at [730, 373] on p "**********" at bounding box center [778, 372] width 795 height 16
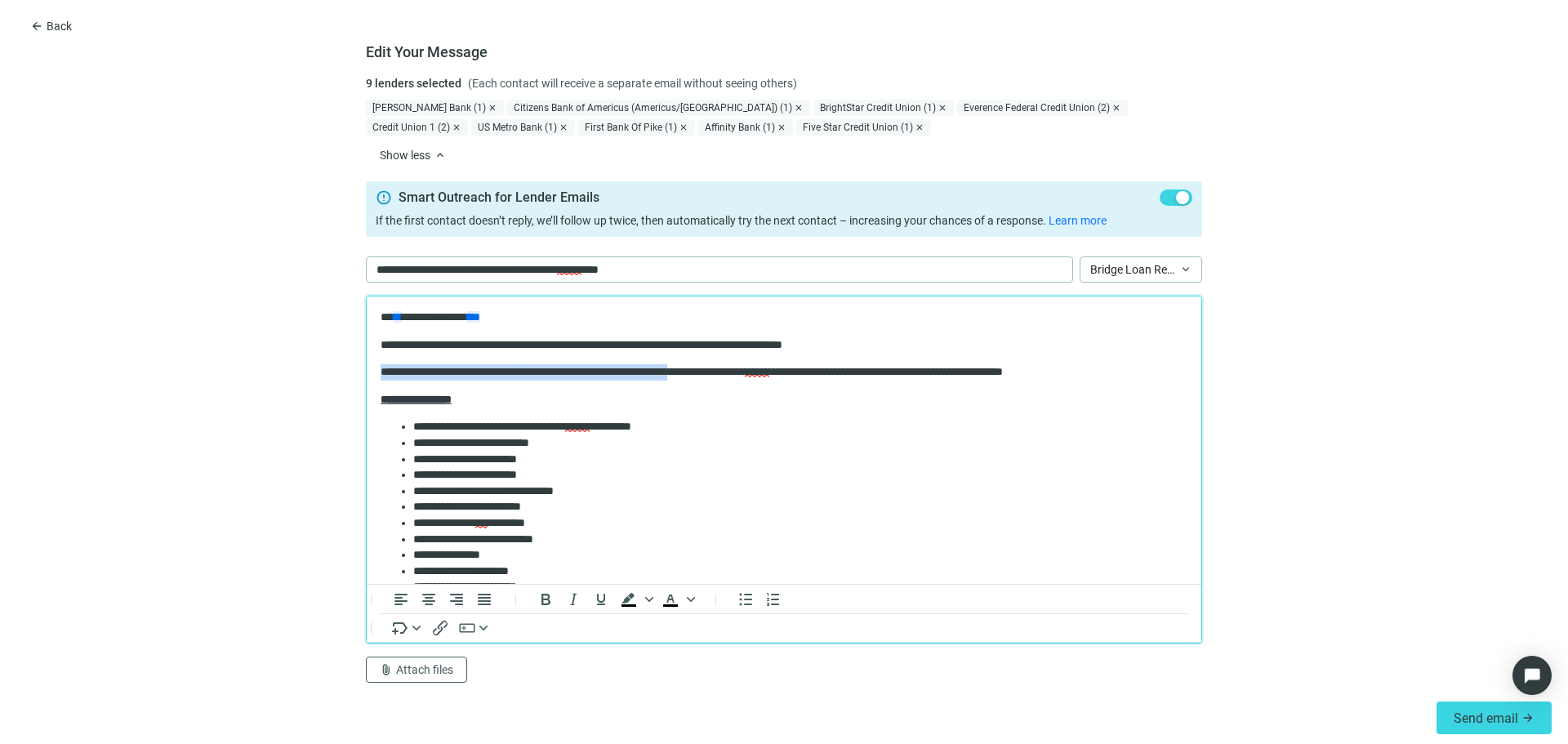
drag, startPoint x: 743, startPoint y: 372, endPoint x: 912, endPoint y: 339, distance: 172.2
click at [912, 339] on body "**********" at bounding box center [784, 596] width 808 height 573
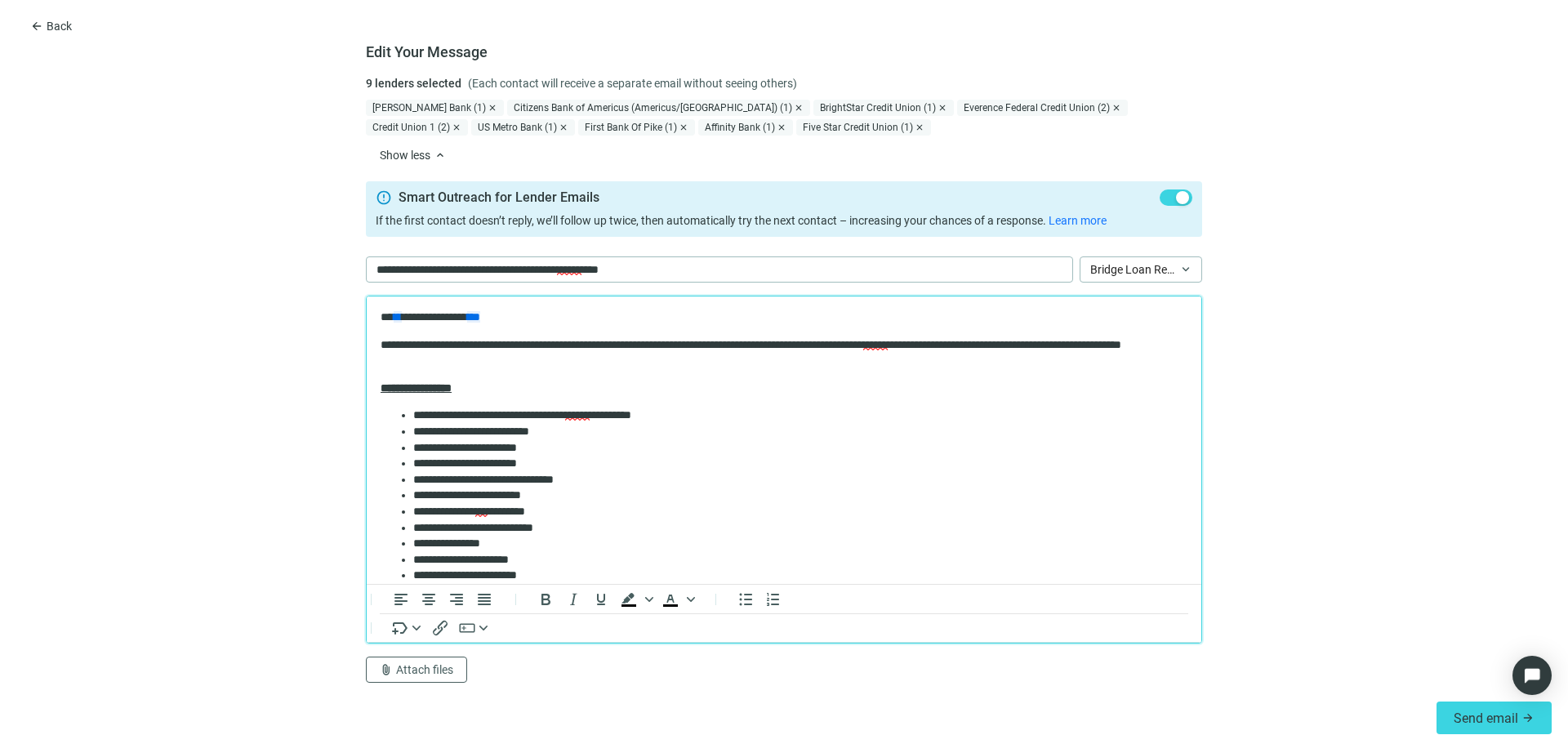
click at [1074, 345] on p "**********" at bounding box center [778, 353] width 795 height 32
drag, startPoint x: 1074, startPoint y: 345, endPoint x: 1120, endPoint y: 367, distance: 51.0
click at [1120, 367] on p "**********" at bounding box center [778, 353] width 795 height 32
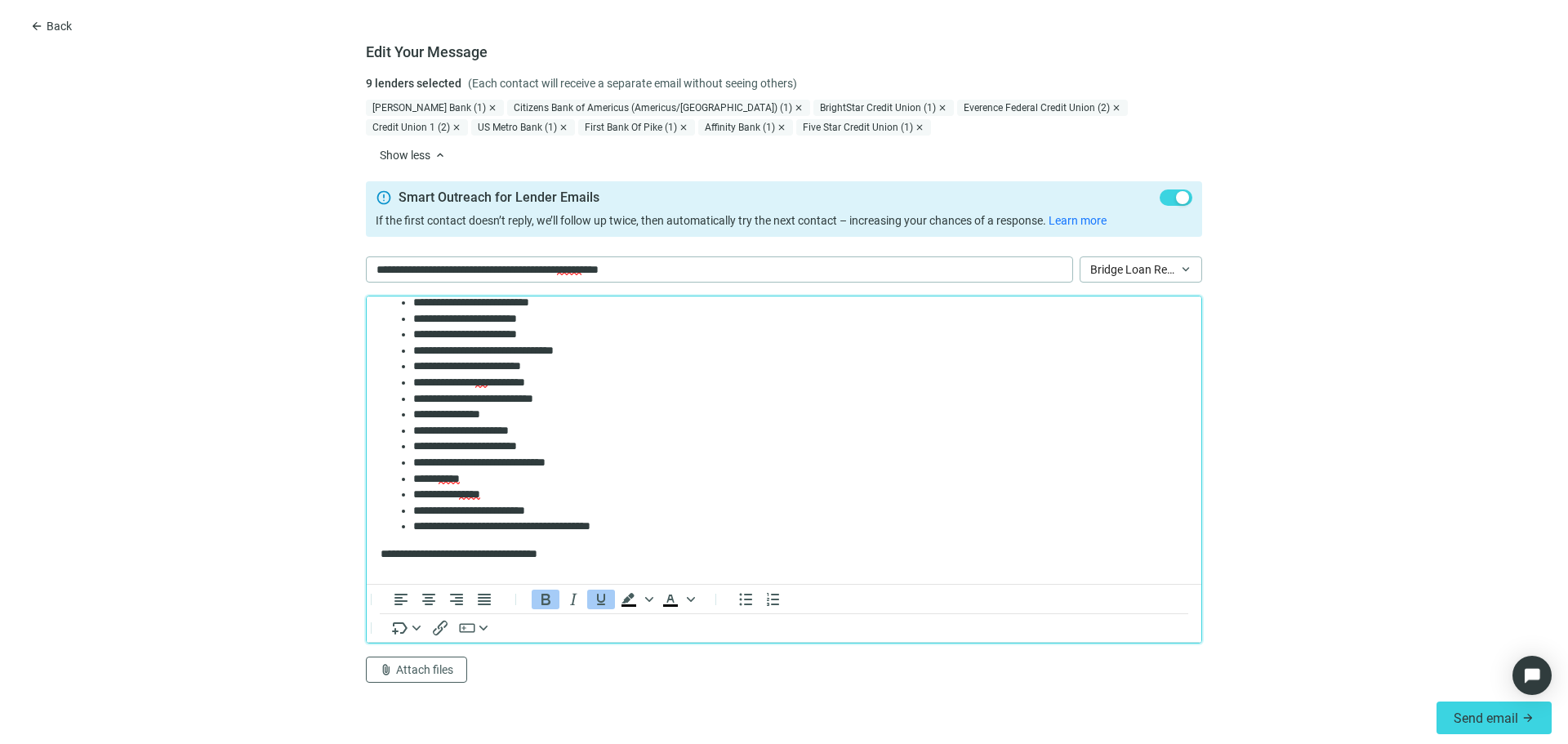
scroll to position [137, 0]
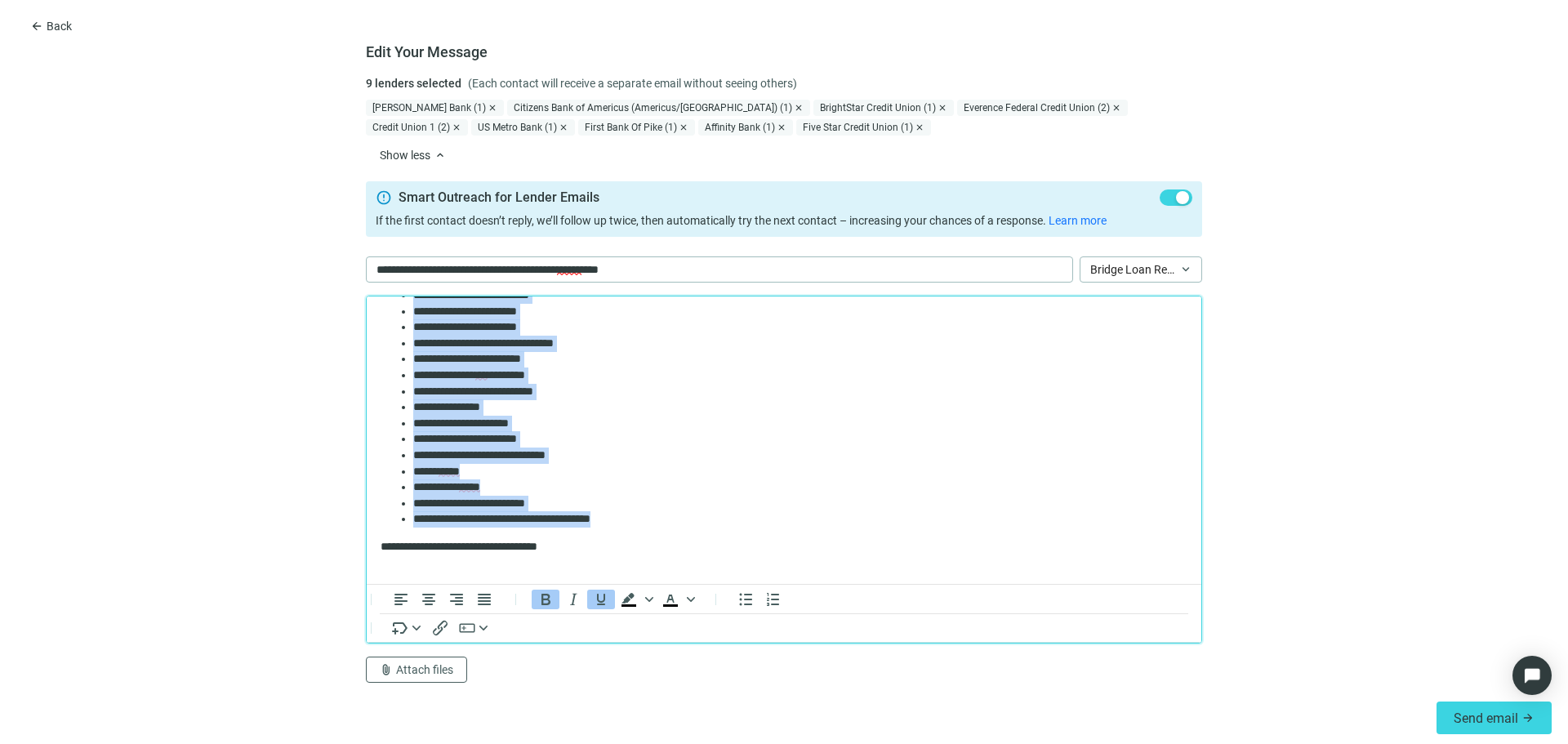
click at [711, 523] on li "**********" at bounding box center [794, 519] width 762 height 16
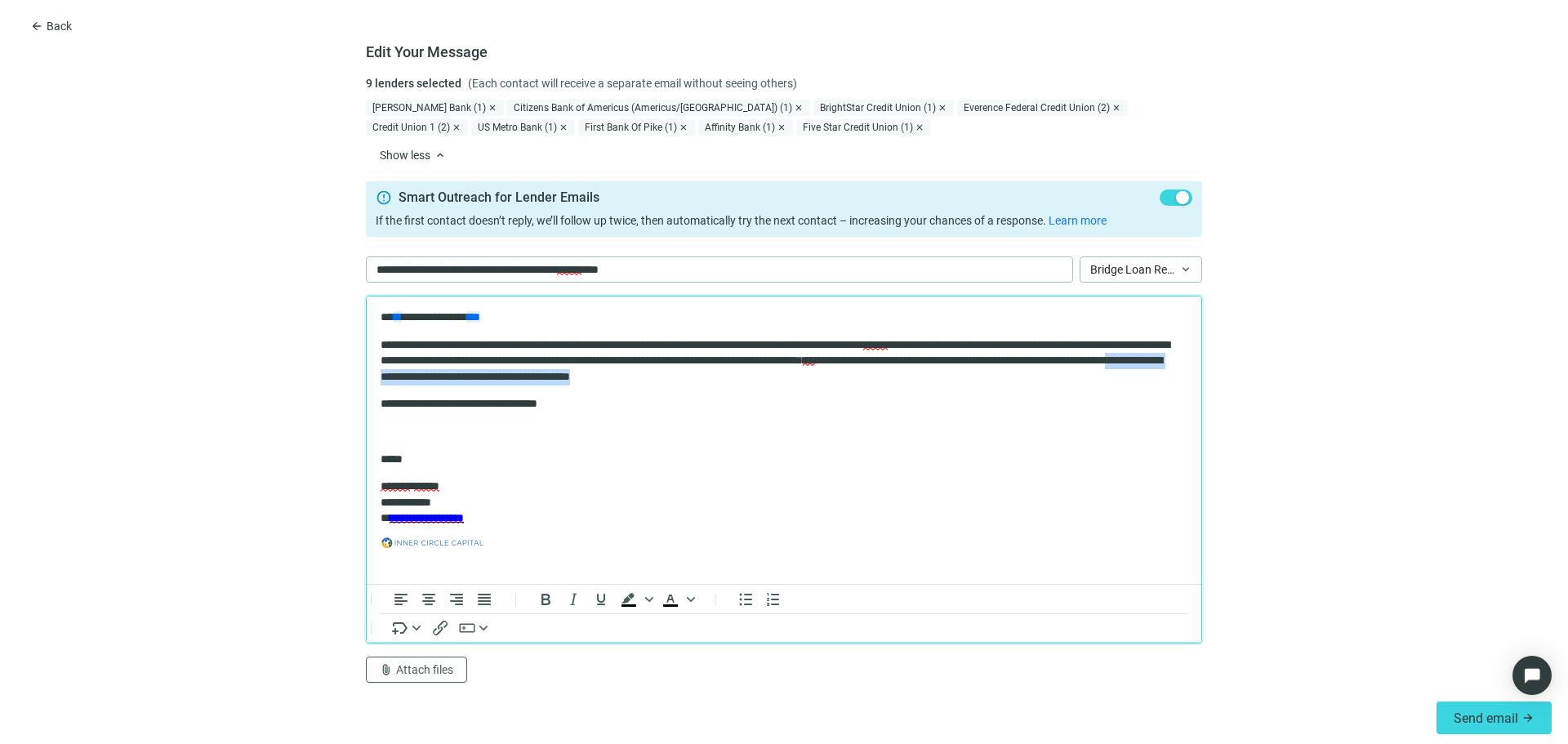
click at [708, 374] on p "**********" at bounding box center [778, 361] width 795 height 48
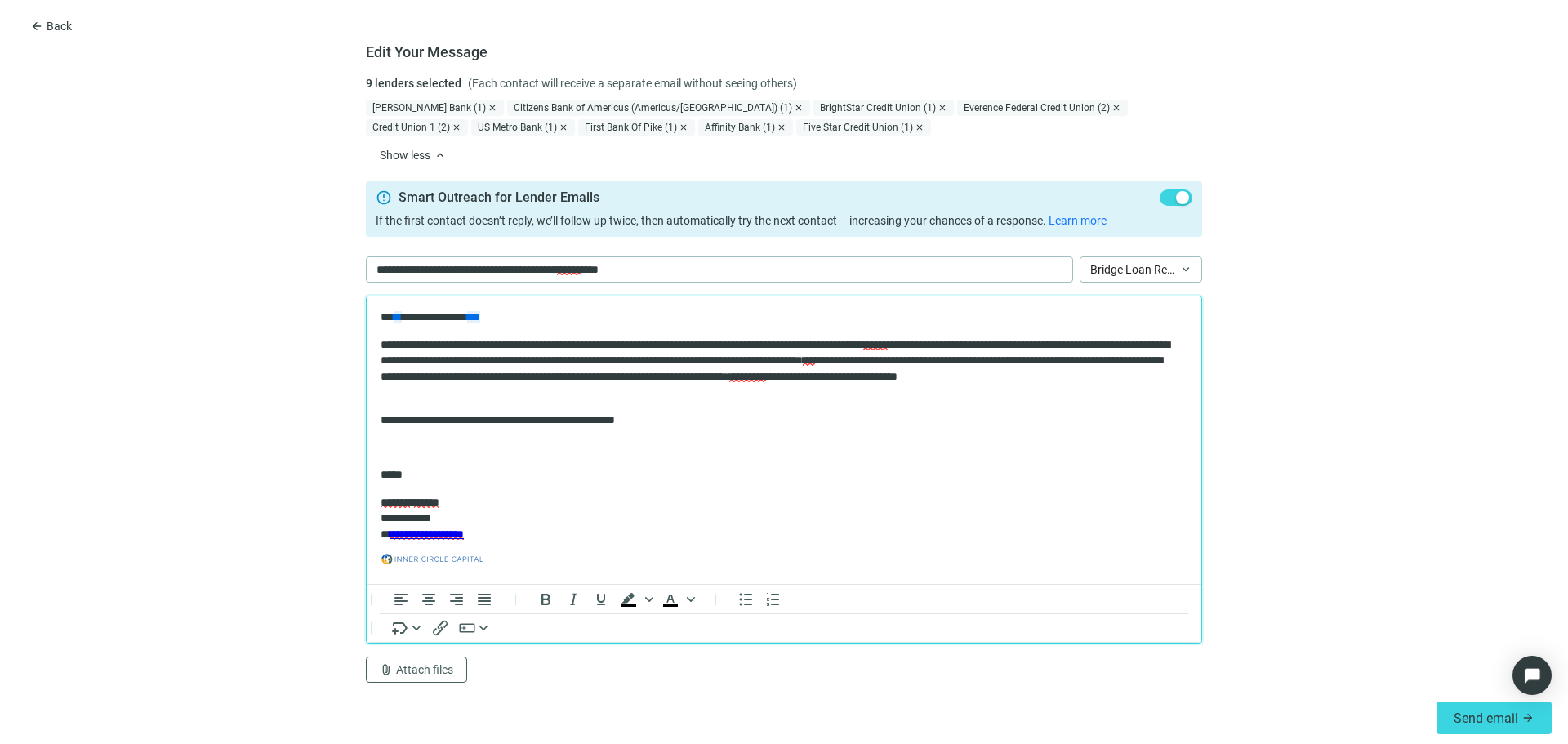
click at [389, 468] on p "*****" at bounding box center [778, 475] width 795 height 16
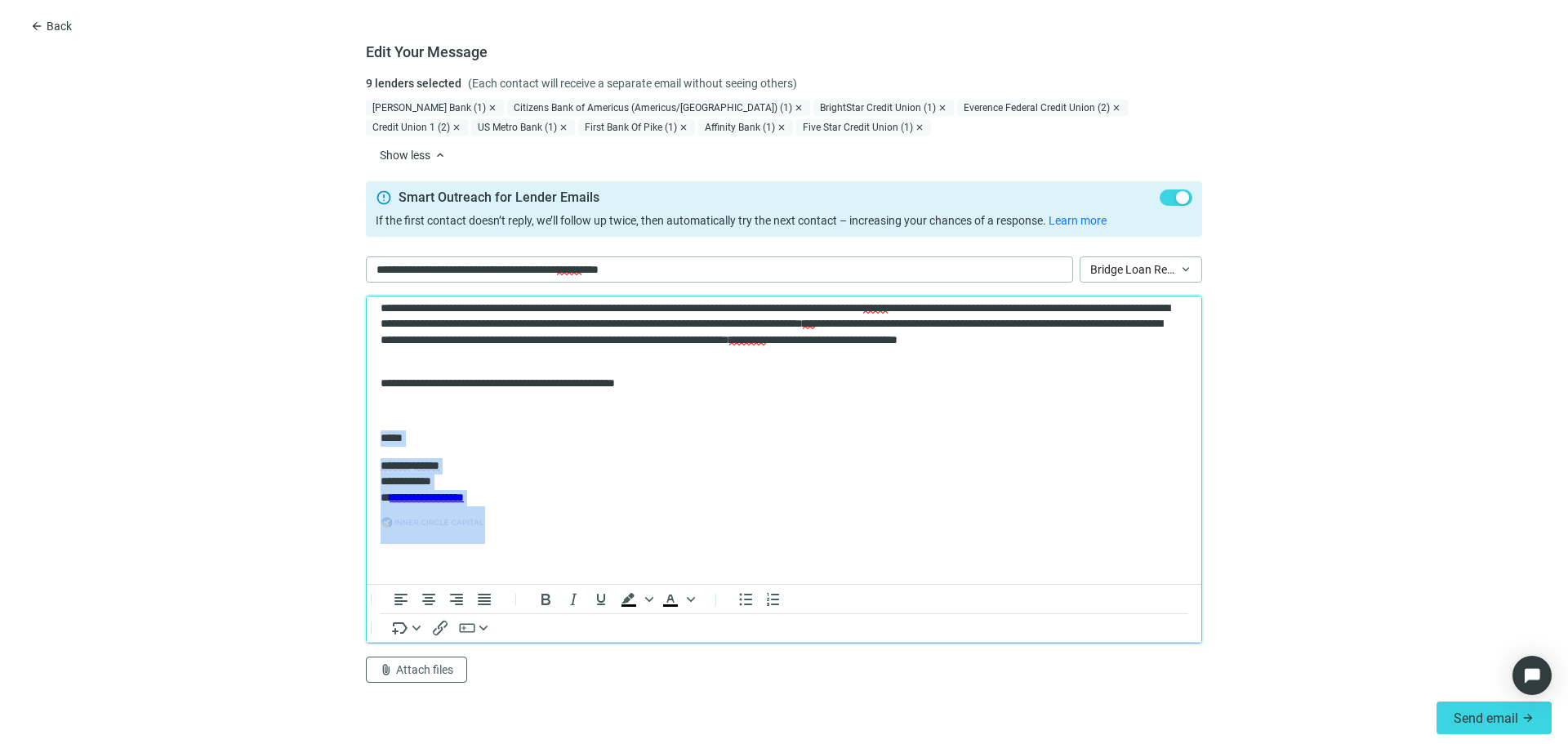
drag, startPoint x: 389, startPoint y: 468, endPoint x: 671, endPoint y: 603, distance: 312.6
click at [671, 584] on html "**********" at bounding box center [784, 422] width 834 height 324
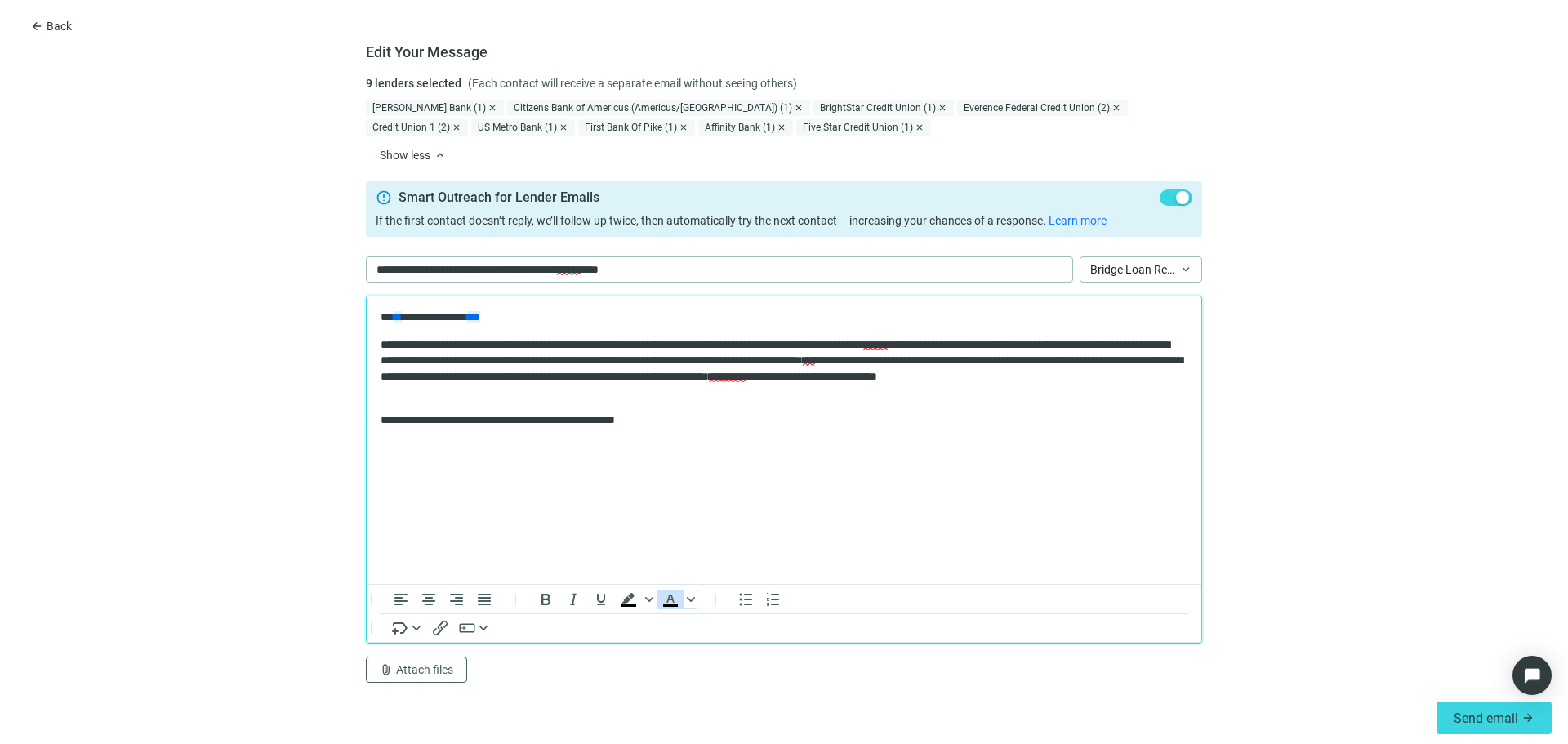
scroll to position [0, 0]
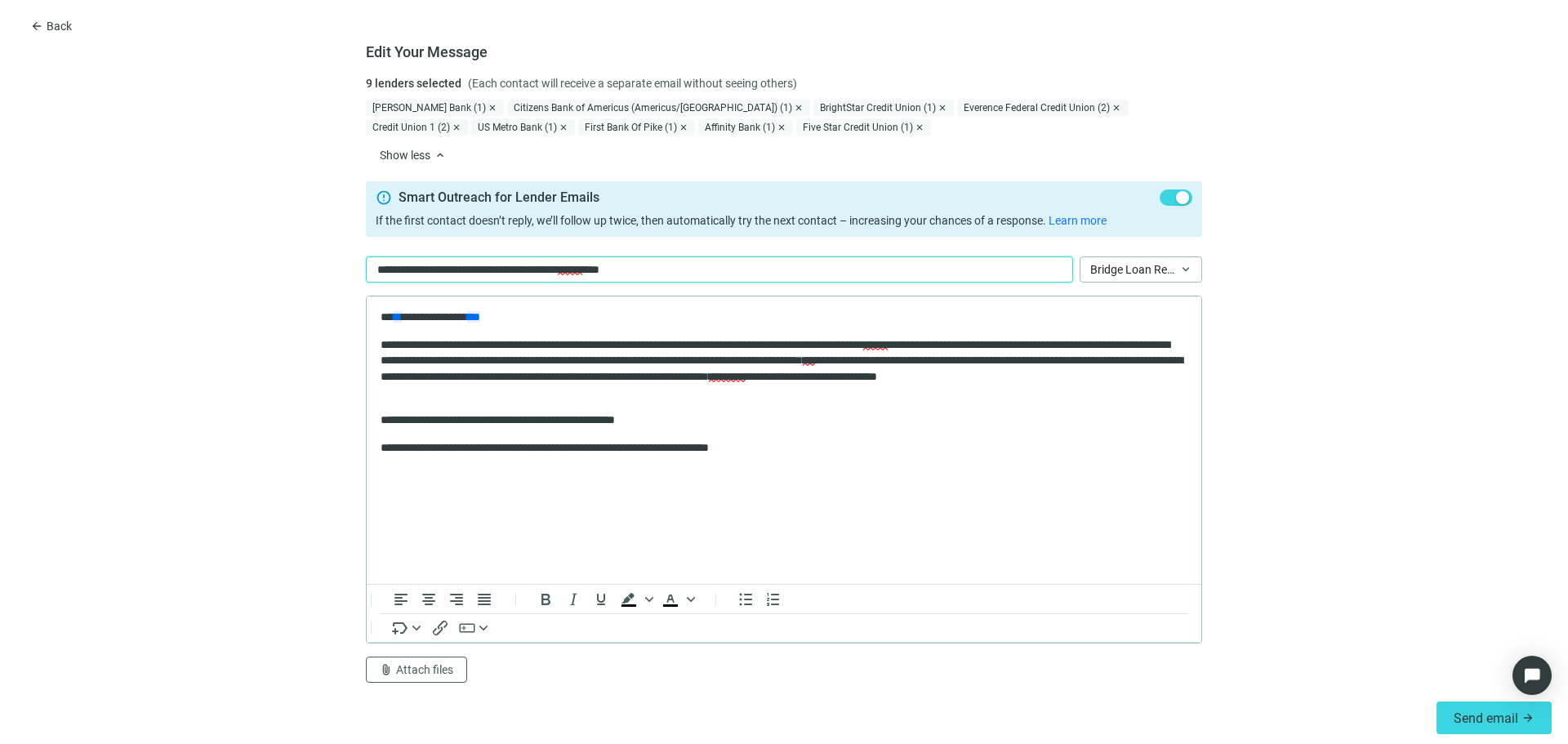
click at [470, 261] on p "**********" at bounding box center [518, 269] width 283 height 18
click at [1181, 271] on span "Bridge Loan Request" at bounding box center [1141, 269] width 102 height 24
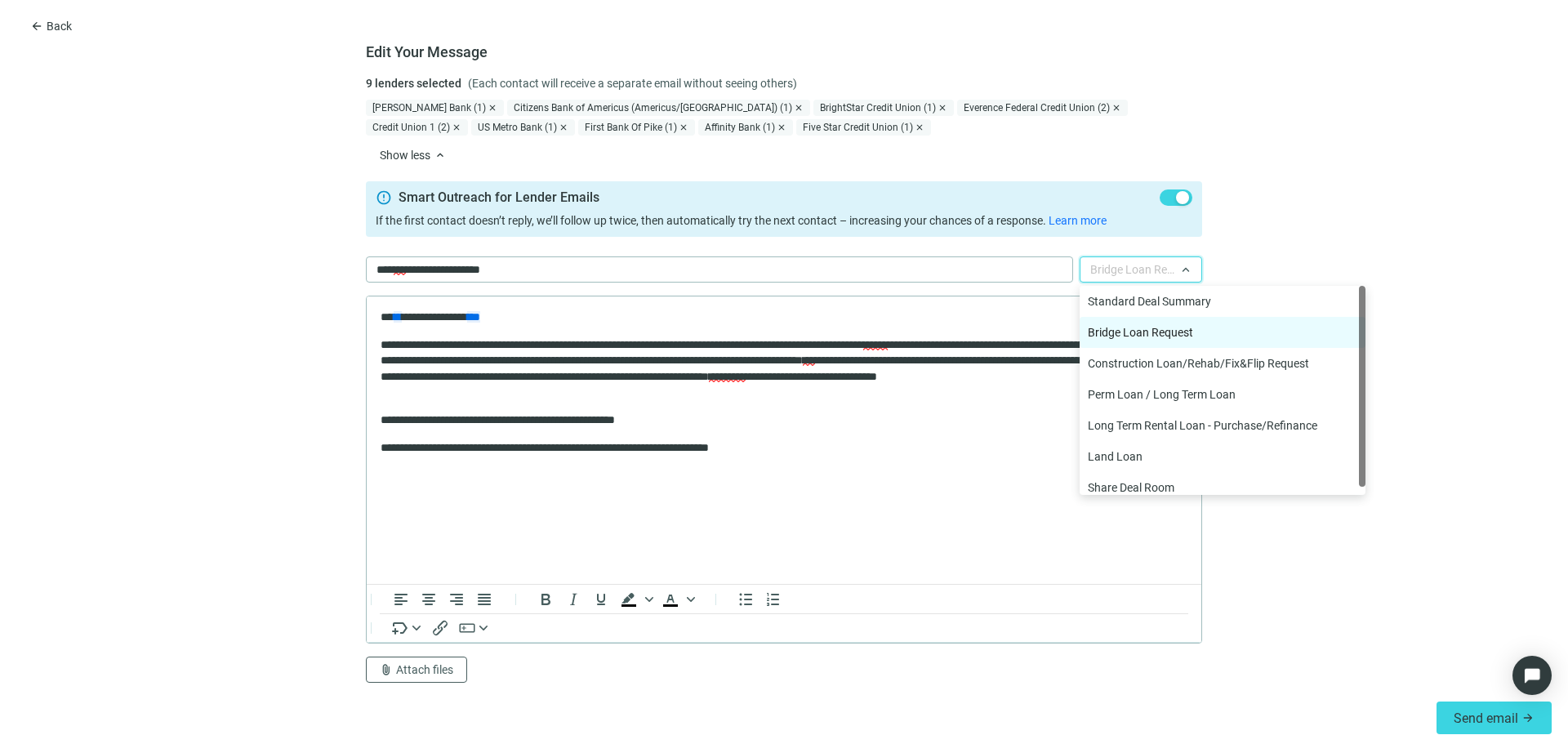
click at [1370, 217] on form "**********" at bounding box center [784, 383] width 1568 height 617
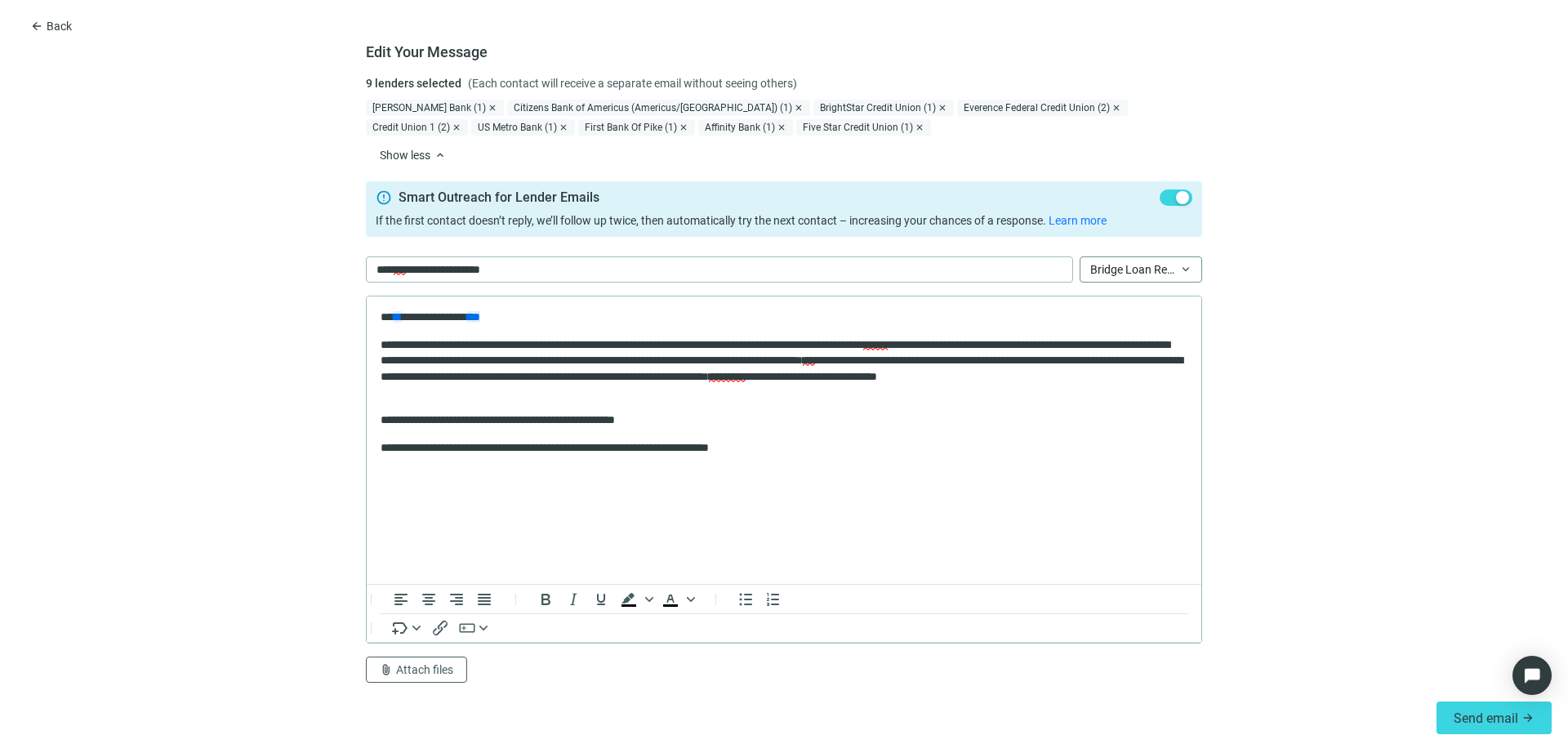
click at [1185, 260] on span "Bridge Loan Request" at bounding box center [1141, 269] width 102 height 24
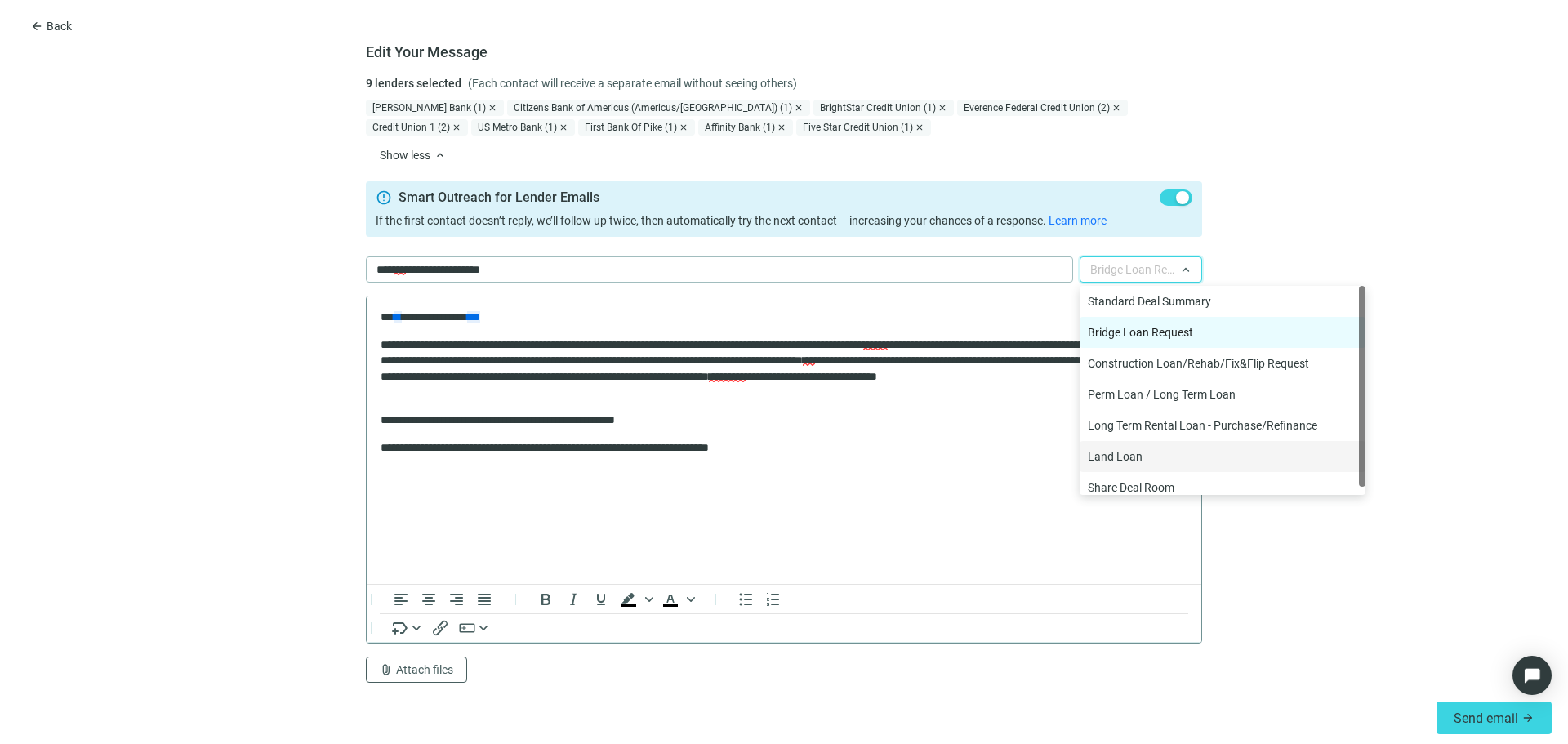
click at [837, 447] on p "**********" at bounding box center [784, 447] width 807 height 16
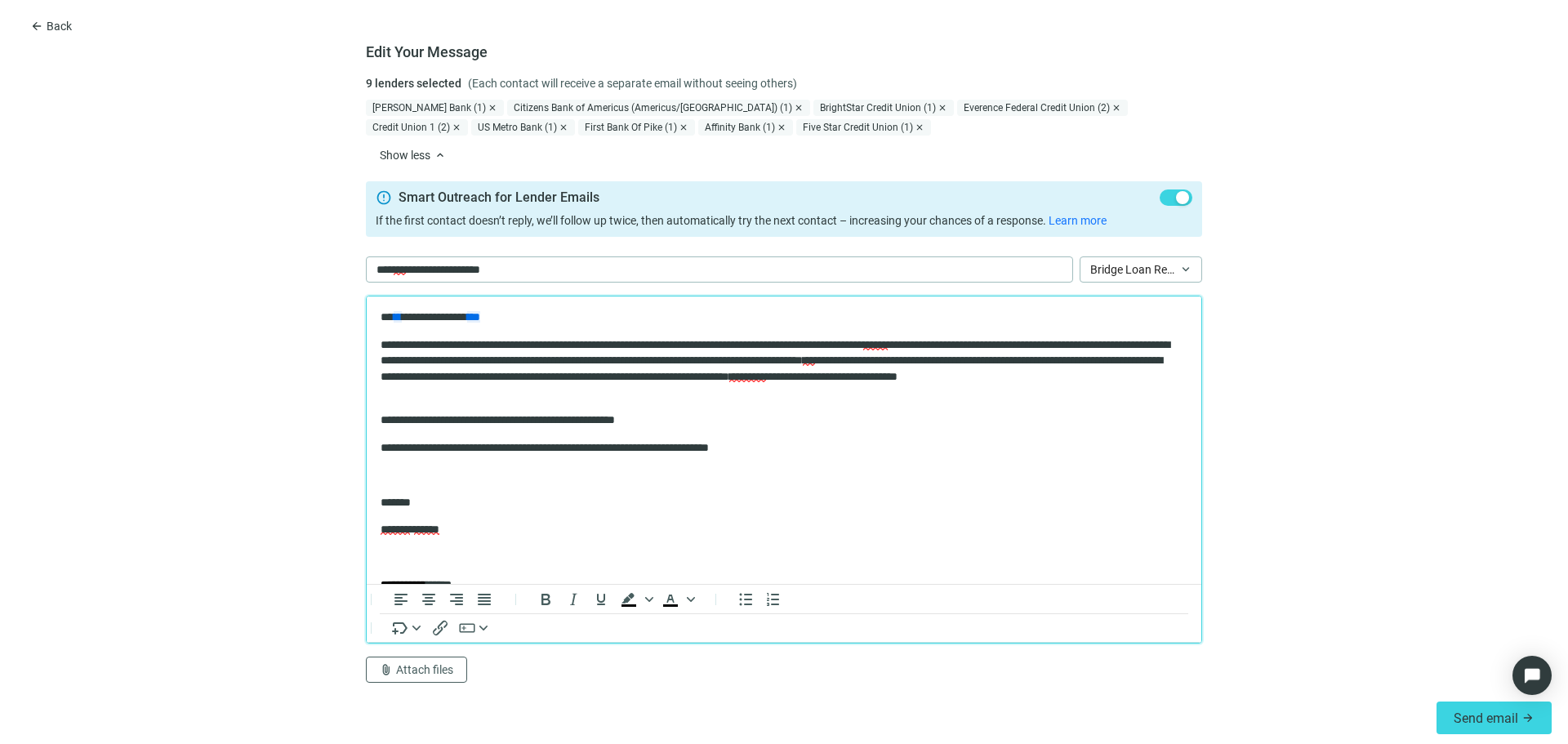
click at [383, 315] on p "**********" at bounding box center [778, 317] width 795 height 16
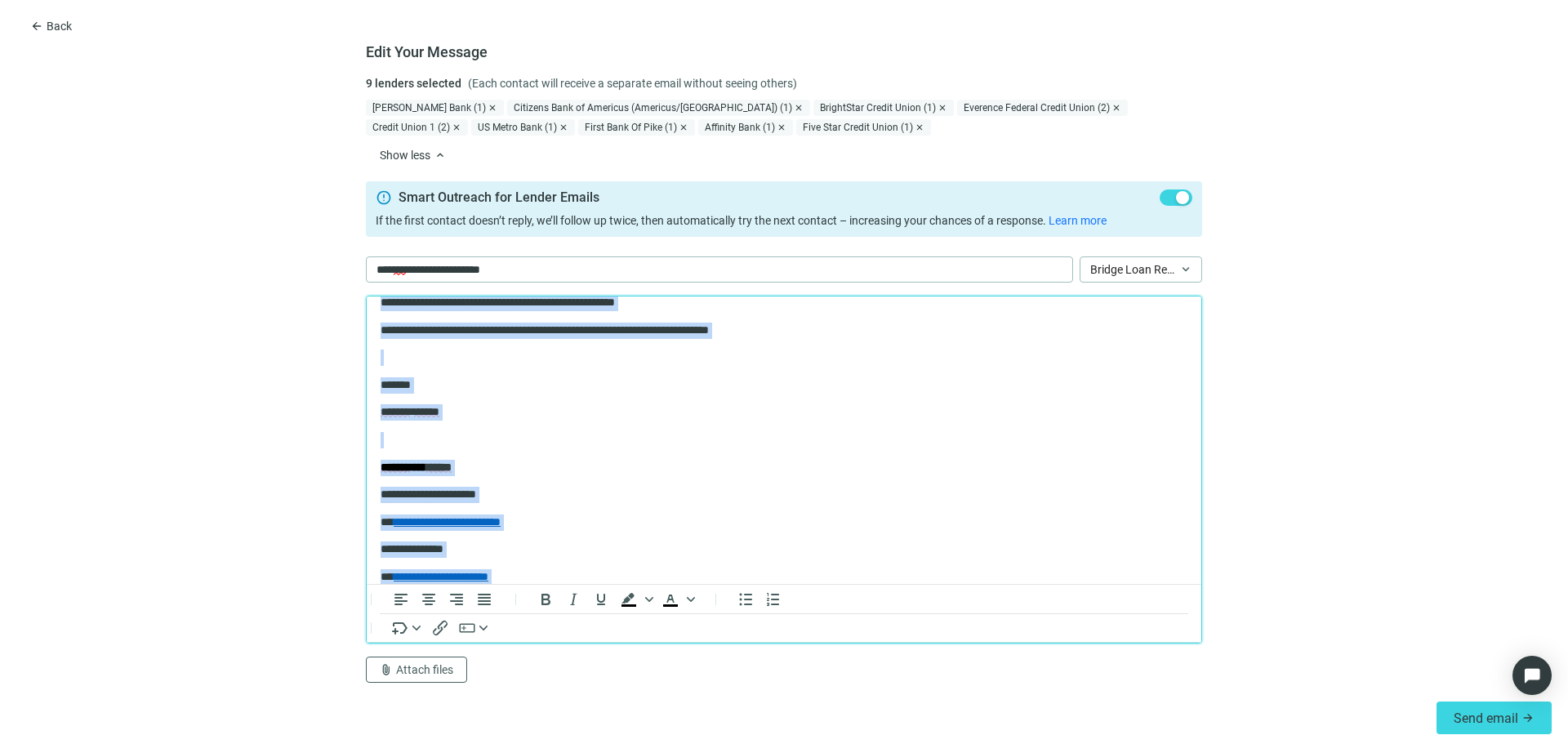
scroll to position [132, 0]
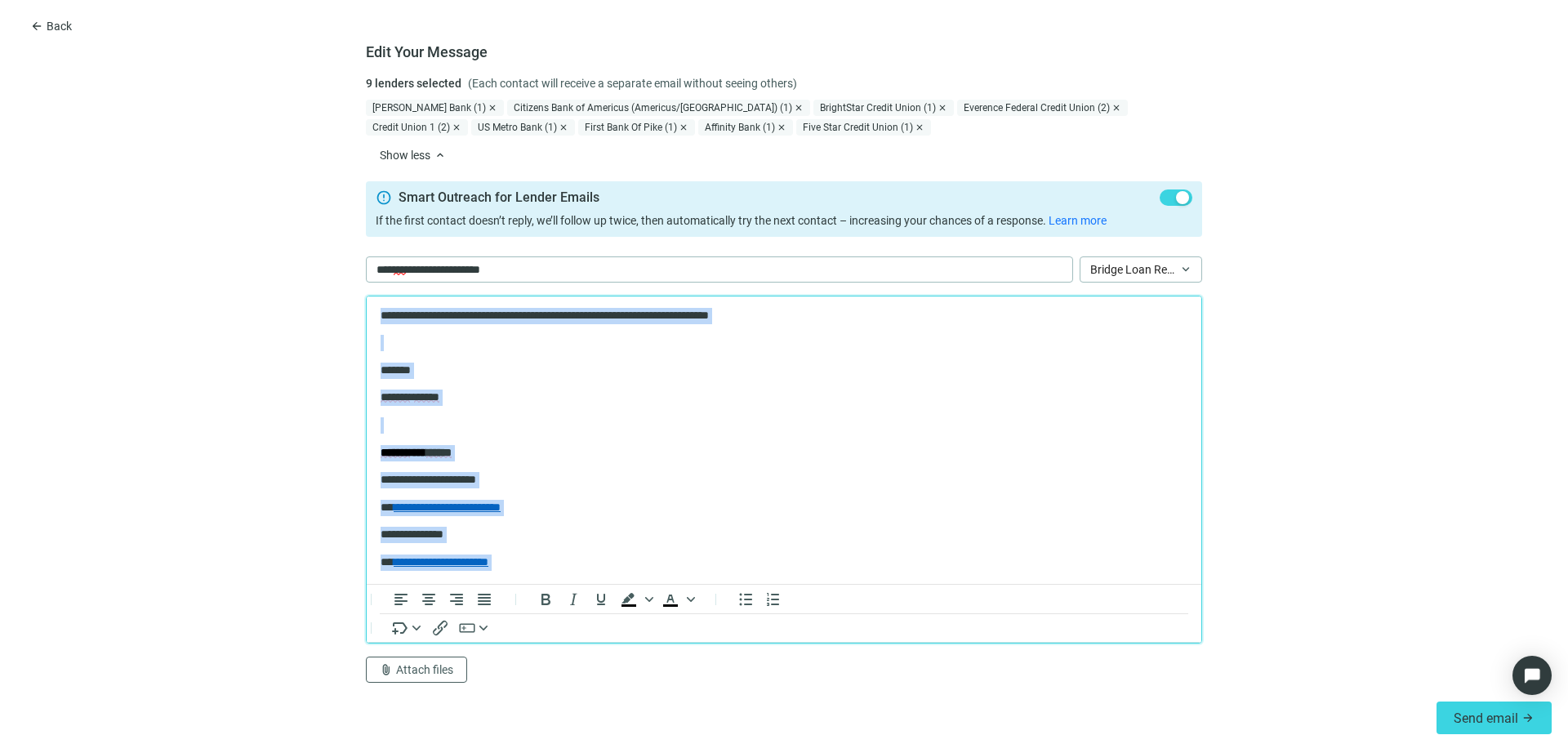
drag, startPoint x: 383, startPoint y: 315, endPoint x: 765, endPoint y: 630, distance: 495.1
click at [765, 584] on html "**********" at bounding box center [784, 374] width 834 height 420
click at [722, 462] on body "**********" at bounding box center [784, 374] width 808 height 394
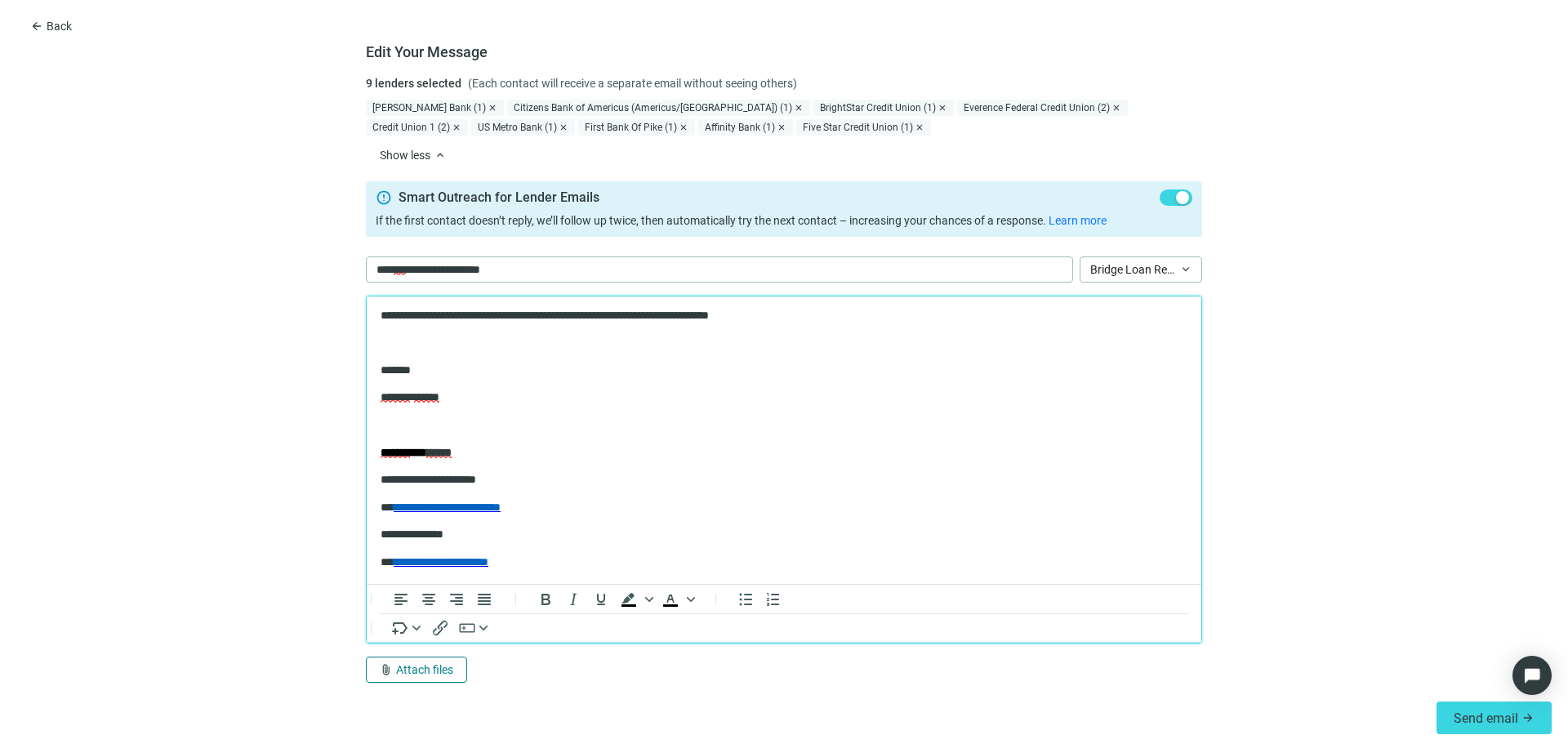
click at [419, 679] on button "attach_file Attach files" at bounding box center [416, 670] width 102 height 26
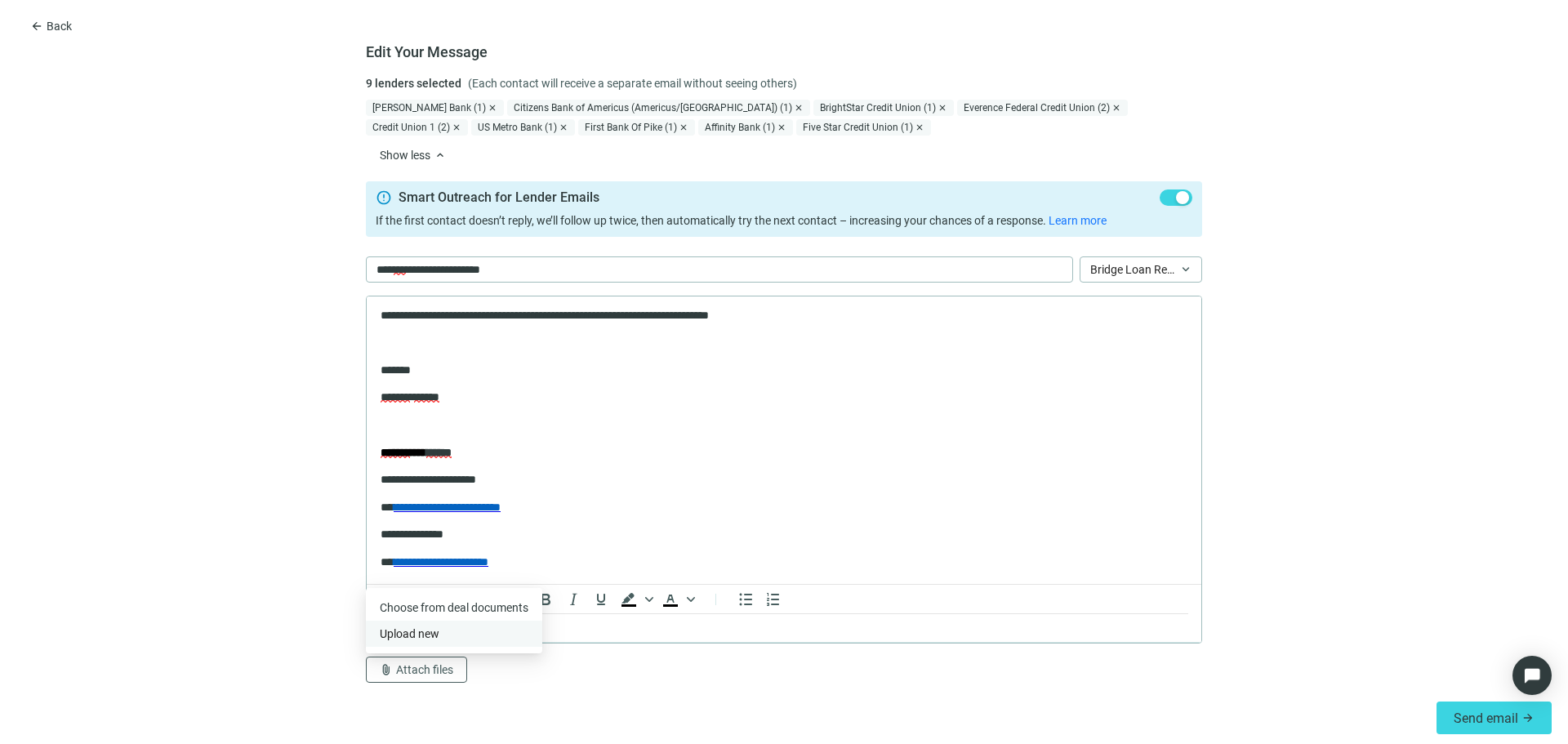
click at [421, 632] on span "Upload new" at bounding box center [409, 634] width 59 height 13
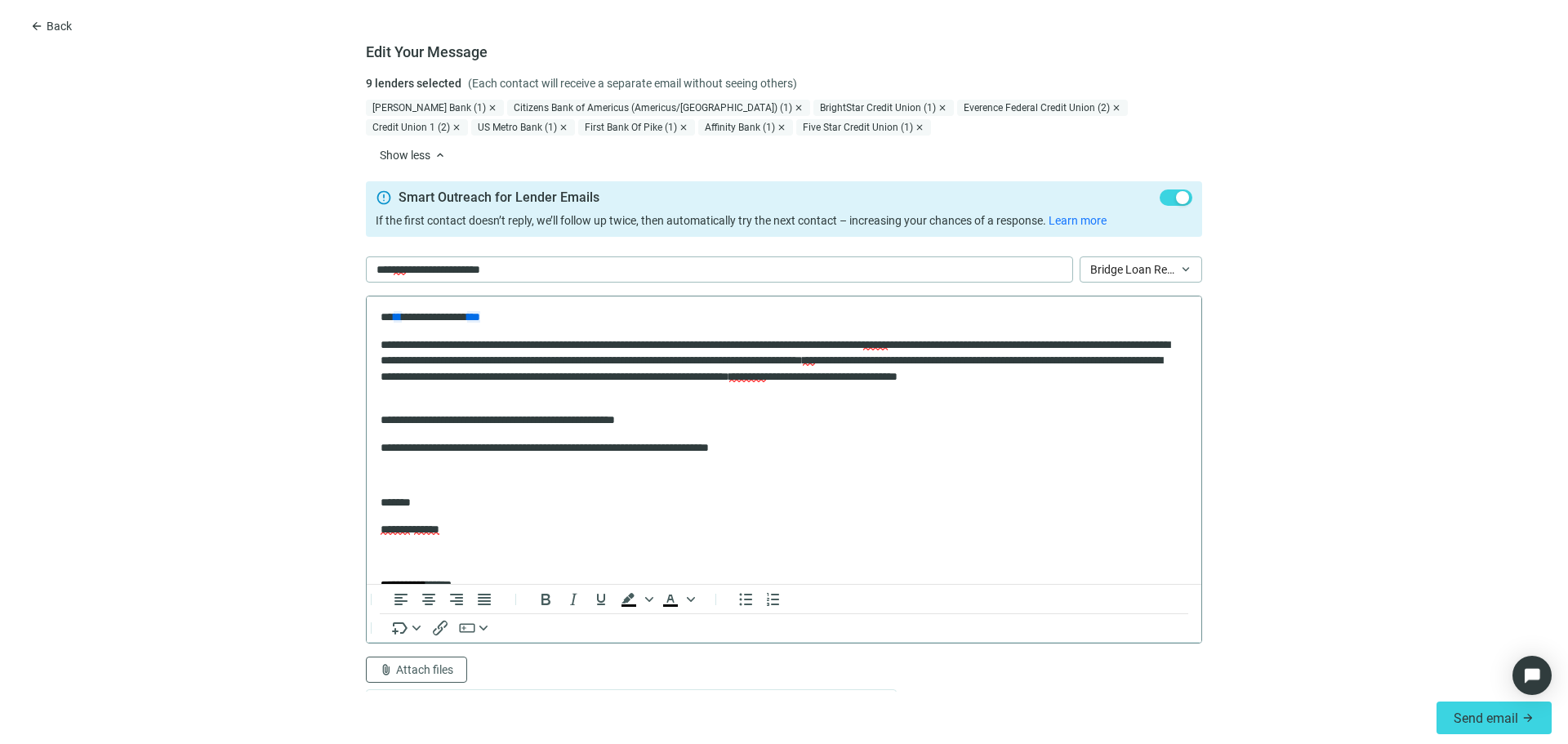
click at [717, 413] on p "**********" at bounding box center [778, 420] width 795 height 16
click at [846, 460] on div "financial" at bounding box center [843, 467] width 70 height 20
click at [801, 441] on p "**********" at bounding box center [778, 447] width 795 height 16
click at [604, 493] on body "**********" at bounding box center [784, 507] width 808 height 394
drag, startPoint x: 379, startPoint y: 312, endPoint x: 538, endPoint y: 378, distance: 172.2
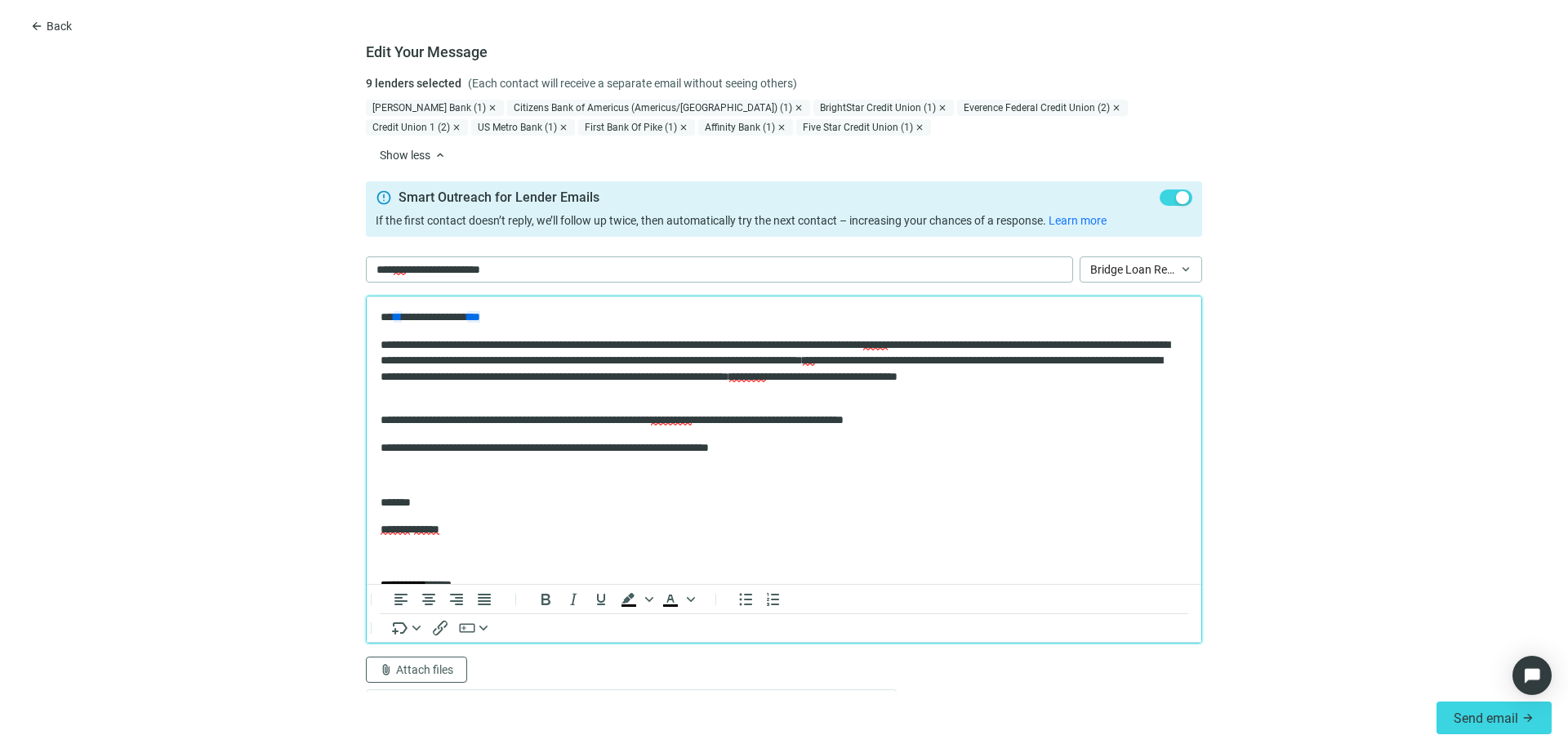
click at [538, 378] on html "**********" at bounding box center [784, 507] width 834 height 420
click at [386, 317] on p "**********" at bounding box center [778, 317] width 795 height 16
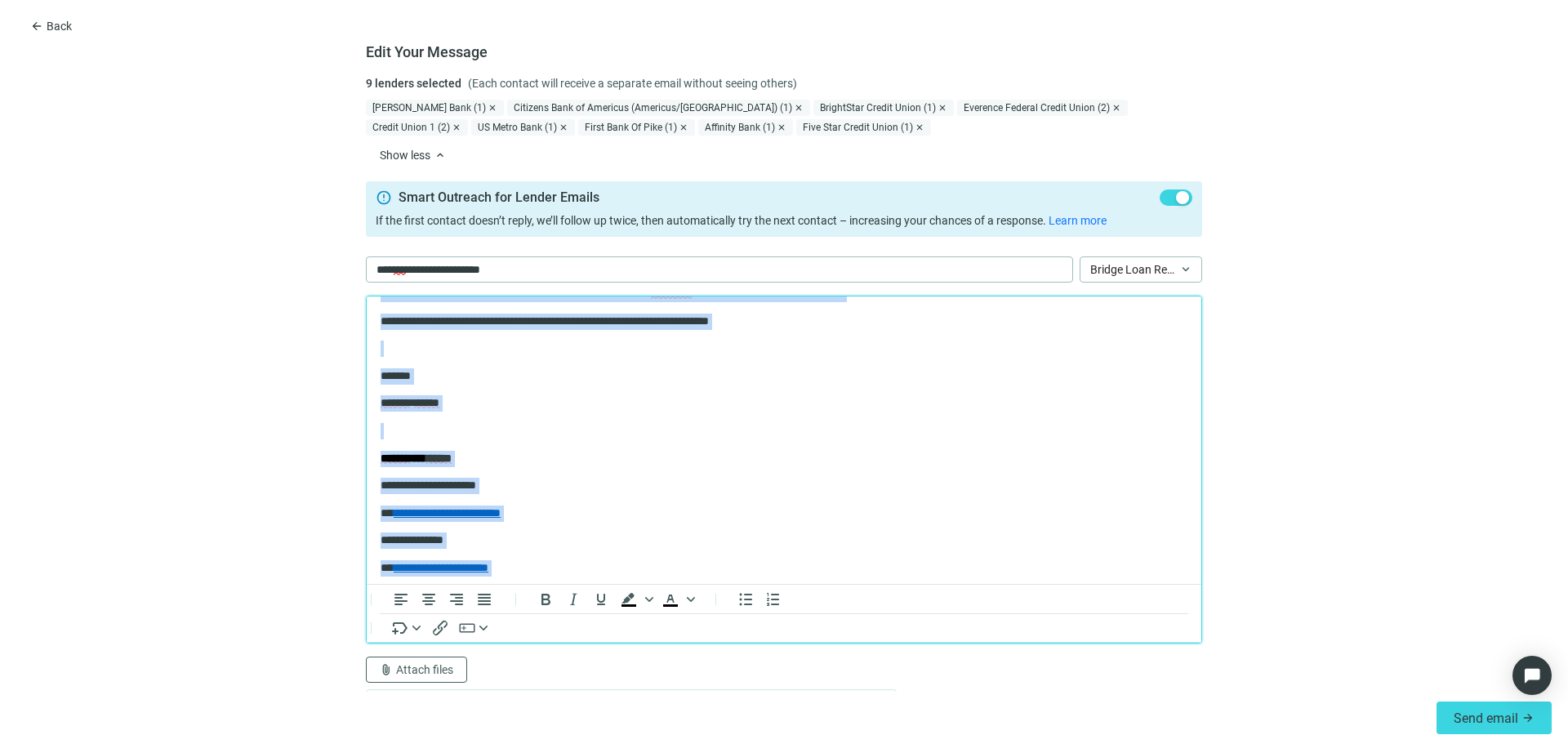
scroll to position [132, 0]
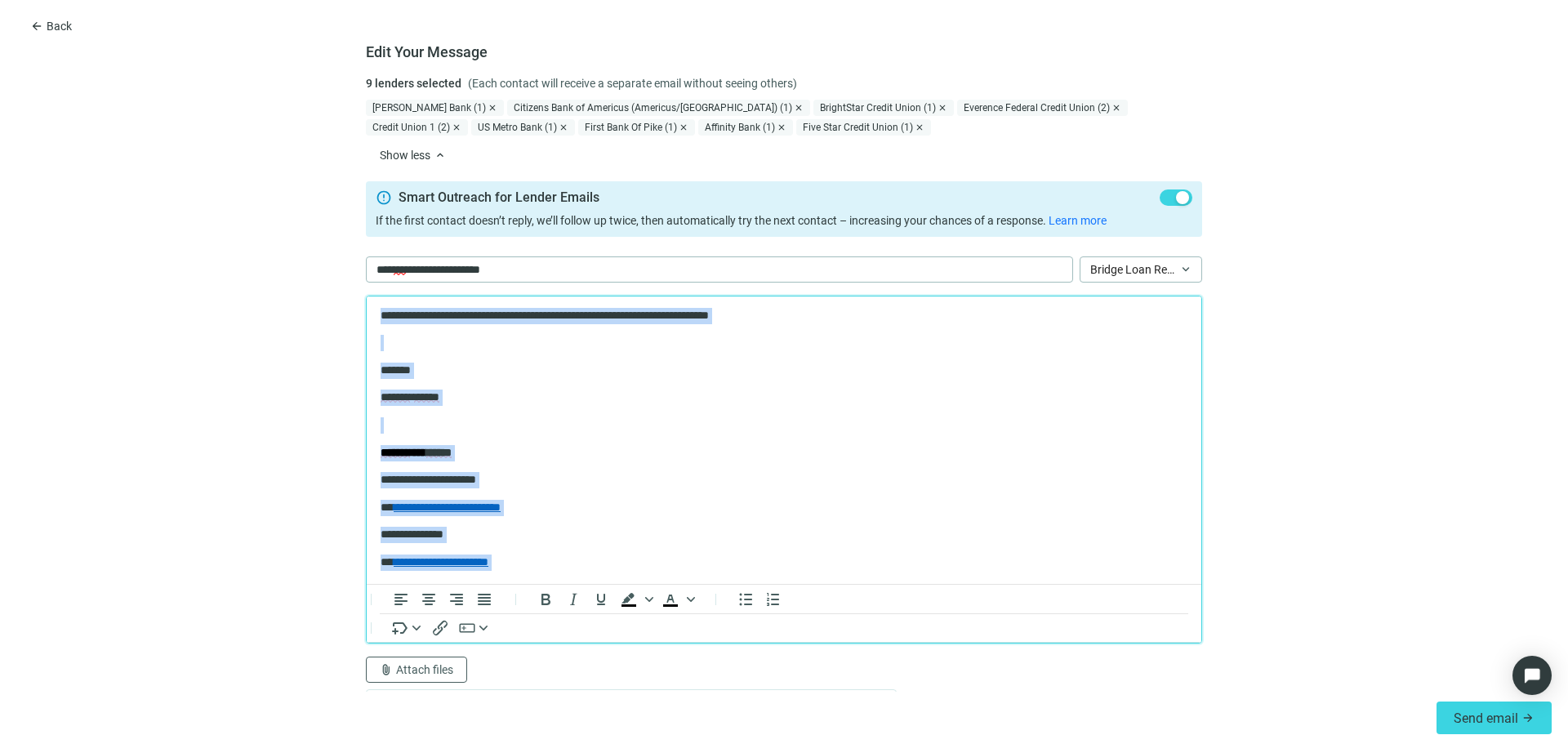
drag, startPoint x: 386, startPoint y: 317, endPoint x: 837, endPoint y: 635, distance: 551.8
click at [837, 584] on html "**********" at bounding box center [784, 374] width 834 height 420
copy body "**********"
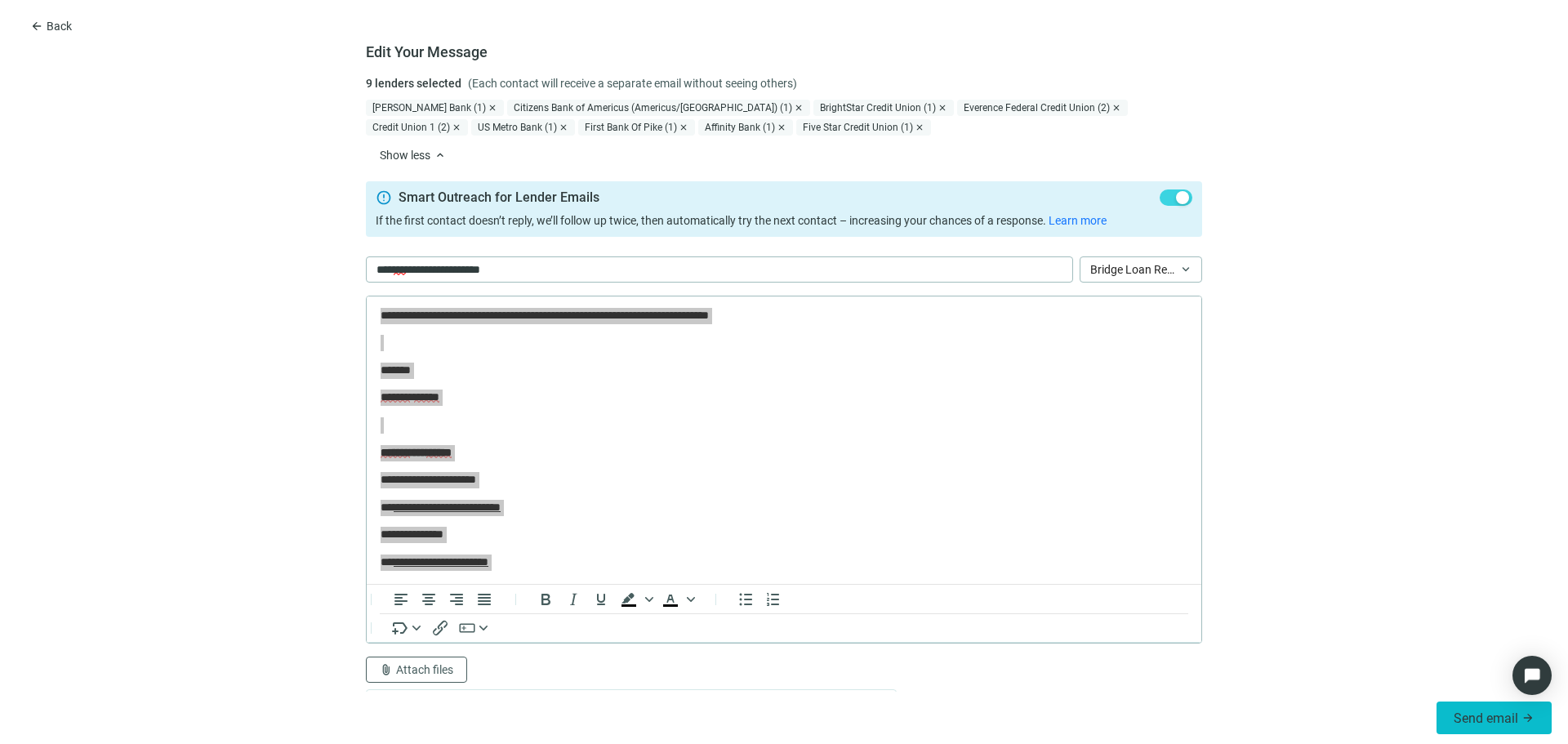
click at [1469, 724] on span "Send email" at bounding box center [1486, 718] width 65 height 15
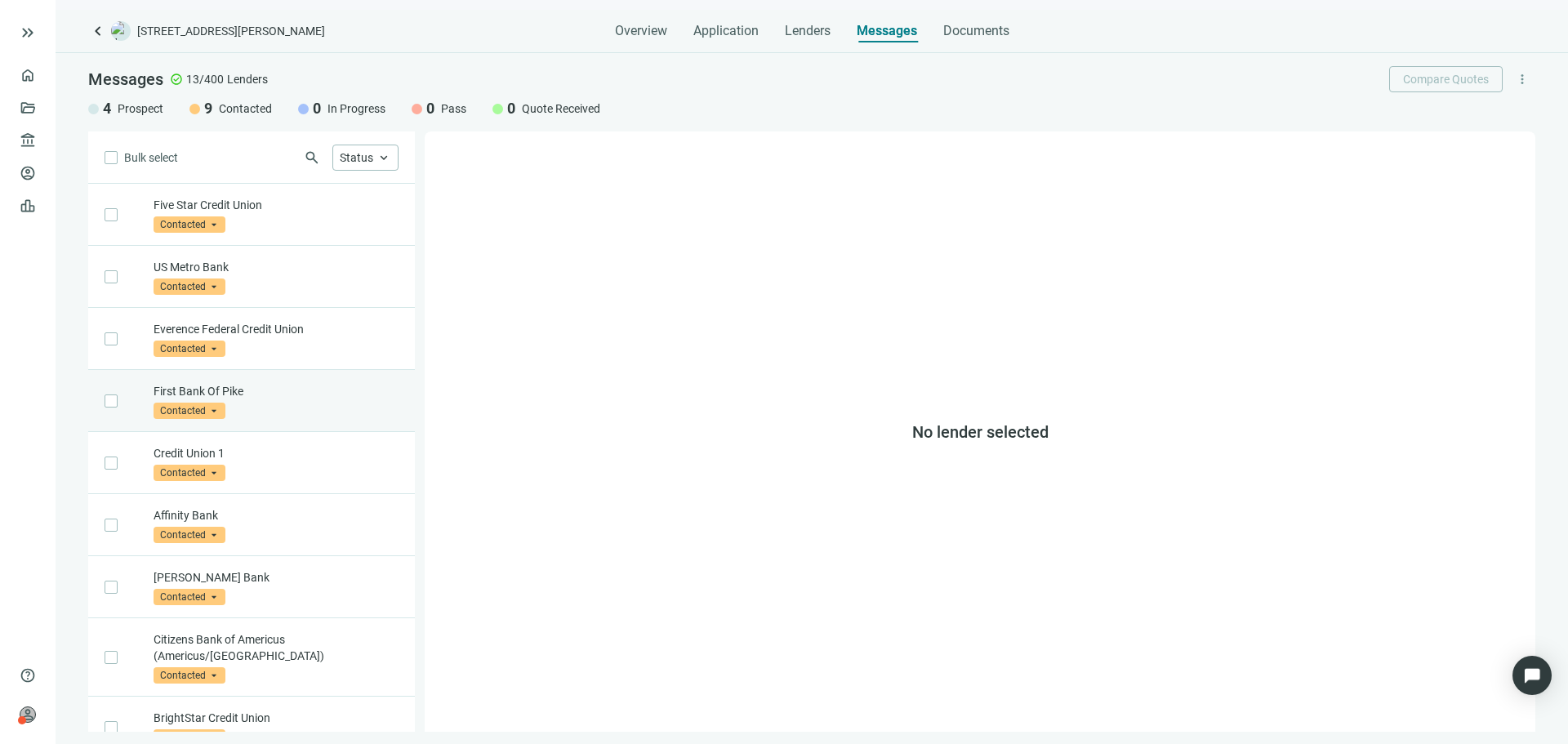
scroll to position [275, 0]
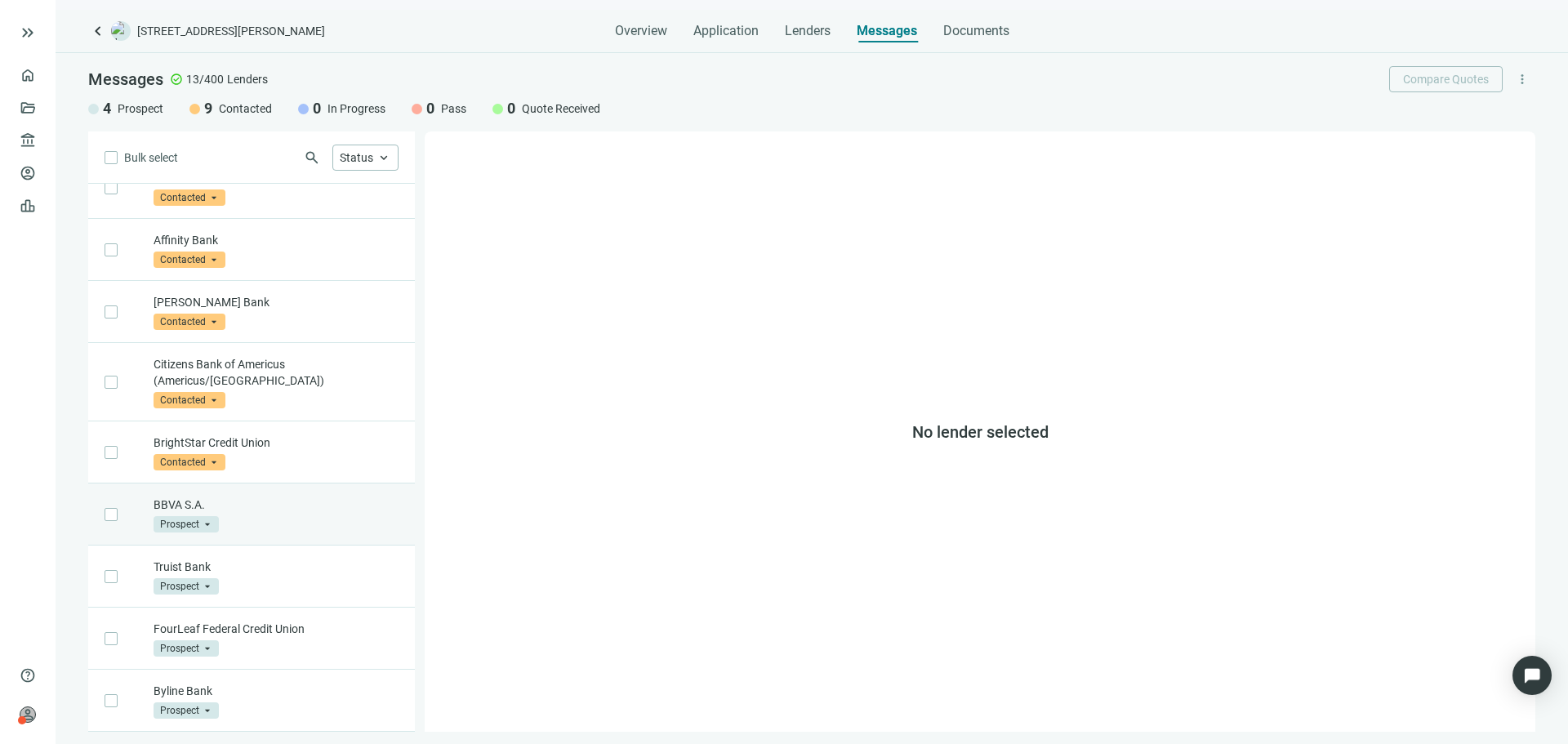
click at [205, 526] on span "Prospect" at bounding box center [186, 524] width 65 height 16
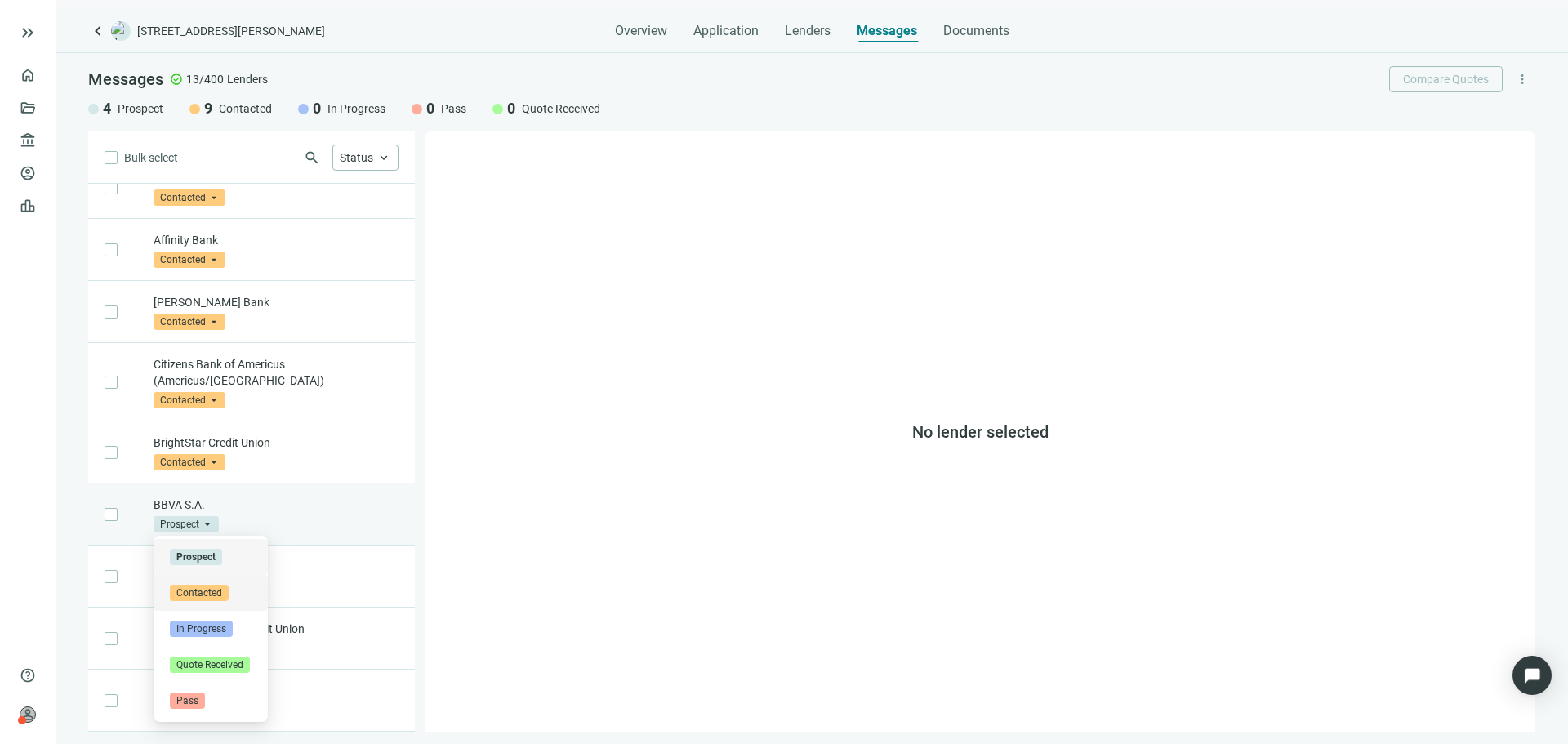
click at [222, 597] on span "Contacted" at bounding box center [199, 592] width 58 height 16
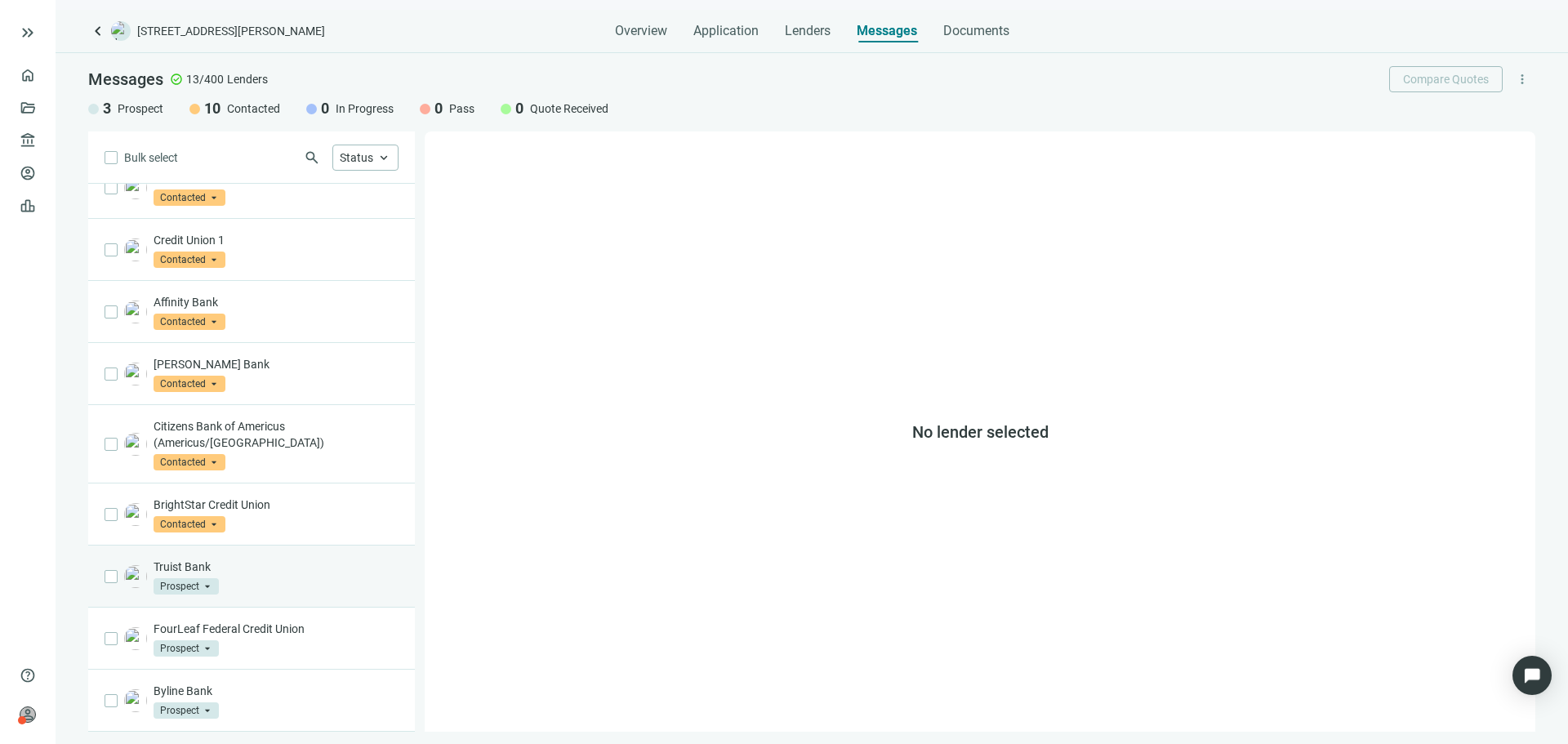
click at [195, 587] on span "Prospect" at bounding box center [186, 586] width 65 height 16
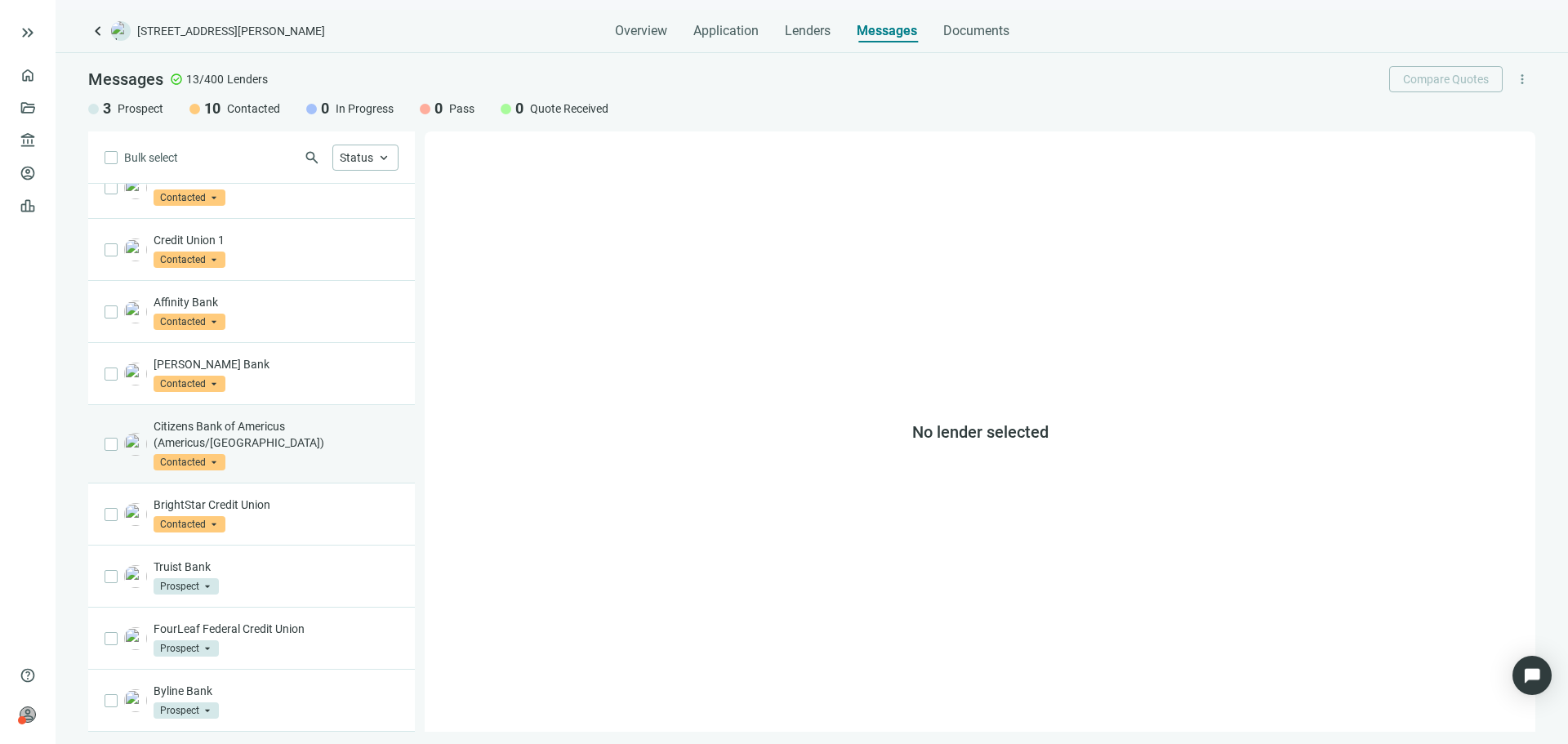
click at [255, 449] on p "Citizens Bank of Americus (Americus/[GEOGRAPHIC_DATA])" at bounding box center [276, 434] width 245 height 33
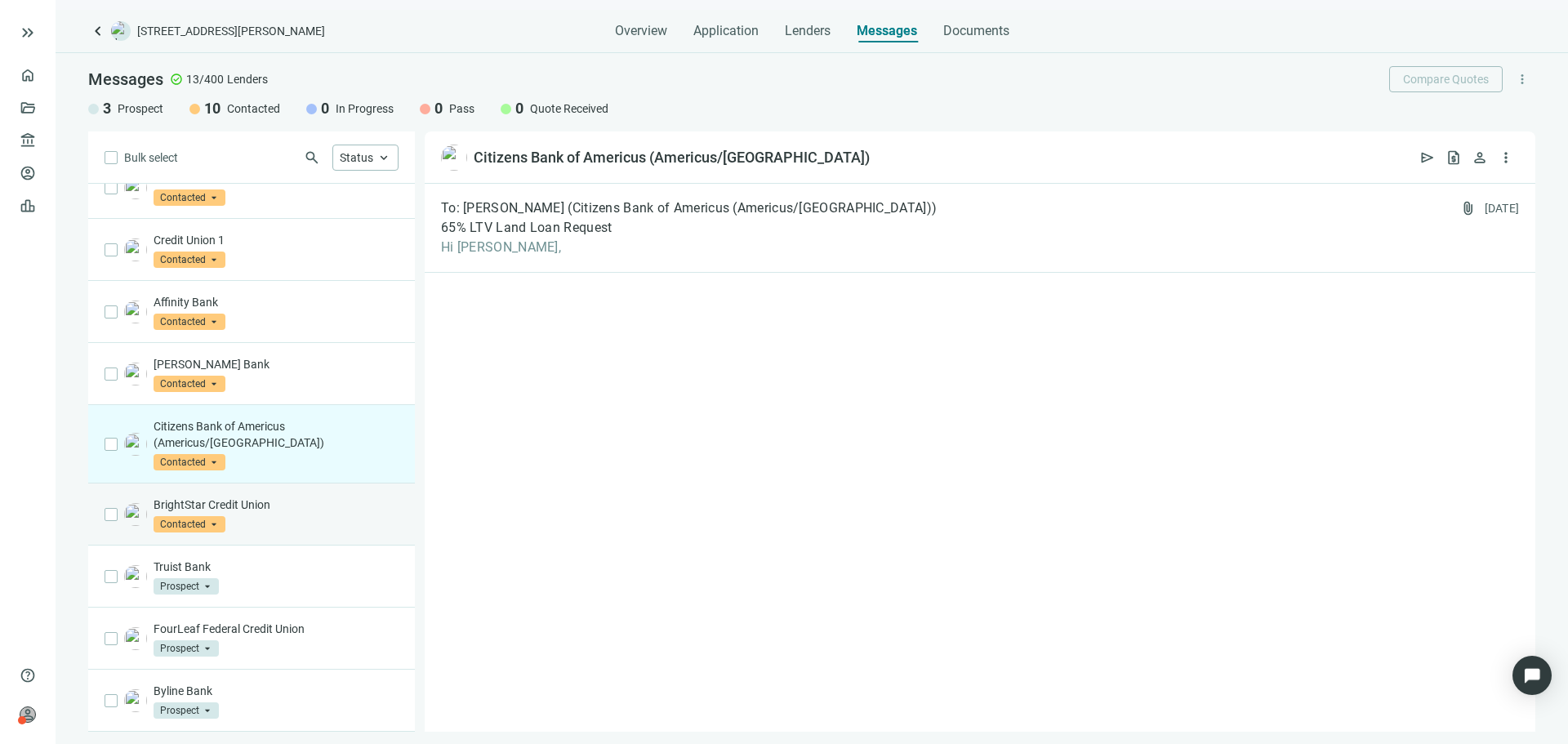
click at [282, 493] on div "BrightStar Credit Union Contacted arrow_drop_down" at bounding box center [251, 514] width 327 height 62
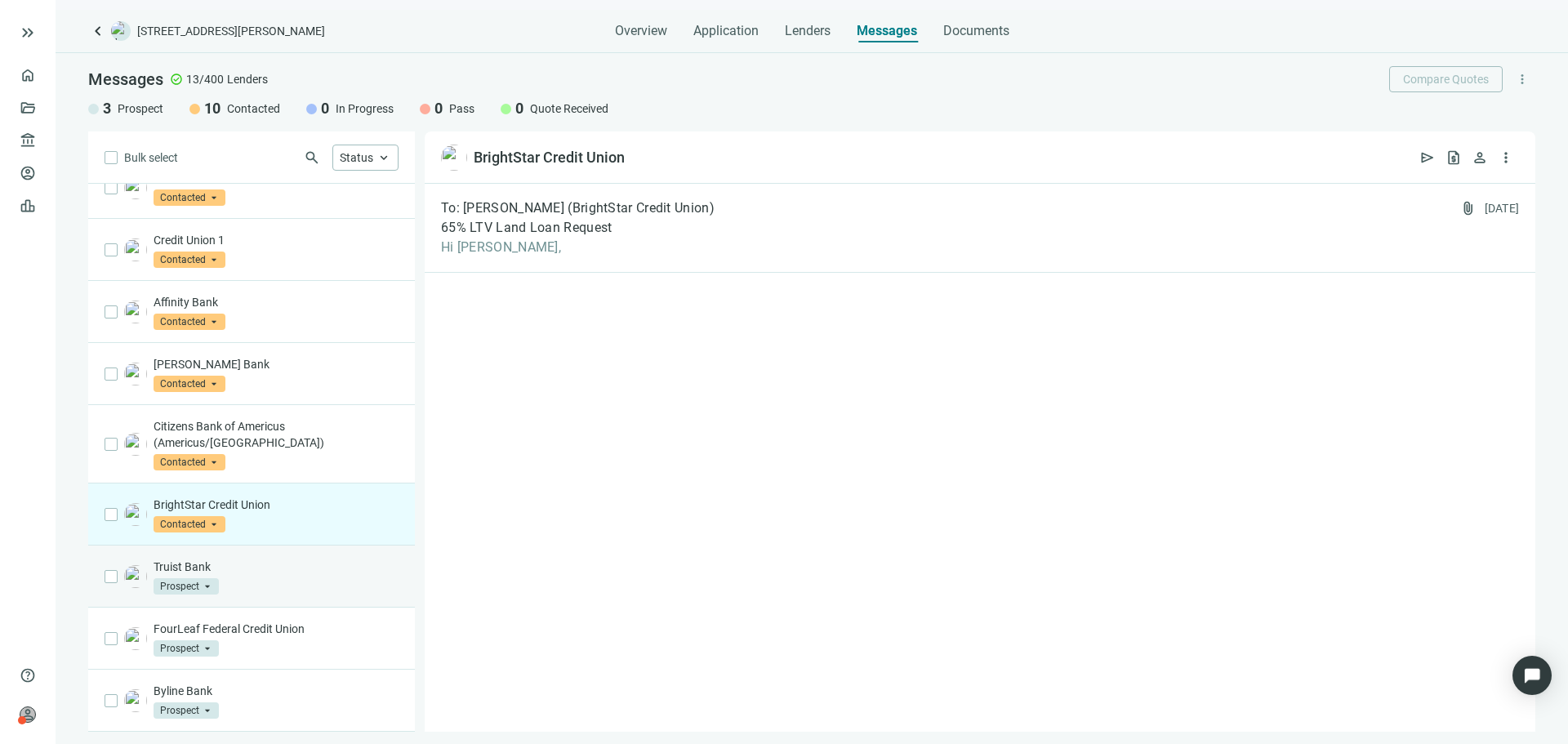
click at [286, 566] on p "Truist Bank" at bounding box center [276, 566] width 245 height 16
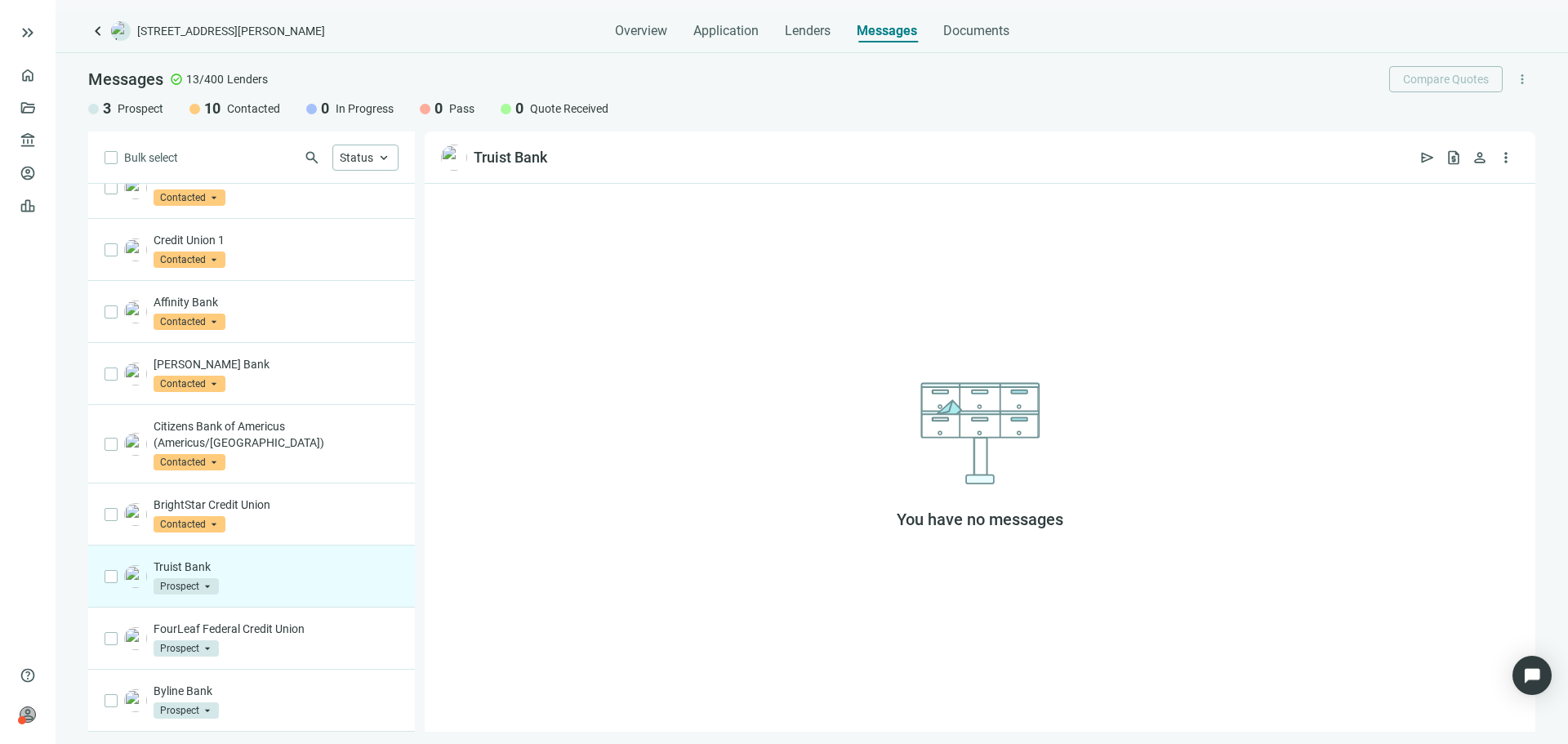
click at [111, 587] on div "Truist Bank Prospect arrow_drop_down contacted in_progress quote_received Prosp…" at bounding box center [251, 576] width 327 height 62
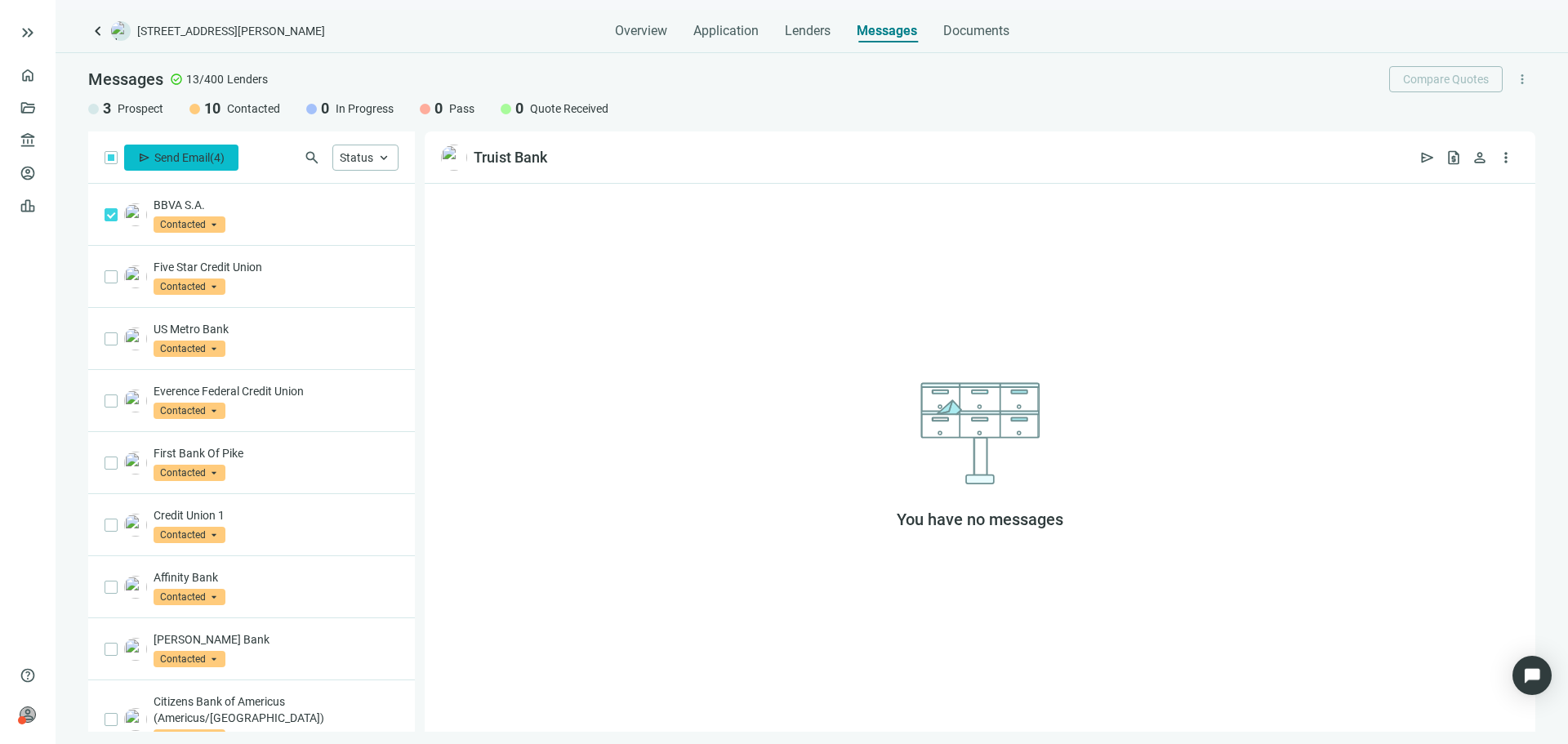
click at [183, 154] on span "Send Email" at bounding box center [182, 157] width 56 height 13
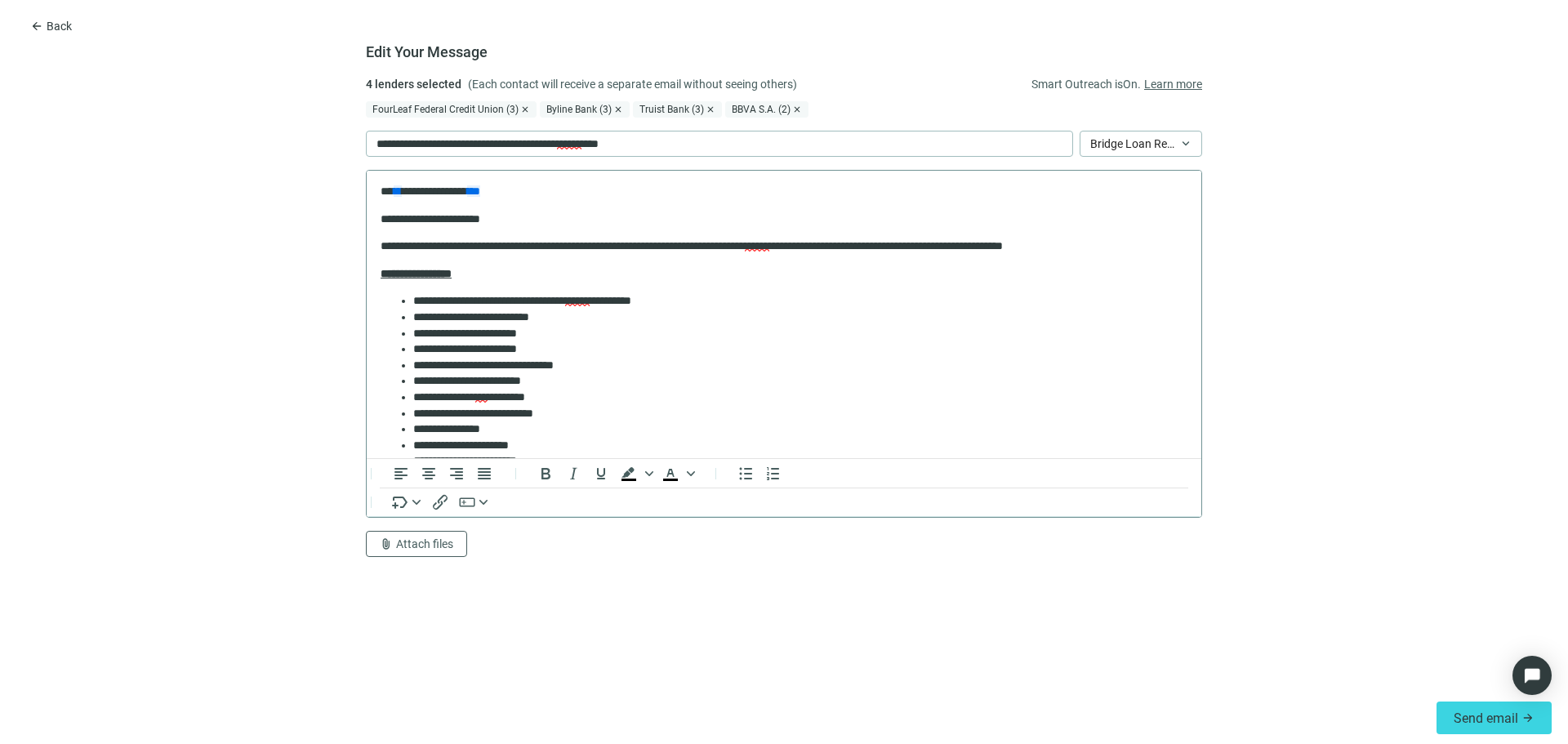
click at [388, 189] on p "**********" at bounding box center [778, 191] width 795 height 16
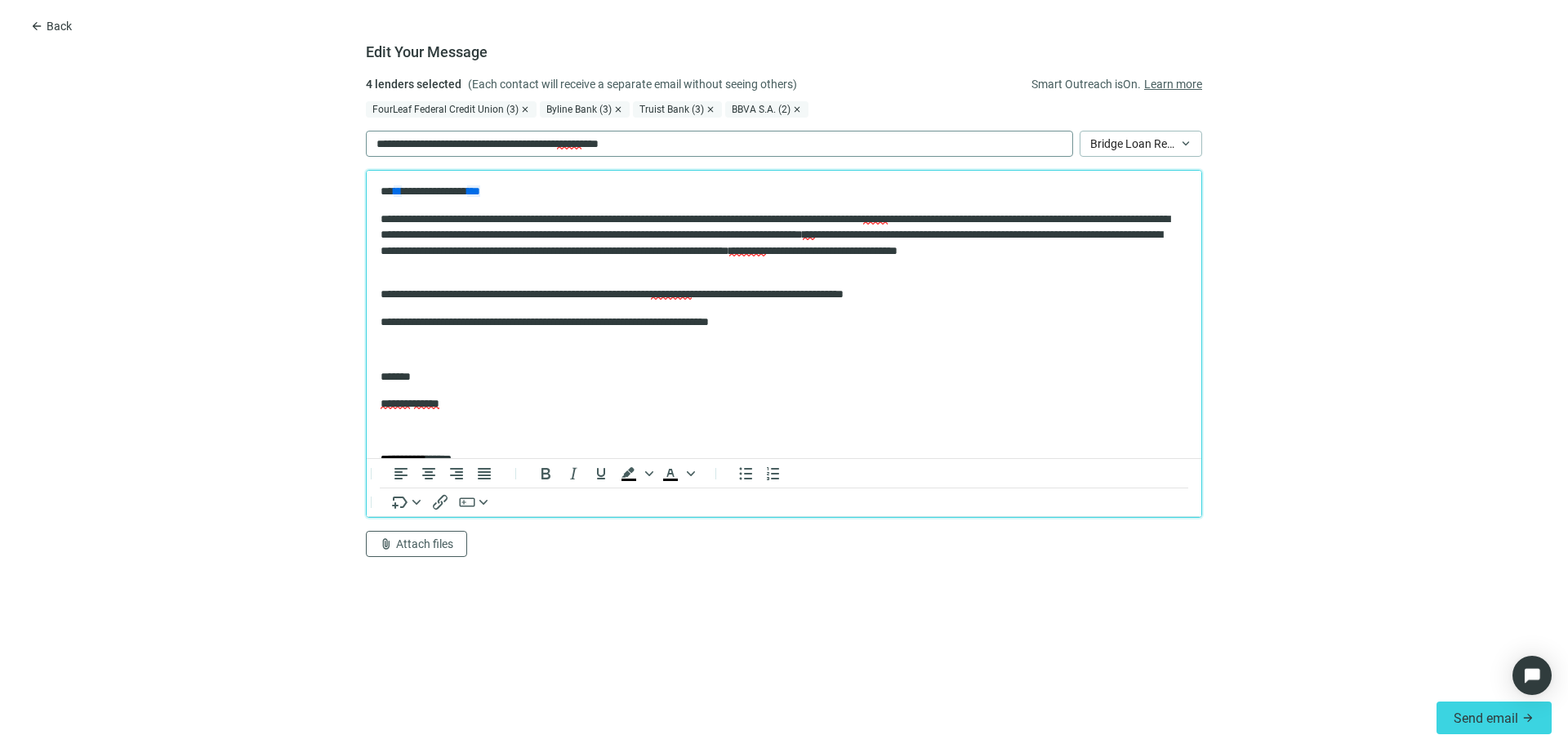
click at [467, 138] on p "**********" at bounding box center [518, 143] width 283 height 18
click at [400, 115] on div "FourLeaf Federal Credit Union (3)" at bounding box center [450, 109] width 170 height 16
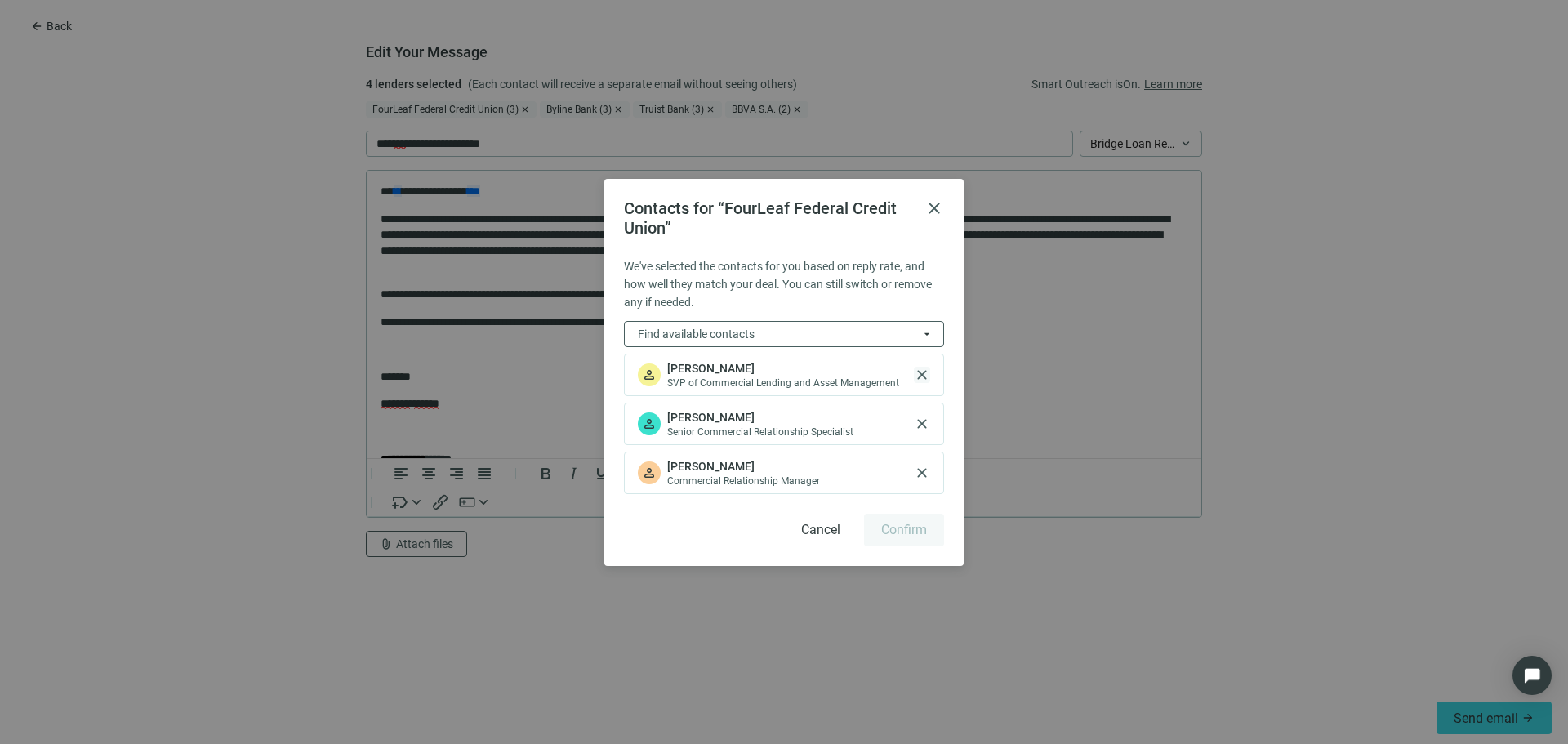
click at [921, 370] on span "close" at bounding box center [921, 374] width 16 height 16
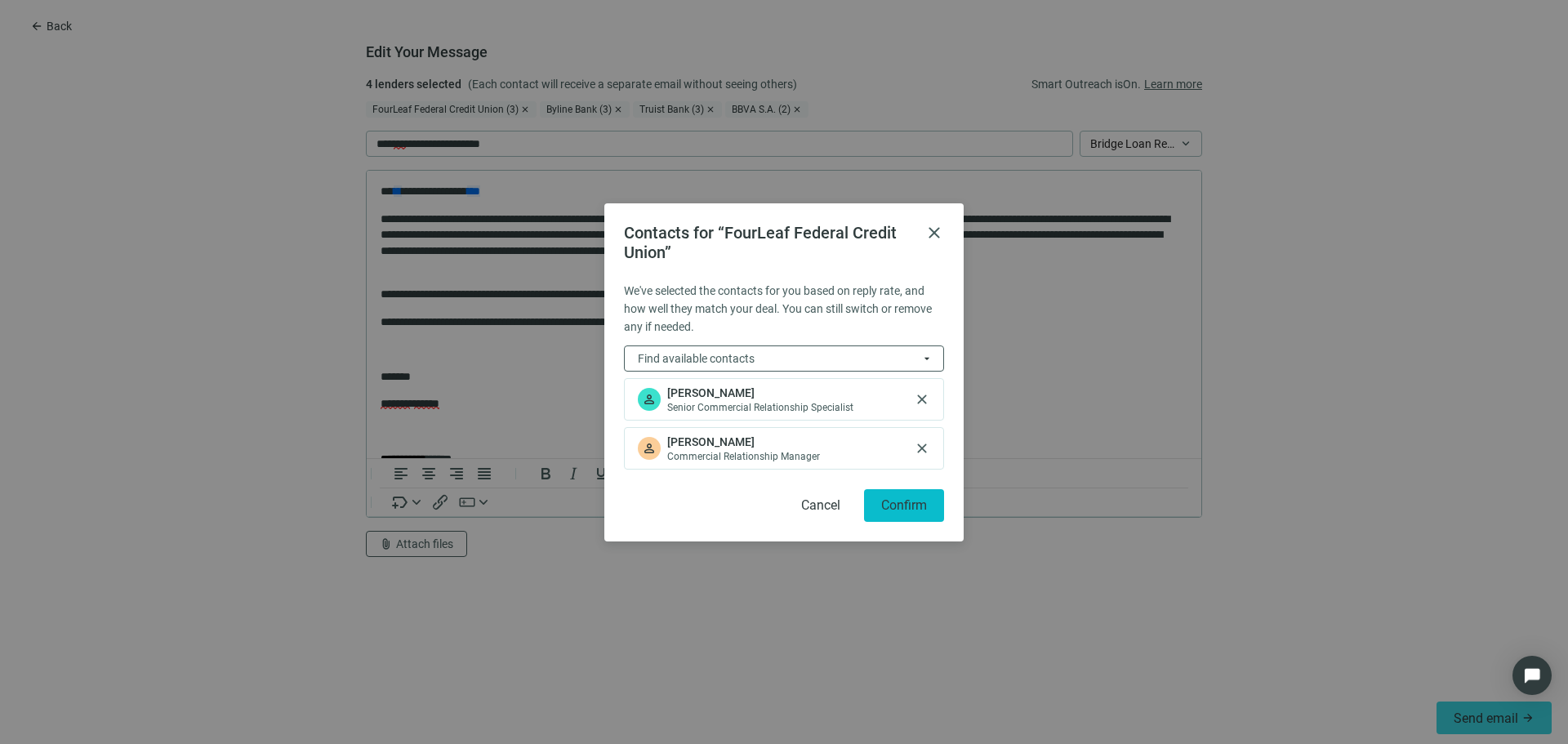
click at [919, 505] on span "Confirm" at bounding box center [904, 505] width 46 height 15
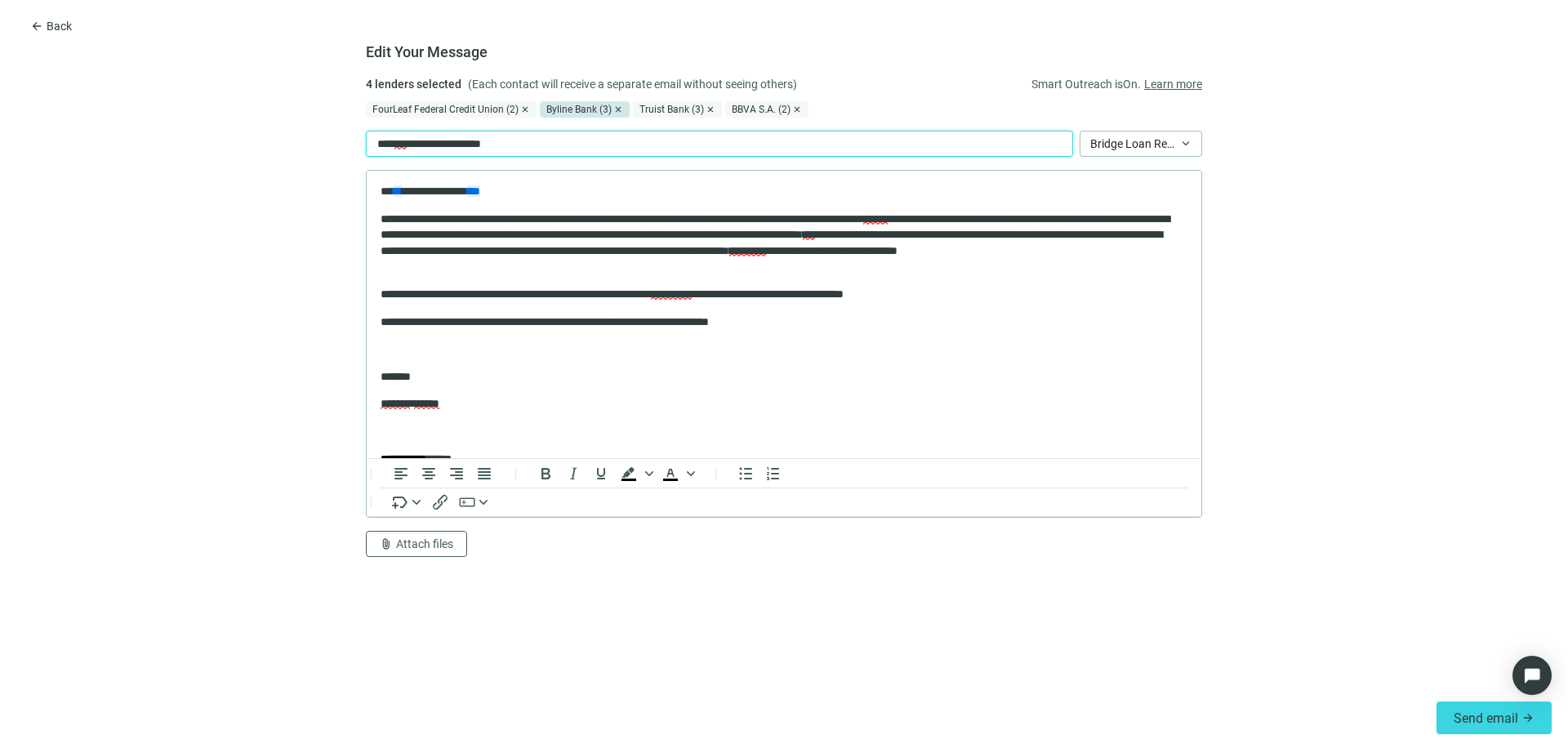
click at [562, 103] on div "Byline Bank (3)" at bounding box center [584, 109] width 89 height 16
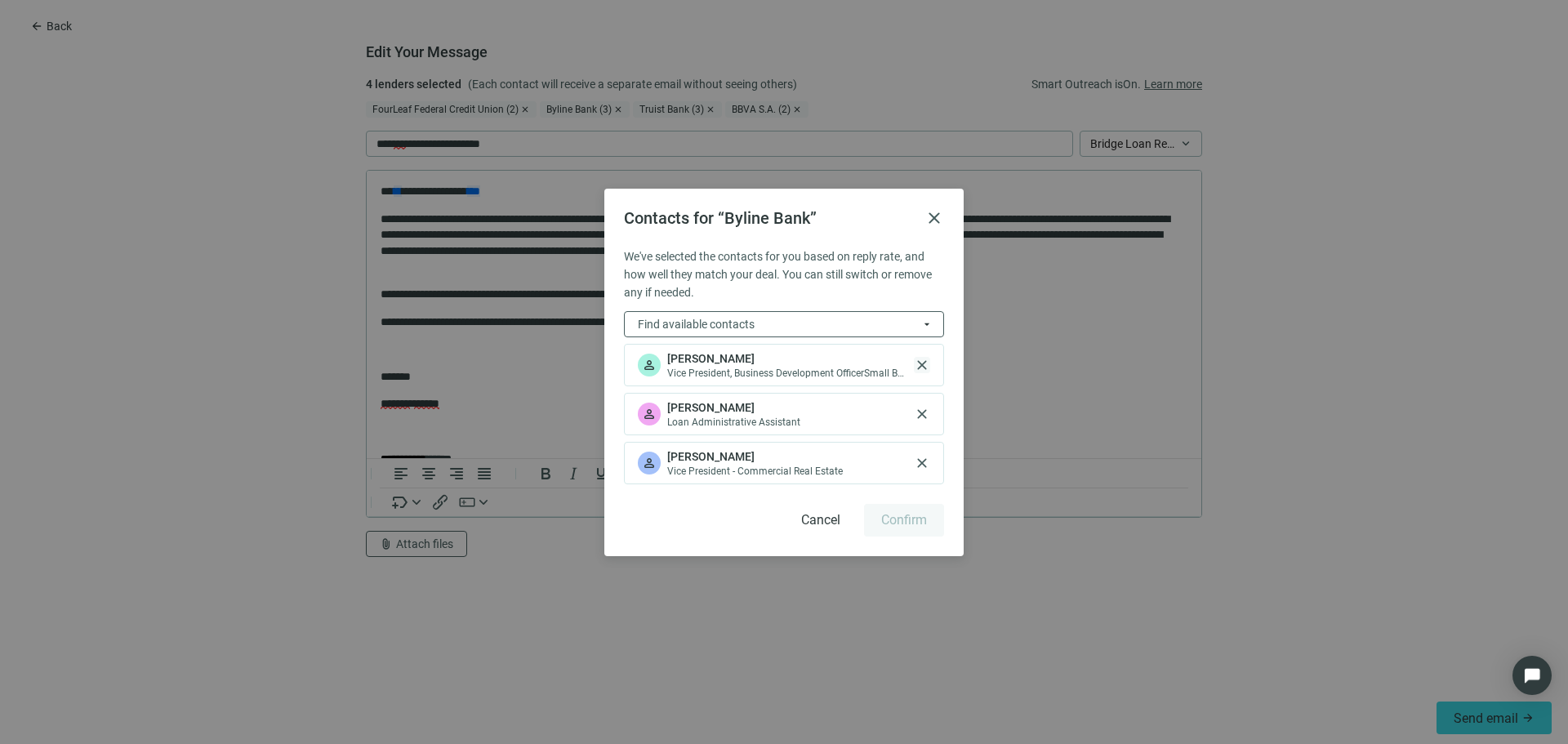
click at [924, 365] on span "close" at bounding box center [921, 364] width 16 height 16
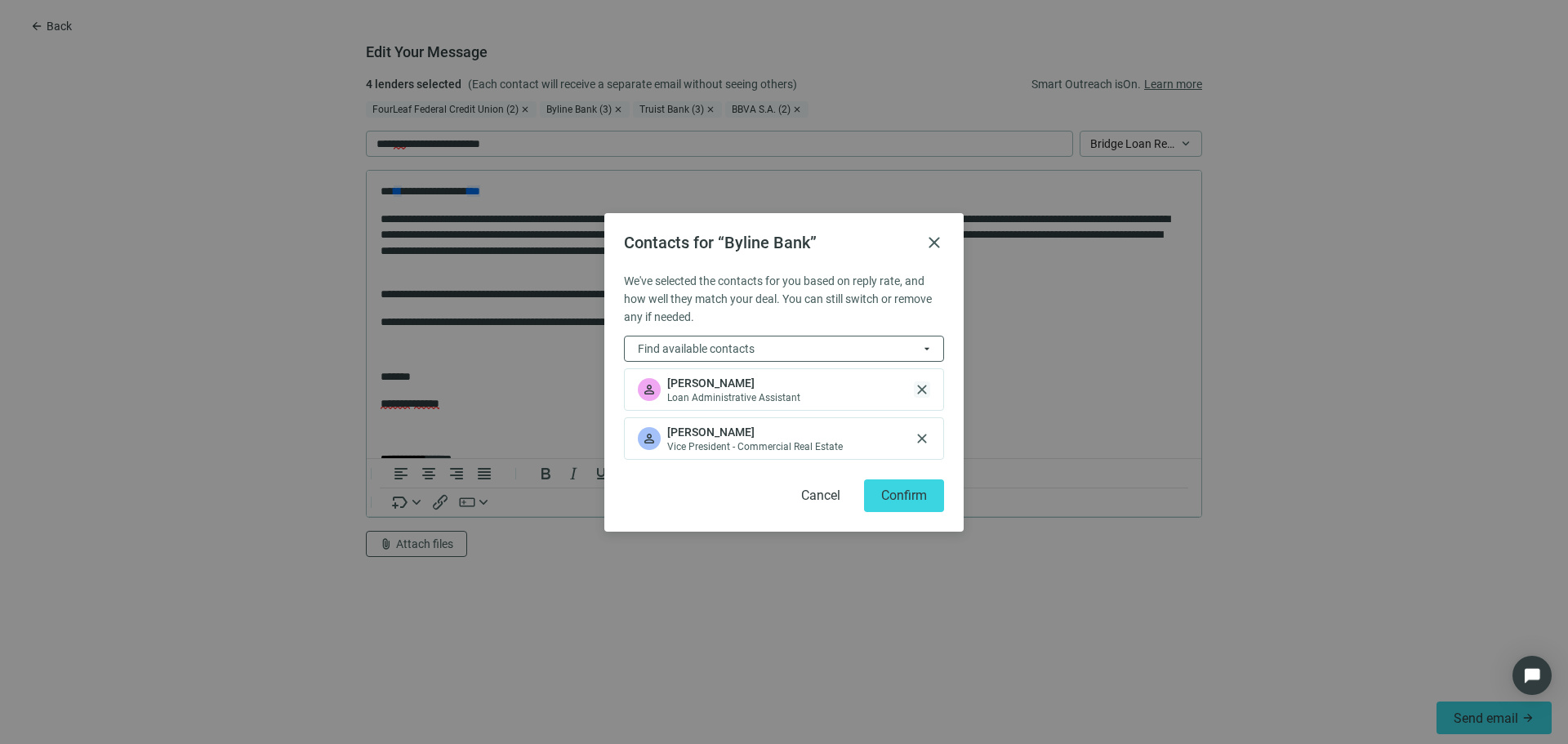
click at [922, 393] on span "close" at bounding box center [921, 389] width 16 height 16
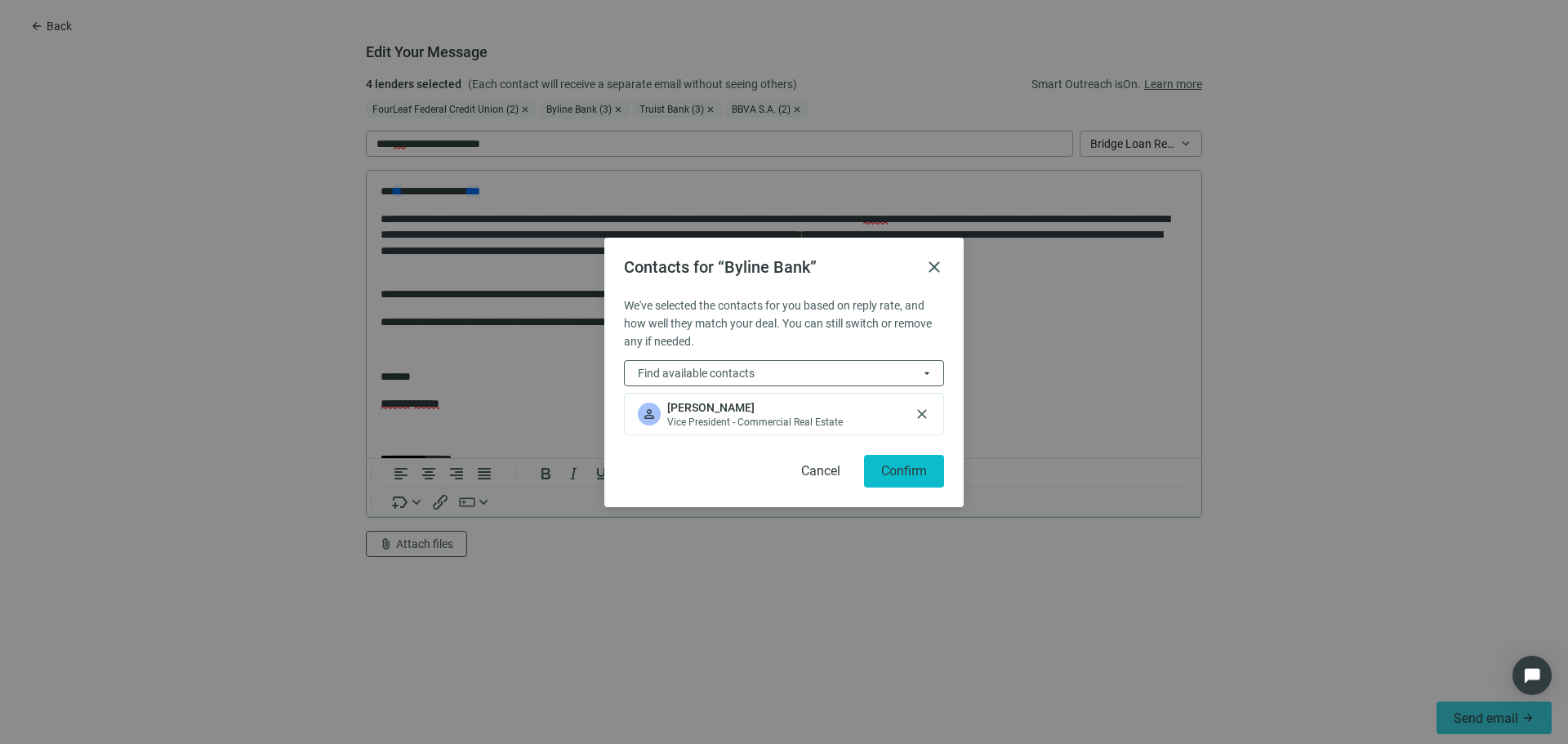
click at [901, 484] on button "Confirm" at bounding box center [903, 471] width 80 height 33
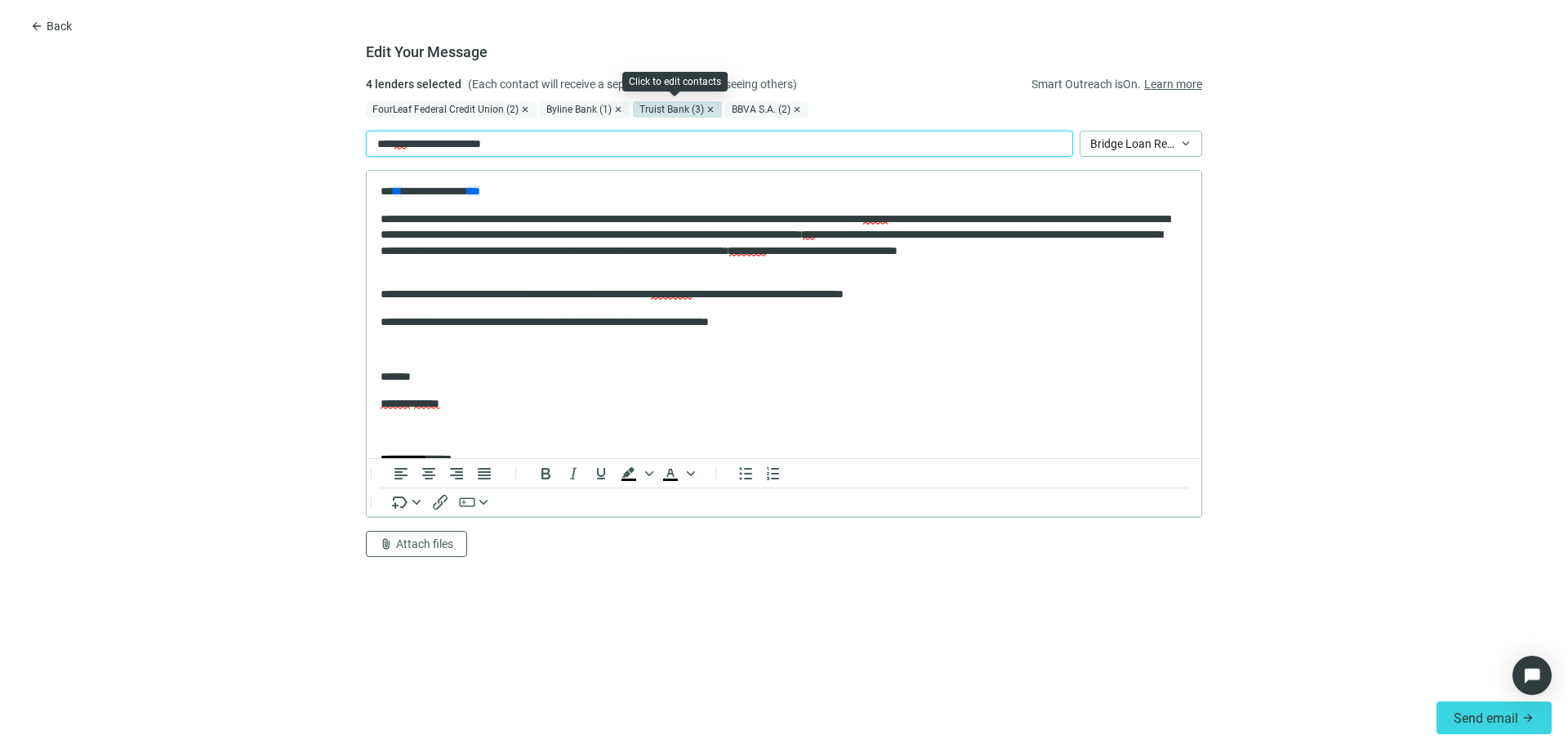
click at [640, 105] on div "Truist Bank (3)" at bounding box center [677, 109] width 89 height 16
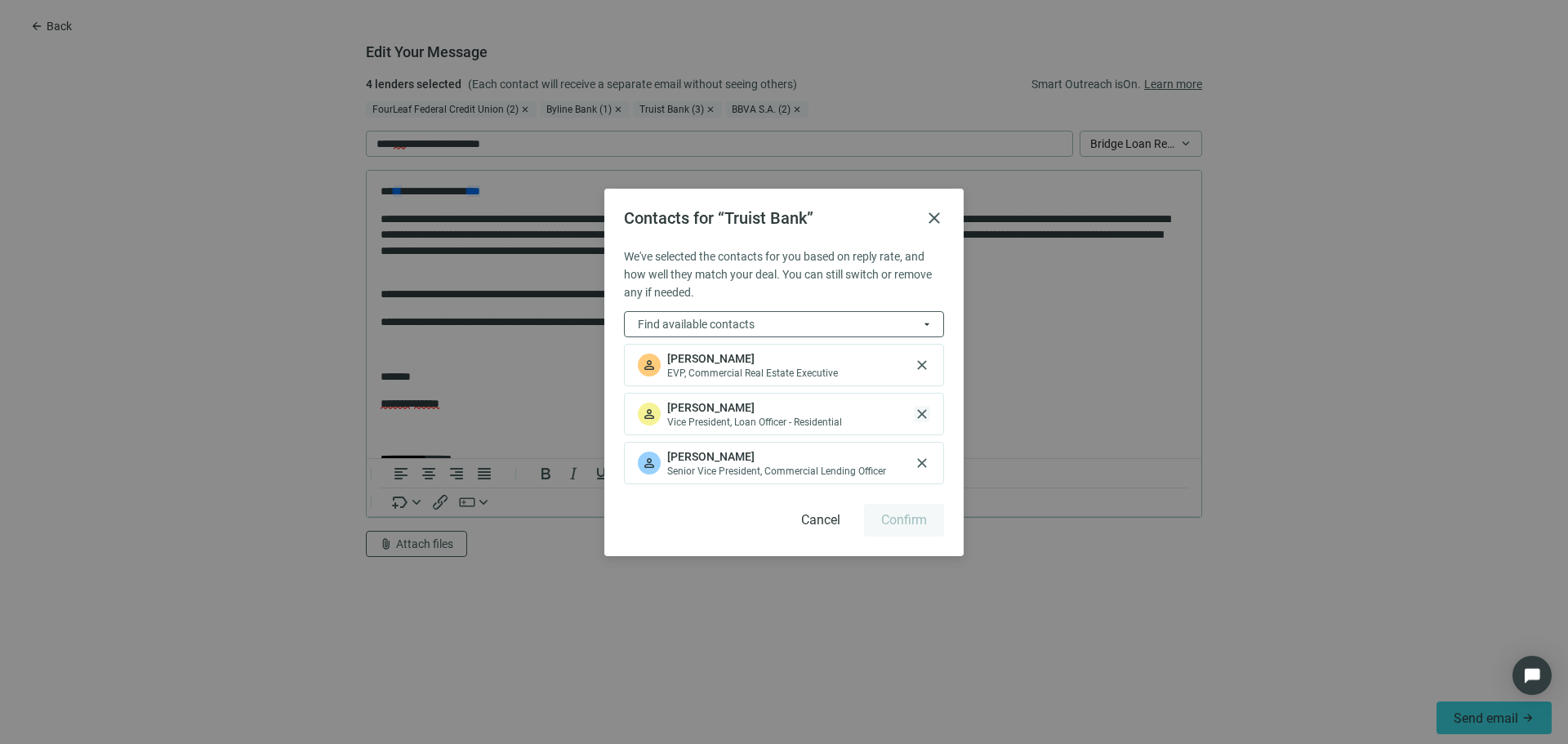
click at [919, 412] on span "close" at bounding box center [921, 413] width 16 height 16
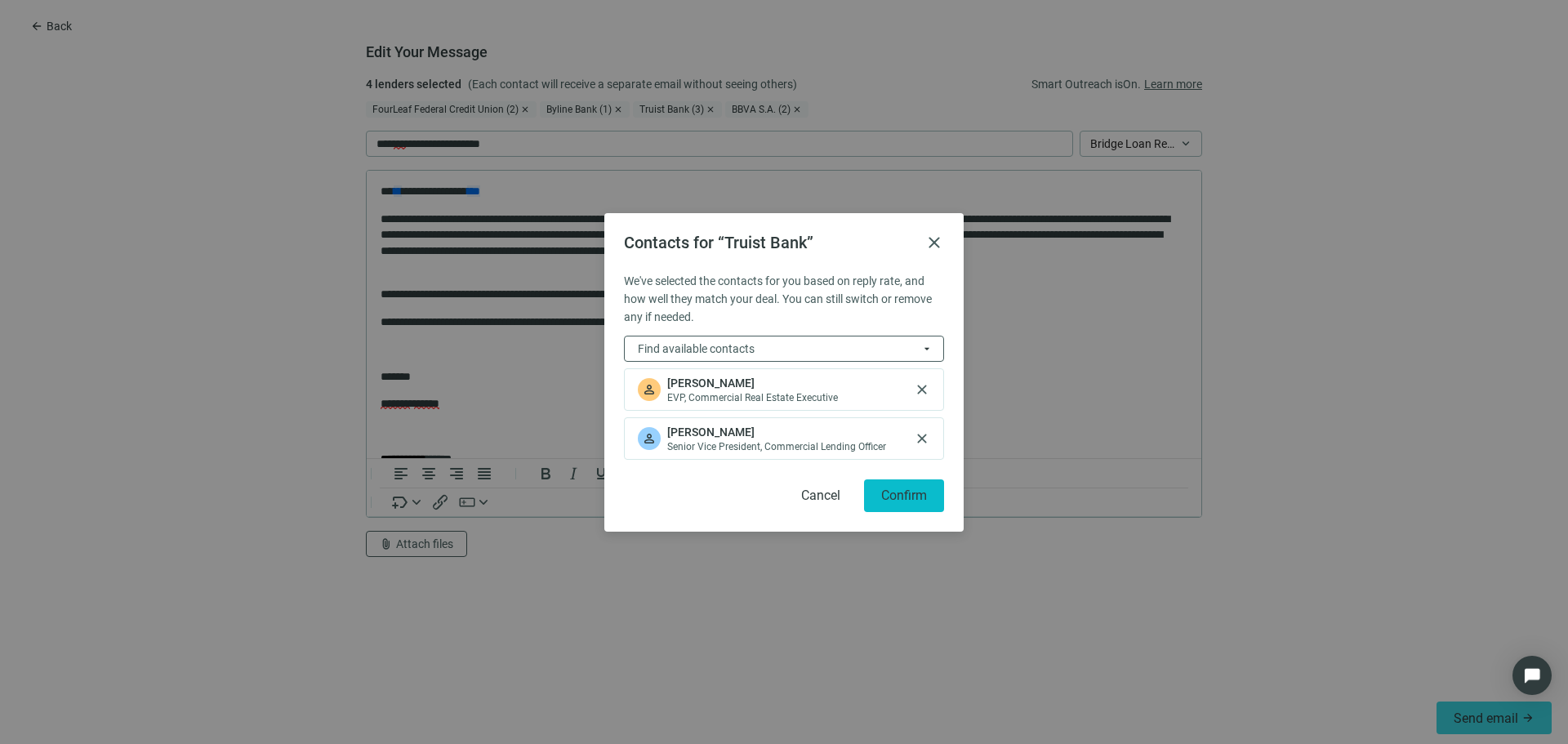
click at [919, 484] on button "Confirm" at bounding box center [903, 495] width 80 height 33
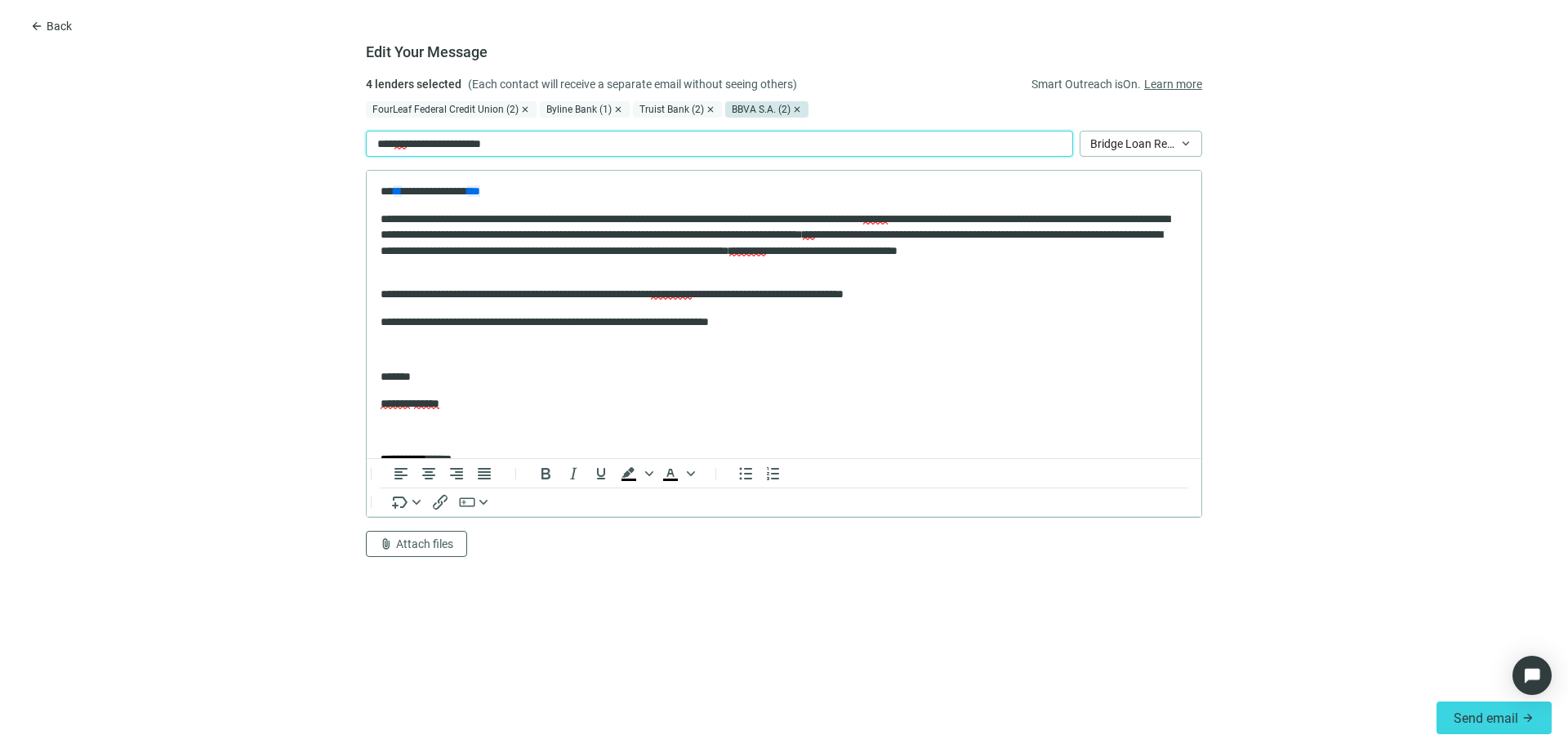
click at [764, 110] on div "BBVA S.A. (2)" at bounding box center [767, 109] width 83 height 16
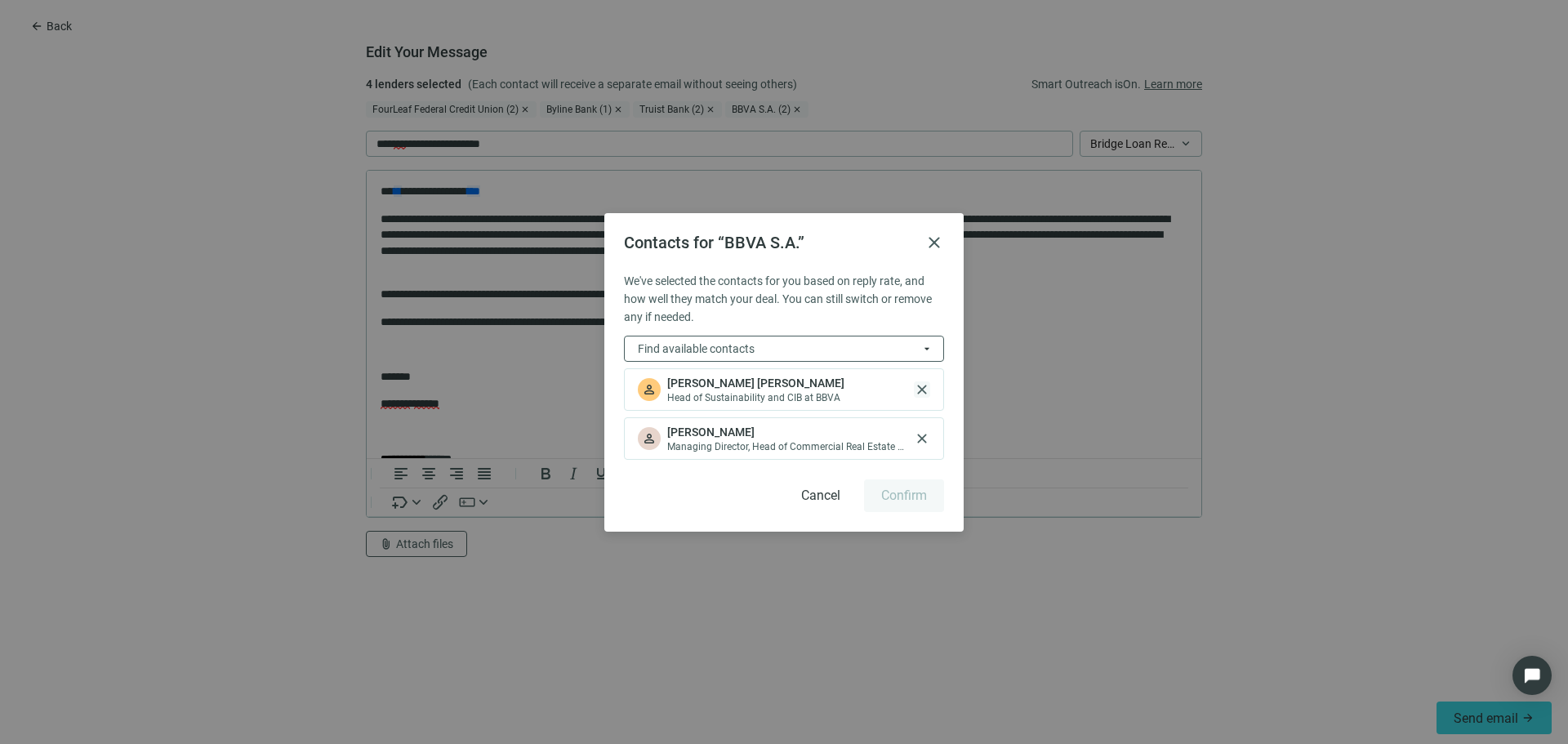
click at [919, 385] on span "close" at bounding box center [921, 389] width 16 height 16
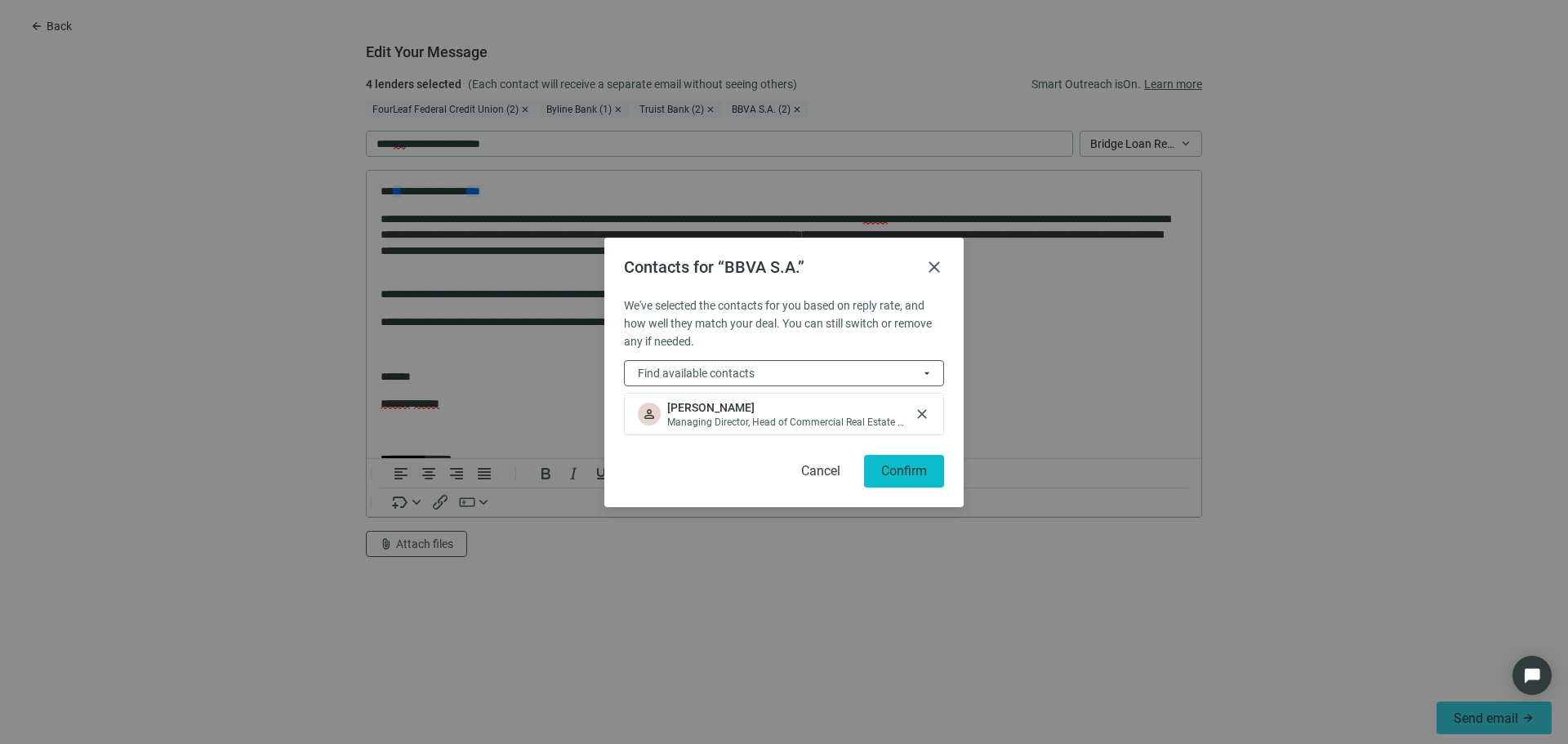
click at [917, 460] on button "Confirm" at bounding box center [903, 471] width 80 height 33
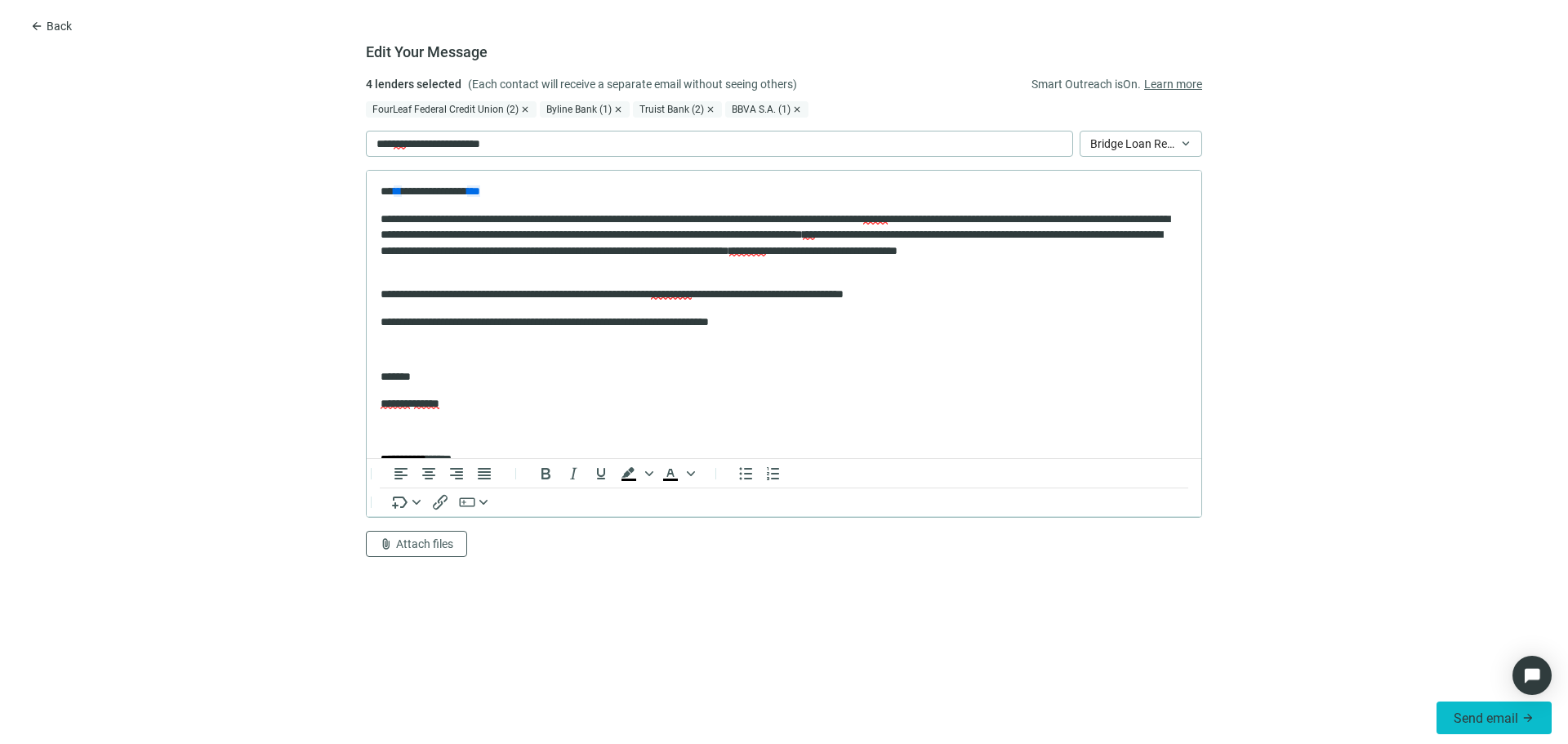
click at [1458, 713] on span "Send email" at bounding box center [1486, 718] width 65 height 15
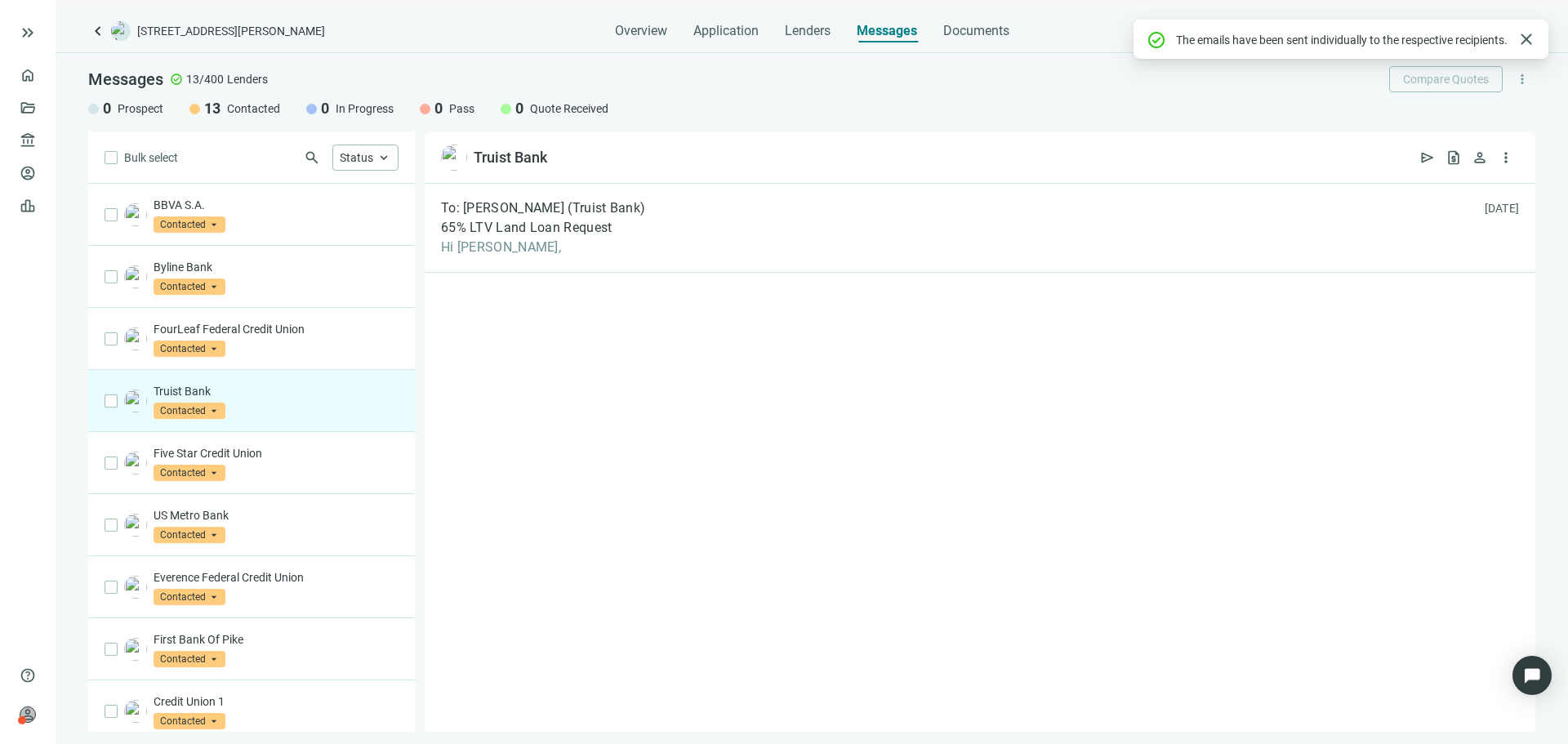
scroll to position [1, 0]
